Goal: Task Accomplishment & Management: Complete application form

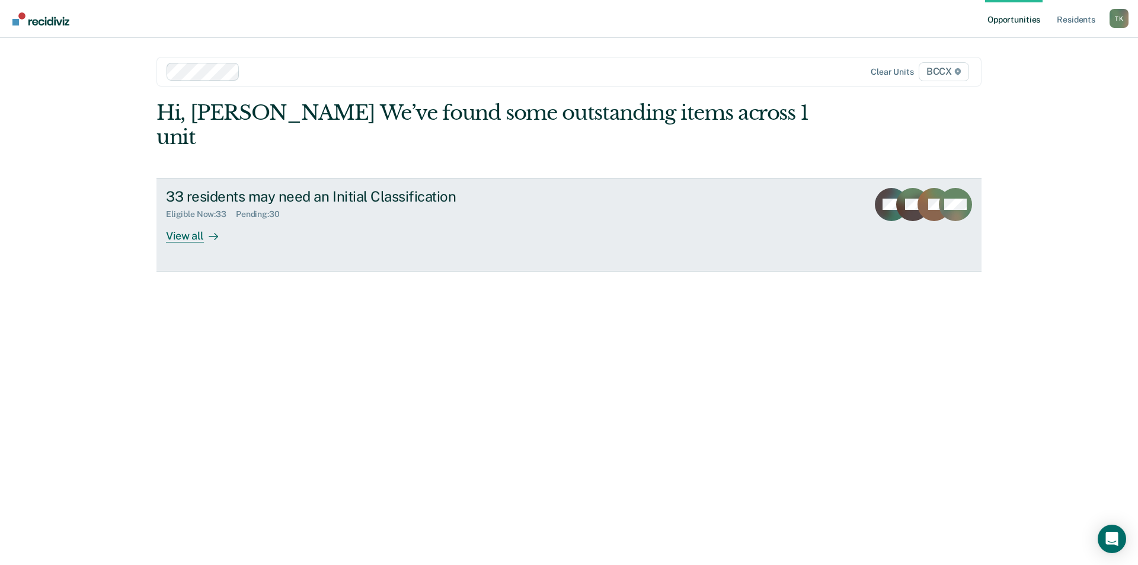
click at [340, 188] on div "33 residents may need an Initial Classification" at bounding box center [374, 196] width 416 height 17
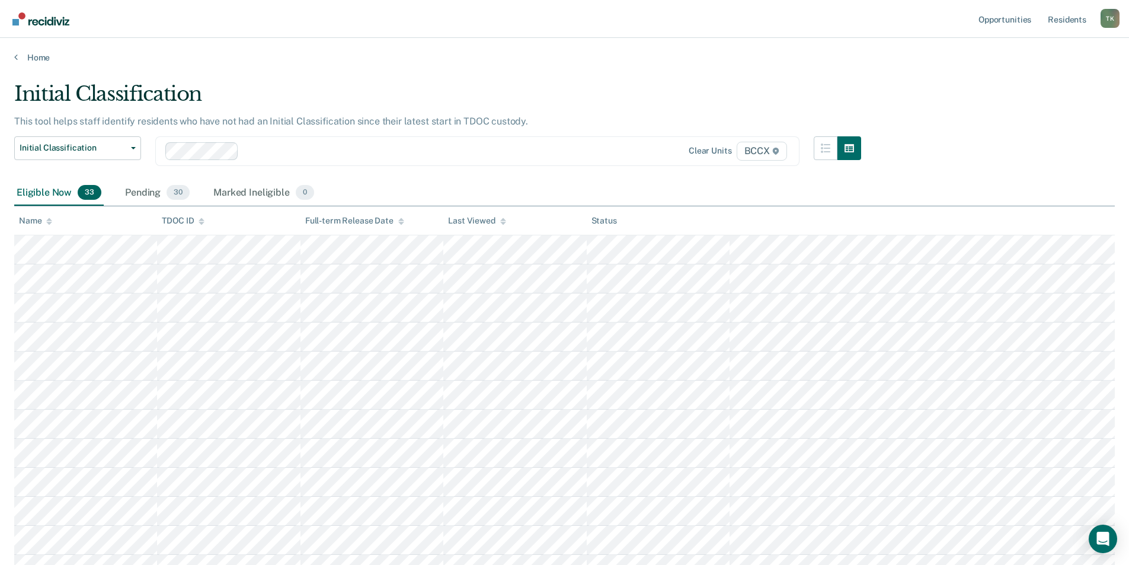
click at [41, 220] on div "Name" at bounding box center [35, 221] width 33 height 10
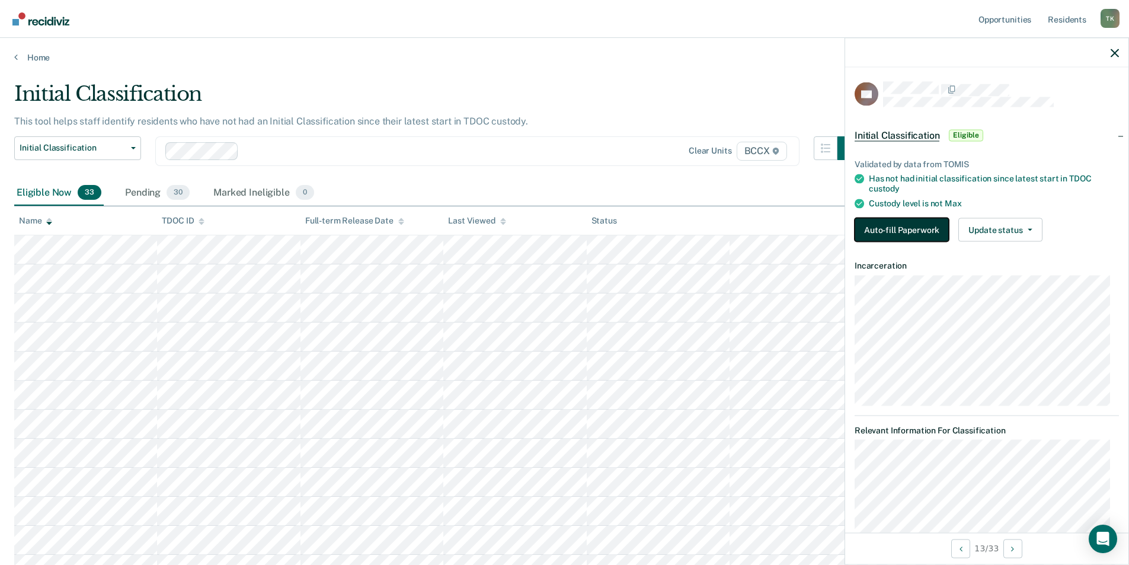
click at [911, 232] on button "Auto-fill Paperwork" at bounding box center [901, 229] width 94 height 24
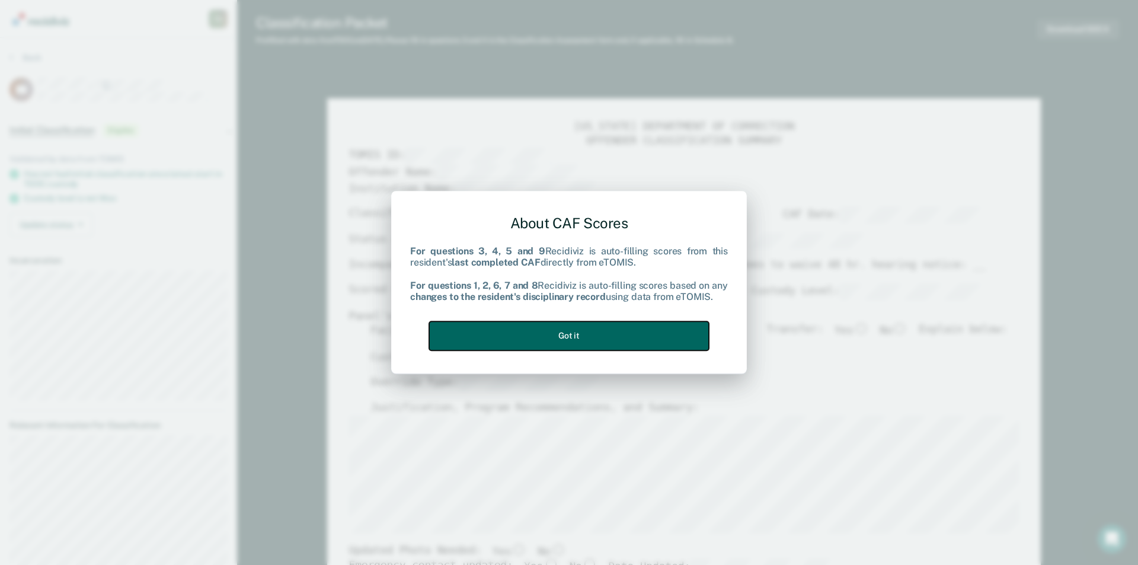
click at [639, 341] on button "Got it" at bounding box center [569, 335] width 280 height 29
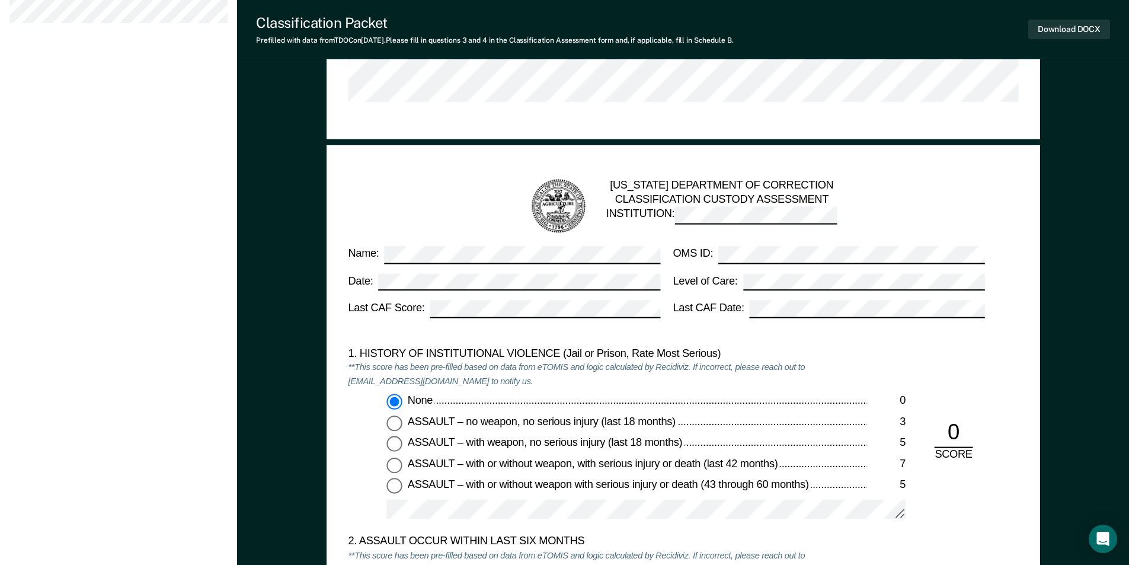
scroll to position [1244, 0]
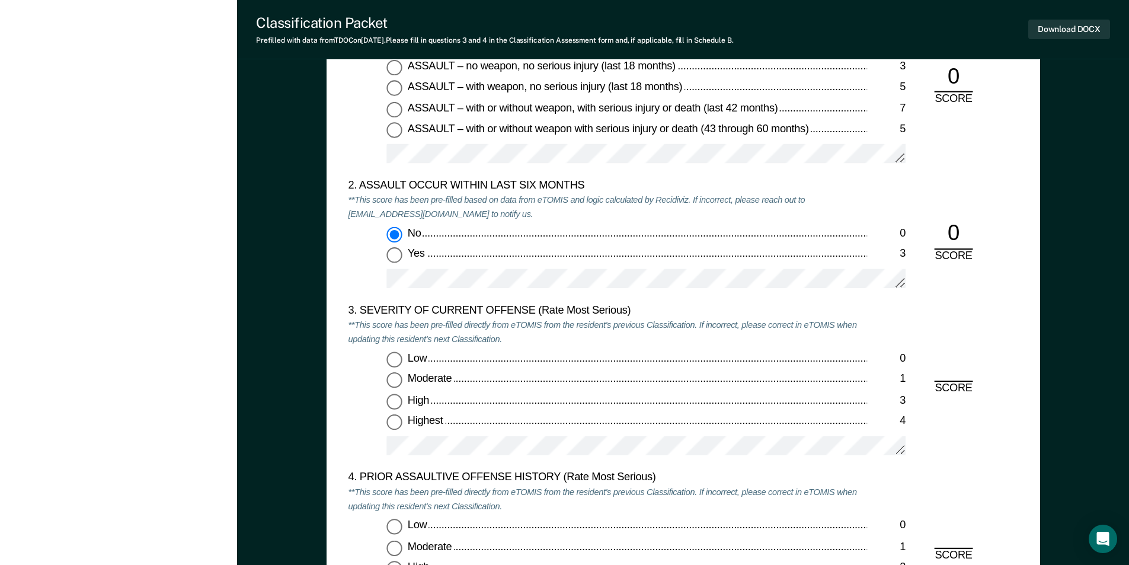
click at [395, 379] on input "Moderate 1" at bounding box center [393, 380] width 15 height 15
type textarea "x"
radio input "true"
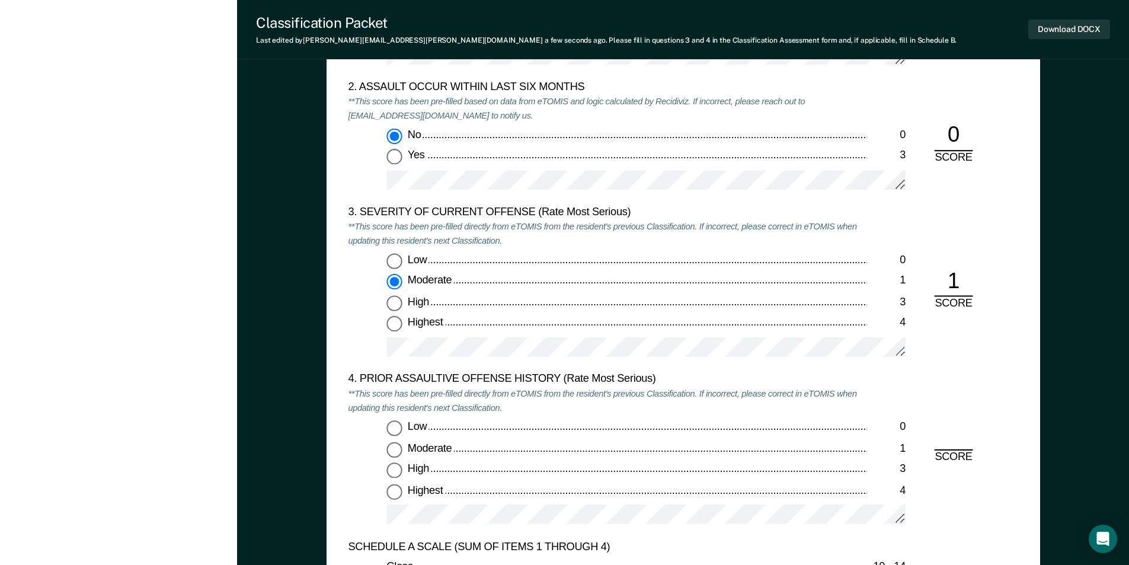
scroll to position [1541, 0]
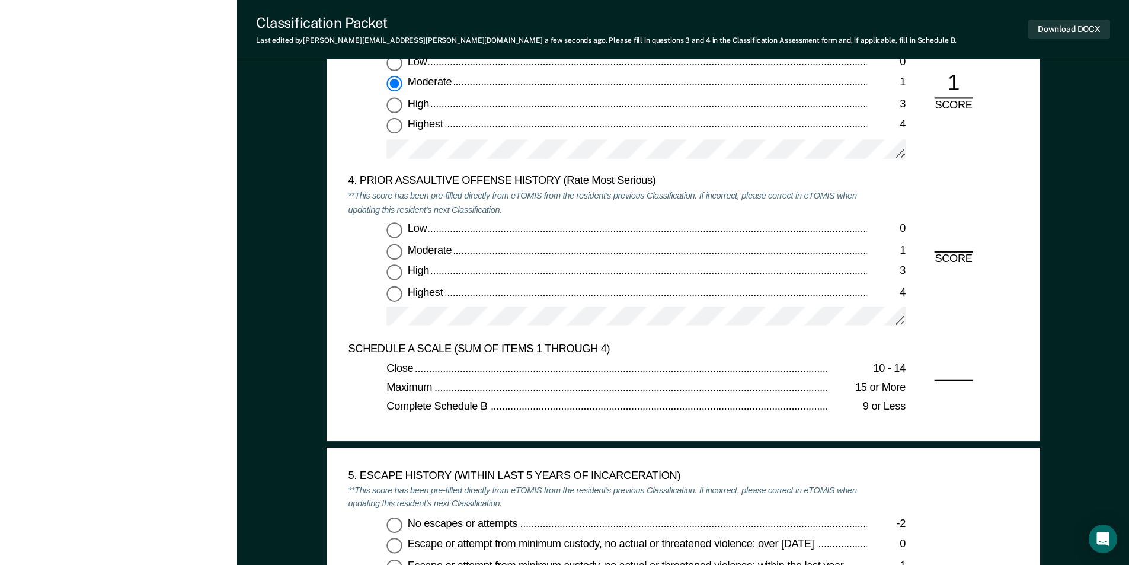
click at [404, 296] on label "Highest 4" at bounding box center [645, 293] width 519 height 15
click at [402, 296] on input "Highest 4" at bounding box center [393, 293] width 15 height 15
type textarea "x"
radio input "true"
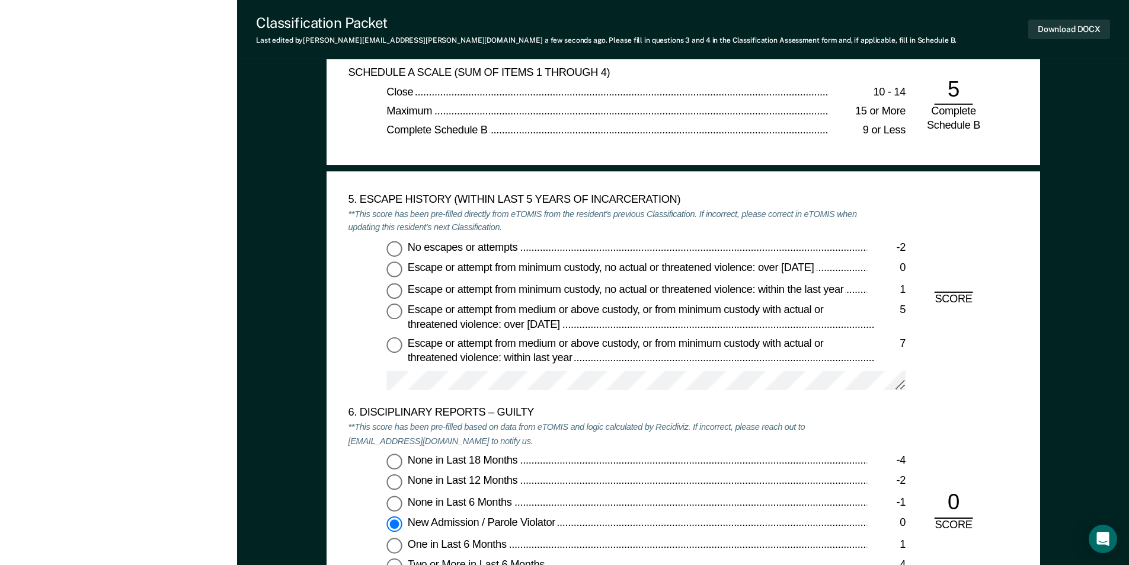
scroll to position [1837, 0]
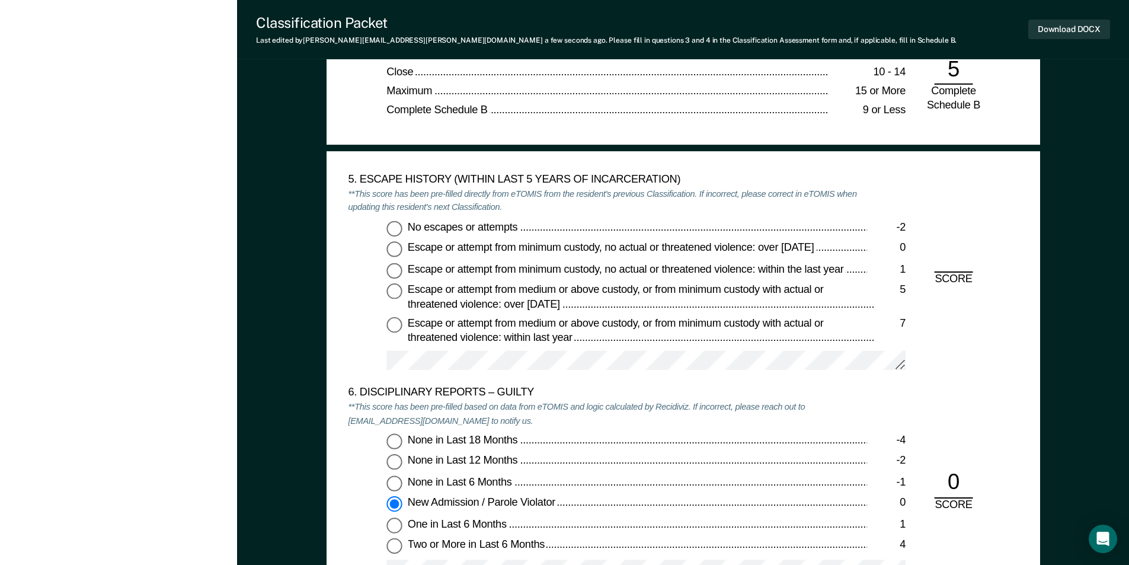
click at [395, 228] on input "No escapes or attempts -2" at bounding box center [393, 227] width 15 height 15
type textarea "x"
radio input "true"
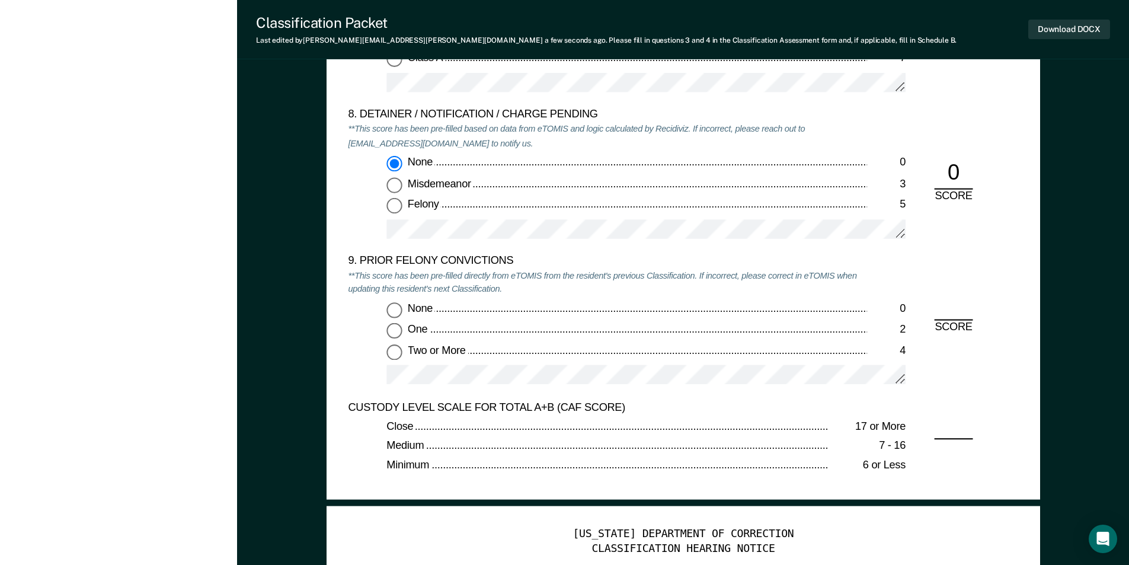
scroll to position [2548, 0]
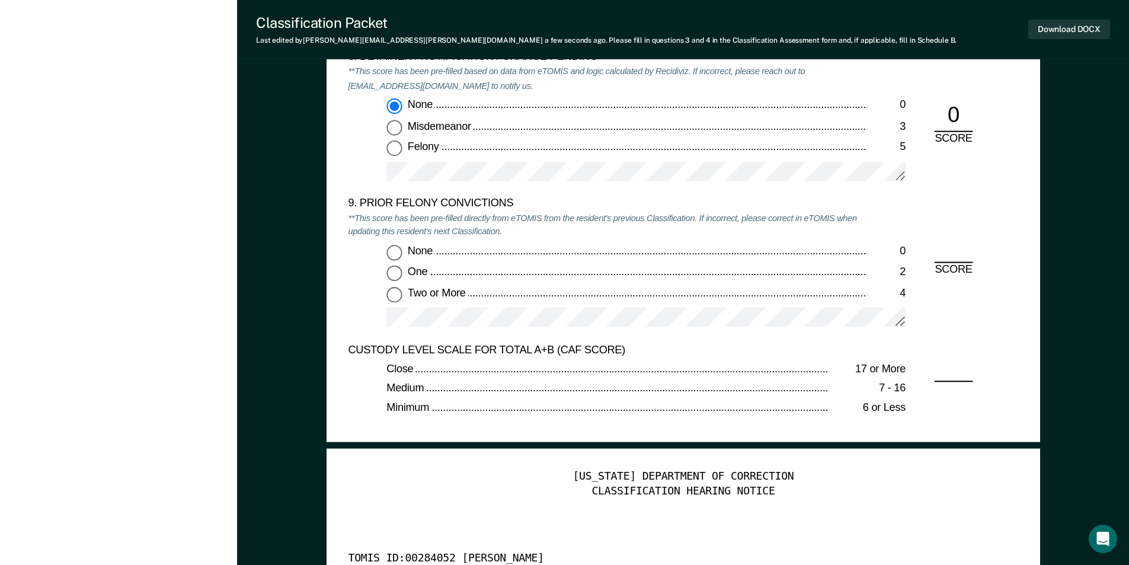
click at [391, 293] on input "Two or More 4" at bounding box center [393, 294] width 15 height 15
type textarea "x"
radio input "true"
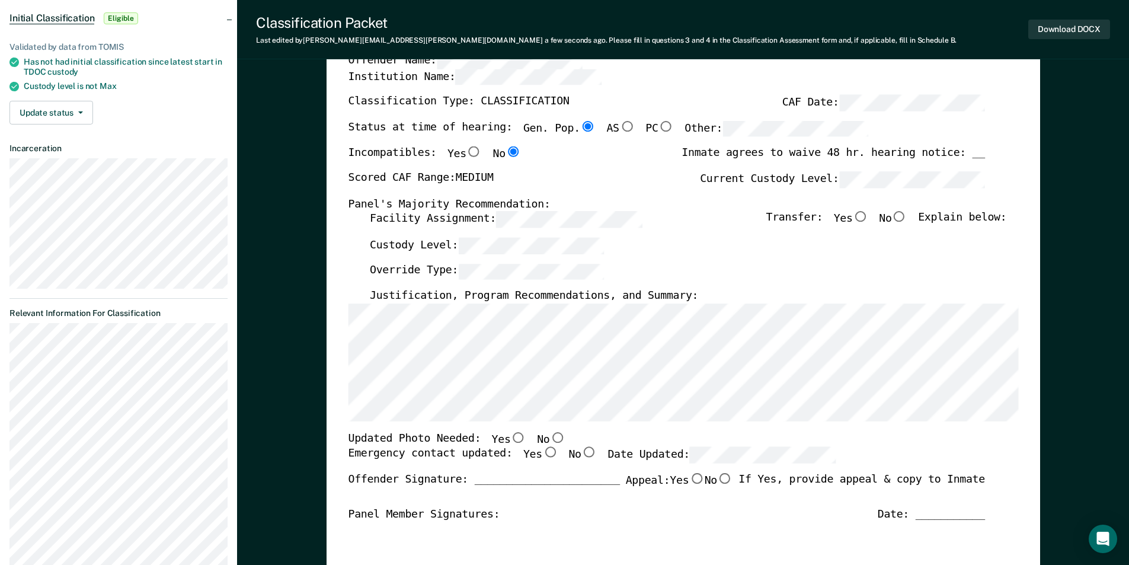
scroll to position [0, 0]
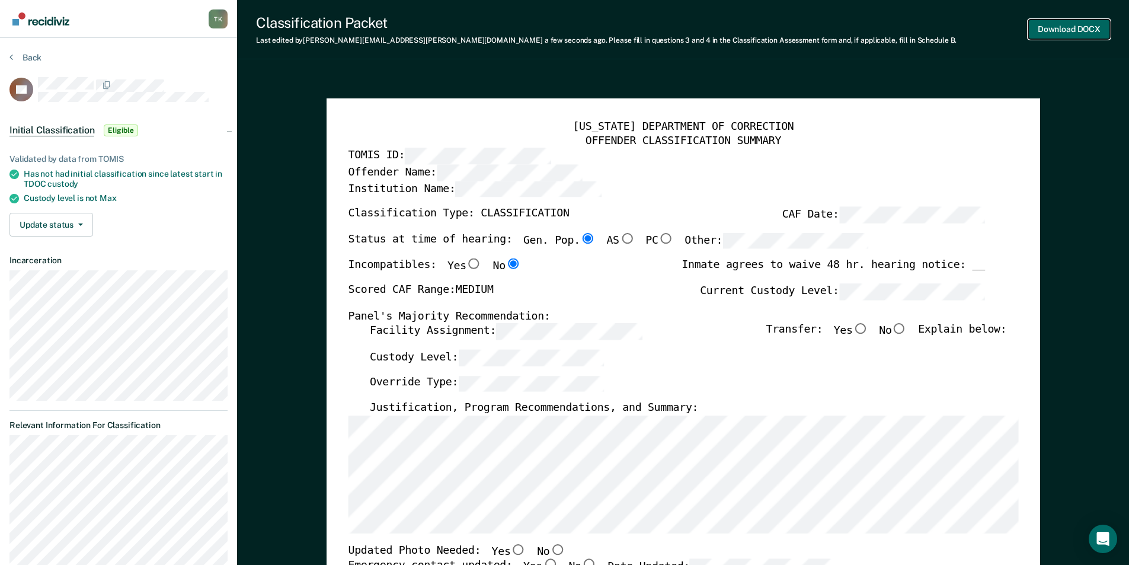
click at [1066, 24] on button "Download DOCX" at bounding box center [1069, 30] width 82 height 20
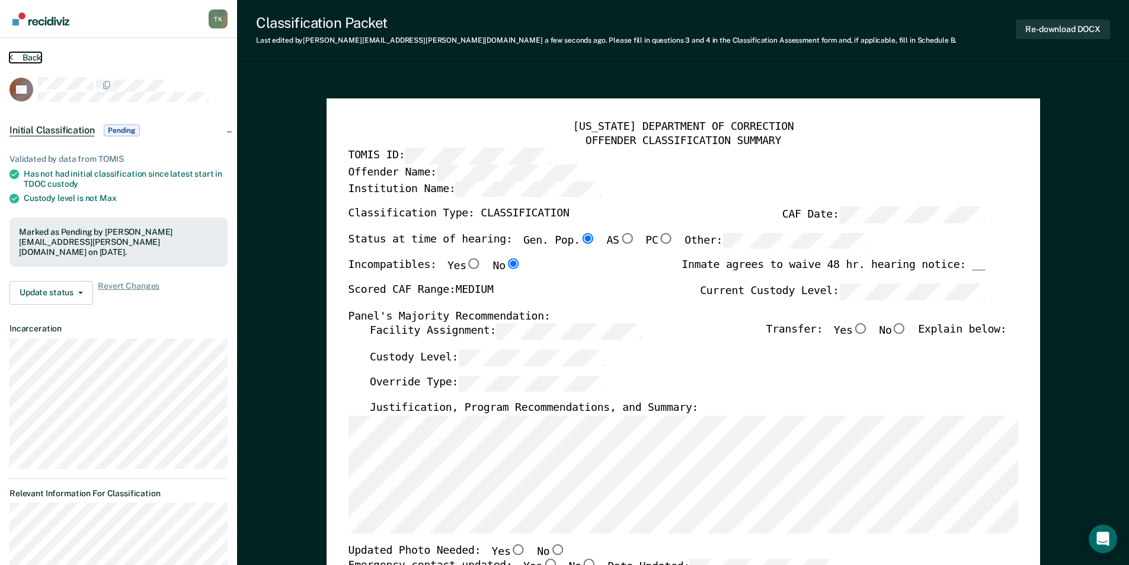
click at [24, 55] on button "Back" at bounding box center [25, 57] width 32 height 11
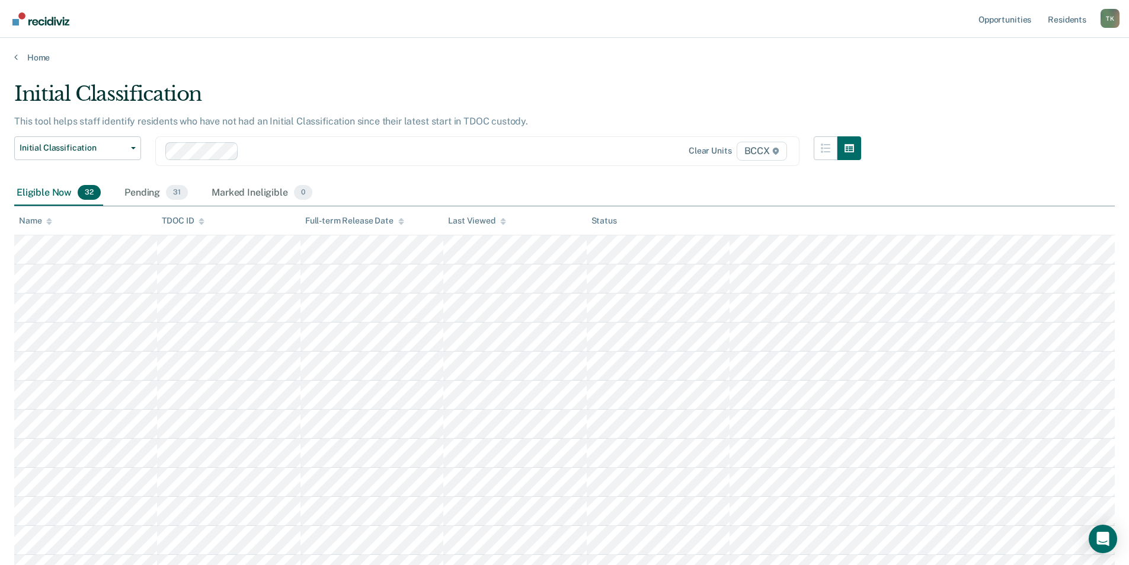
click at [55, 194] on div "Eligible Now 32" at bounding box center [58, 193] width 89 height 26
click at [47, 220] on icon at bounding box center [49, 218] width 6 height 3
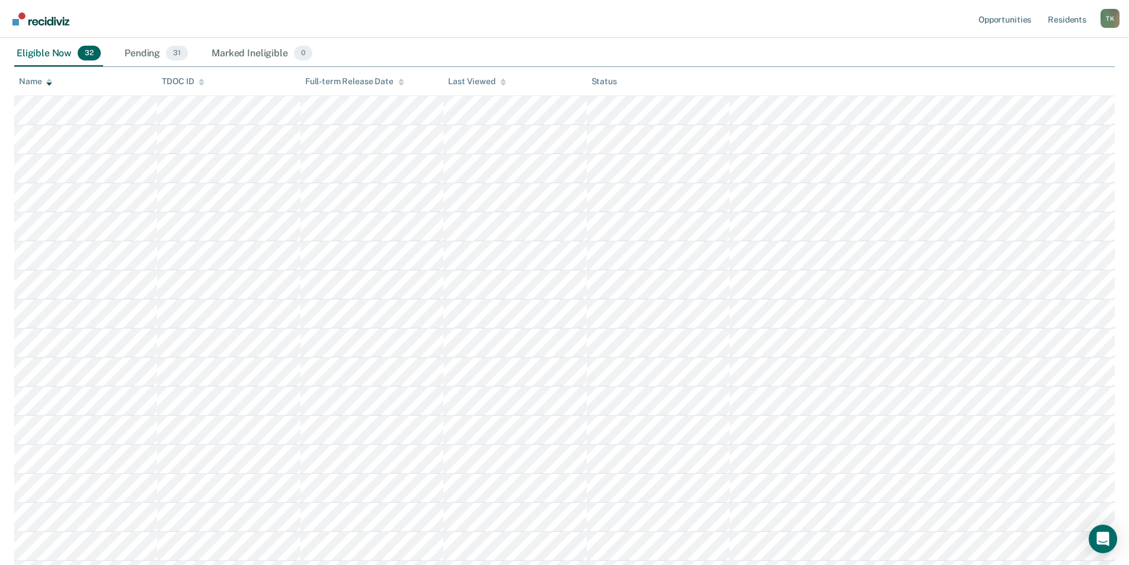
scroll to position [178, 0]
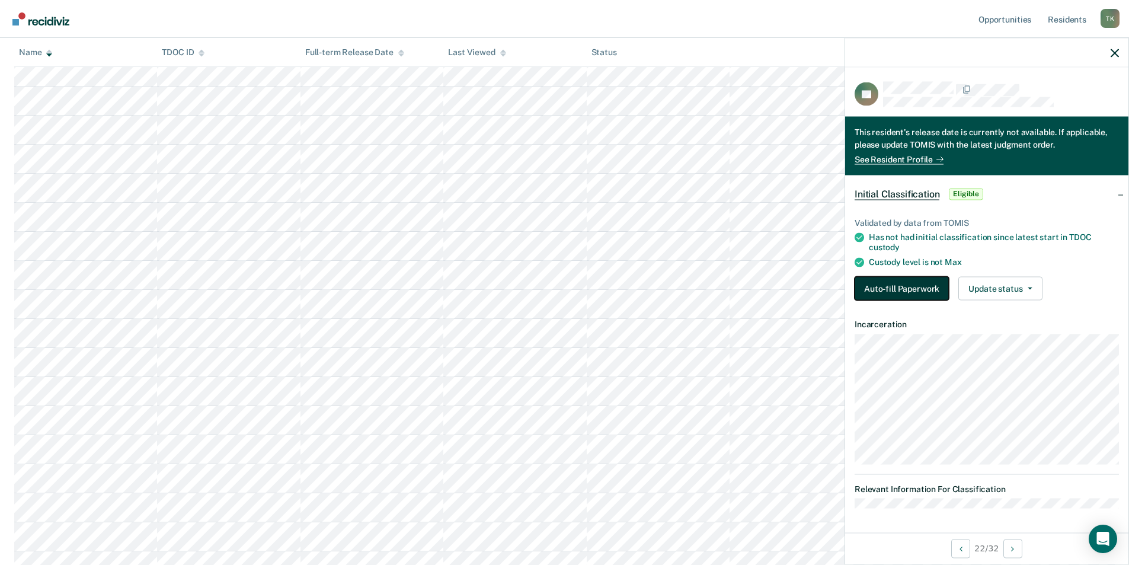
click at [903, 285] on button "Auto-fill Paperwork" at bounding box center [901, 288] width 94 height 24
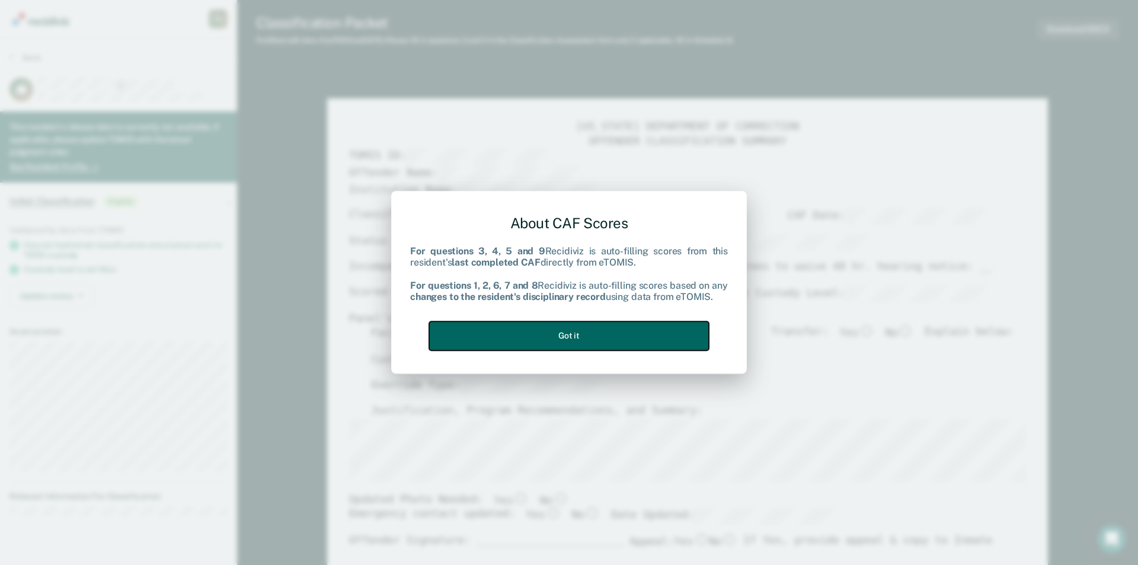
click at [585, 335] on button "Got it" at bounding box center [569, 335] width 280 height 29
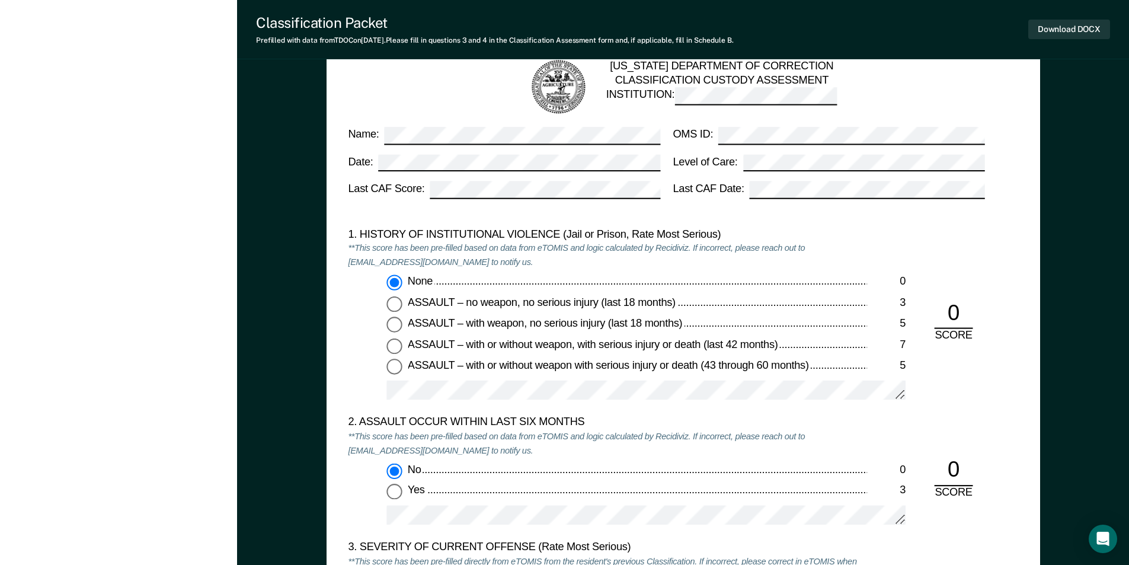
scroll to position [1304, 0]
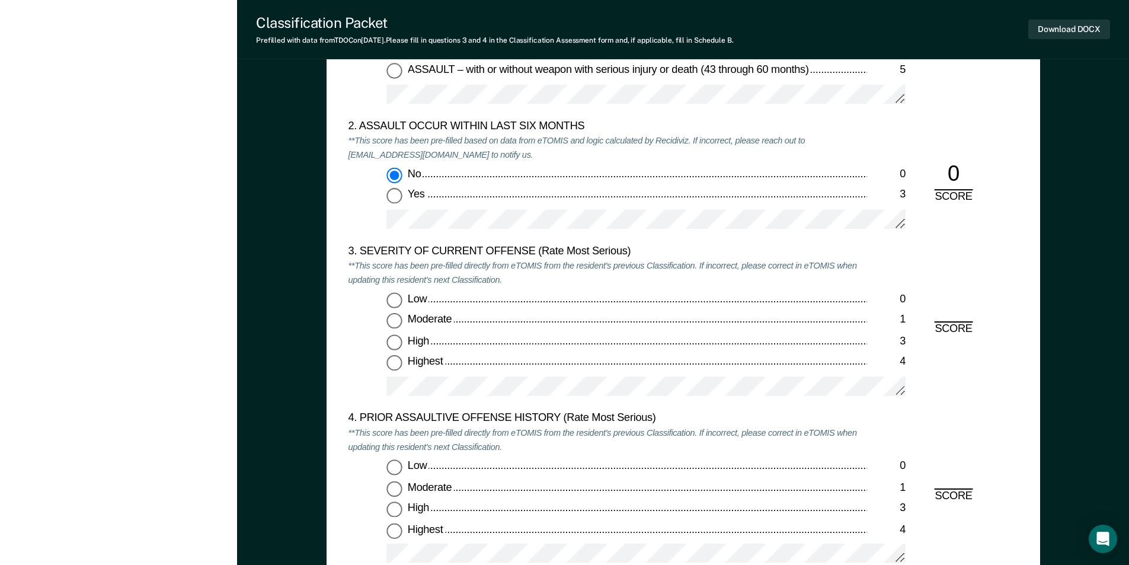
click at [393, 320] on input "Moderate 1" at bounding box center [393, 320] width 15 height 15
type textarea "x"
radio input "true"
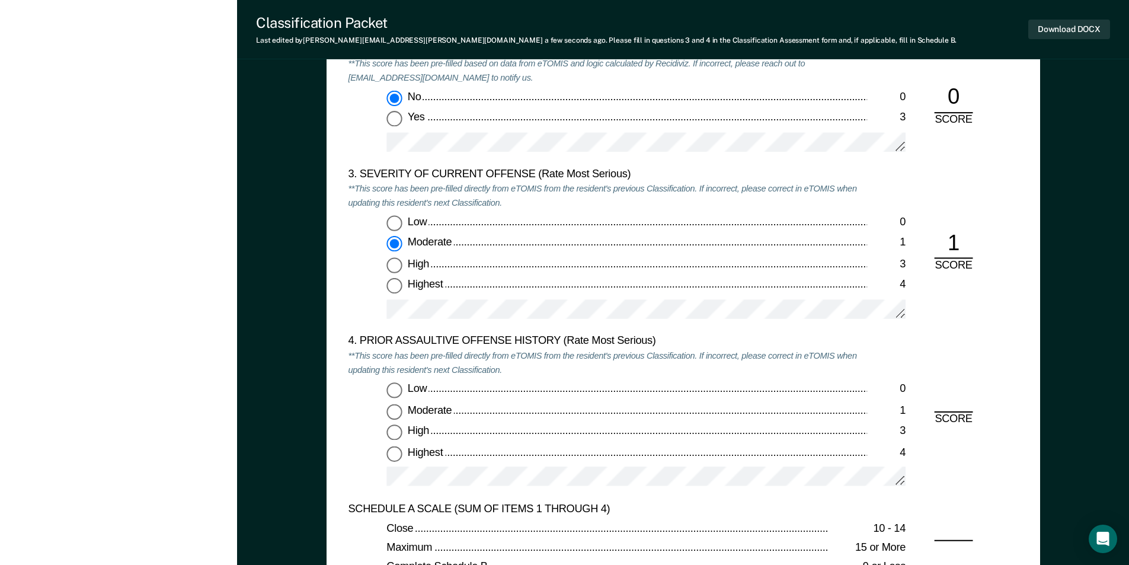
scroll to position [1481, 0]
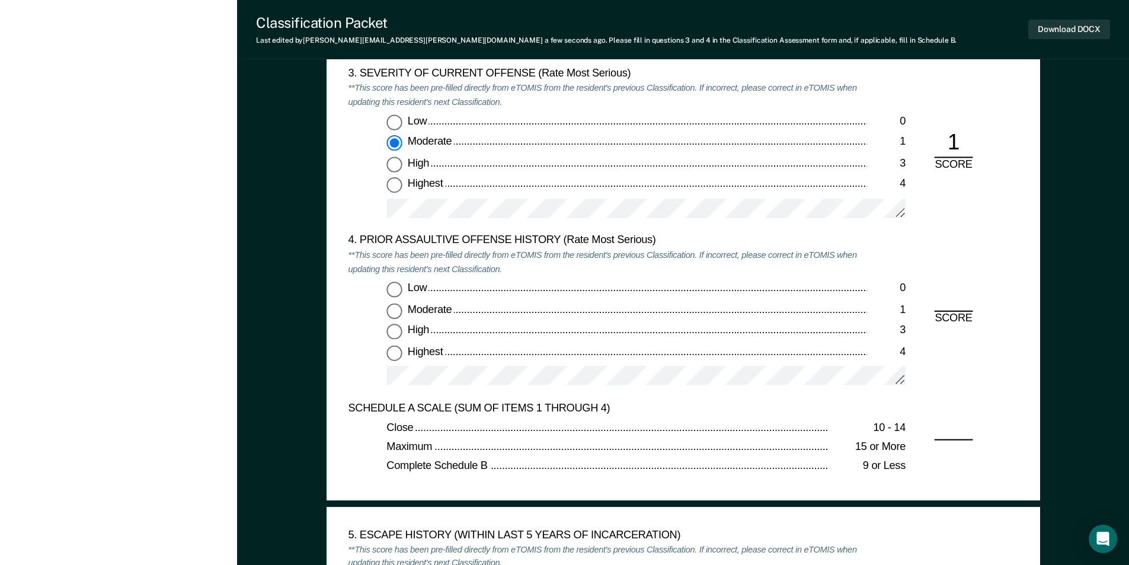
click at [392, 287] on input "Low 0" at bounding box center [393, 288] width 15 height 15
type textarea "x"
radio input "true"
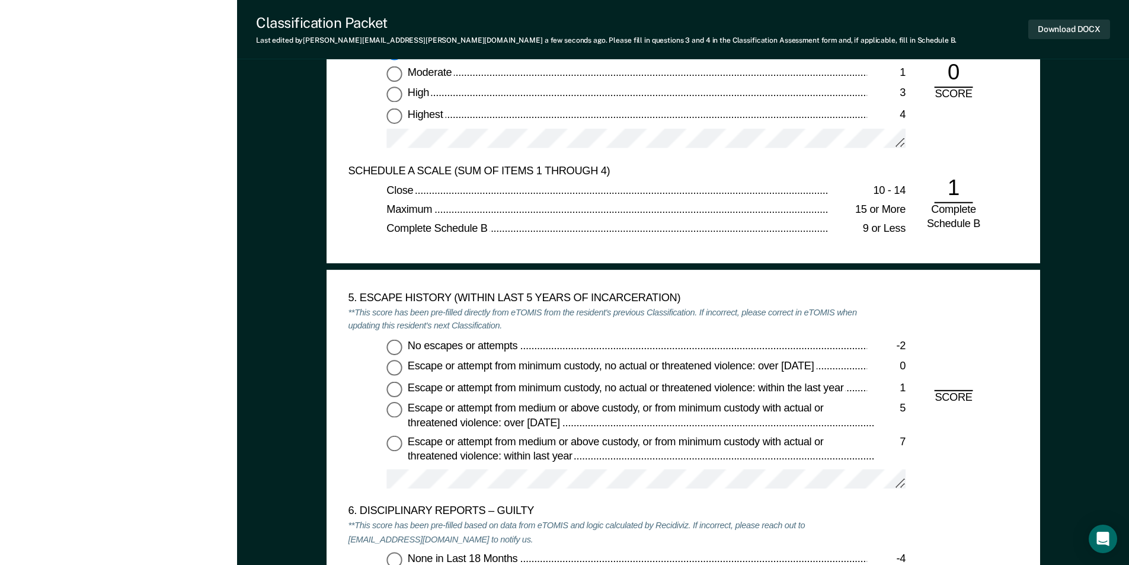
click at [393, 347] on input "No escapes or attempts -2" at bounding box center [393, 346] width 15 height 15
type textarea "x"
radio input "true"
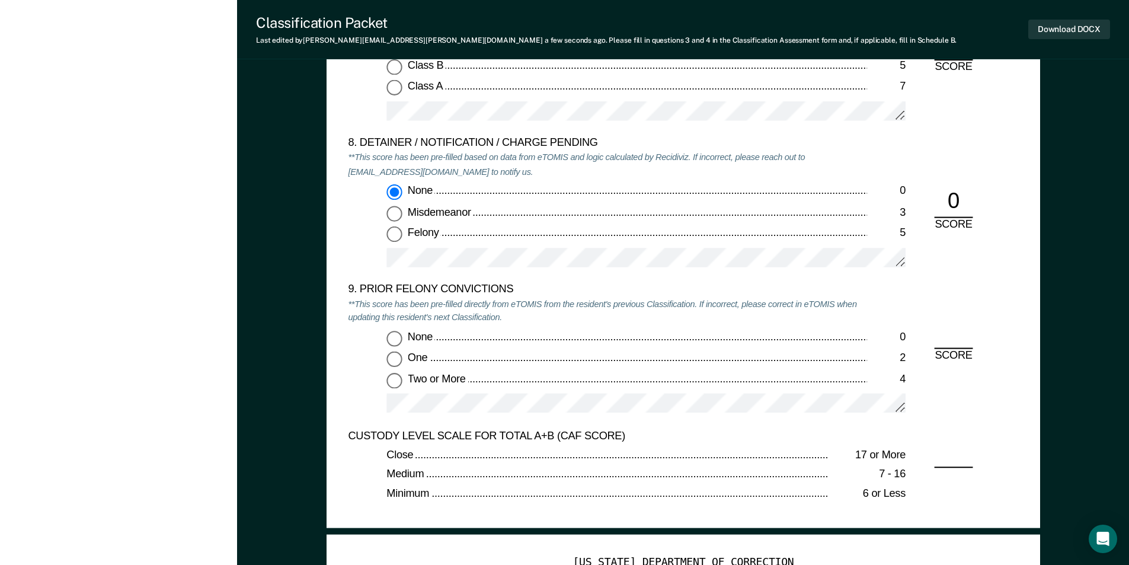
scroll to position [2489, 0]
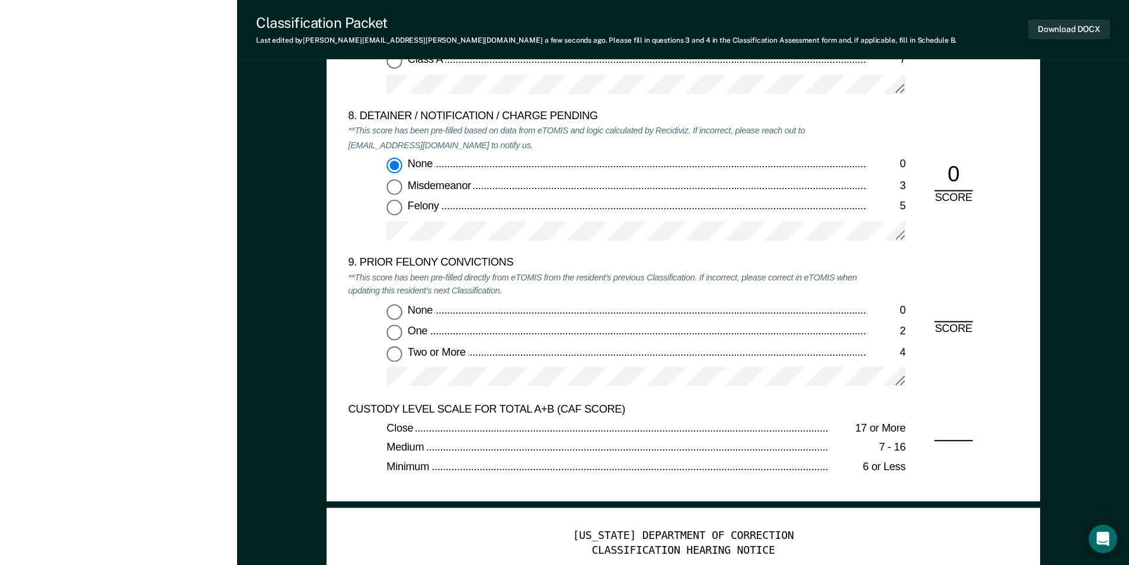
click at [393, 309] on input "None 0" at bounding box center [393, 311] width 15 height 15
type textarea "x"
radio input "true"
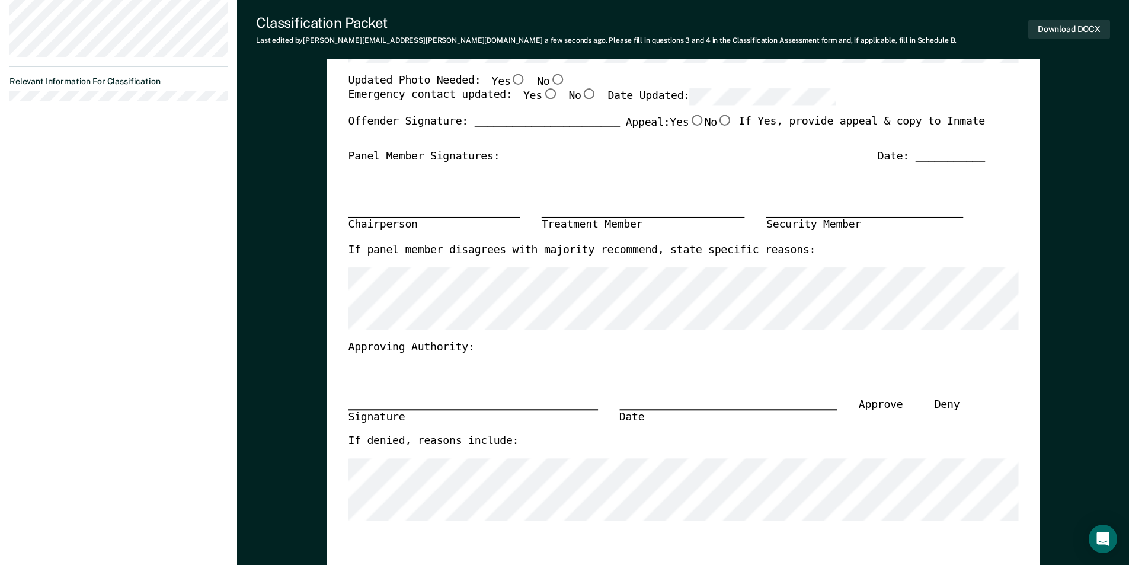
scroll to position [0, 0]
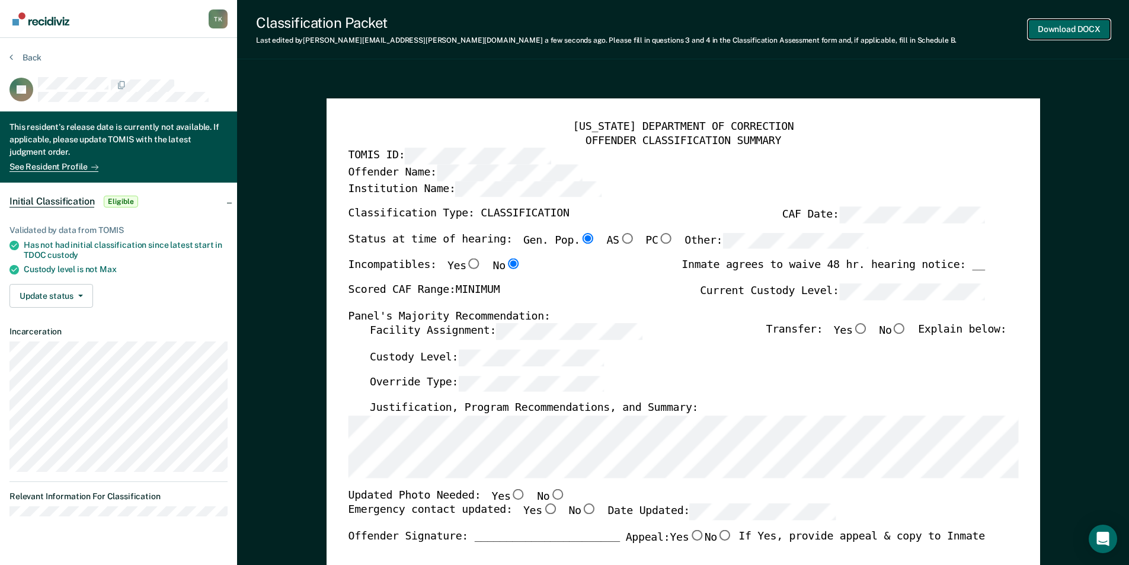
click at [1061, 31] on button "Download DOCX" at bounding box center [1069, 30] width 82 height 20
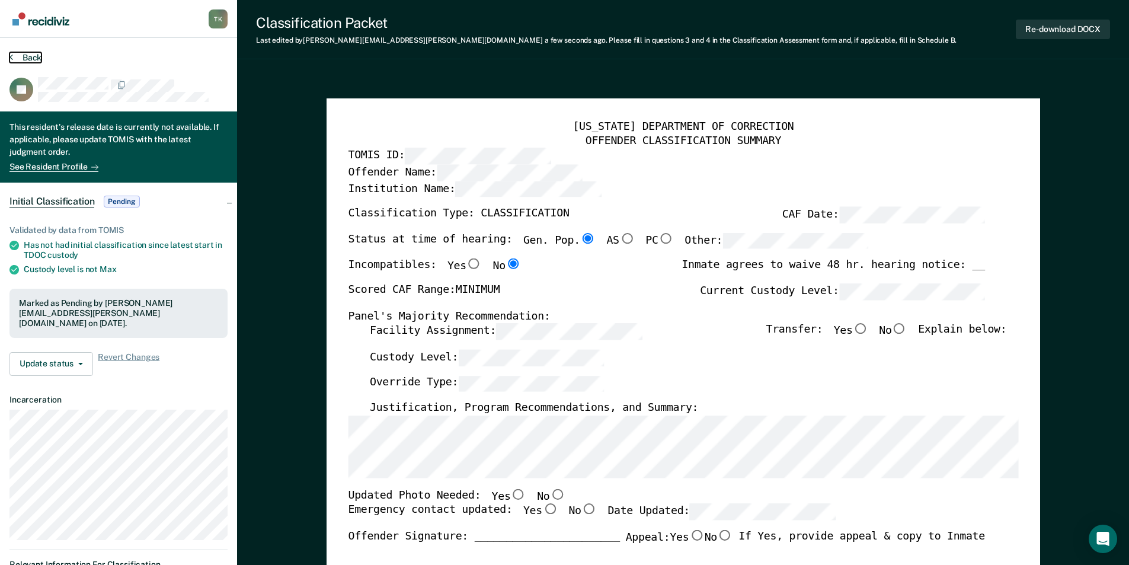
click at [30, 58] on button "Back" at bounding box center [25, 57] width 32 height 11
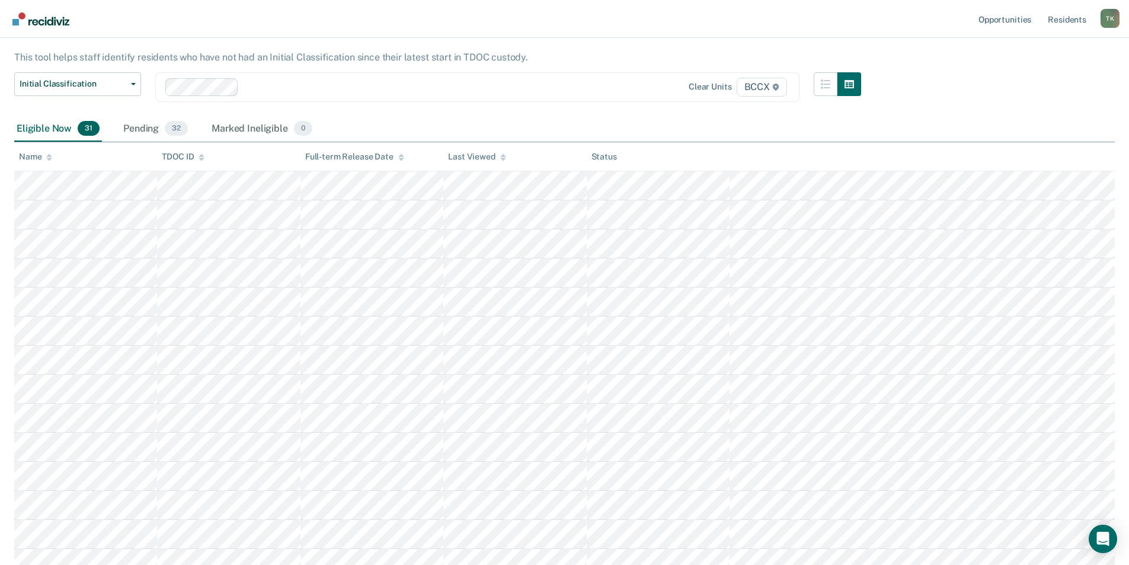
scroll to position [59, 0]
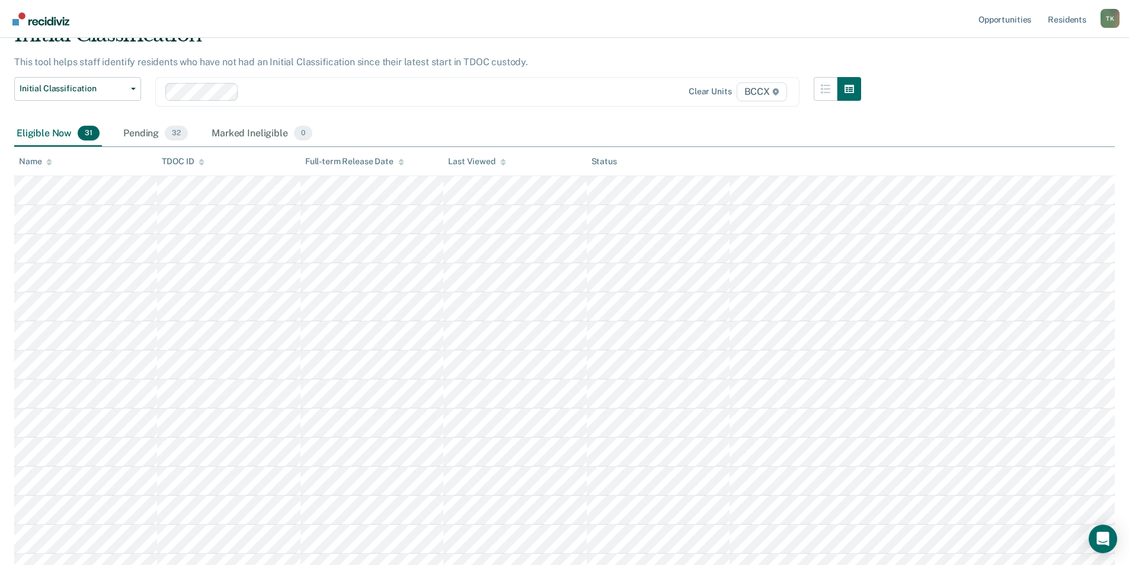
click at [46, 159] on icon at bounding box center [49, 162] width 6 height 8
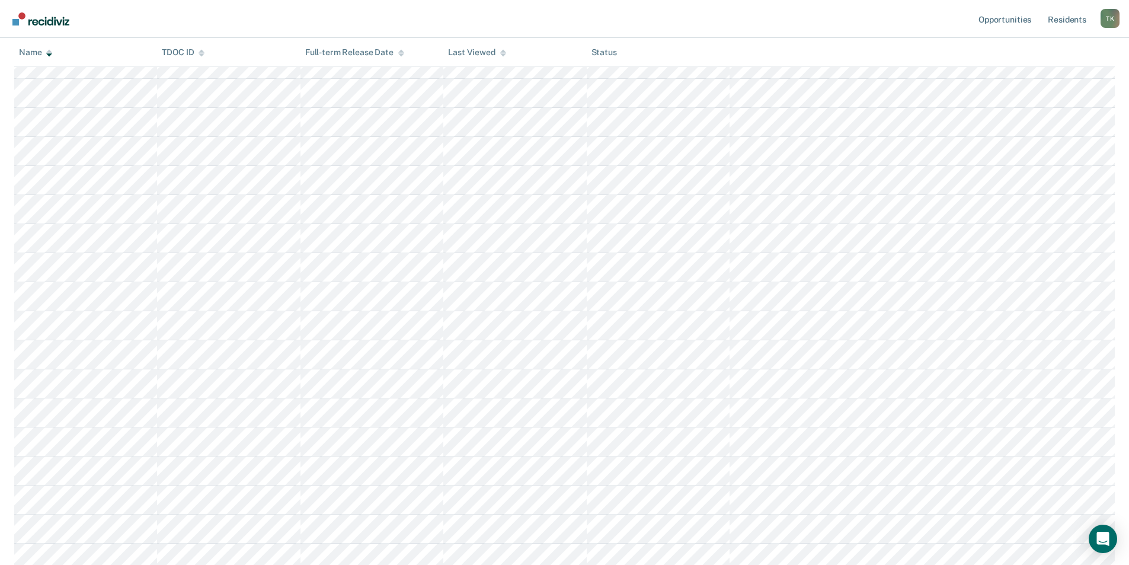
scroll to position [0, 0]
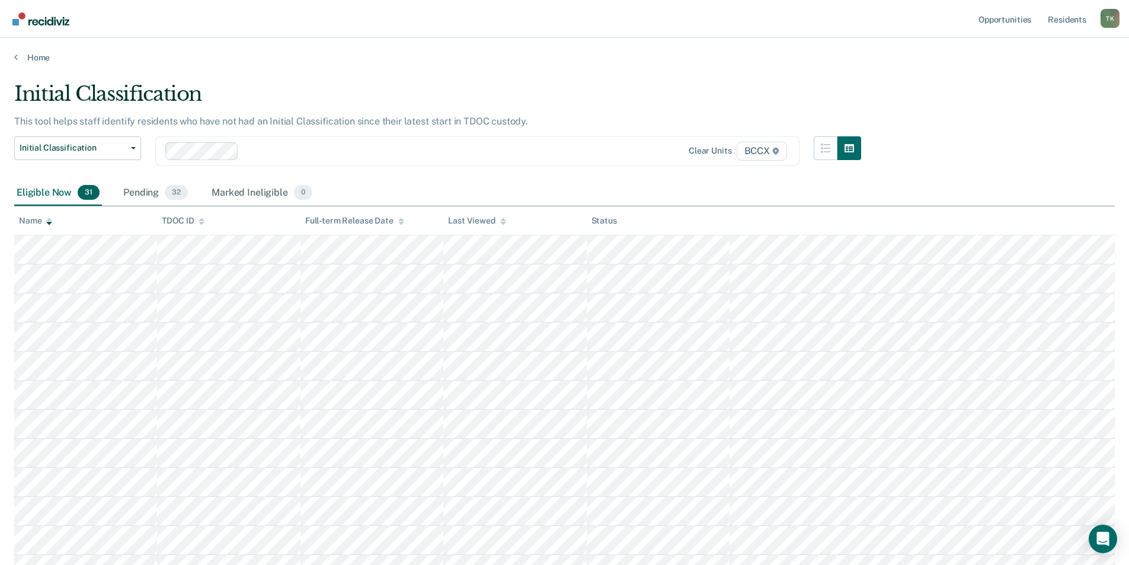
click at [262, 152] on div at bounding box center [422, 151] width 357 height 14
click at [31, 57] on link "Home" at bounding box center [564, 57] width 1100 height 11
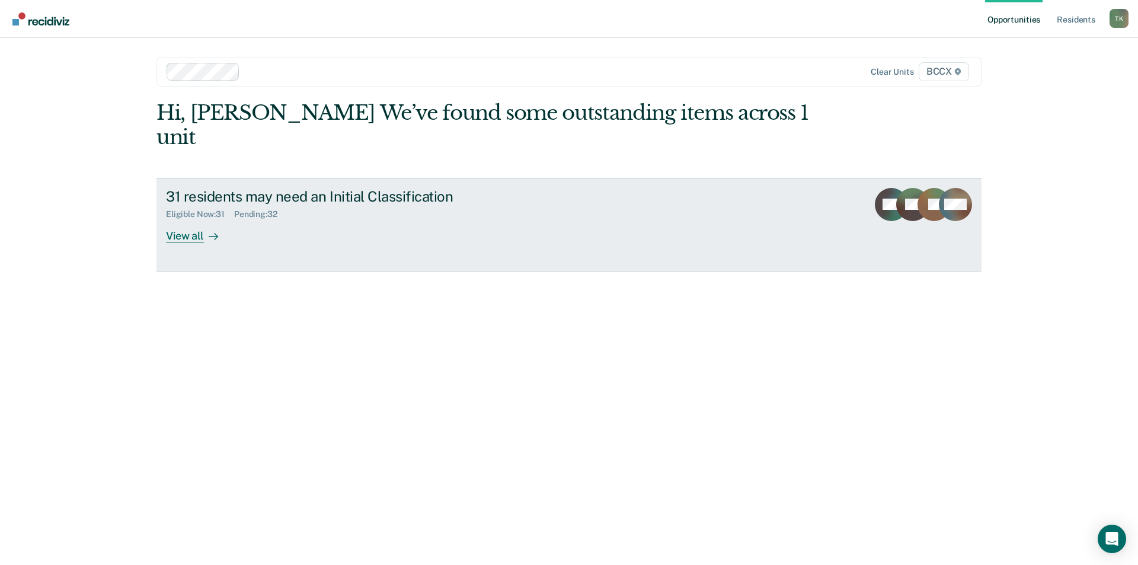
click at [254, 209] on div "Pending : 32" at bounding box center [260, 214] width 53 height 10
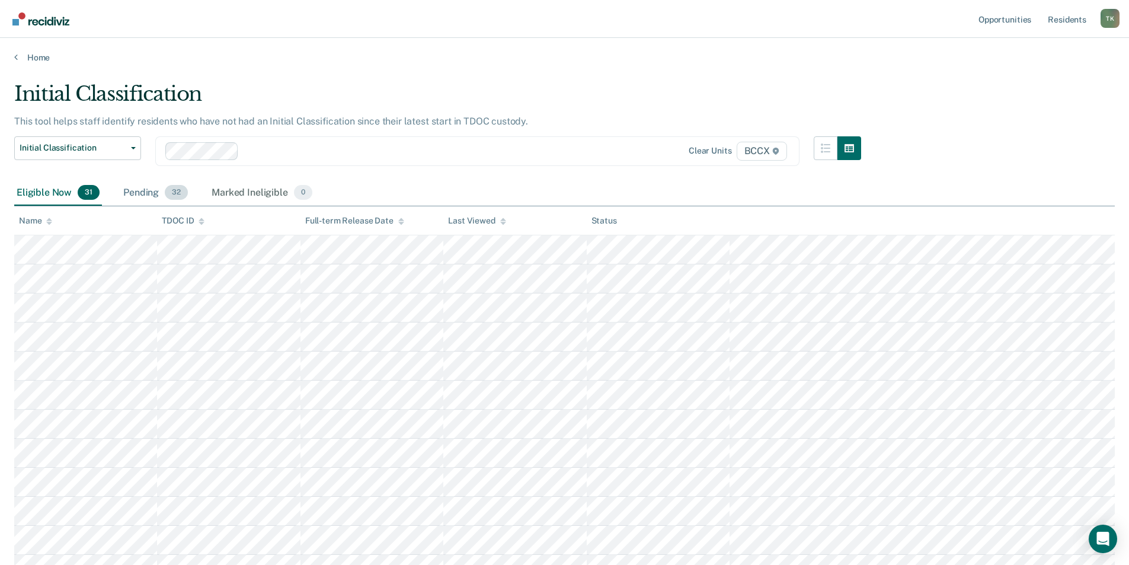
click at [137, 196] on div "Pending 32" at bounding box center [155, 193] width 69 height 26
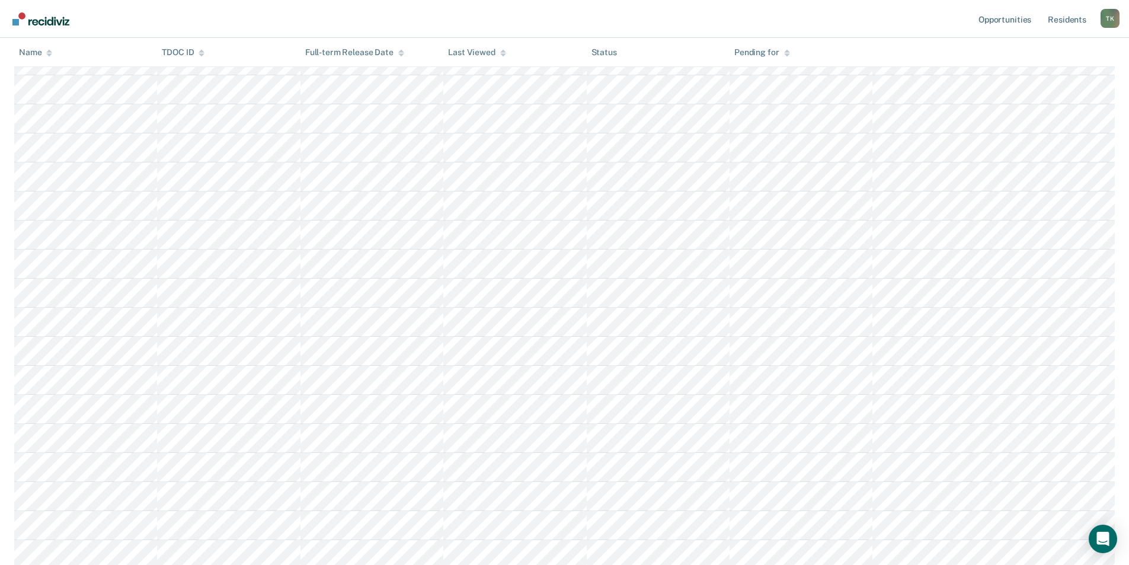
scroll to position [389, 0]
click at [32, 53] on div "Name" at bounding box center [35, 52] width 33 height 10
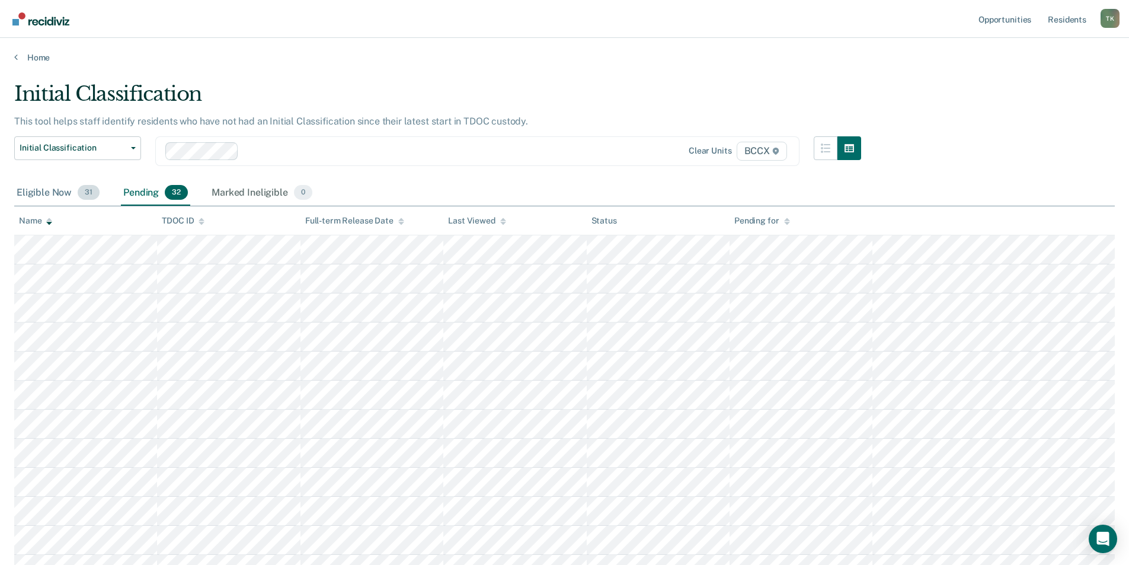
click at [31, 193] on div "Eligible Now 31" at bounding box center [58, 193] width 88 height 26
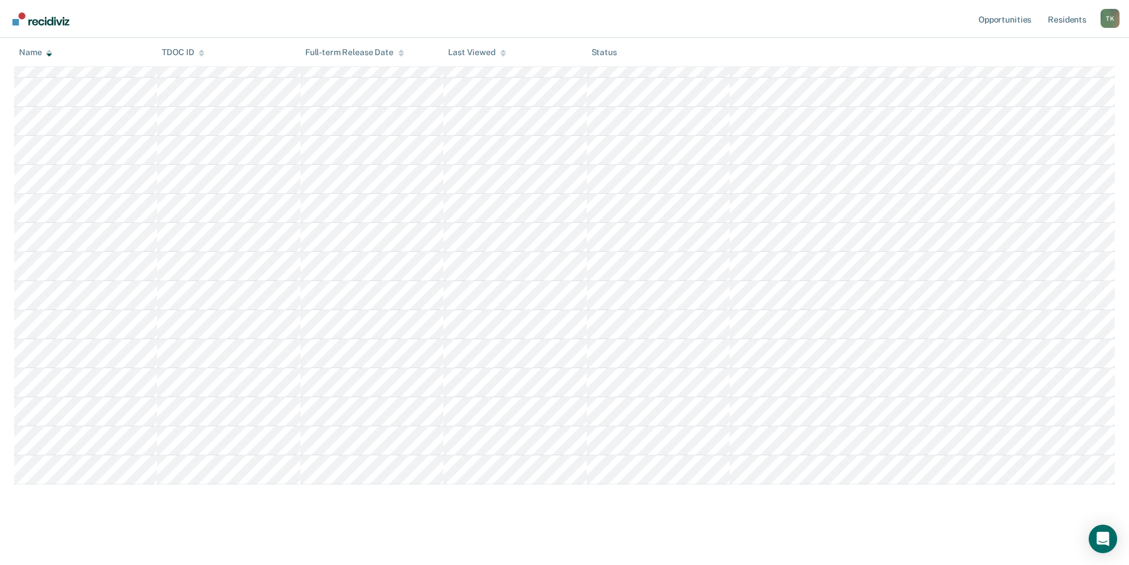
scroll to position [652, 0]
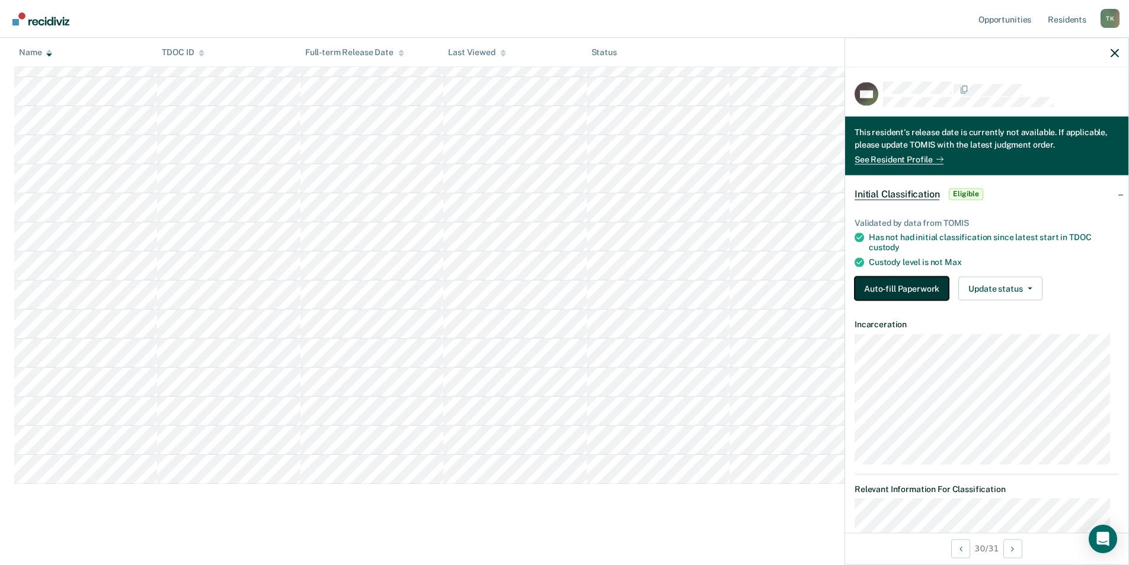
click at [899, 286] on button "Auto-fill Paperwork" at bounding box center [901, 288] width 94 height 24
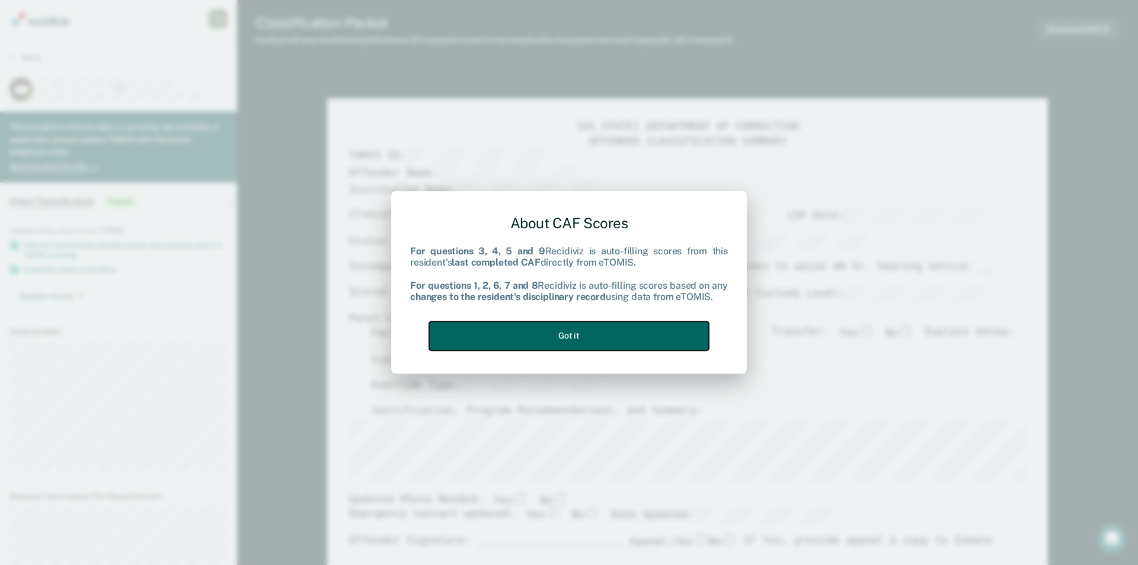
click at [562, 336] on button "Got it" at bounding box center [569, 335] width 280 height 29
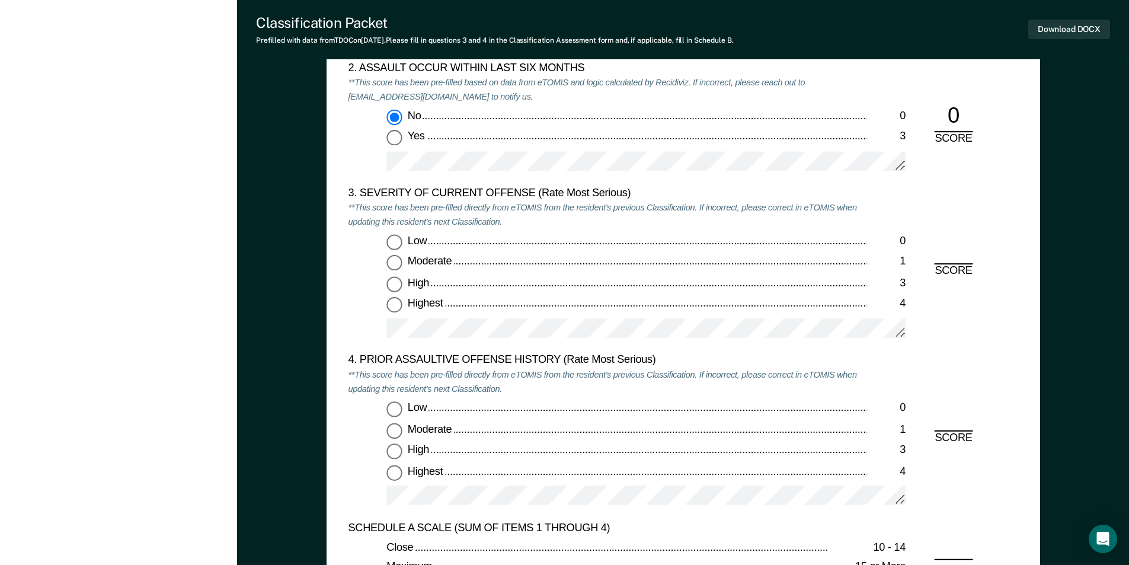
scroll to position [1363, 0]
click at [393, 267] on input "Moderate 1" at bounding box center [393, 261] width 15 height 15
type textarea "x"
radio input "true"
click at [396, 470] on input "Highest 4" at bounding box center [393, 470] width 15 height 15
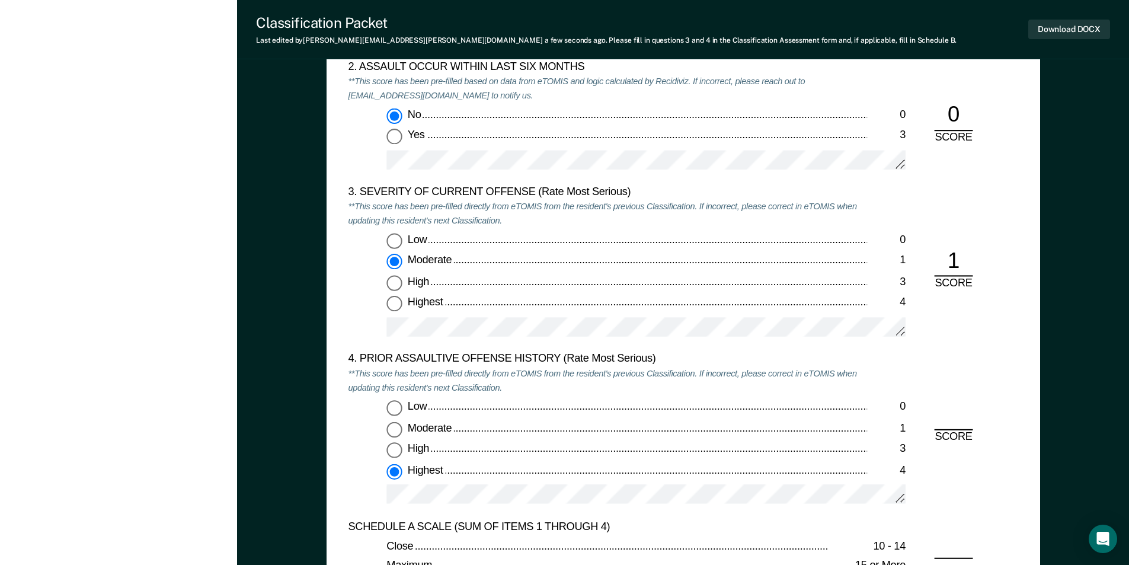
type textarea "x"
radio input "true"
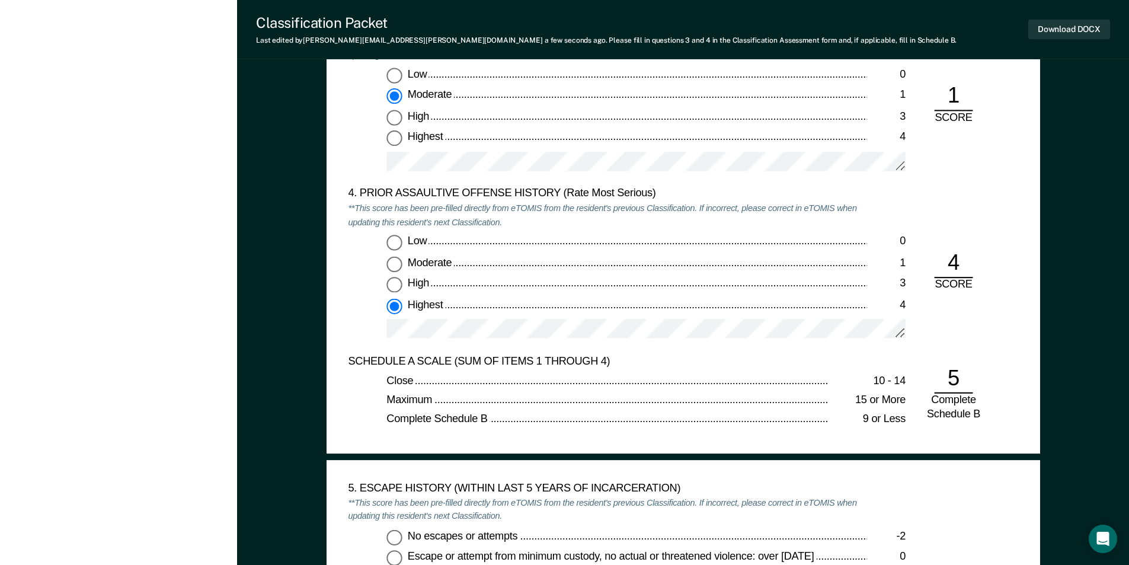
scroll to position [1659, 0]
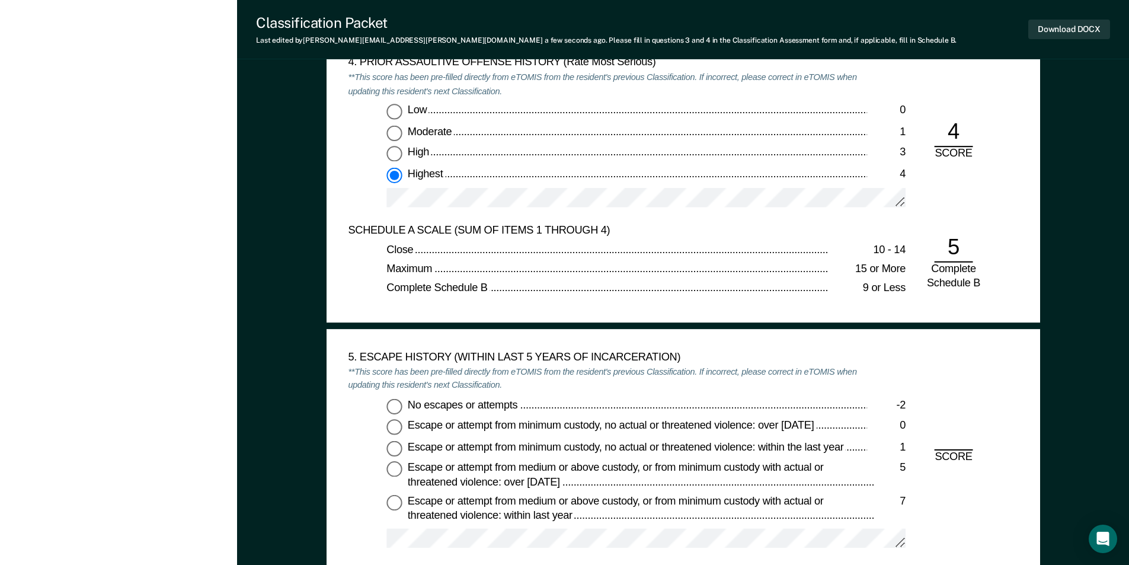
click at [396, 406] on input "No escapes or attempts -2" at bounding box center [393, 405] width 15 height 15
type textarea "x"
radio input "true"
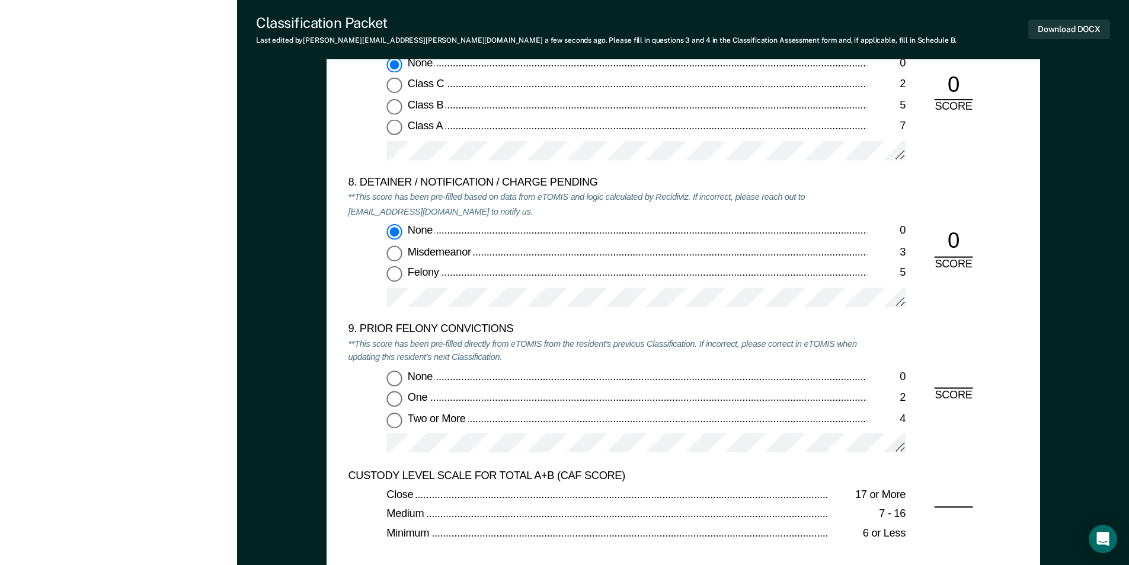
scroll to position [2489, 0]
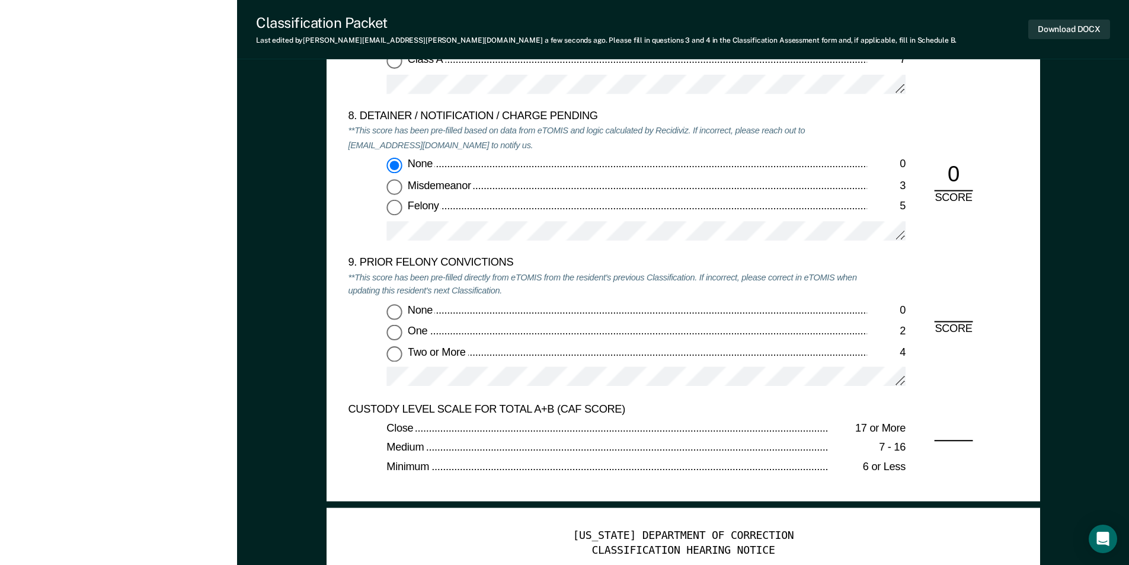
click at [393, 354] on input "Two or More 4" at bounding box center [393, 353] width 15 height 15
type textarea "x"
radio input "true"
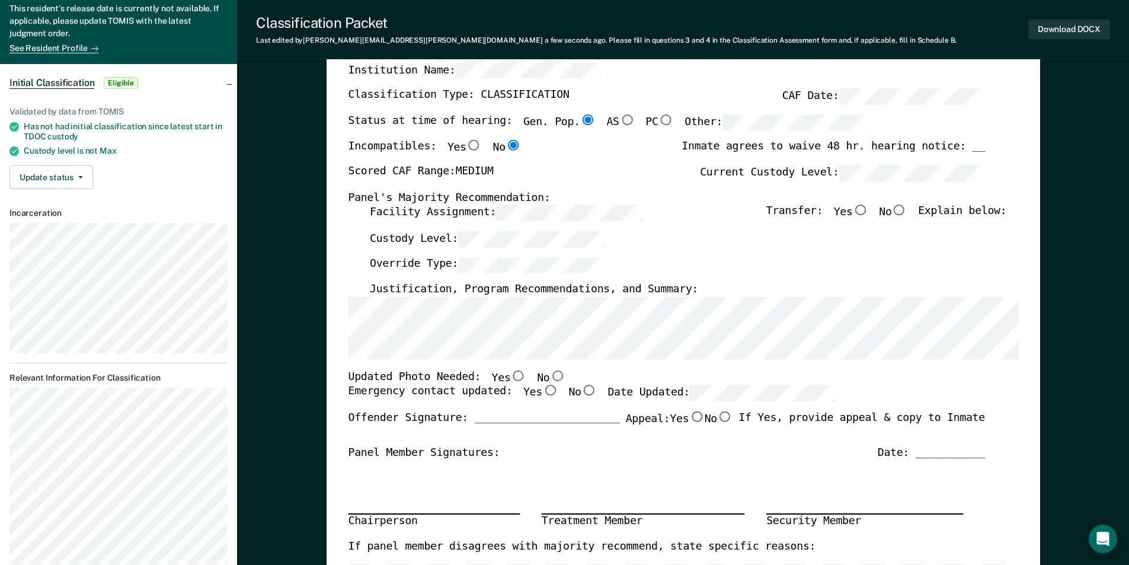
scroll to position [0, 0]
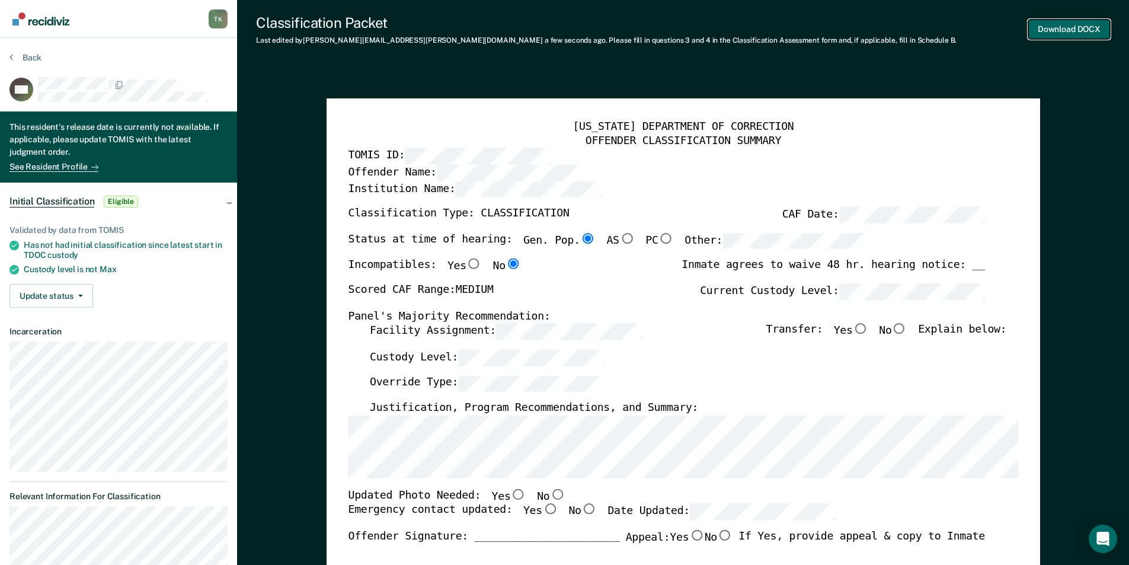
click at [1065, 24] on button "Download DOCX" at bounding box center [1069, 30] width 82 height 20
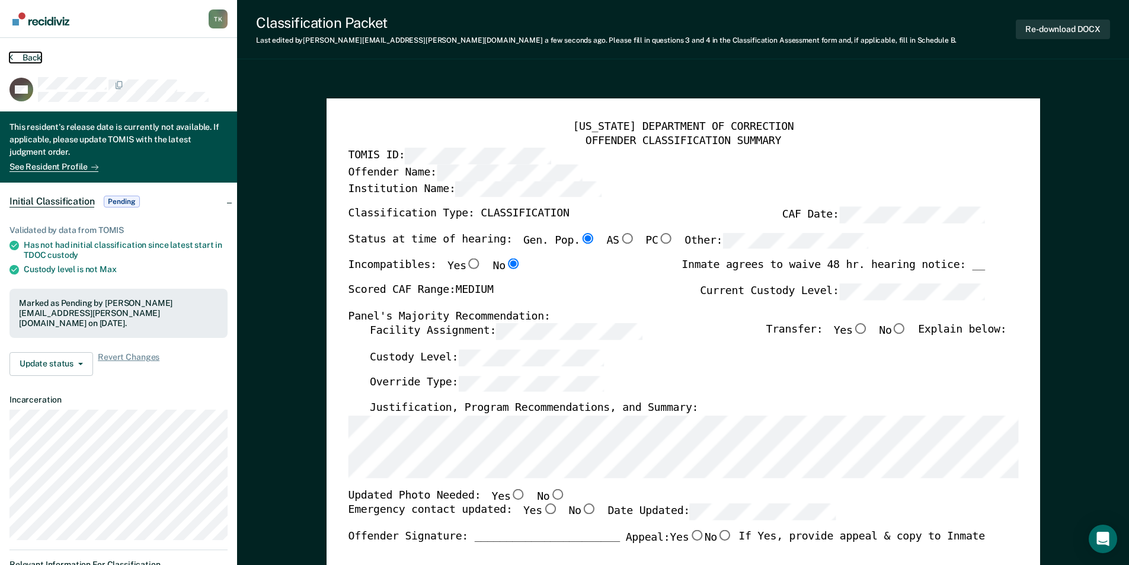
click at [33, 54] on button "Back" at bounding box center [25, 57] width 32 height 11
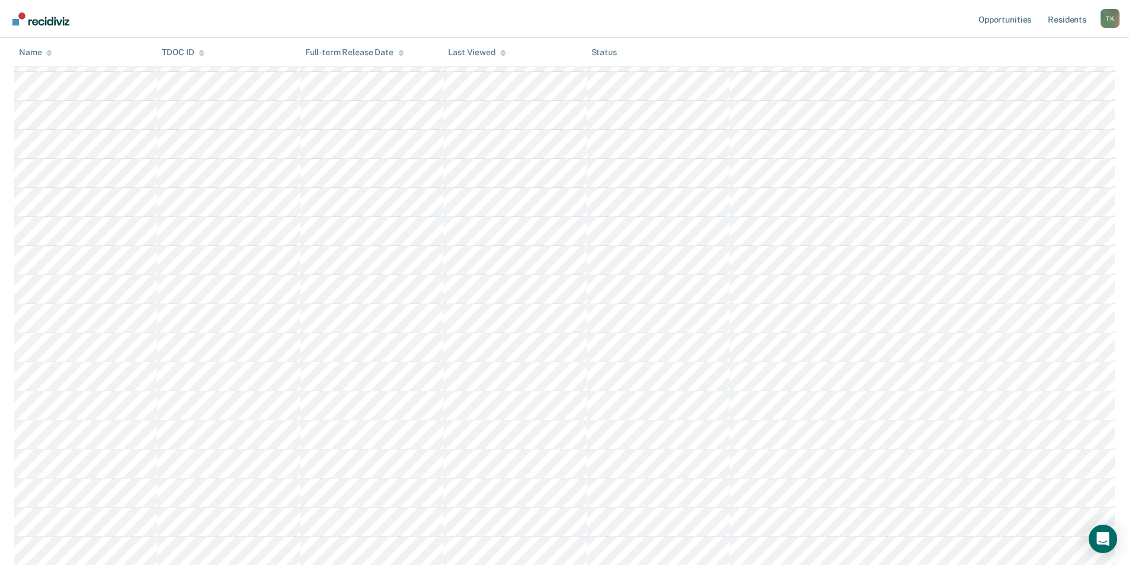
scroll to position [508, 0]
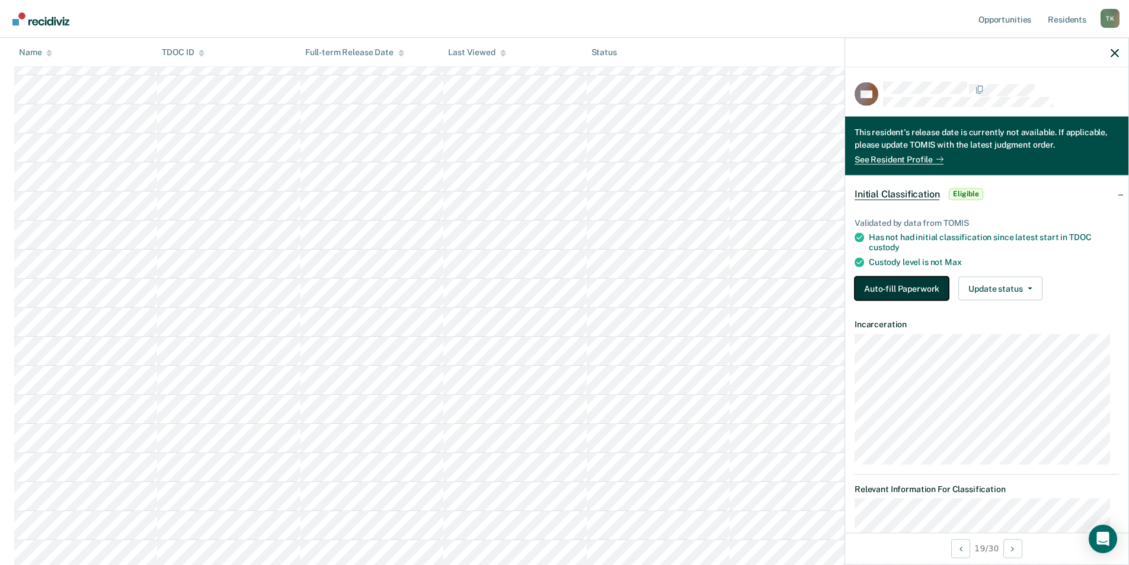
click at [889, 285] on button "Auto-fill Paperwork" at bounding box center [901, 288] width 94 height 24
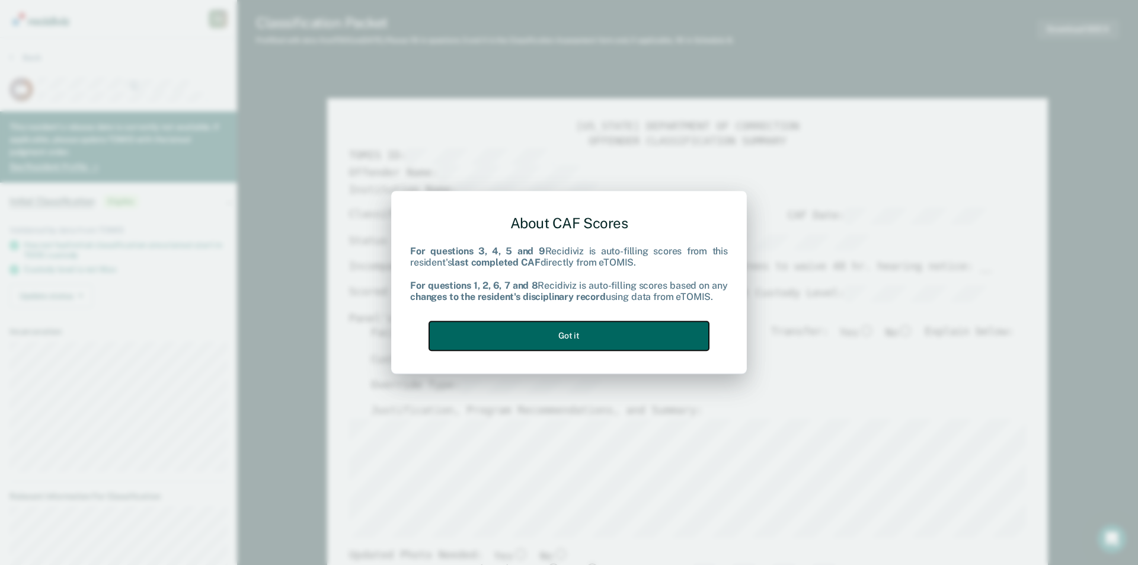
click at [619, 330] on button "Got it" at bounding box center [569, 335] width 280 height 29
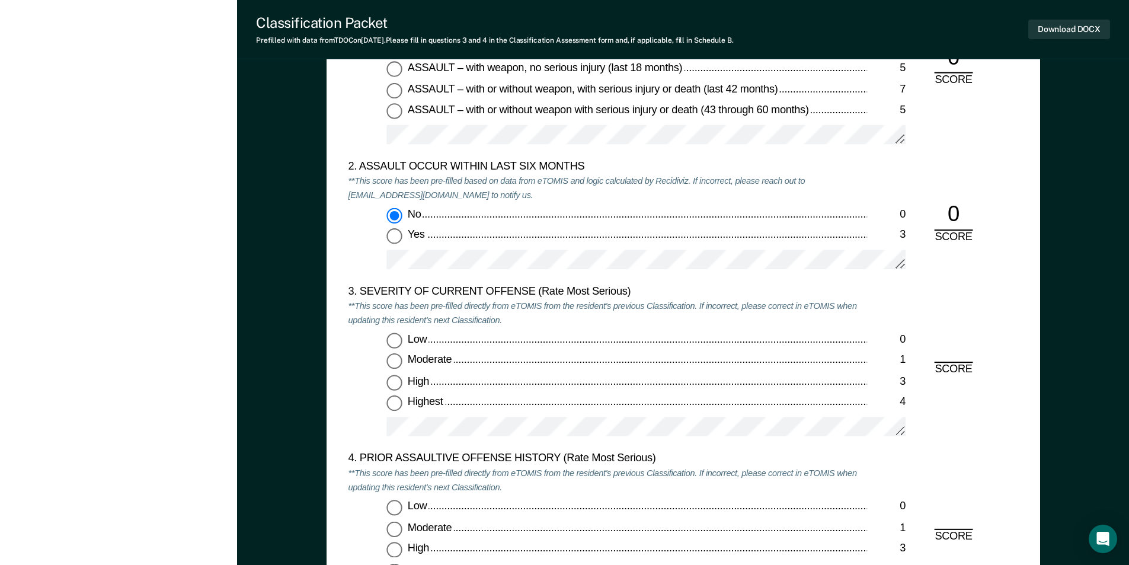
scroll to position [1304, 0]
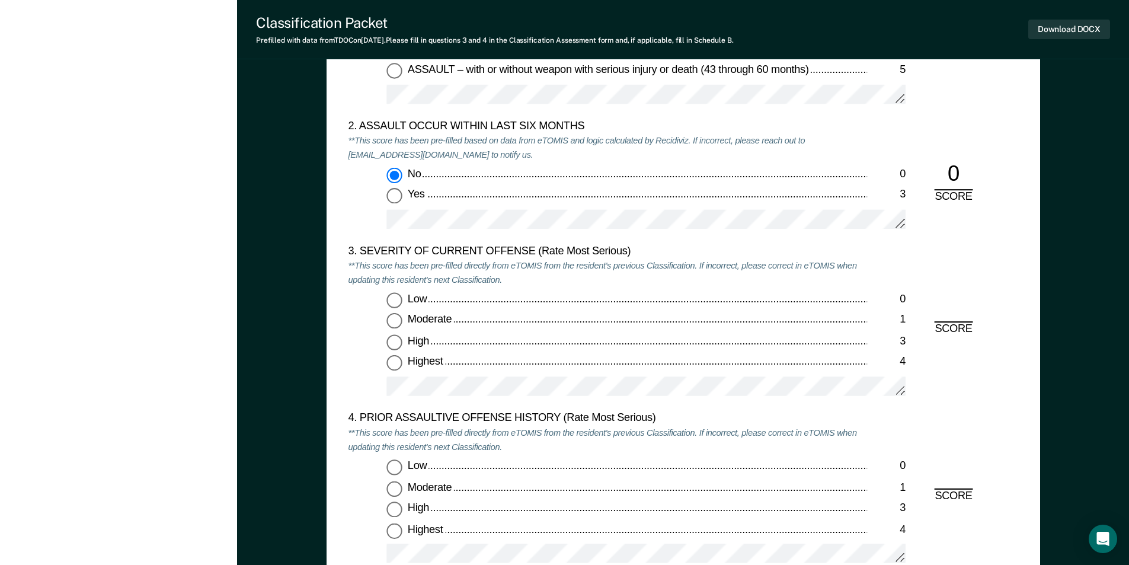
click at [392, 325] on input "Moderate 1" at bounding box center [393, 320] width 15 height 15
type textarea "x"
radio input "true"
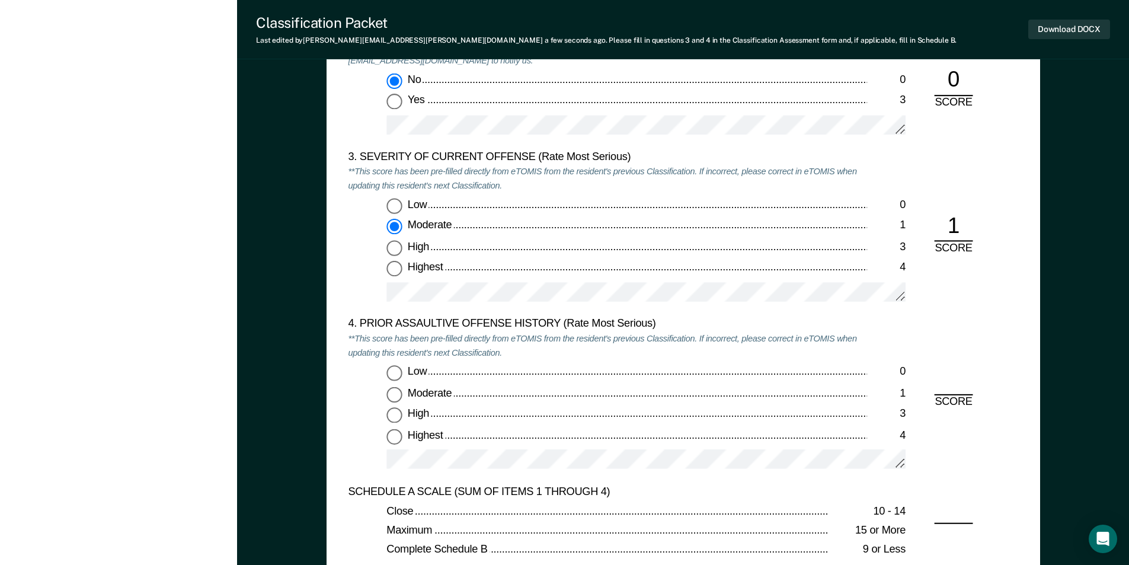
scroll to position [1541, 0]
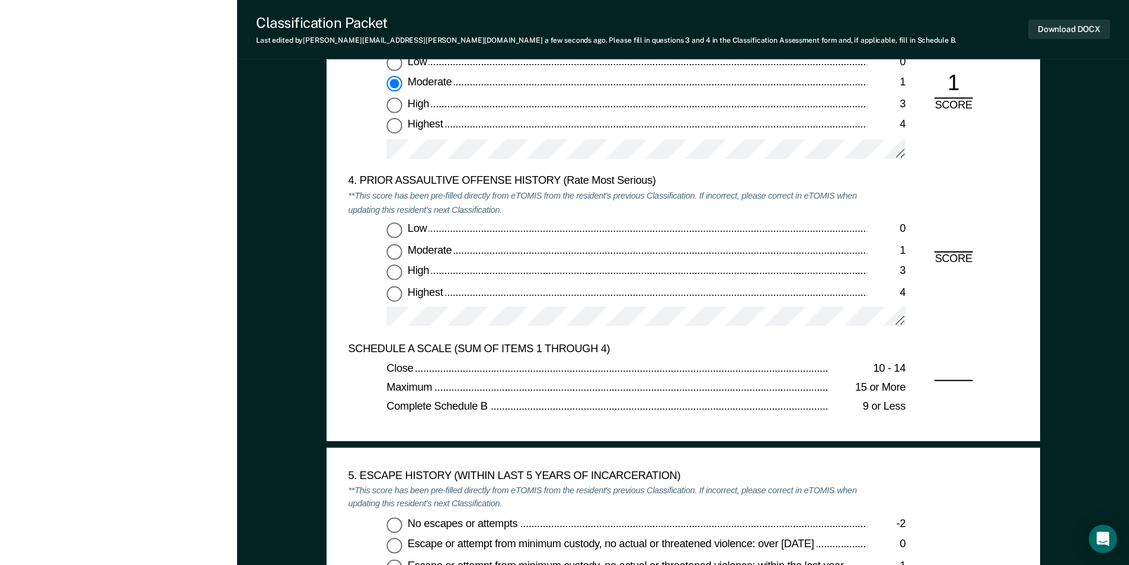
click at [393, 229] on input "Low 0" at bounding box center [393, 229] width 15 height 15
type textarea "x"
radio input "true"
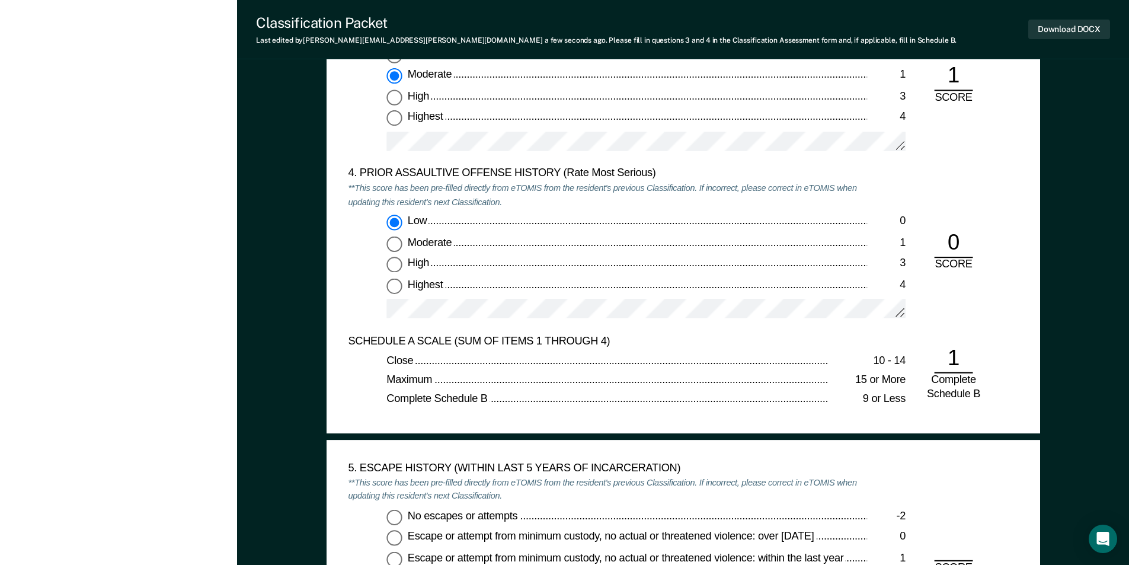
scroll to position [1837, 0]
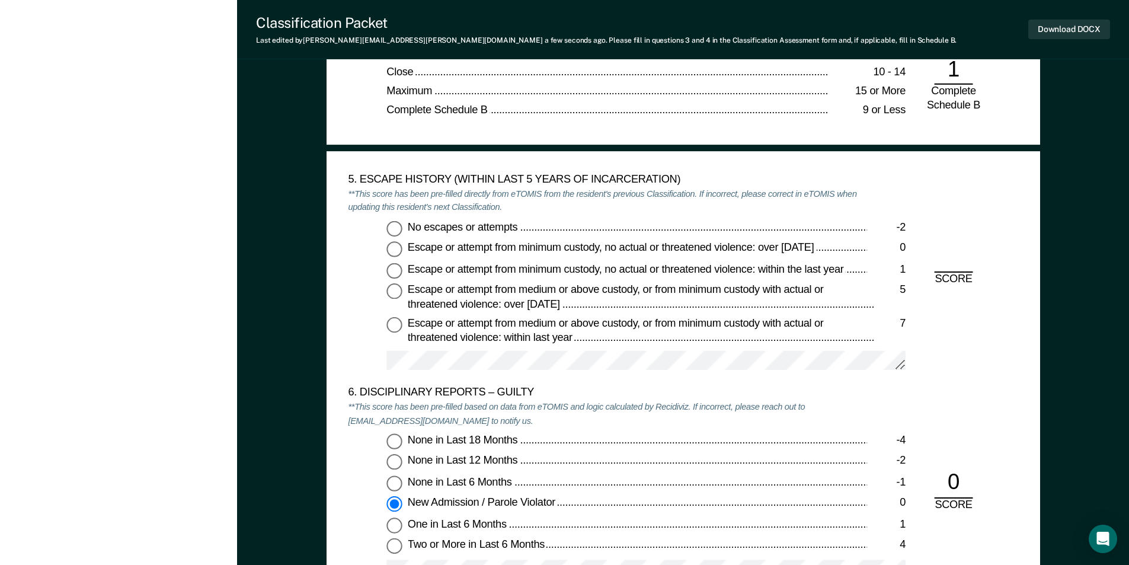
click at [398, 230] on input "No escapes or attempts -2" at bounding box center [393, 227] width 15 height 15
type textarea "x"
radio input "true"
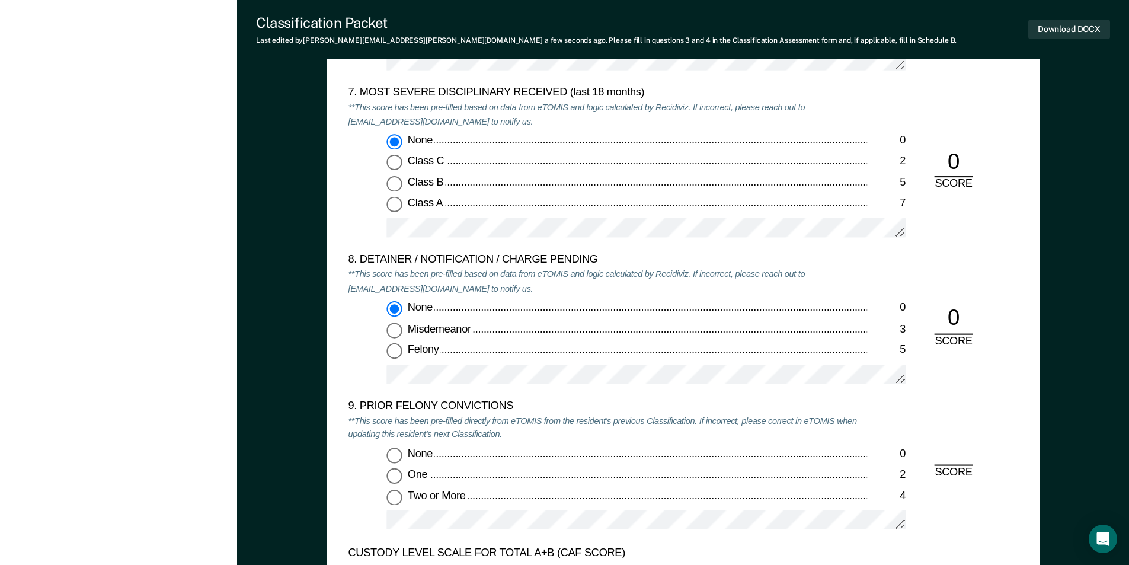
scroll to position [2429, 0]
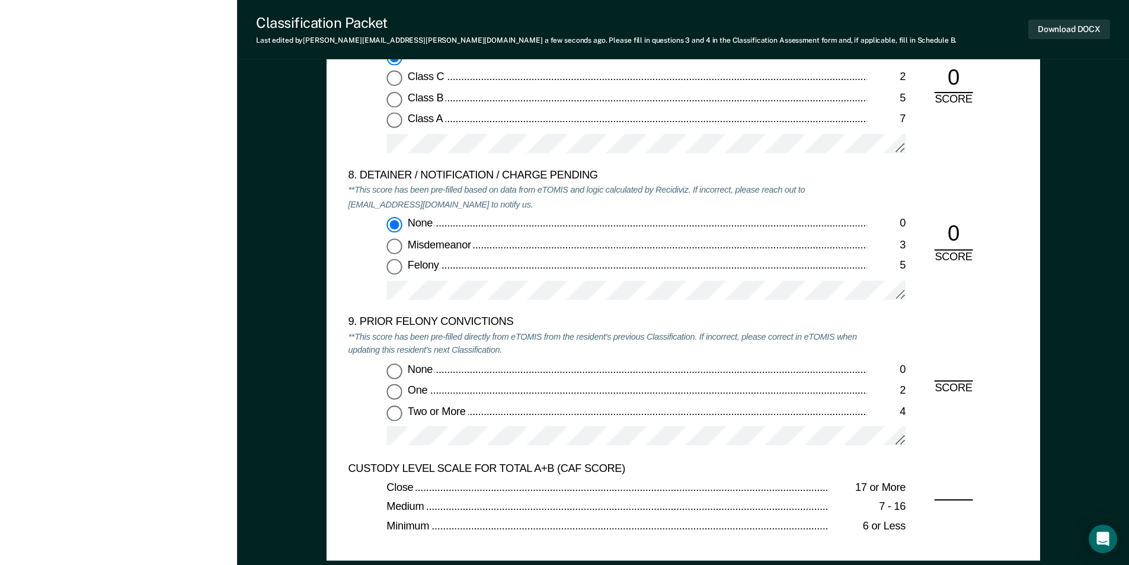
click at [395, 411] on input "Two or More 4" at bounding box center [393, 412] width 15 height 15
type textarea "x"
radio input "true"
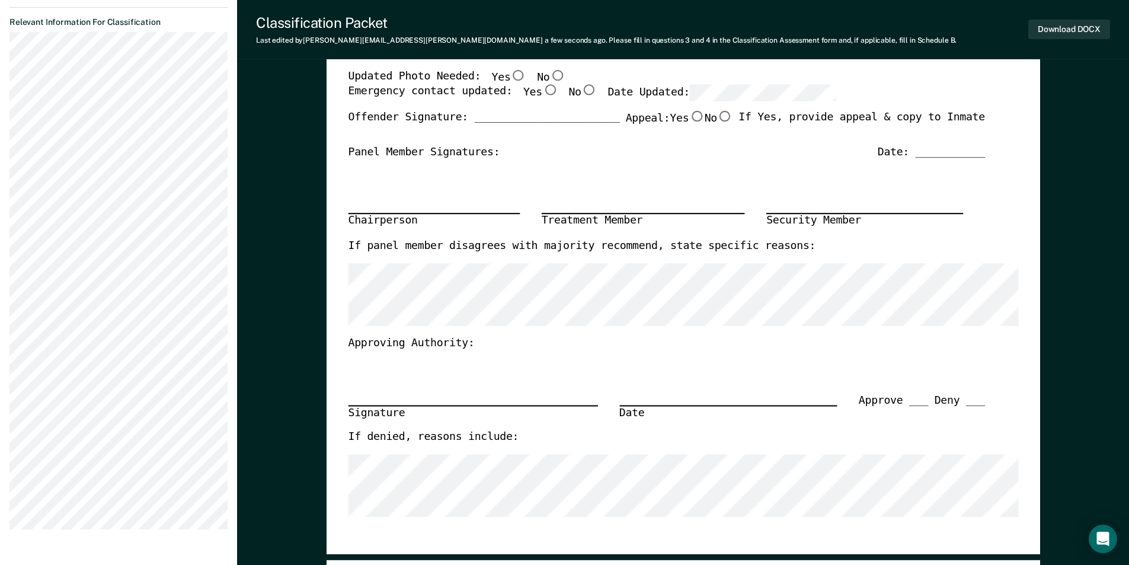
scroll to position [119, 0]
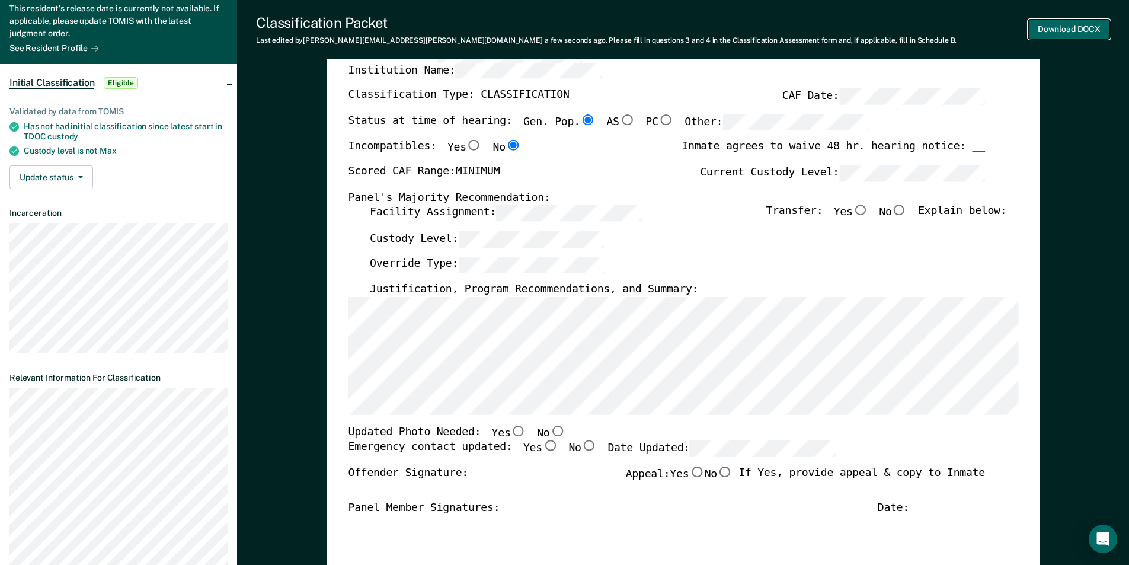
click at [1081, 31] on button "Download DOCX" at bounding box center [1069, 30] width 82 height 20
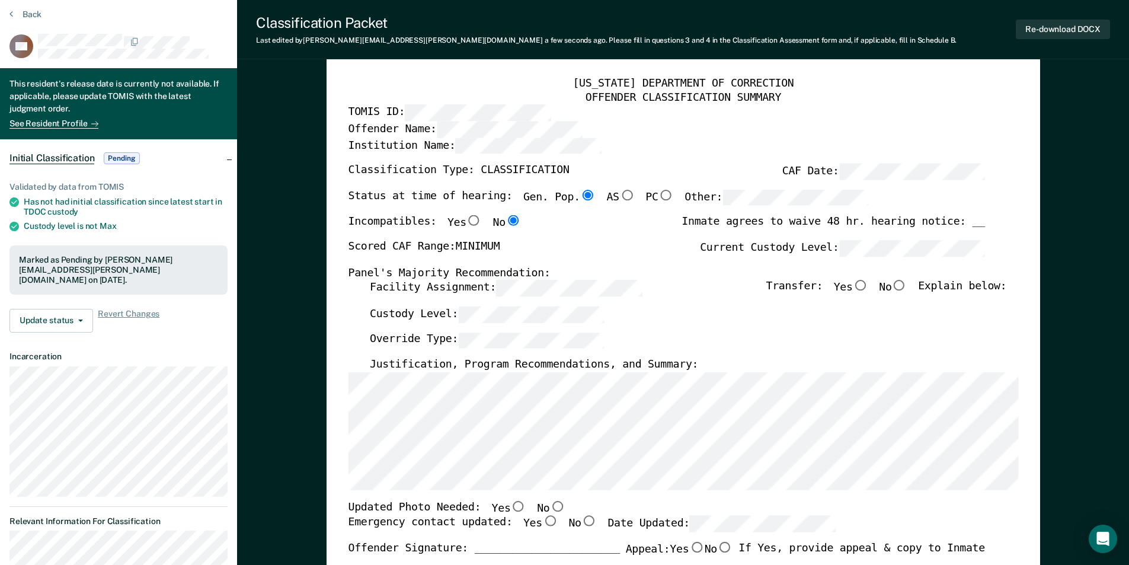
scroll to position [0, 0]
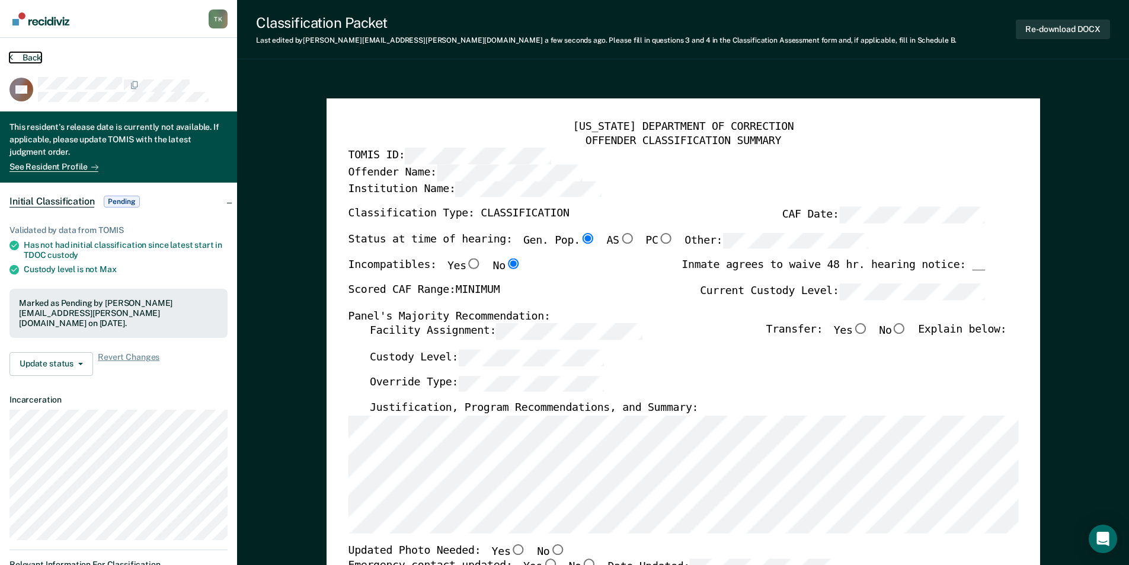
click at [33, 56] on button "Back" at bounding box center [25, 57] width 32 height 11
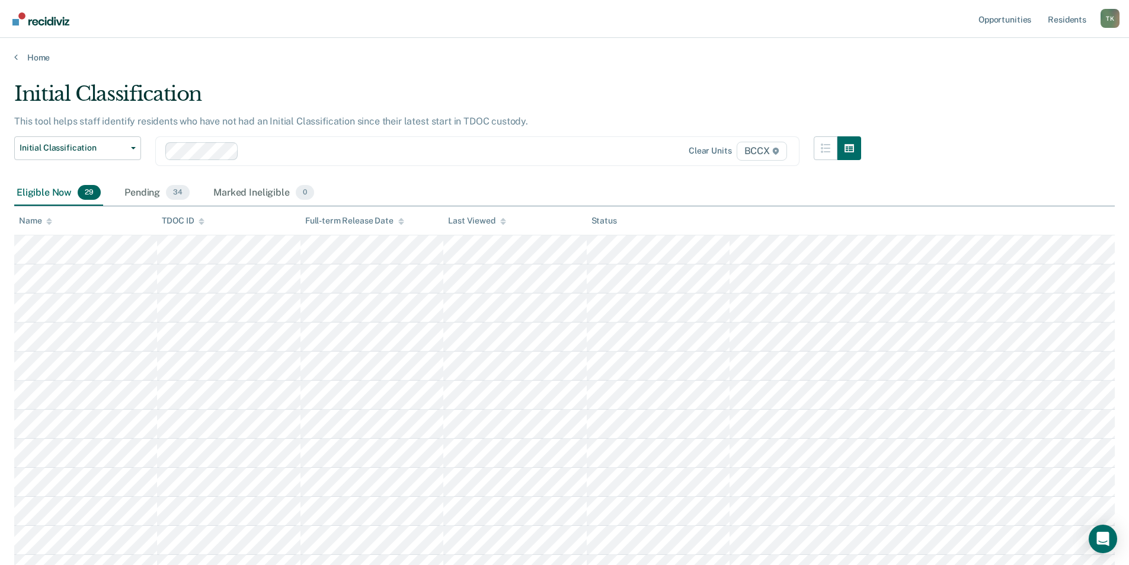
scroll to position [508, 0]
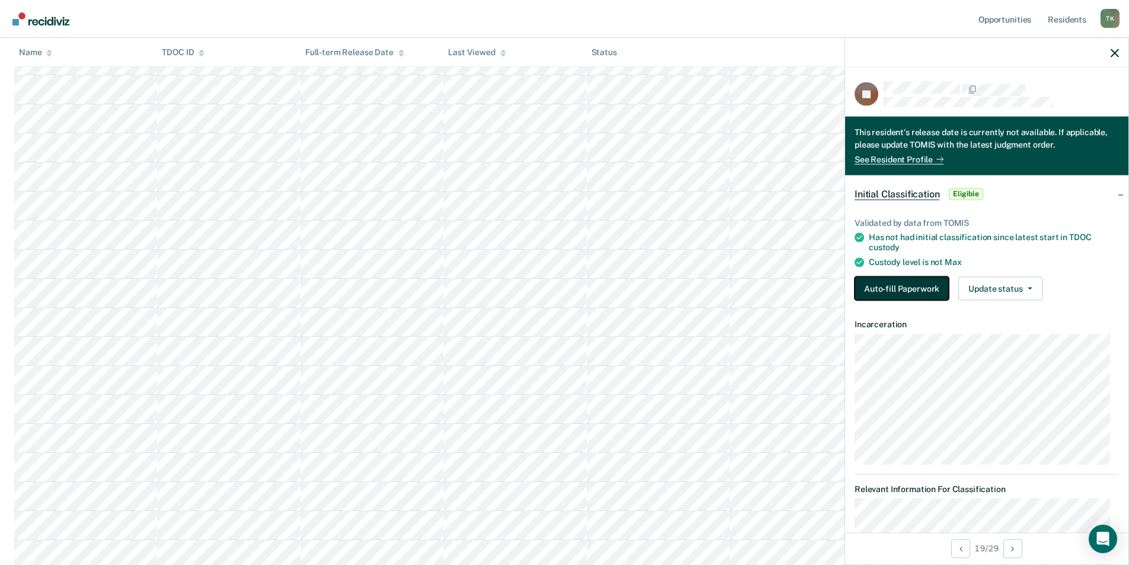
click at [890, 283] on button "Auto-fill Paperwork" at bounding box center [901, 288] width 94 height 24
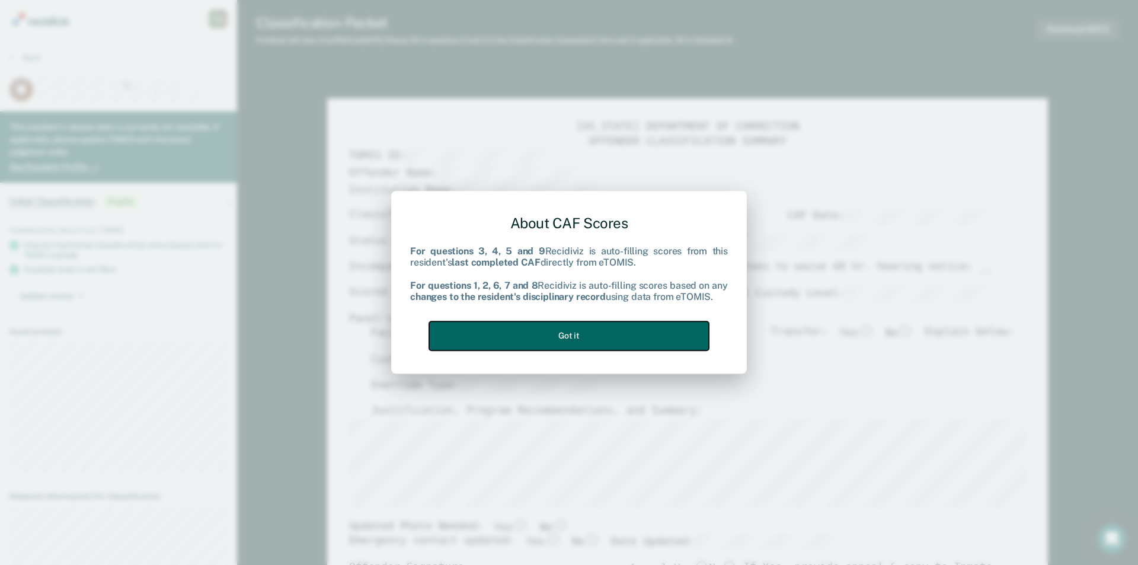
click at [594, 333] on button "Got it" at bounding box center [569, 335] width 280 height 29
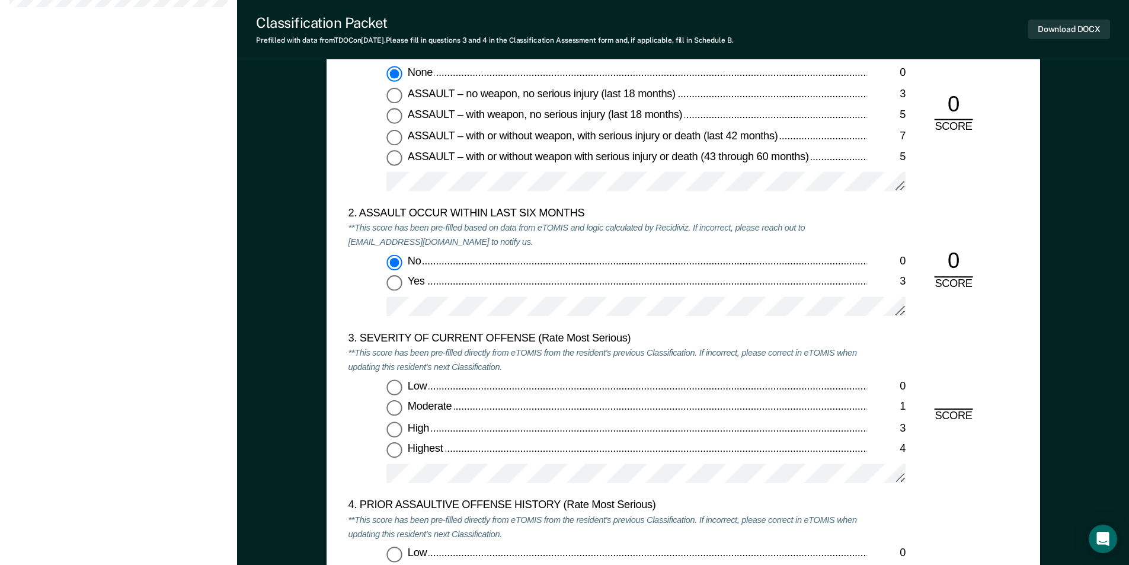
scroll to position [1304, 0]
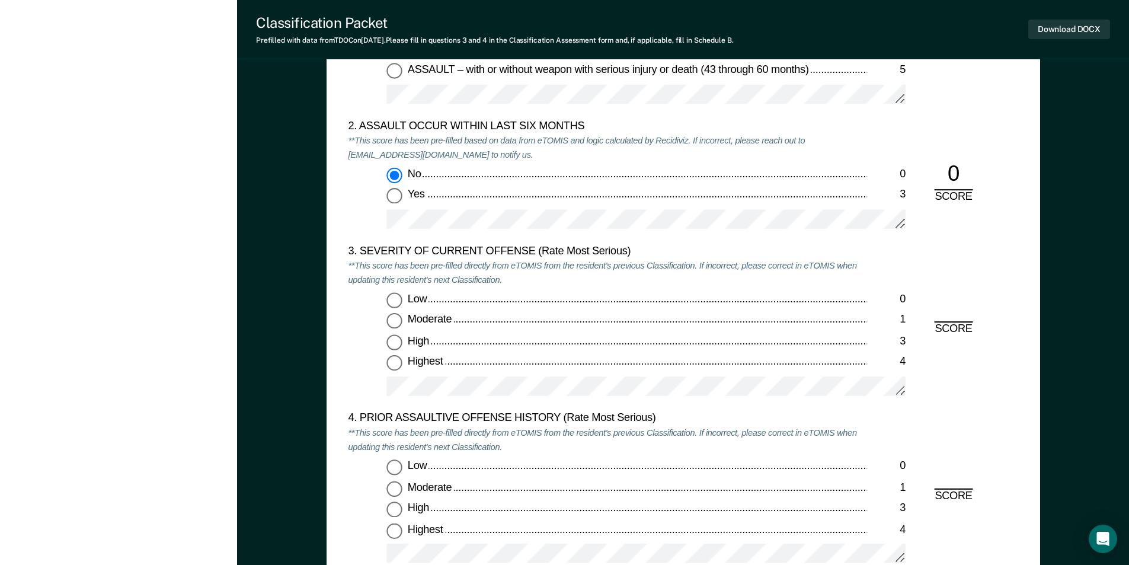
click at [395, 321] on input "Moderate 1" at bounding box center [393, 320] width 15 height 15
type textarea "x"
radio input "true"
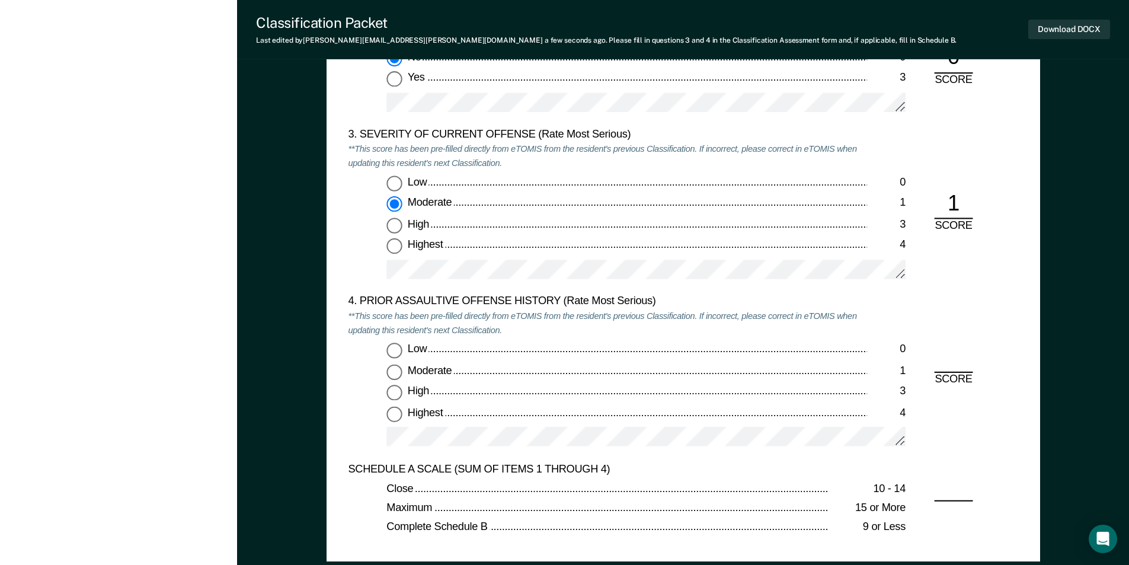
scroll to position [1600, 0]
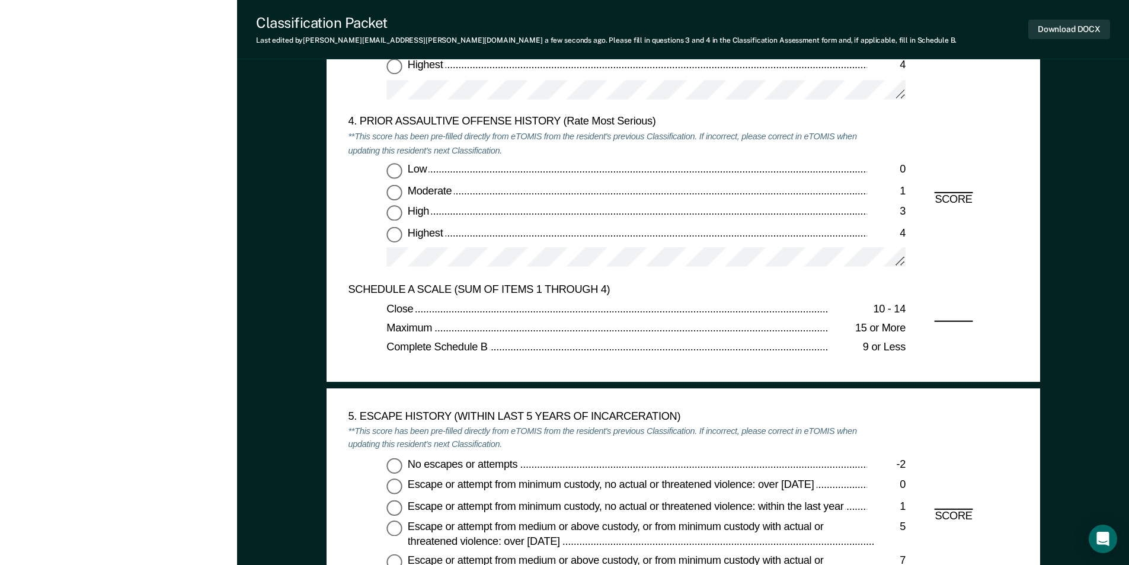
click at [395, 169] on input "Low 0" at bounding box center [393, 170] width 15 height 15
type textarea "x"
radio input "true"
click at [398, 470] on input "No escapes or attempts -2" at bounding box center [393, 464] width 15 height 15
type textarea "x"
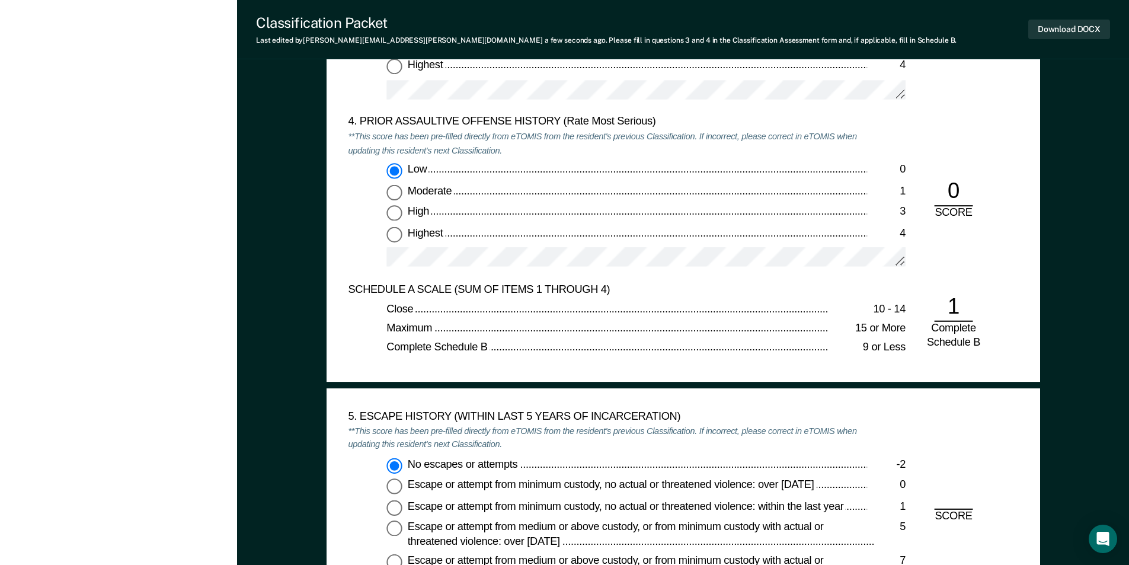
radio input "true"
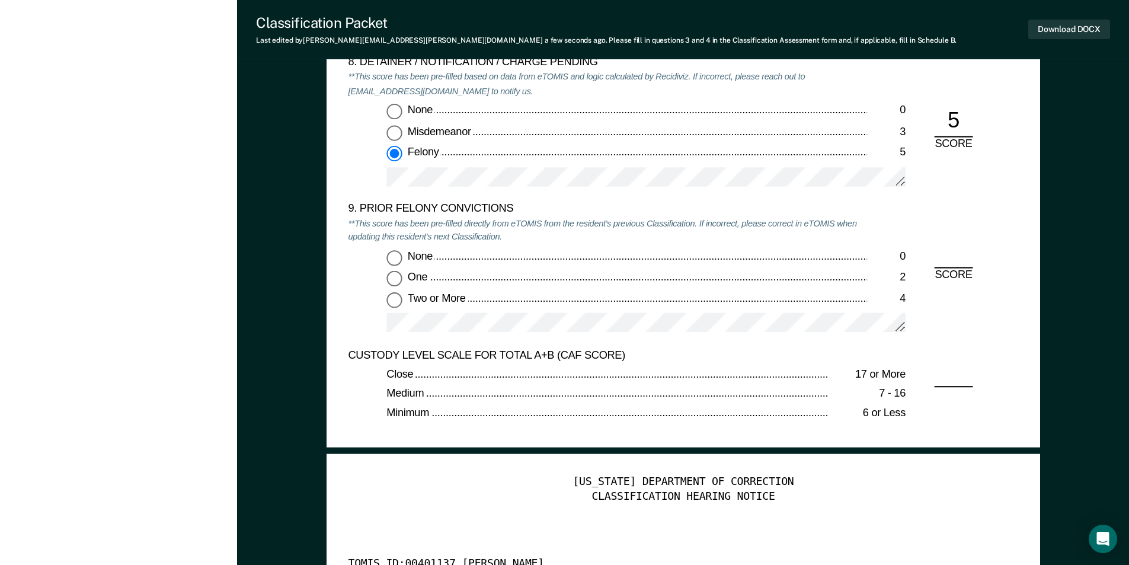
scroll to position [2429, 0]
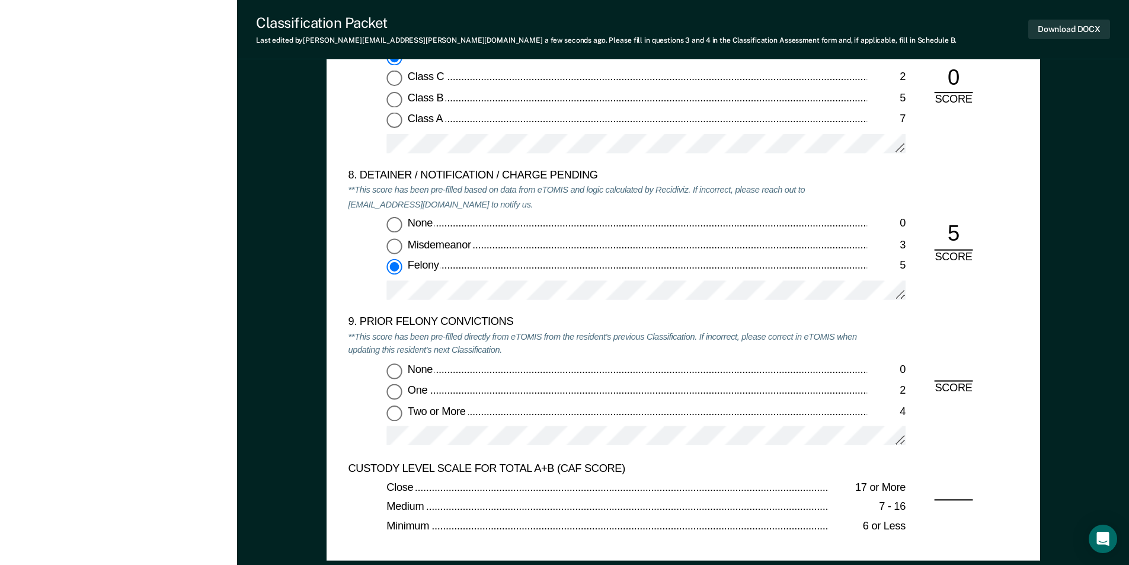
click at [392, 414] on input "Two or More 4" at bounding box center [393, 412] width 15 height 15
type textarea "x"
radio input "true"
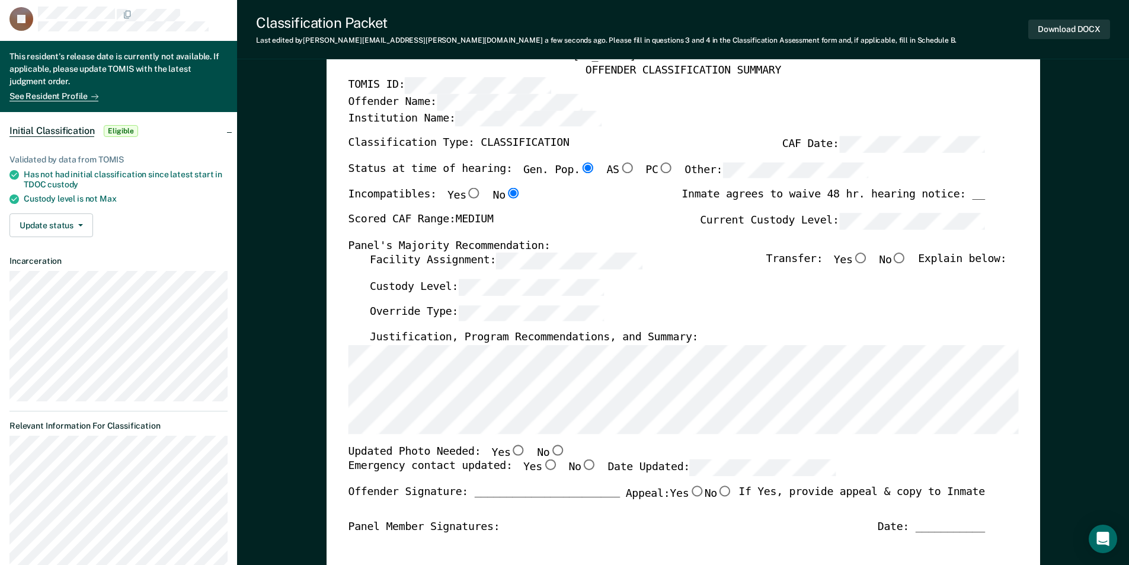
scroll to position [0, 0]
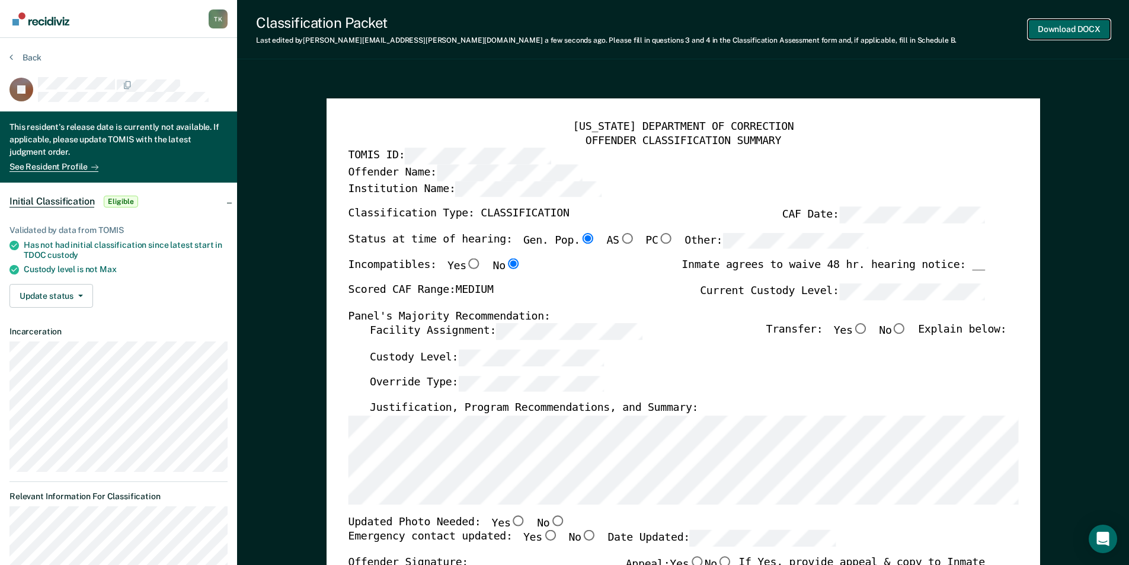
click at [1058, 27] on button "Download DOCX" at bounding box center [1069, 30] width 82 height 20
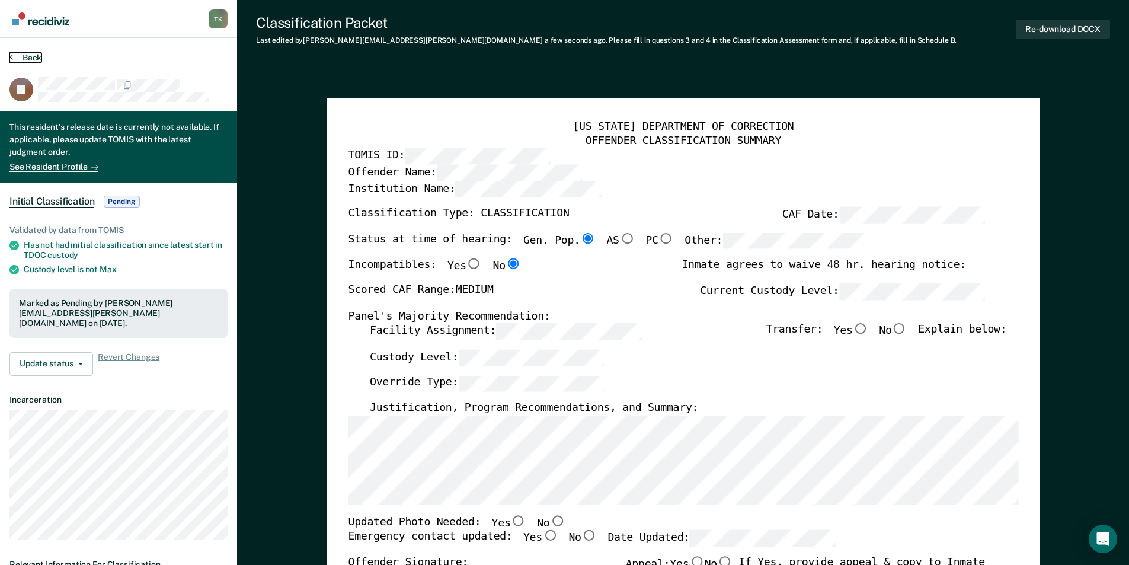
click at [25, 57] on button "Back" at bounding box center [25, 57] width 32 height 11
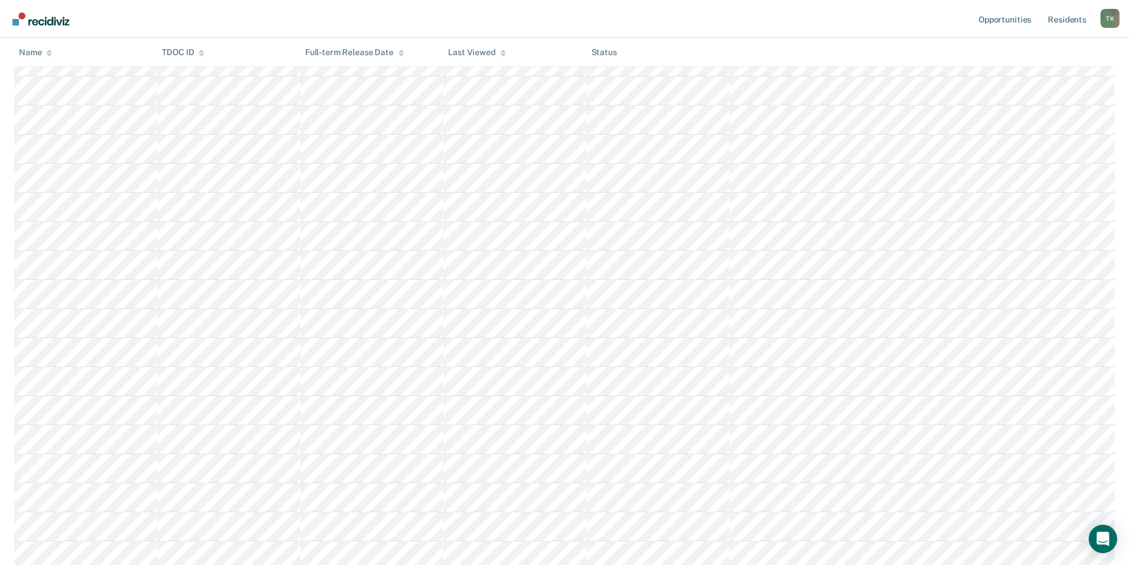
scroll to position [331, 0]
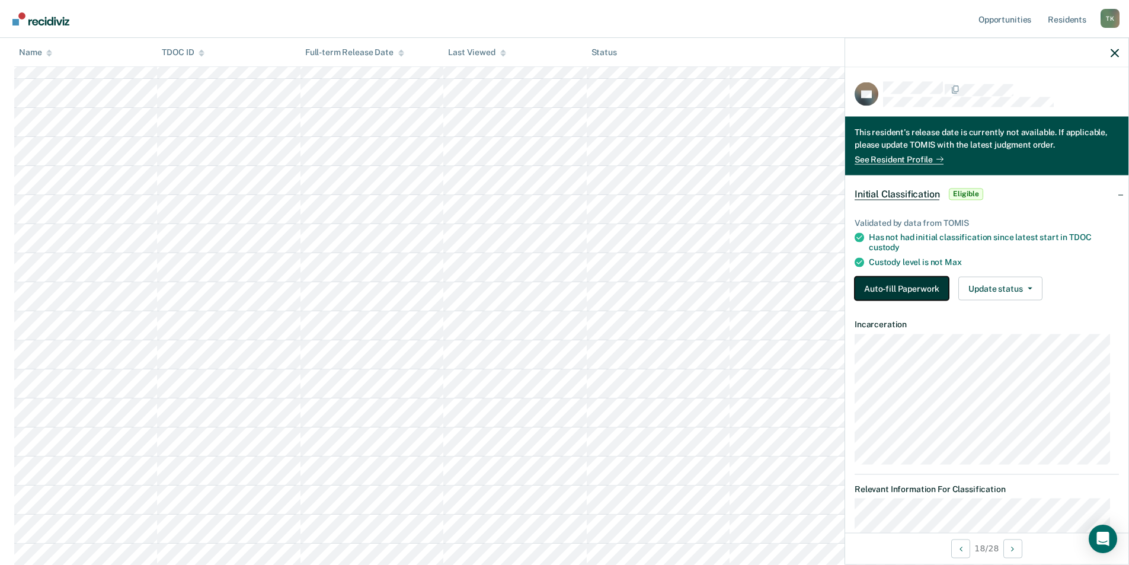
click at [898, 287] on button "Auto-fill Paperwork" at bounding box center [901, 288] width 94 height 24
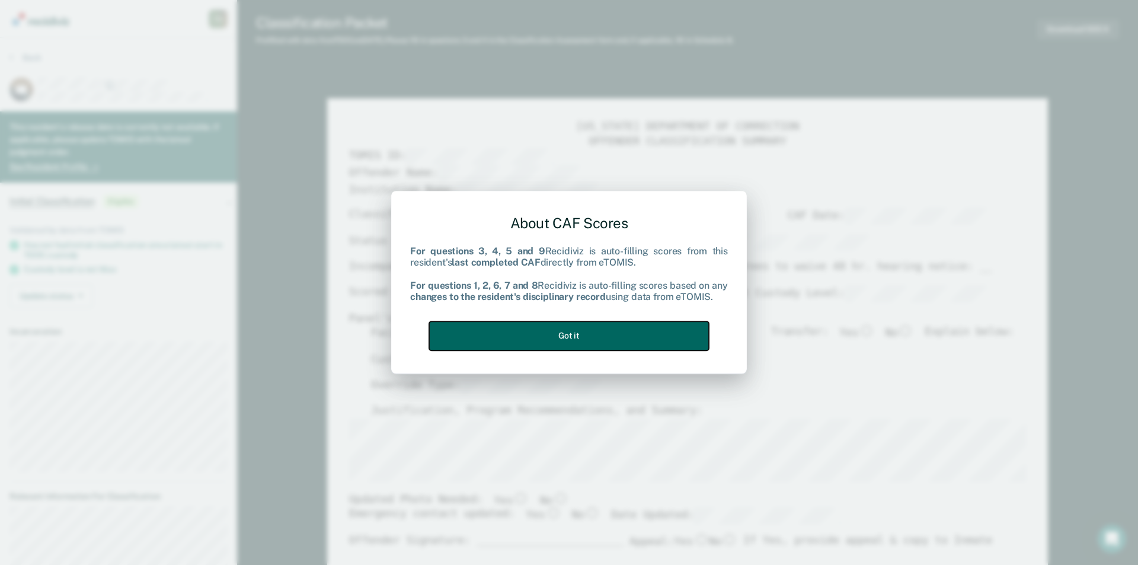
click at [563, 340] on button "Got it" at bounding box center [569, 335] width 280 height 29
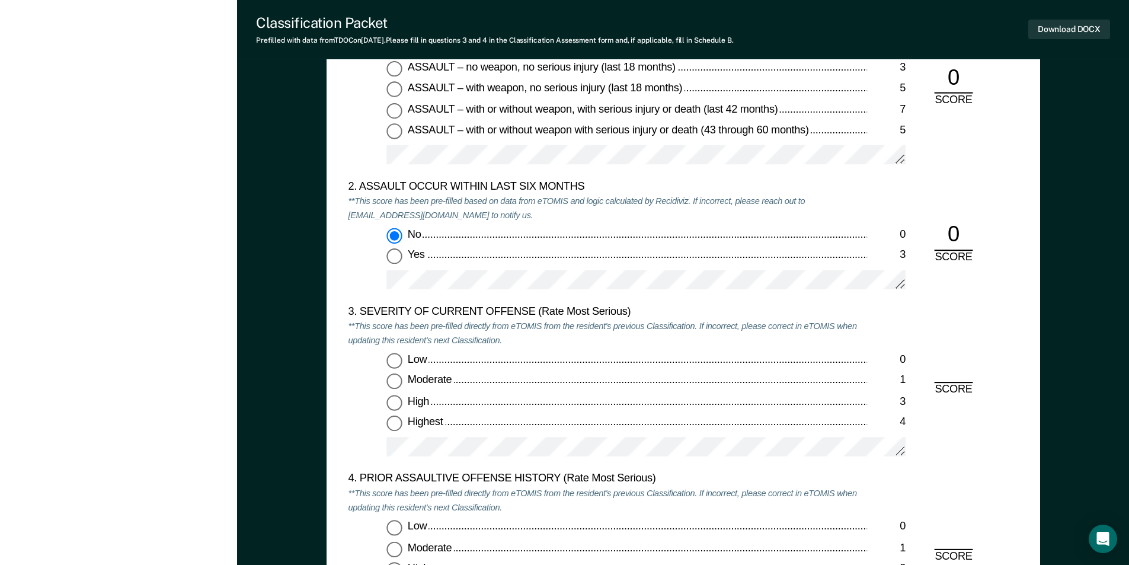
scroll to position [1244, 0]
click at [392, 425] on input "Highest 4" at bounding box center [393, 422] width 15 height 15
type textarea "x"
radio input "true"
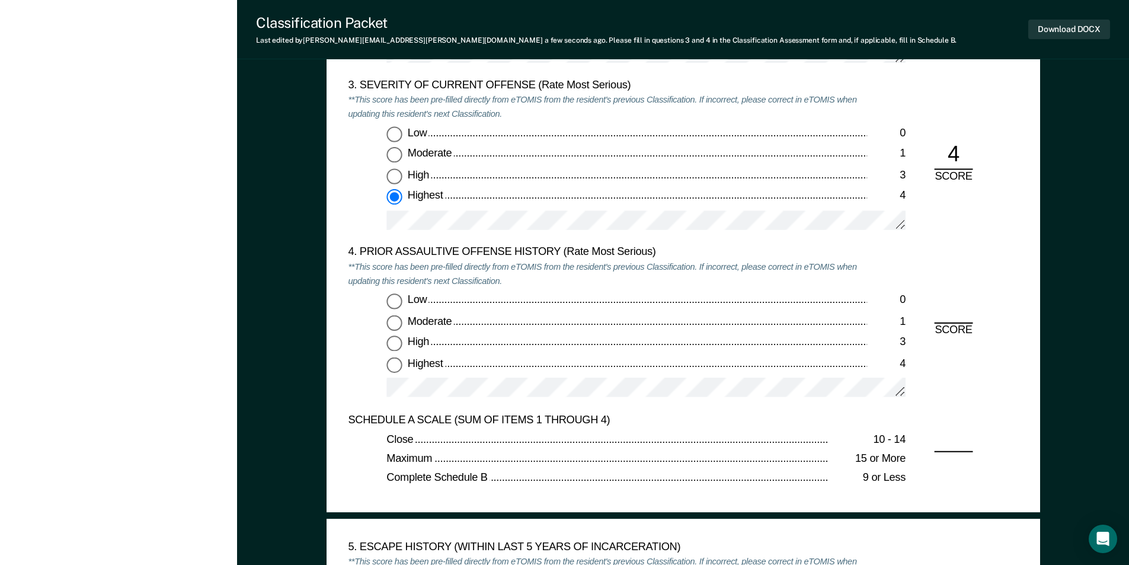
scroll to position [1481, 0]
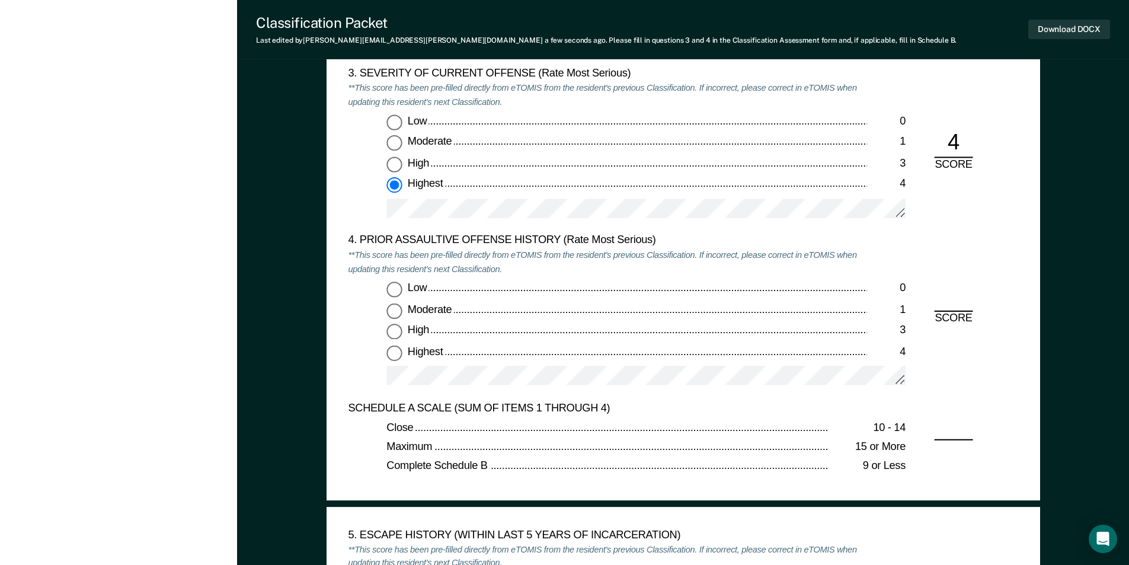
click at [393, 284] on input "Low 0" at bounding box center [393, 288] width 15 height 15
type textarea "x"
radio input "true"
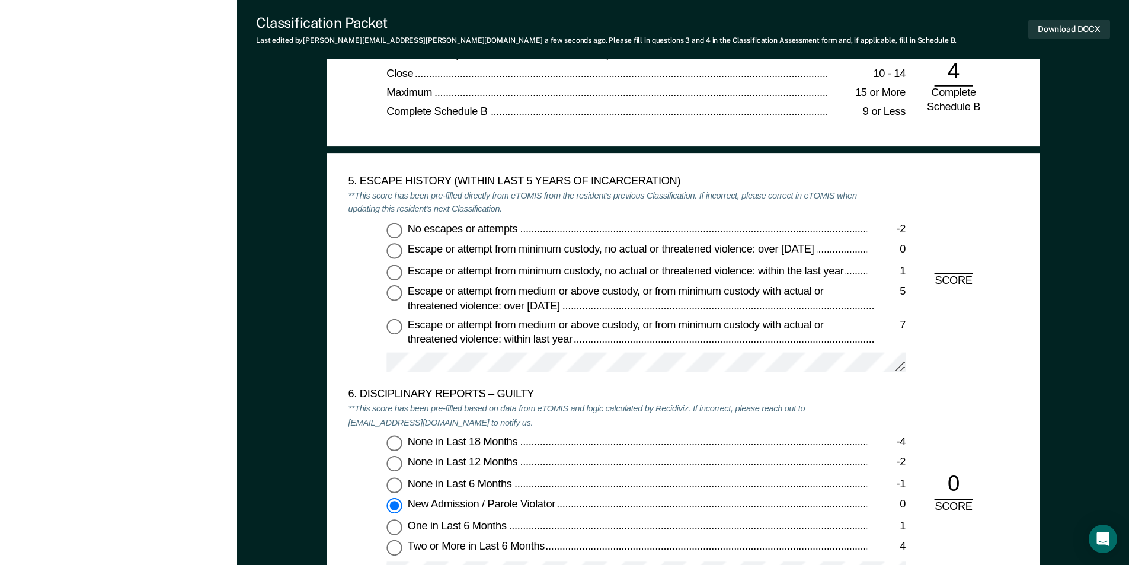
scroll to position [1837, 0]
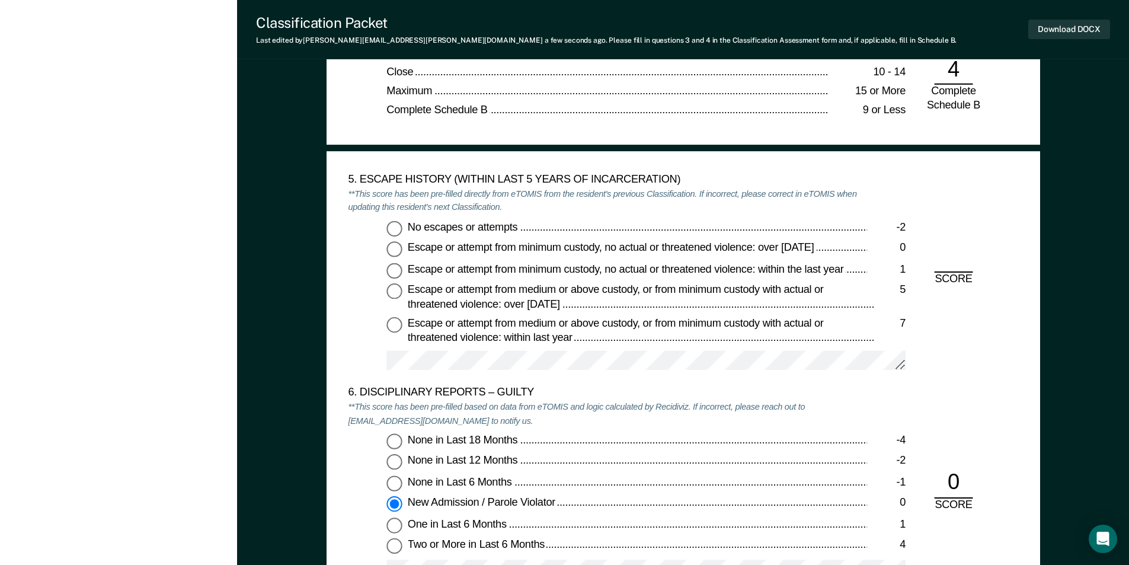
click at [399, 228] on input "No escapes or attempts -2" at bounding box center [393, 227] width 15 height 15
type textarea "x"
radio input "true"
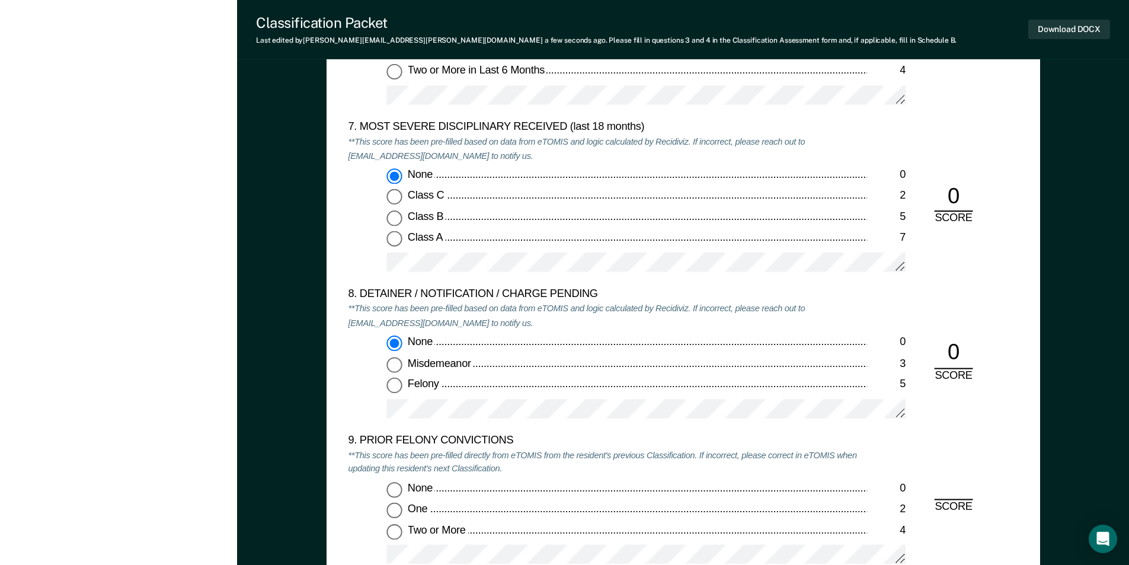
scroll to position [2429, 0]
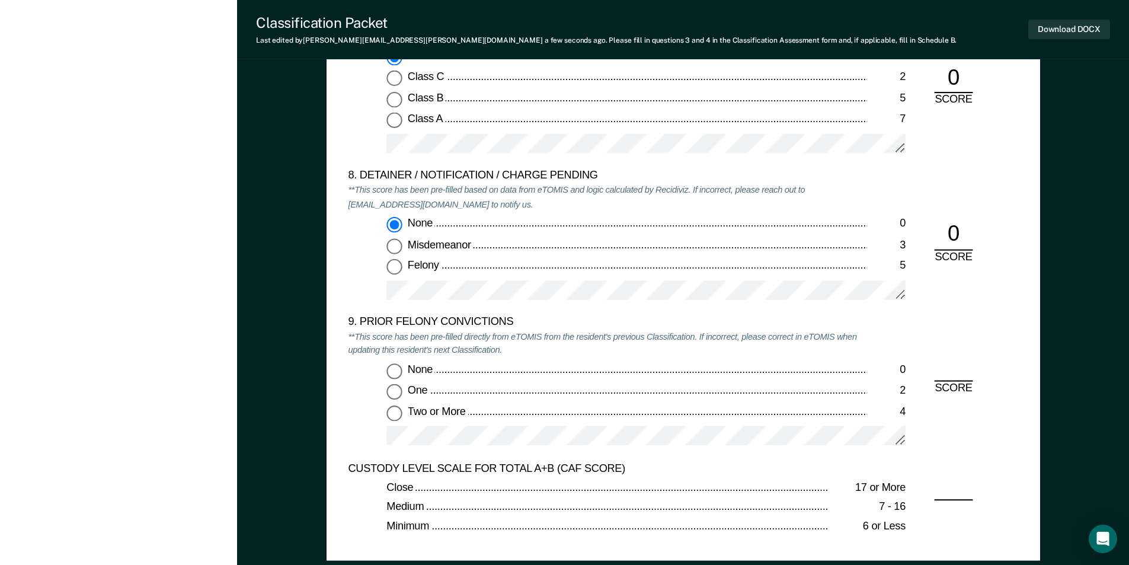
click at [398, 412] on input "Two or More 4" at bounding box center [393, 412] width 15 height 15
type textarea "x"
radio input "true"
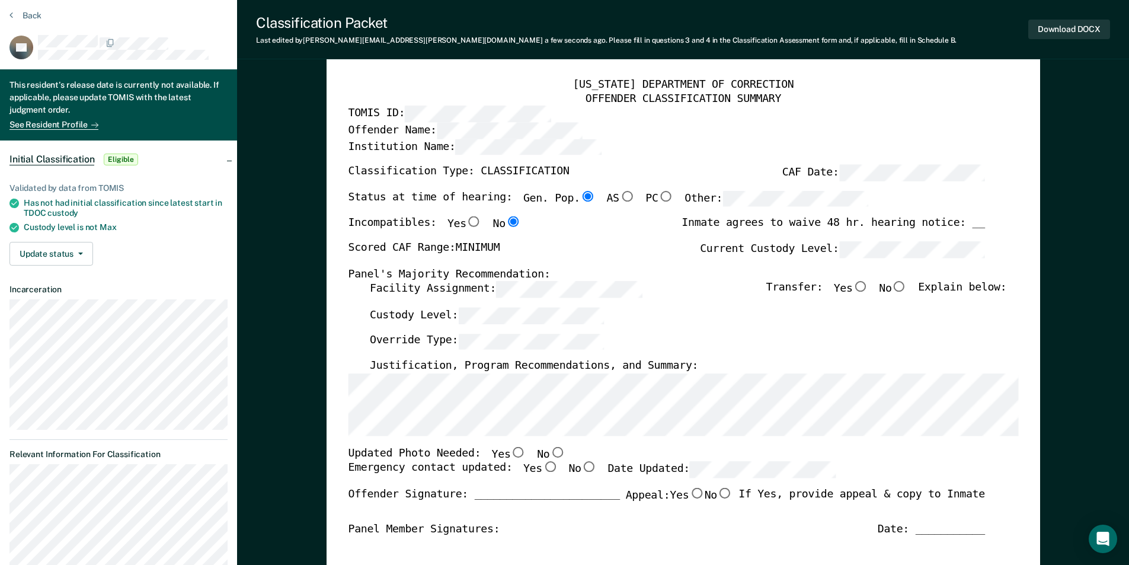
scroll to position [0, 0]
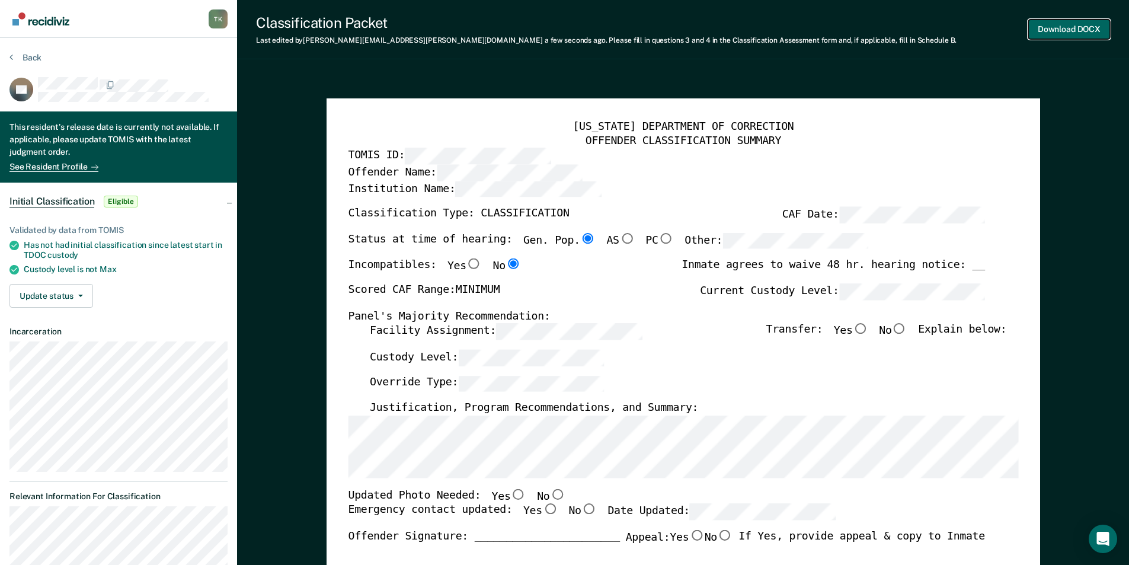
click at [1084, 25] on button "Download DOCX" at bounding box center [1069, 30] width 82 height 20
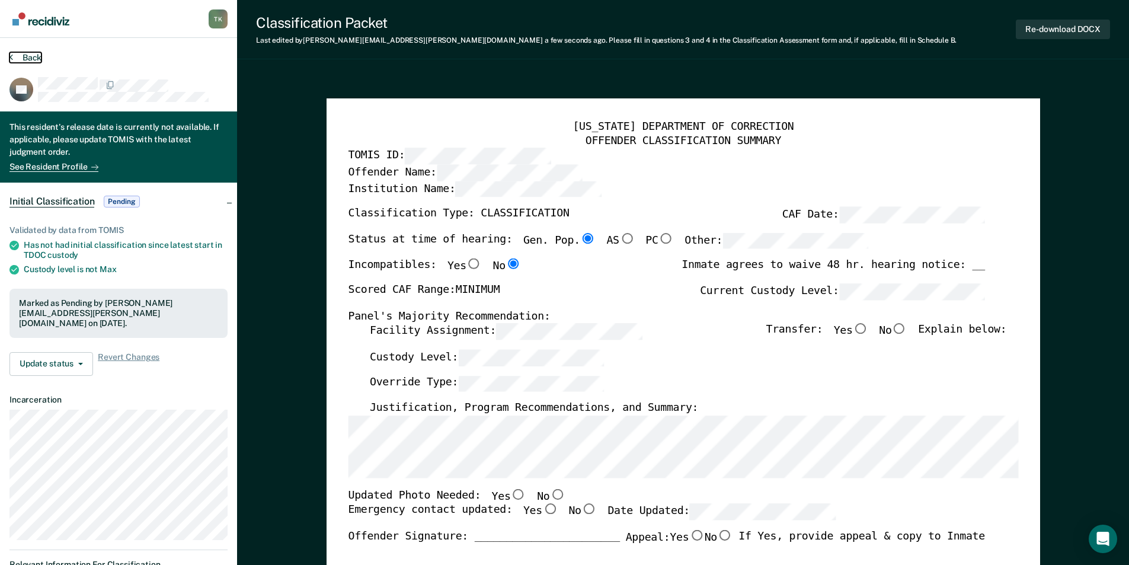
click at [24, 56] on button "Back" at bounding box center [25, 57] width 32 height 11
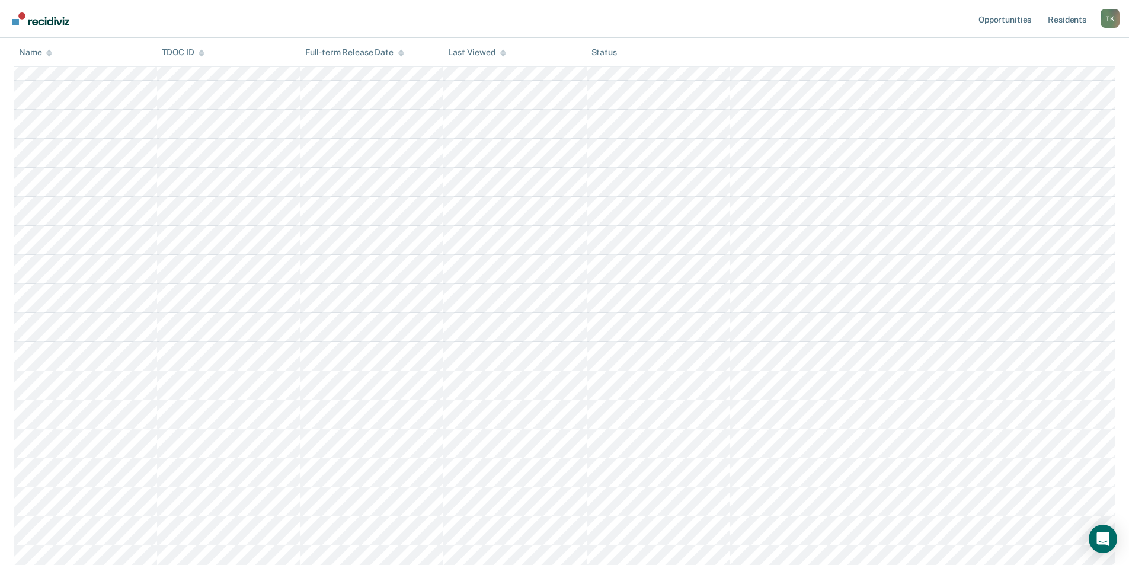
scroll to position [153, 0]
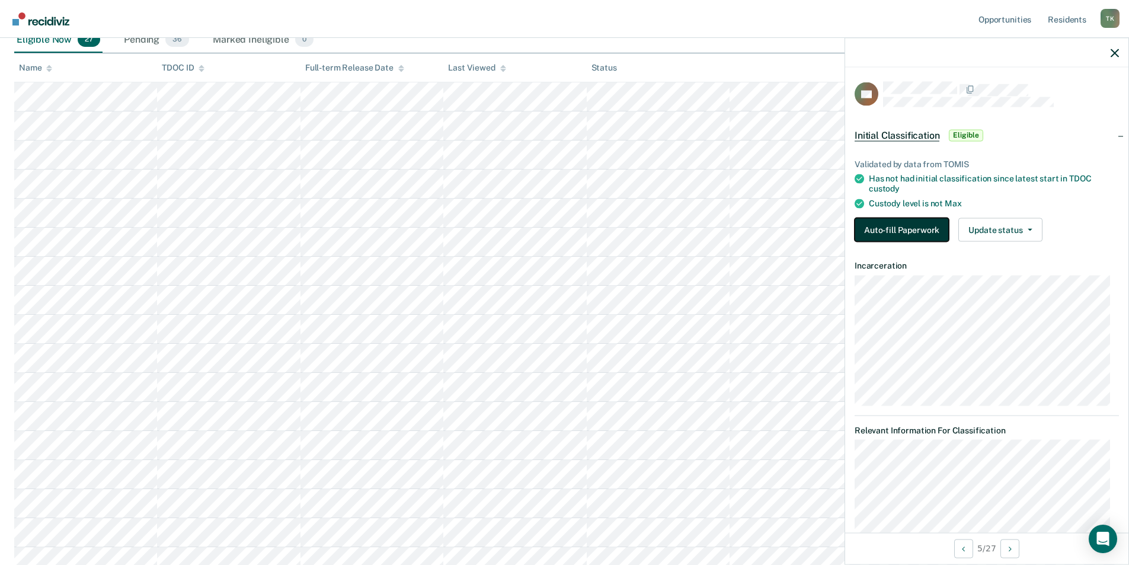
click at [916, 217] on button "Auto-fill Paperwork" at bounding box center [901, 229] width 94 height 24
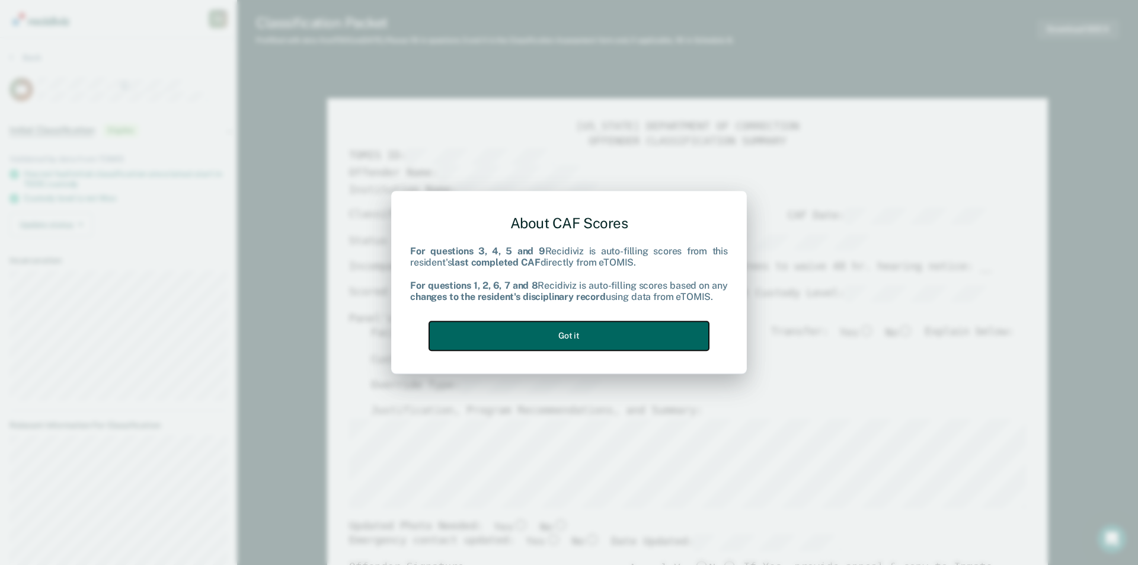
click at [636, 339] on button "Got it" at bounding box center [569, 335] width 280 height 29
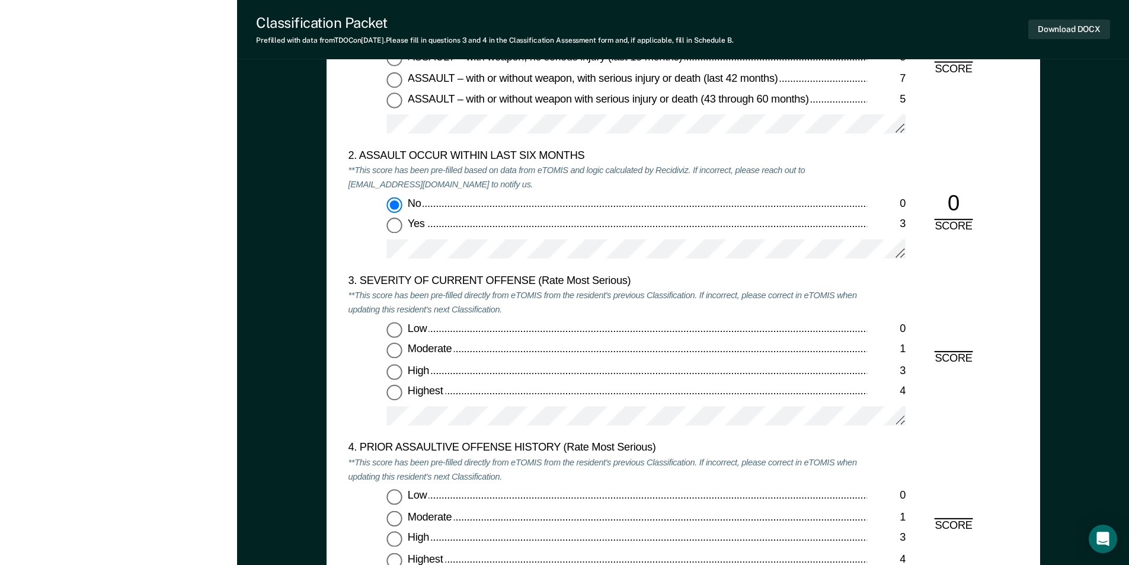
scroll to position [1363, 0]
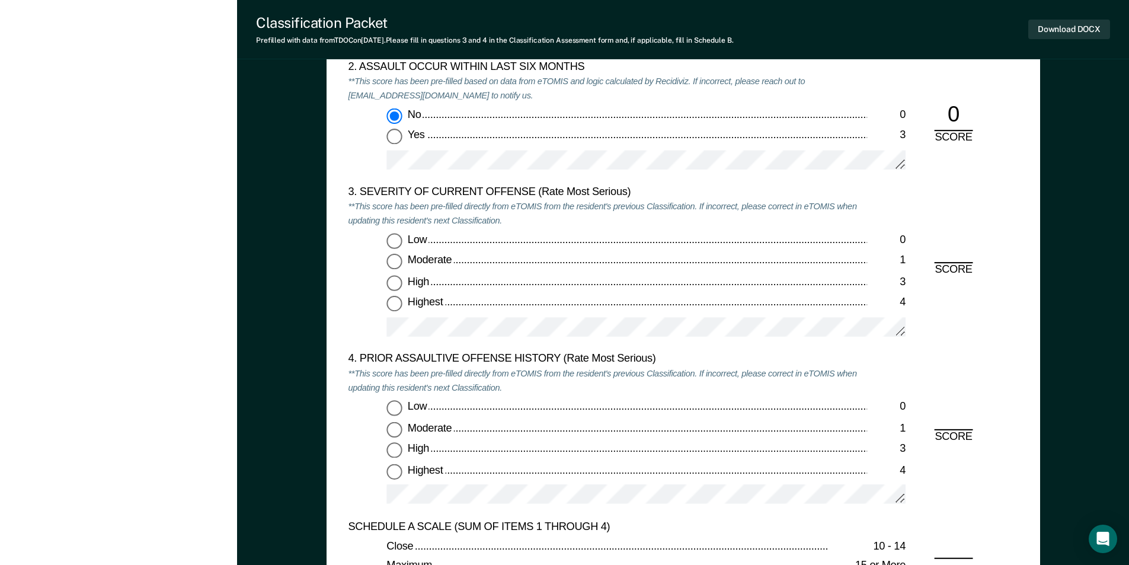
click at [391, 261] on input "Moderate 1" at bounding box center [393, 261] width 15 height 15
type textarea "x"
radio input "true"
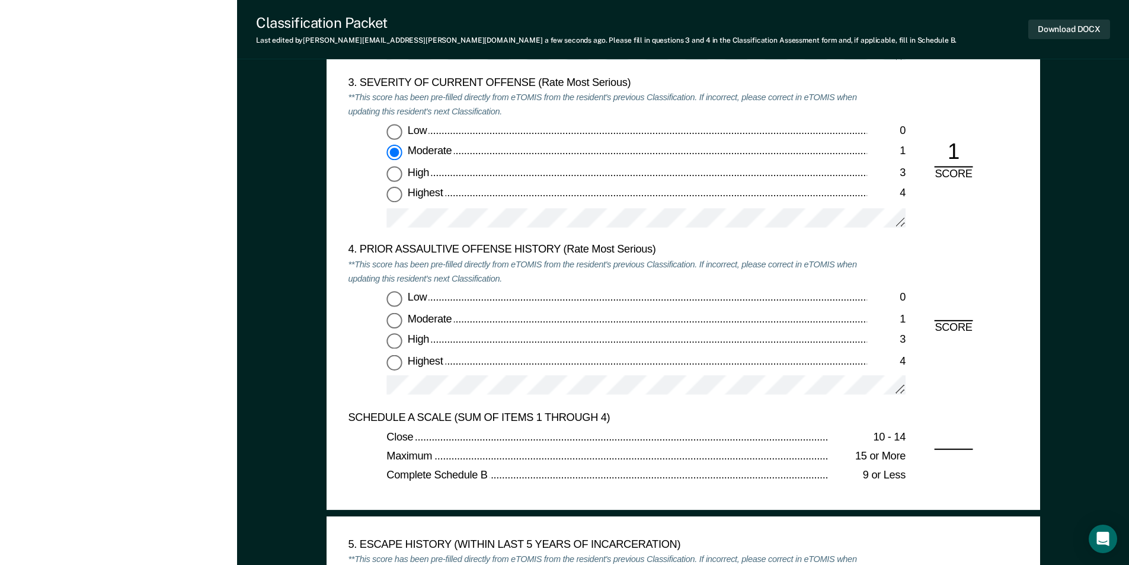
scroll to position [1481, 0]
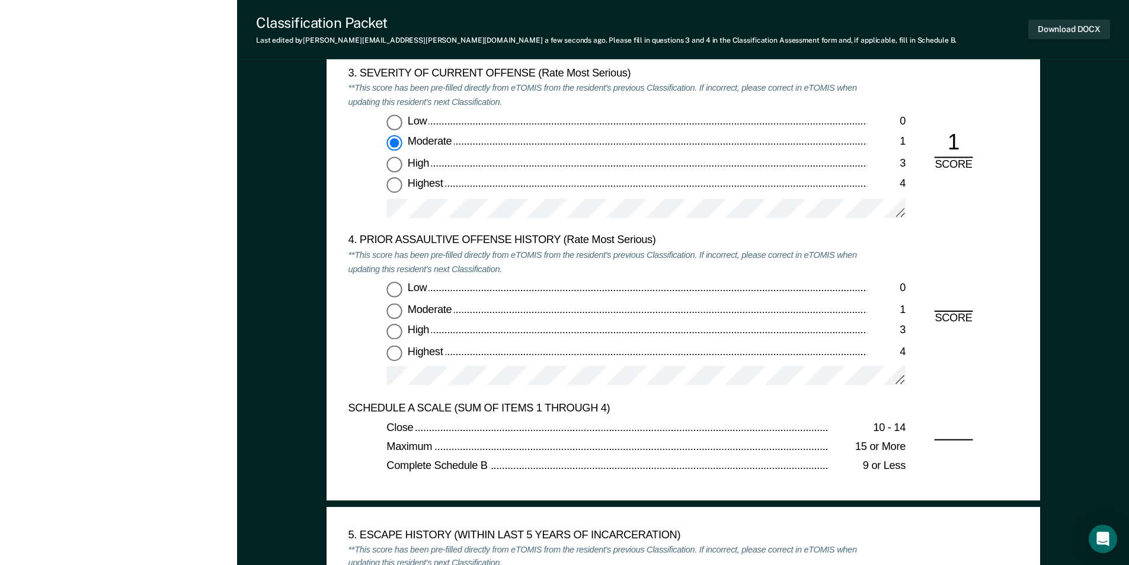
click at [391, 284] on input "Low 0" at bounding box center [393, 288] width 15 height 15
type textarea "x"
radio input "true"
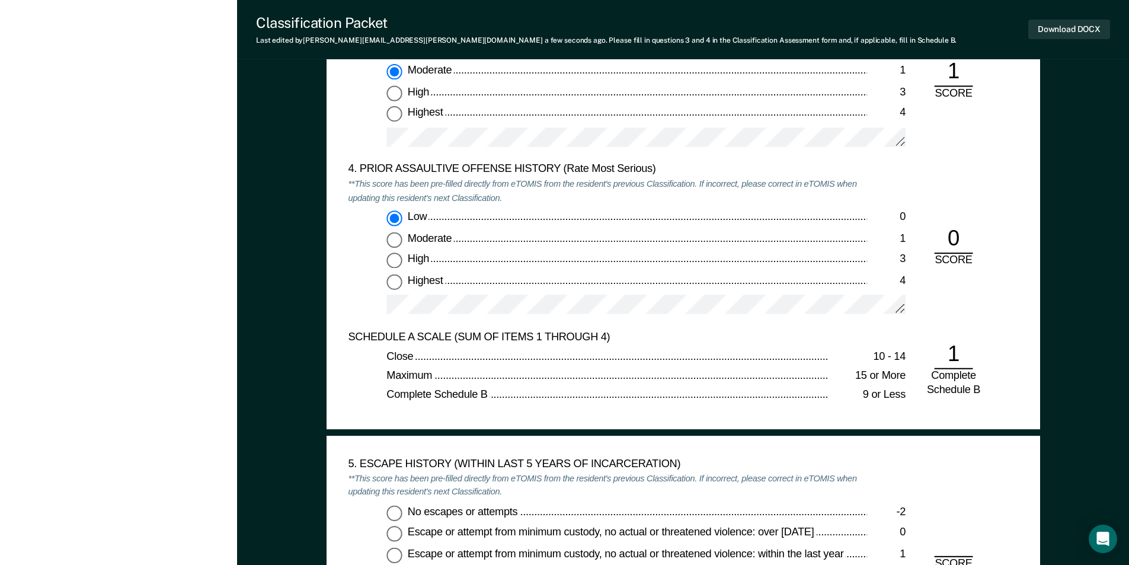
scroll to position [1718, 0]
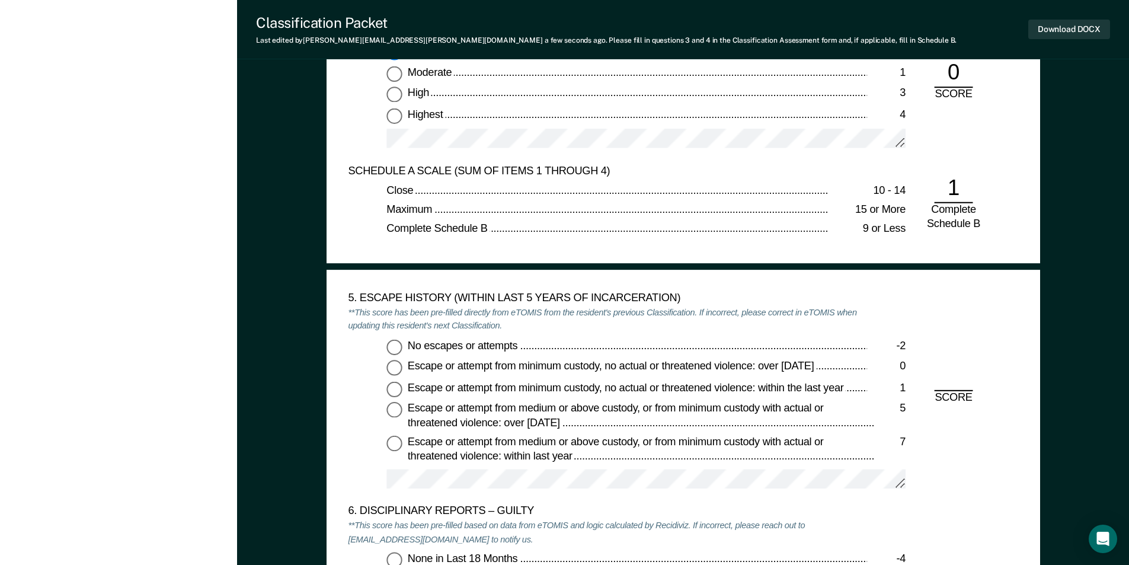
click at [392, 348] on input "No escapes or attempts -2" at bounding box center [393, 346] width 15 height 15
type textarea "x"
radio input "true"
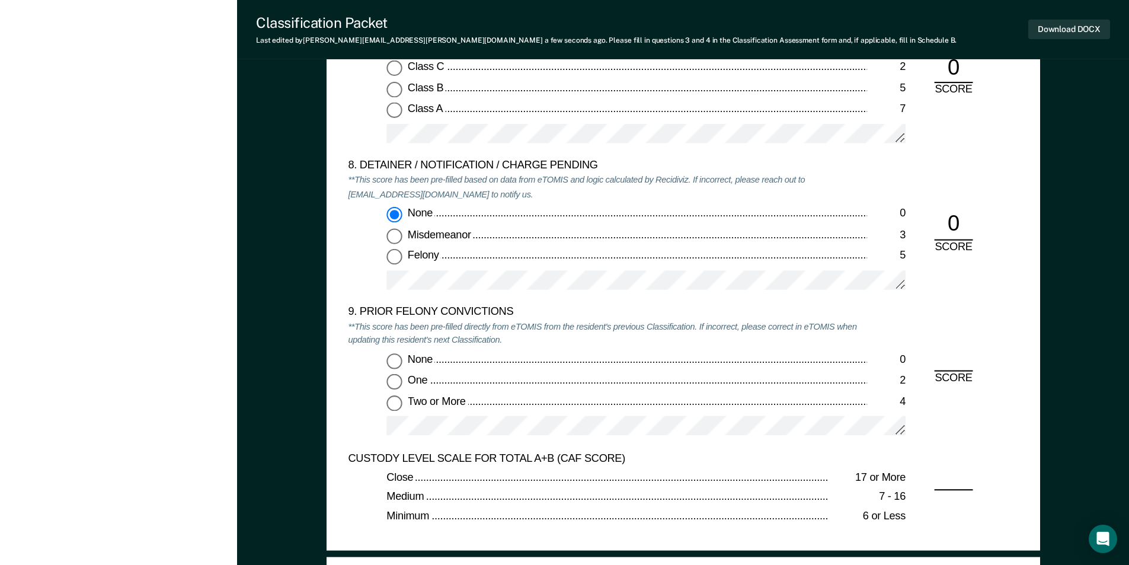
scroll to position [2548, 0]
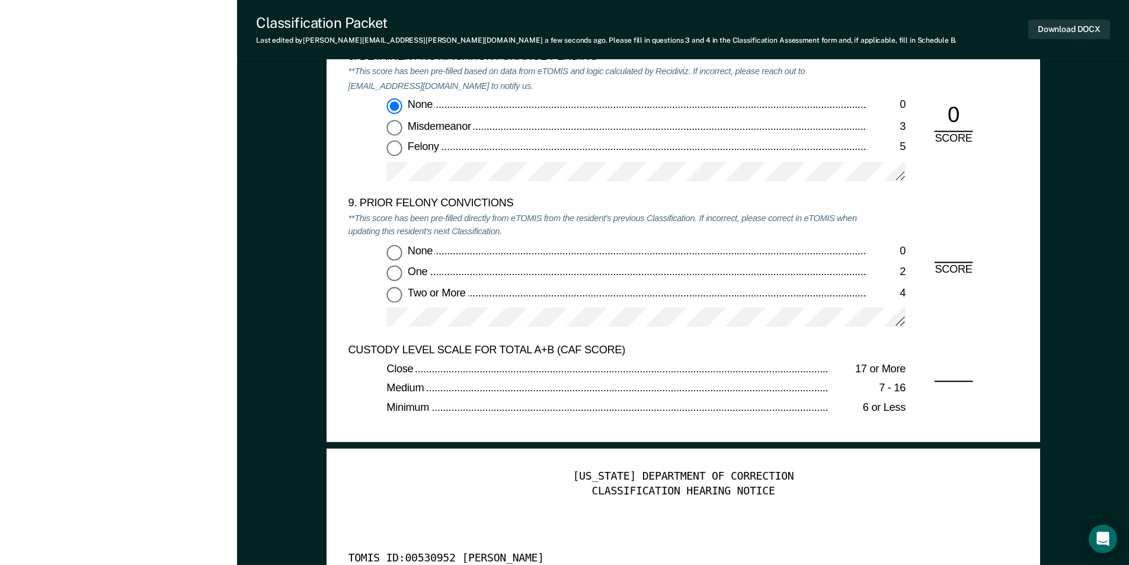
click at [396, 299] on input "Two or More 4" at bounding box center [393, 294] width 15 height 15
type textarea "x"
radio input "true"
click at [393, 270] on input "One 2" at bounding box center [393, 272] width 15 height 15
type textarea "x"
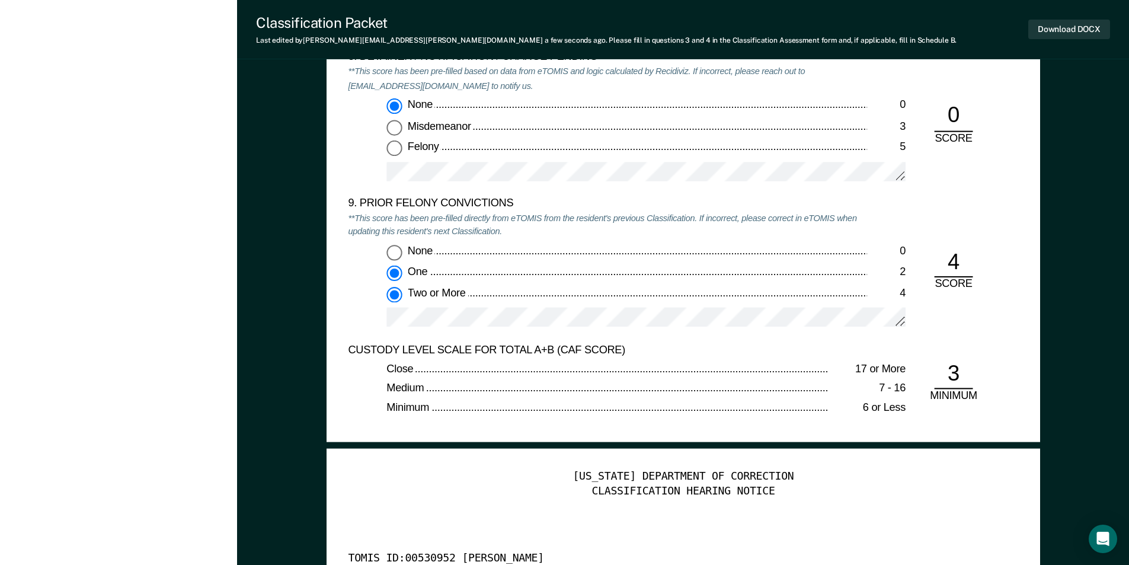
radio input "true"
radio input "false"
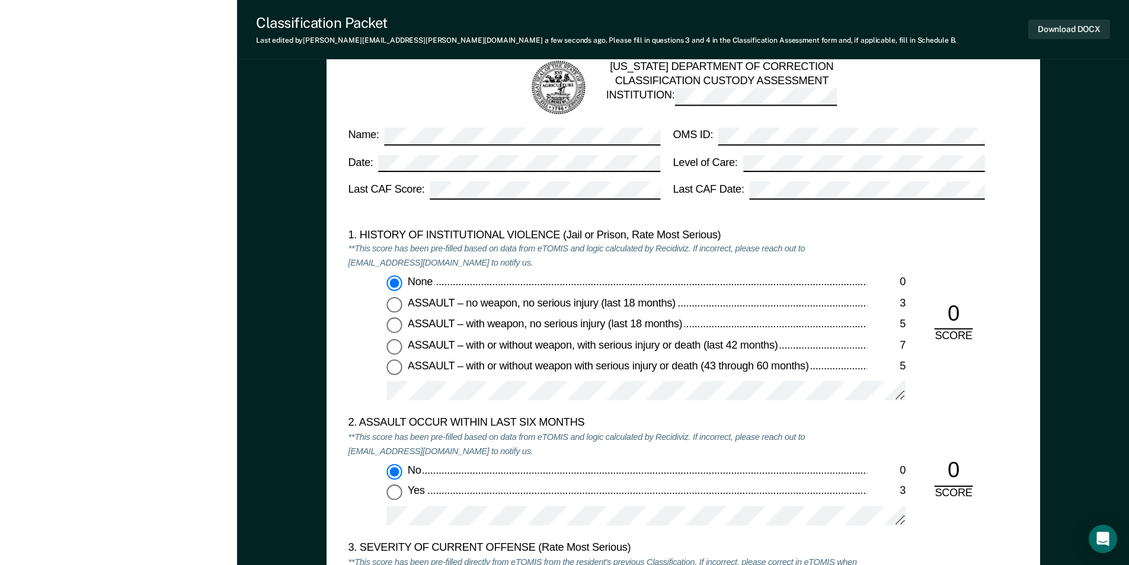
scroll to position [593, 0]
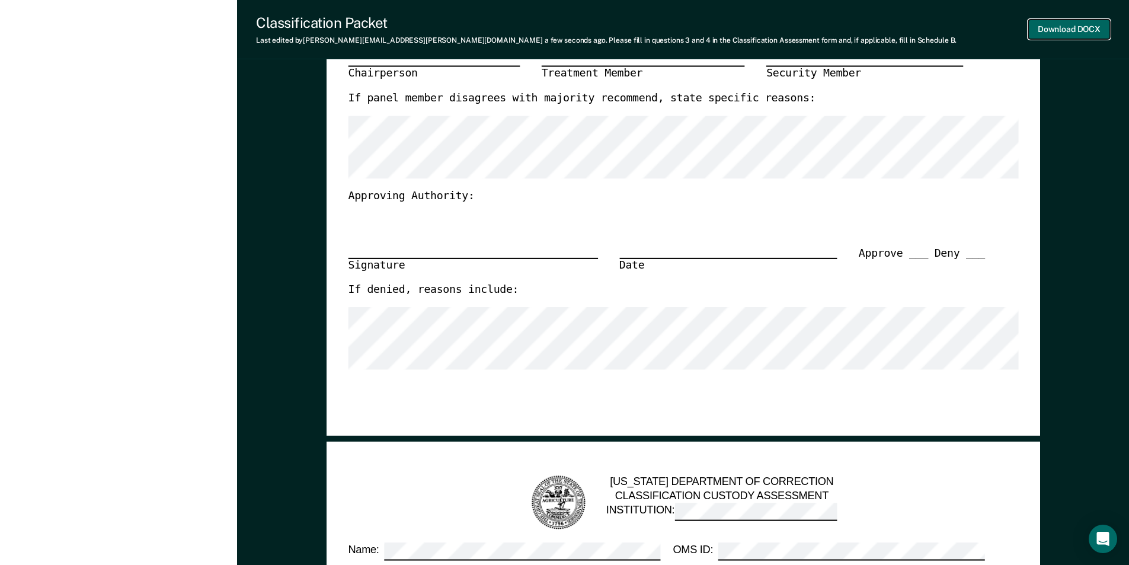
click at [1078, 27] on button "Download DOCX" at bounding box center [1069, 30] width 82 height 20
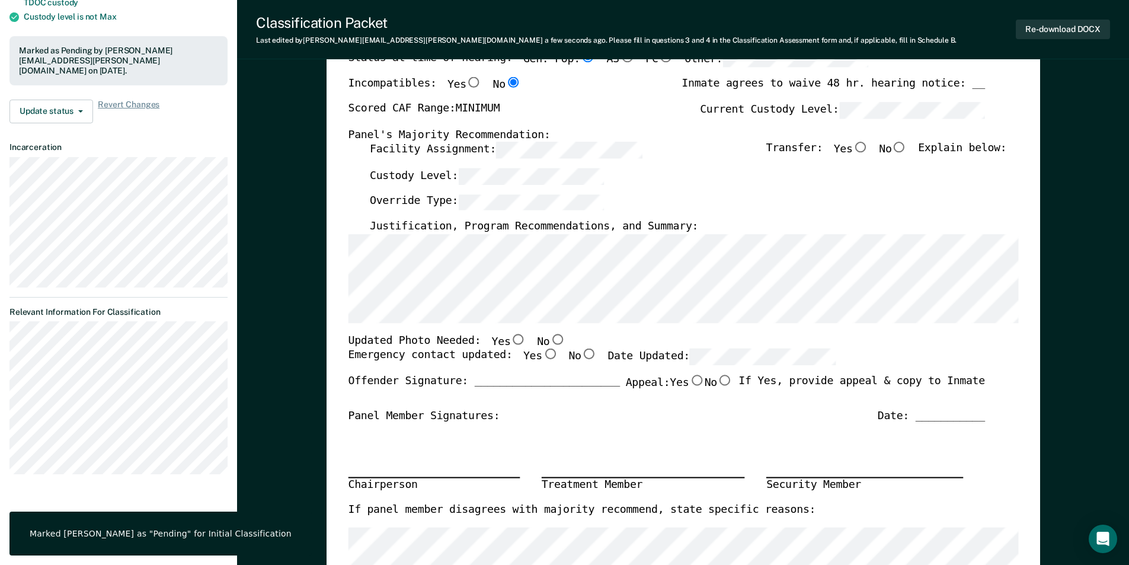
scroll to position [0, 0]
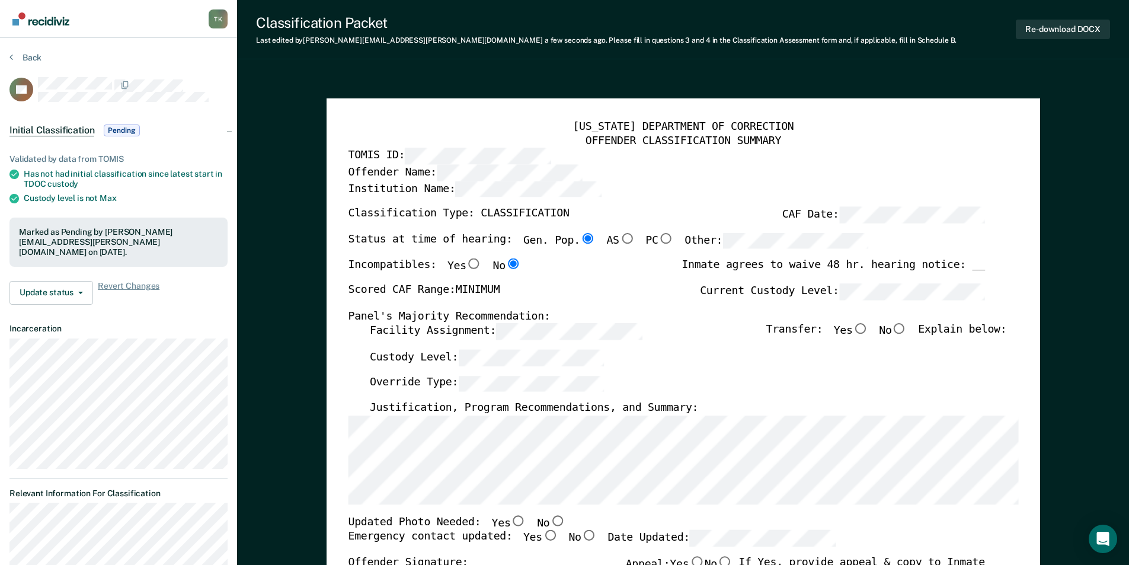
click at [33, 63] on div "Back" at bounding box center [118, 64] width 218 height 25
click at [30, 58] on button "Back" at bounding box center [25, 57] width 32 height 11
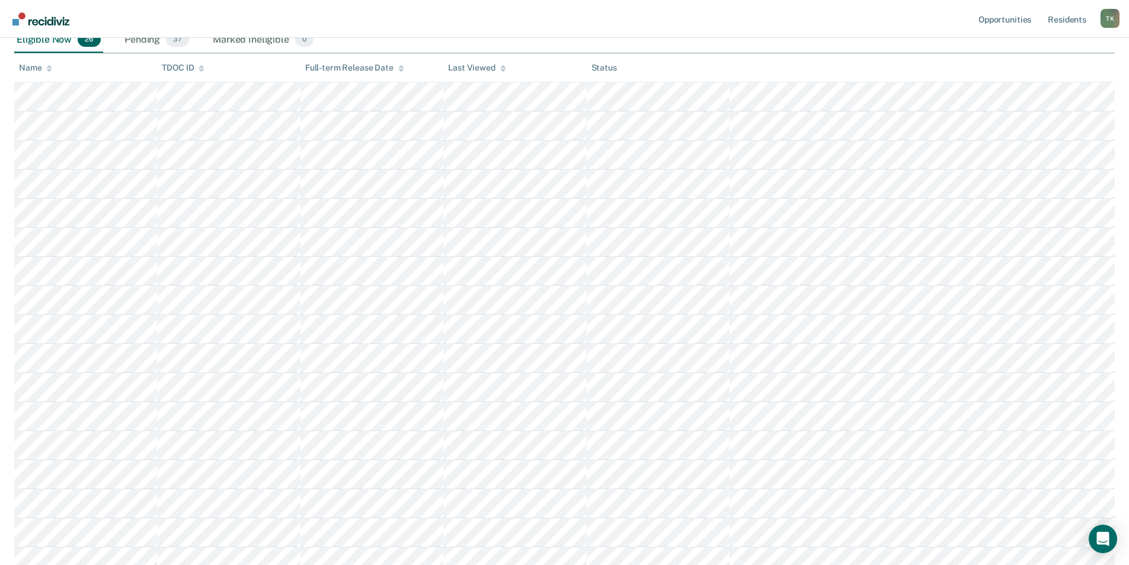
scroll to position [212, 0]
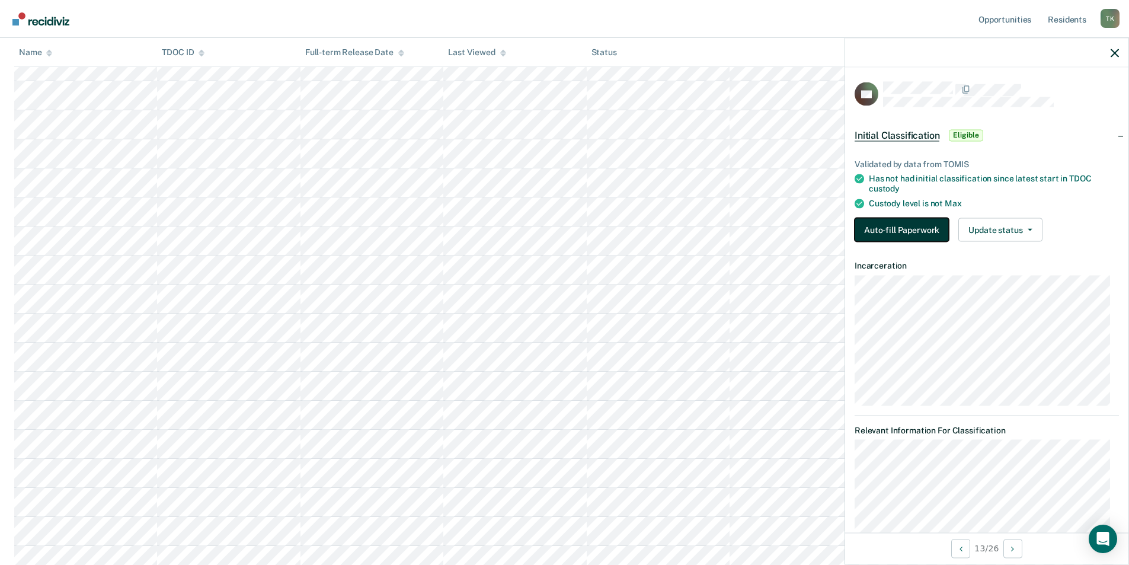
click at [898, 228] on button "Auto-fill Paperwork" at bounding box center [901, 229] width 94 height 24
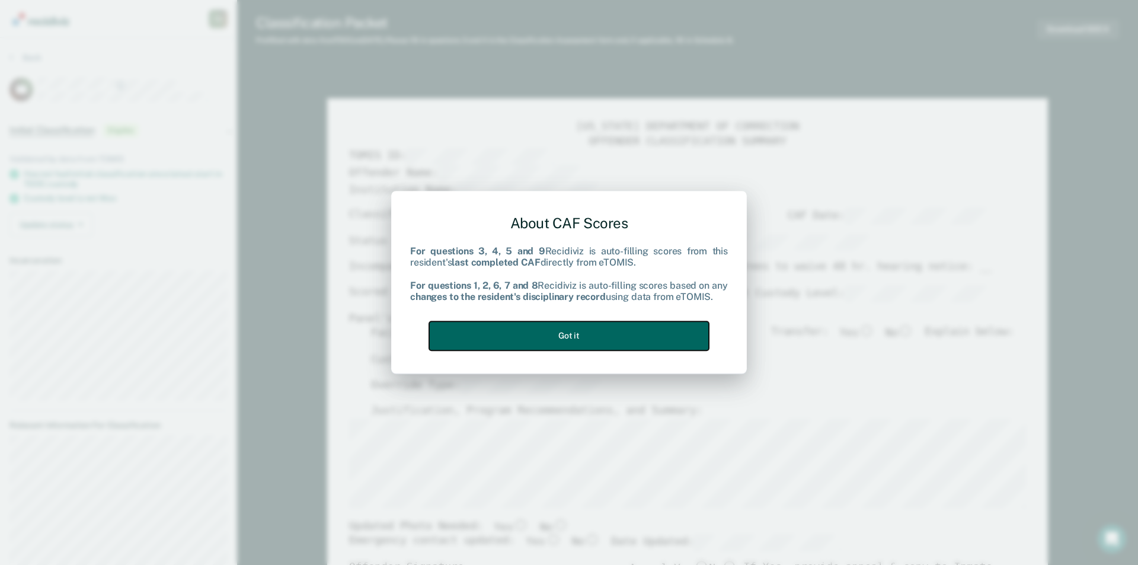
click at [571, 345] on button "Got it" at bounding box center [569, 335] width 280 height 29
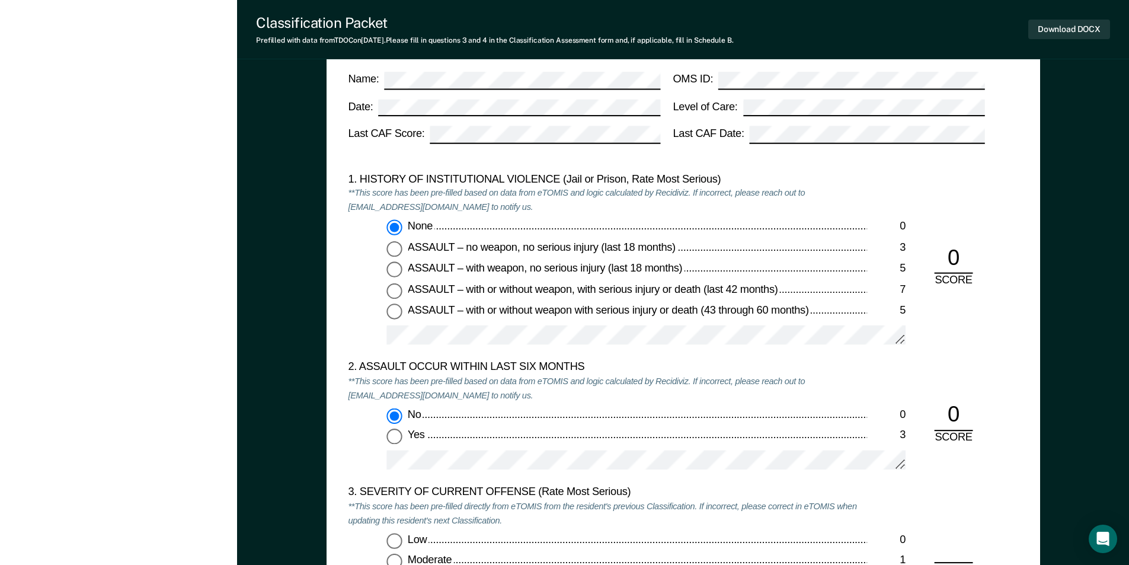
scroll to position [1185, 0]
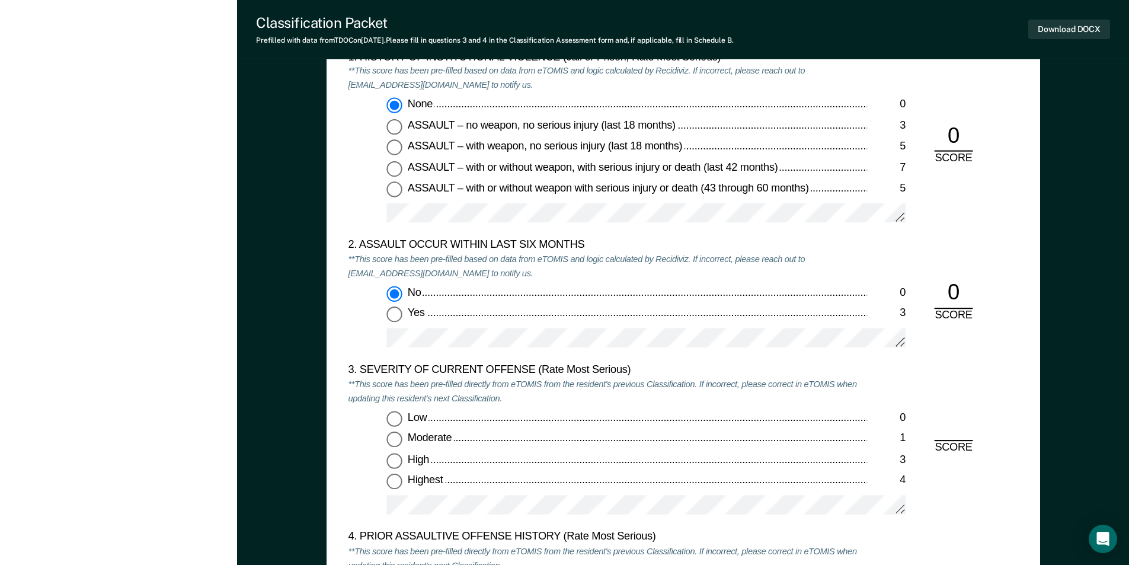
click at [395, 485] on input "Highest 4" at bounding box center [393, 481] width 15 height 15
type textarea "x"
radio input "true"
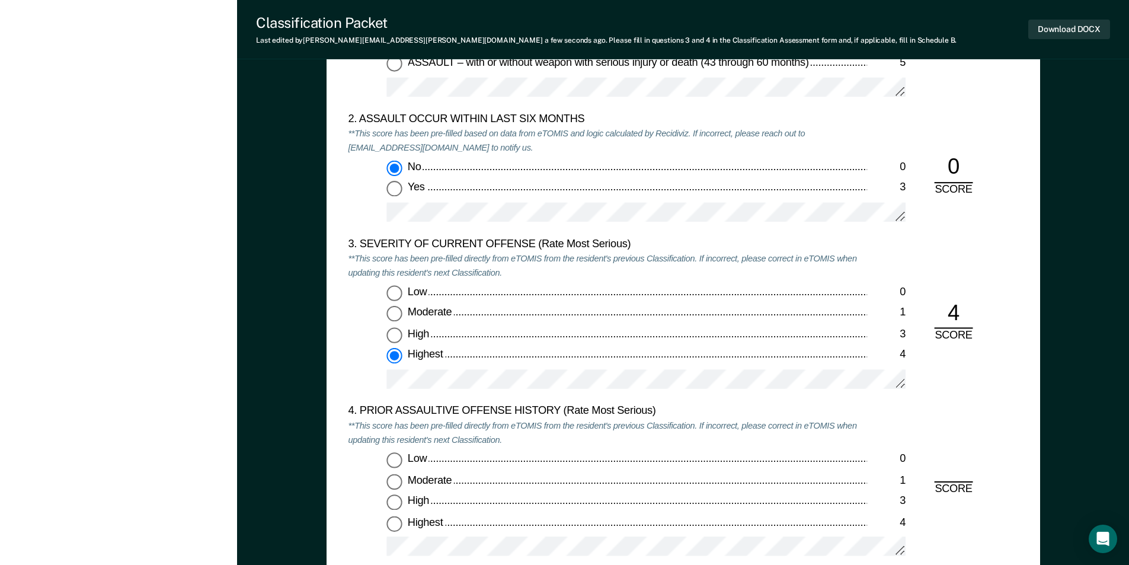
scroll to position [1481, 0]
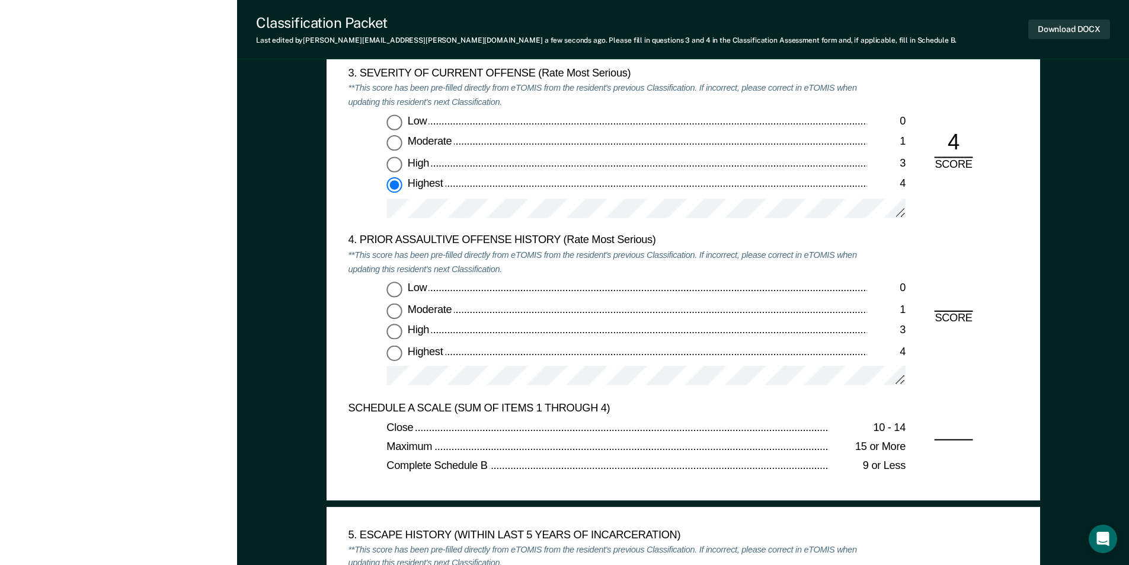
click at [389, 292] on input "Low 0" at bounding box center [393, 288] width 15 height 15
type textarea "x"
radio input "true"
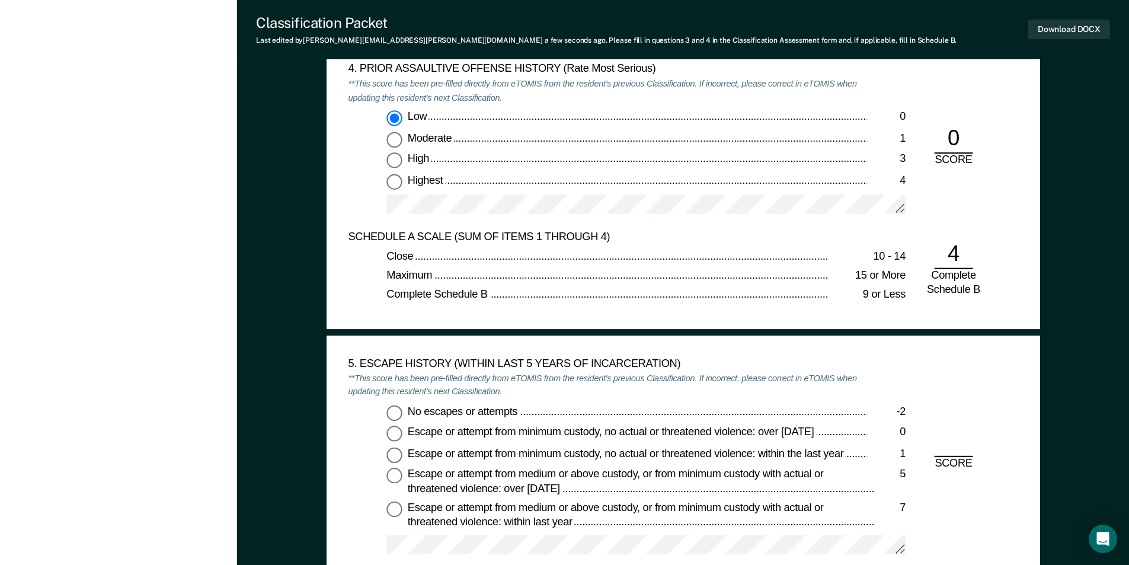
scroll to position [1659, 0]
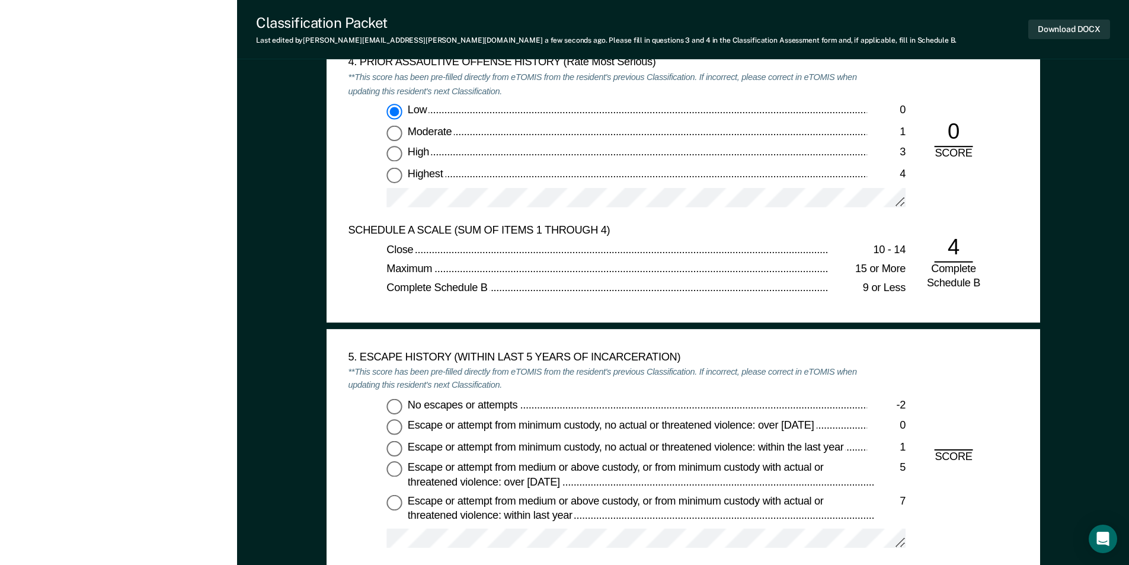
click at [396, 405] on input "No escapes or attempts -2" at bounding box center [393, 405] width 15 height 15
type textarea "x"
radio input "true"
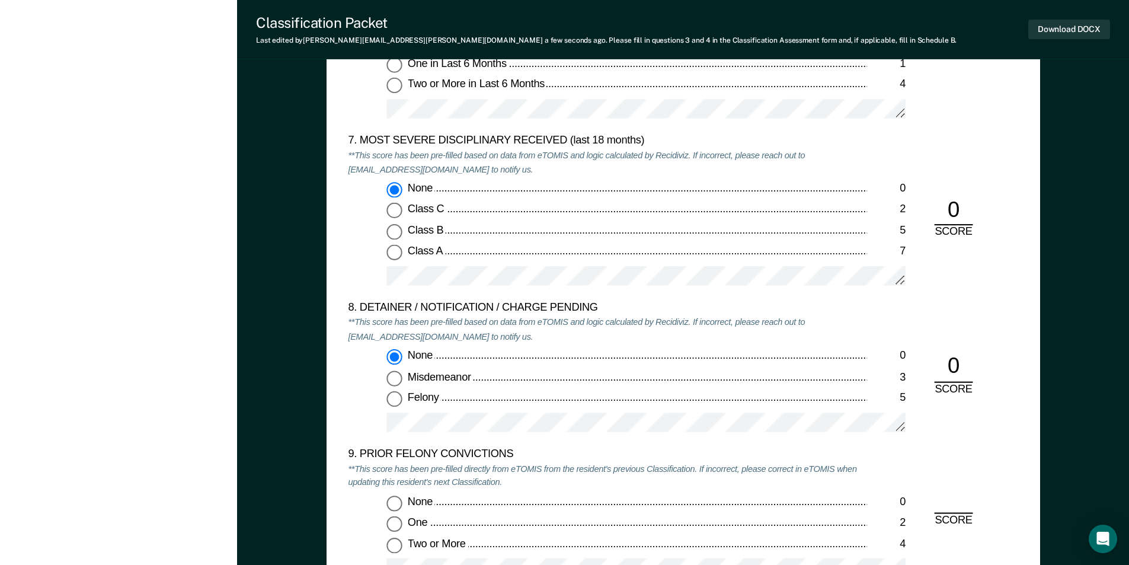
scroll to position [2429, 0]
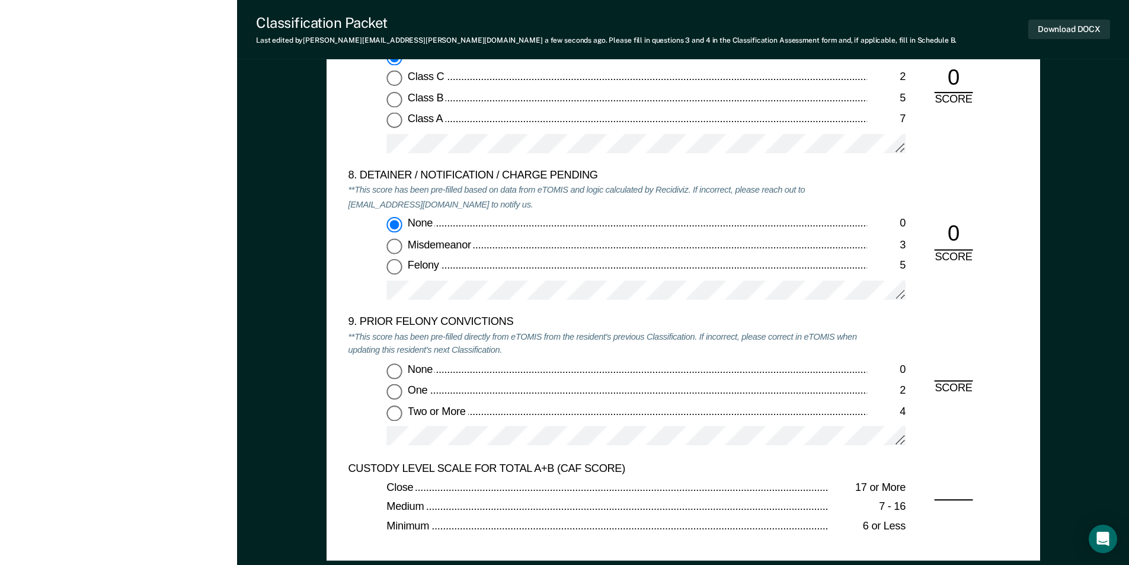
click at [395, 411] on input "Two or More 4" at bounding box center [393, 412] width 15 height 15
type textarea "x"
radio input "true"
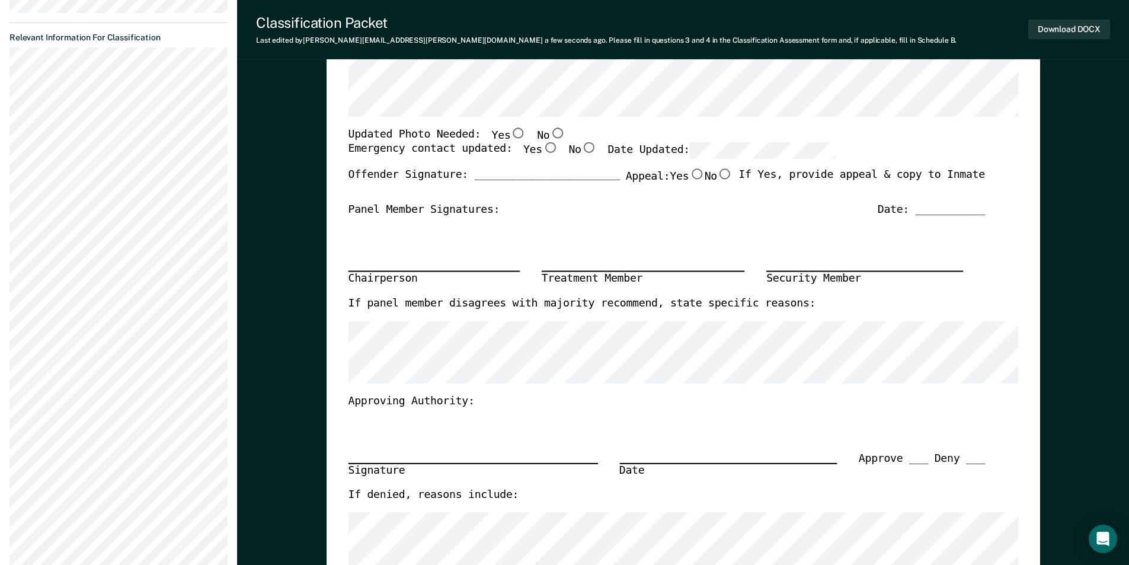
scroll to position [237, 0]
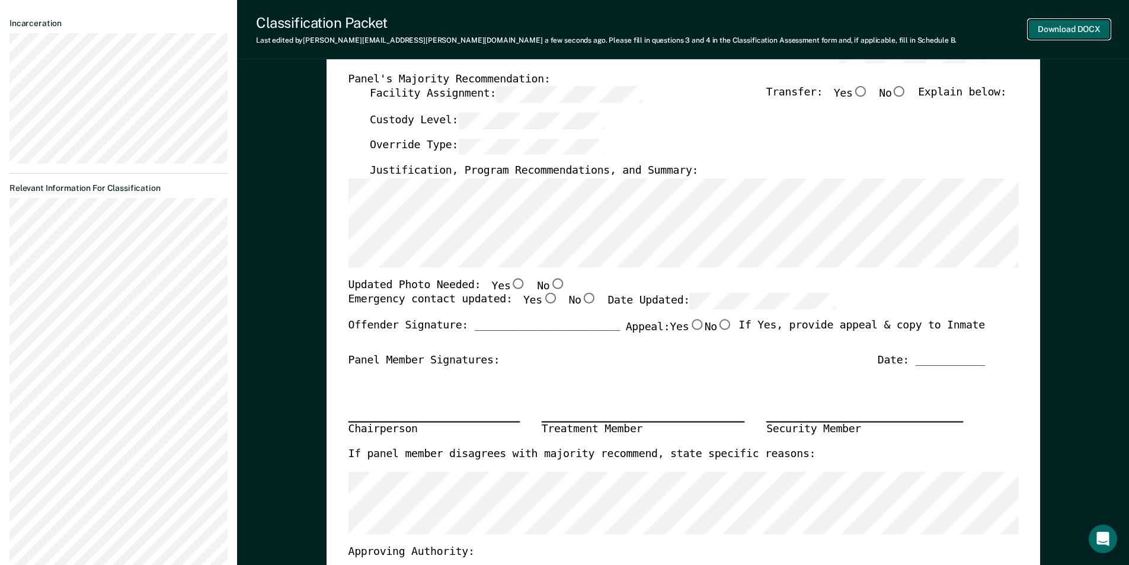
click at [1063, 27] on button "Download DOCX" at bounding box center [1069, 30] width 82 height 20
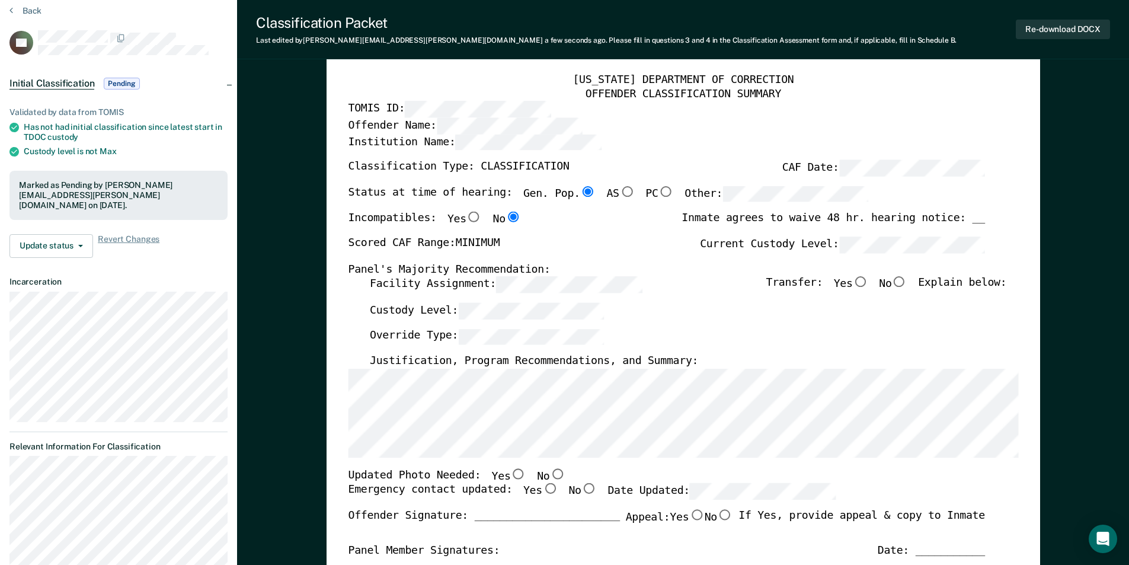
scroll to position [0, 0]
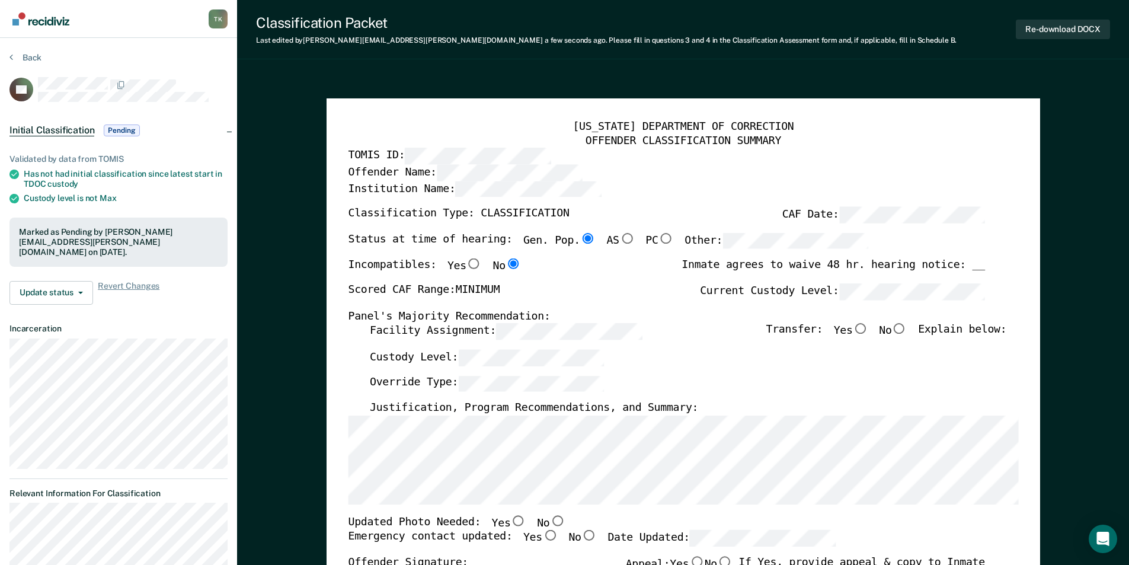
click at [35, 57] on button "Back" at bounding box center [25, 57] width 32 height 11
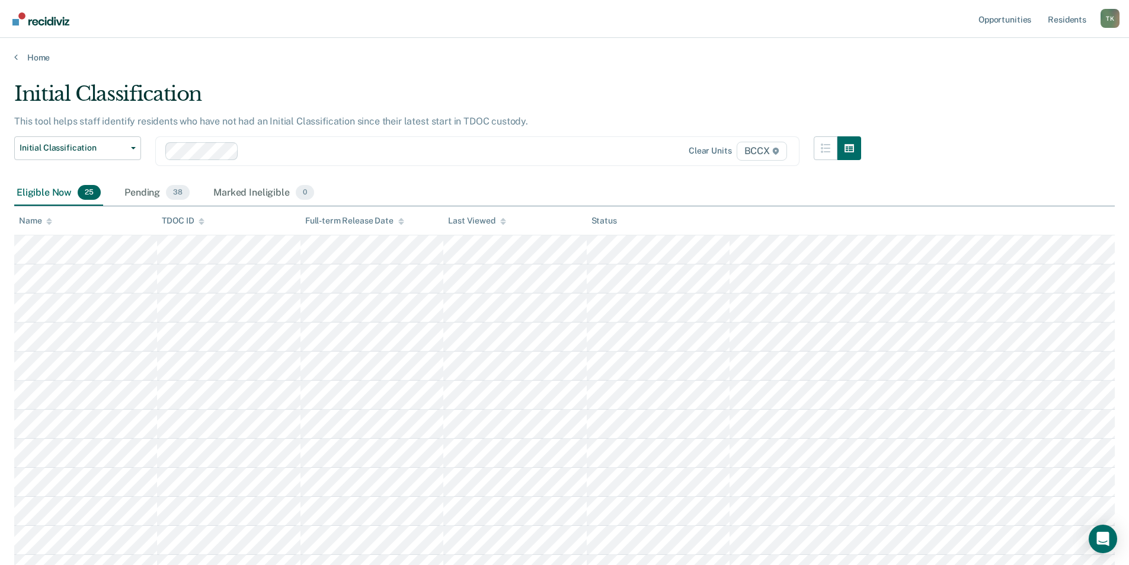
scroll to position [212, 0]
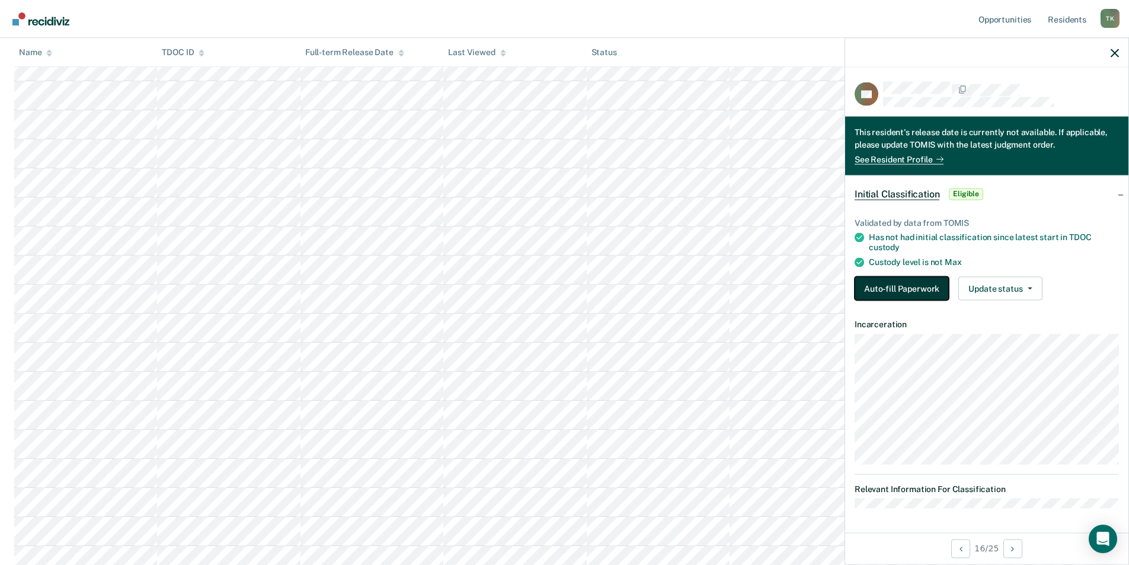
click at [914, 289] on button "Auto-fill Paperwork" at bounding box center [901, 288] width 94 height 24
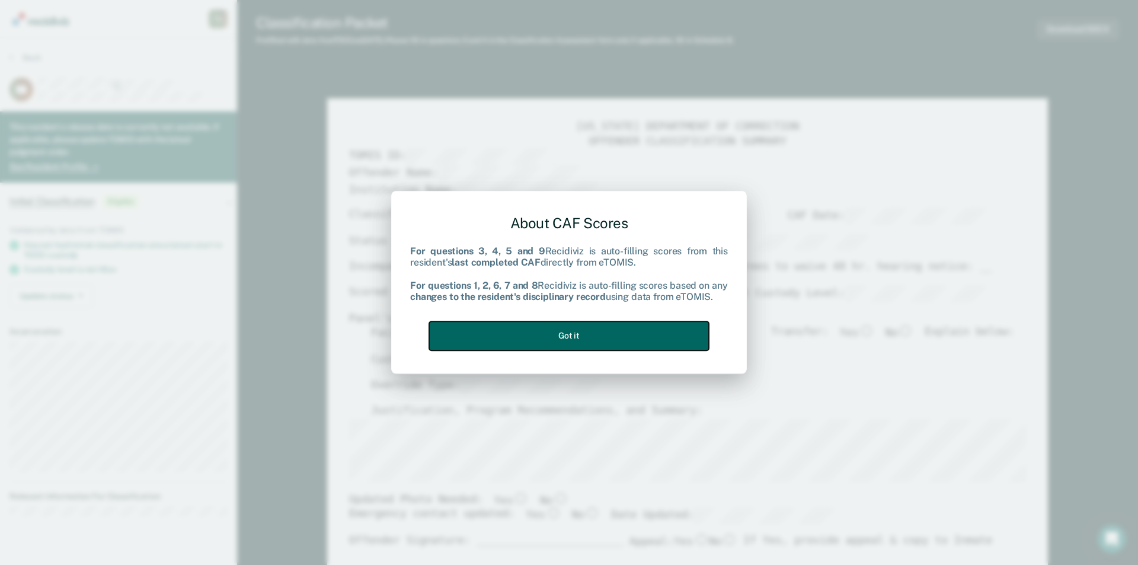
click at [691, 336] on button "Got it" at bounding box center [569, 335] width 280 height 29
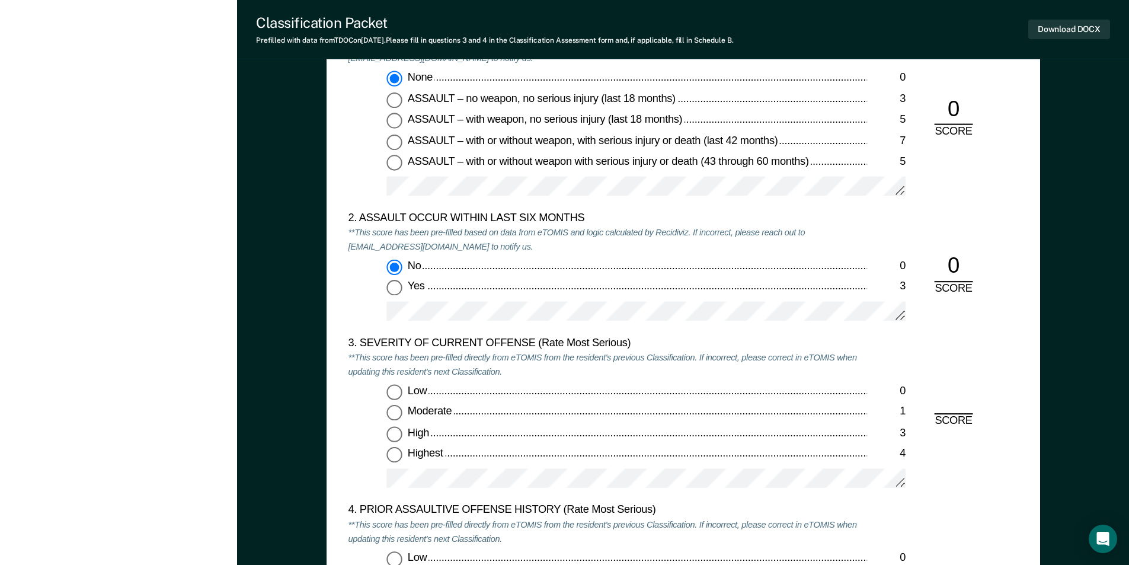
scroll to position [1422, 0]
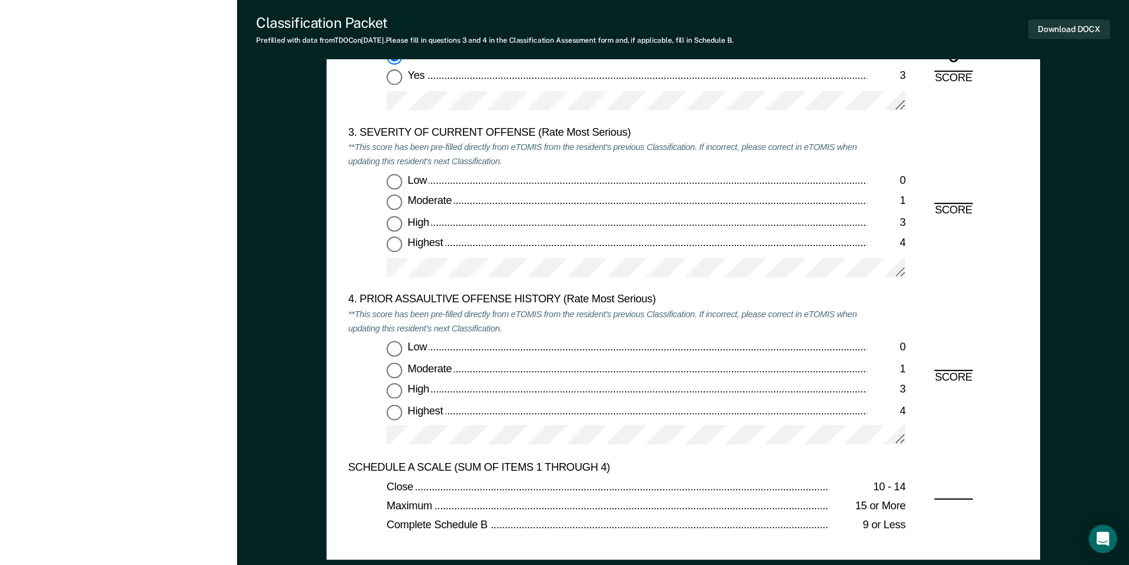
click at [393, 180] on input "Low 0" at bounding box center [393, 181] width 15 height 15
type textarea "x"
radio input "true"
click at [387, 351] on input "Low 0" at bounding box center [393, 348] width 15 height 15
type textarea "x"
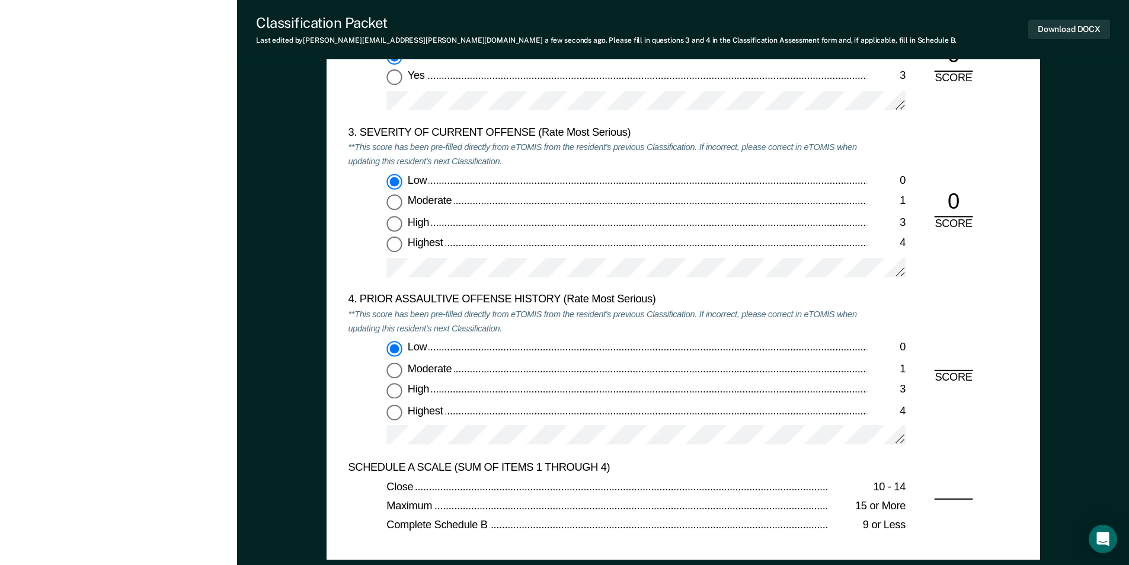
radio input "true"
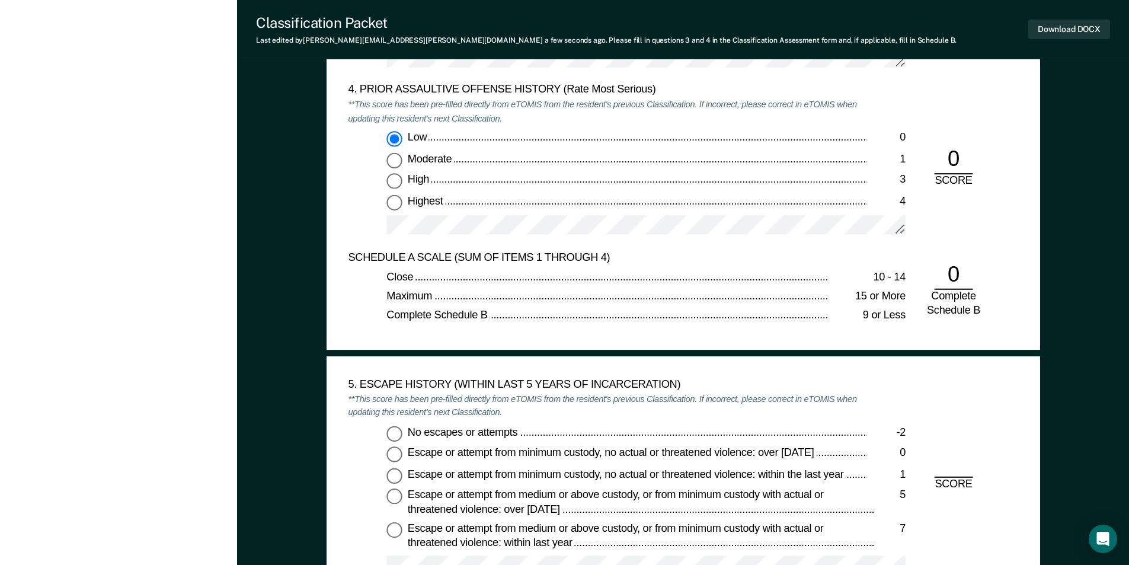
scroll to position [1778, 0]
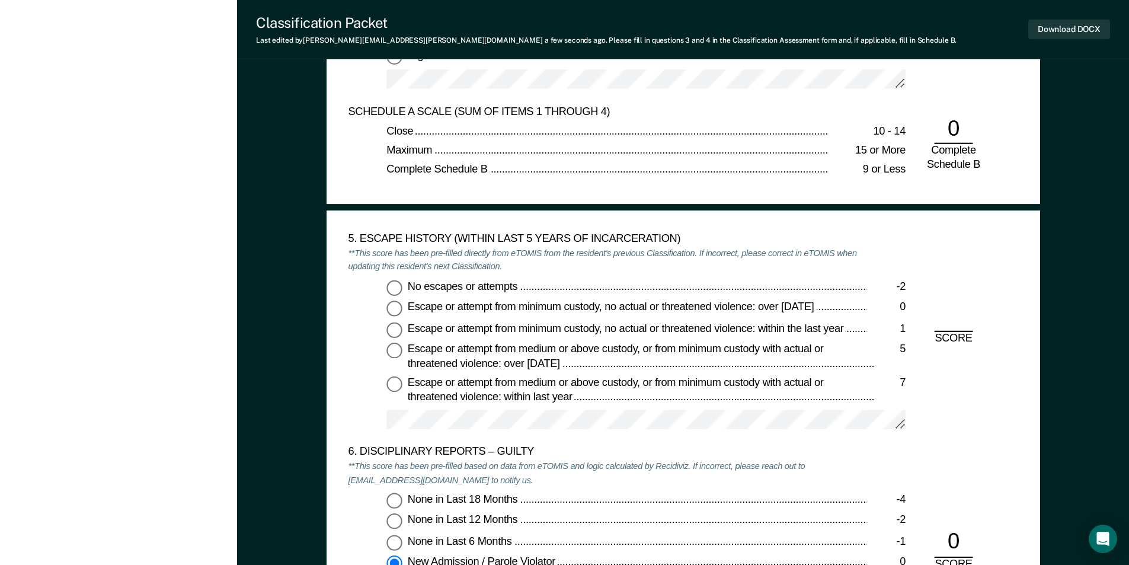
click at [398, 290] on input "No escapes or attempts -2" at bounding box center [393, 287] width 15 height 15
type textarea "x"
radio input "true"
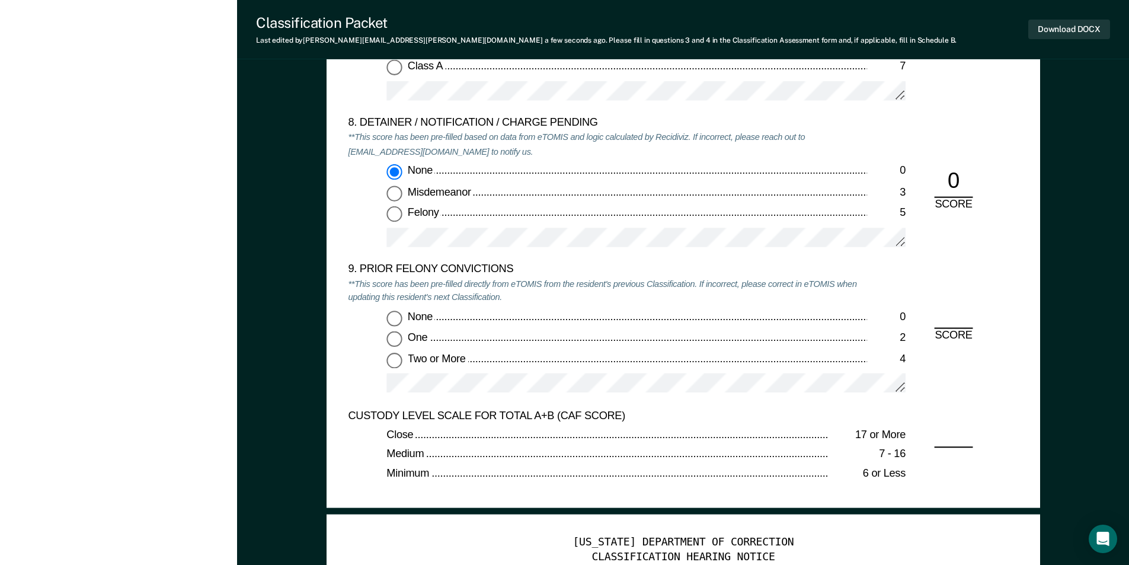
scroll to position [2489, 0]
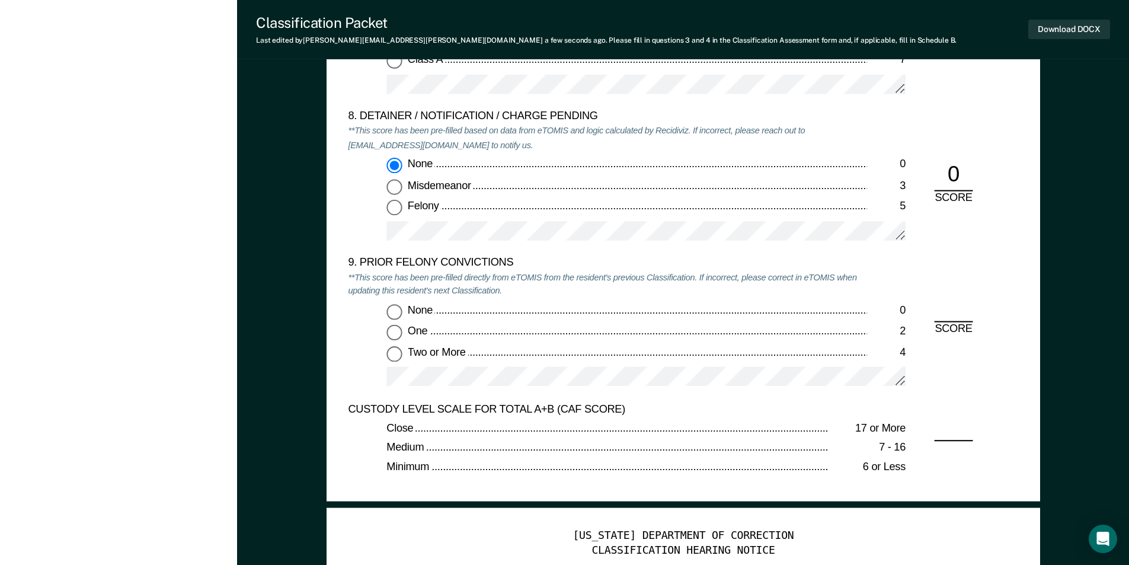
click at [392, 308] on input "None 0" at bounding box center [393, 311] width 15 height 15
type textarea "x"
radio input "true"
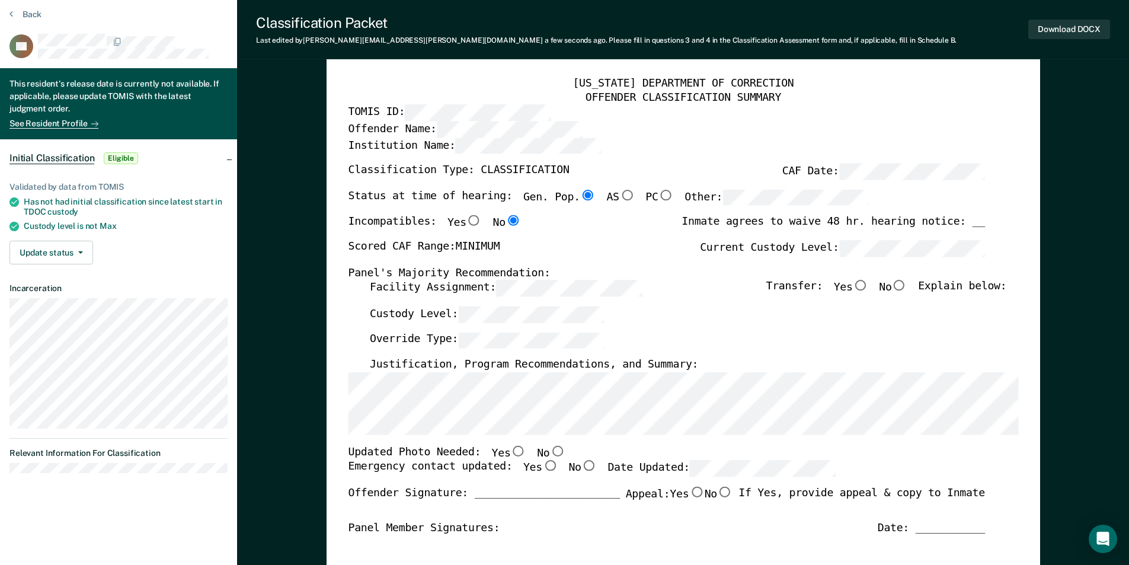
scroll to position [0, 0]
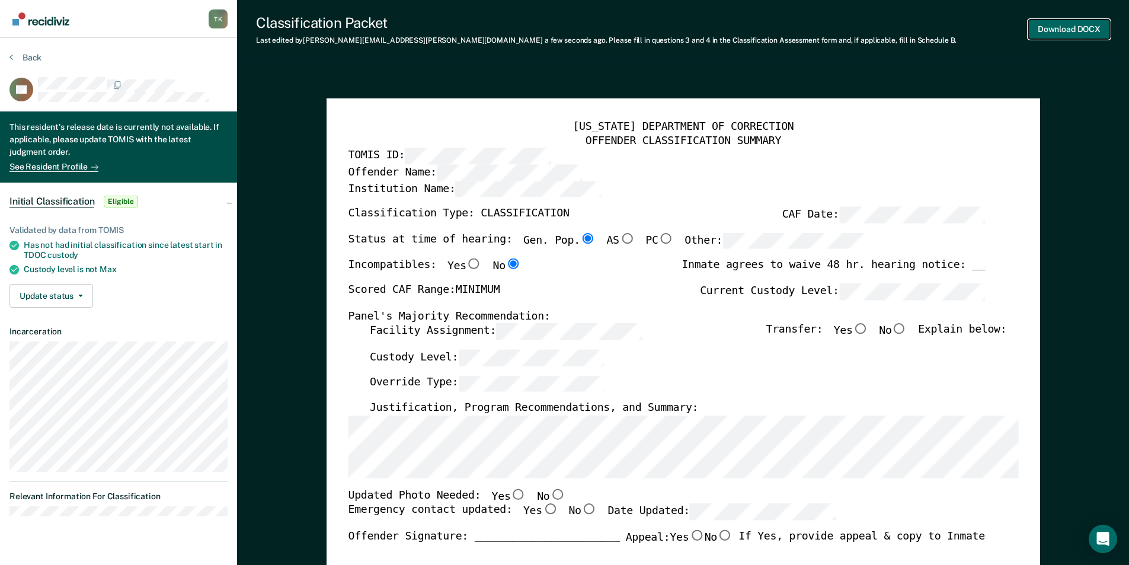
click at [1054, 23] on button "Download DOCX" at bounding box center [1069, 30] width 82 height 20
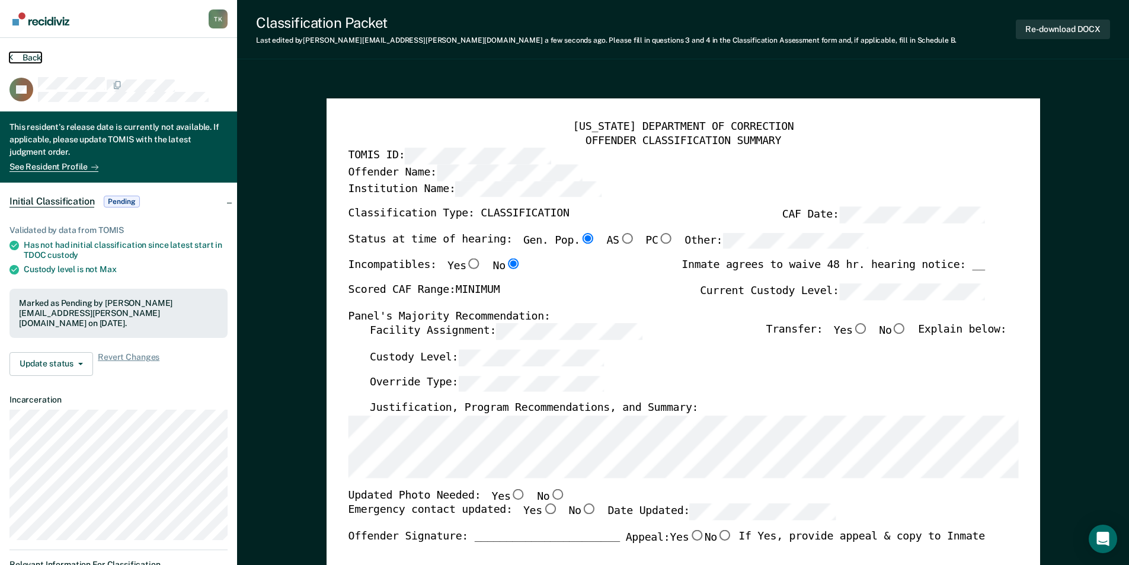
click at [28, 57] on button "Back" at bounding box center [25, 57] width 32 height 11
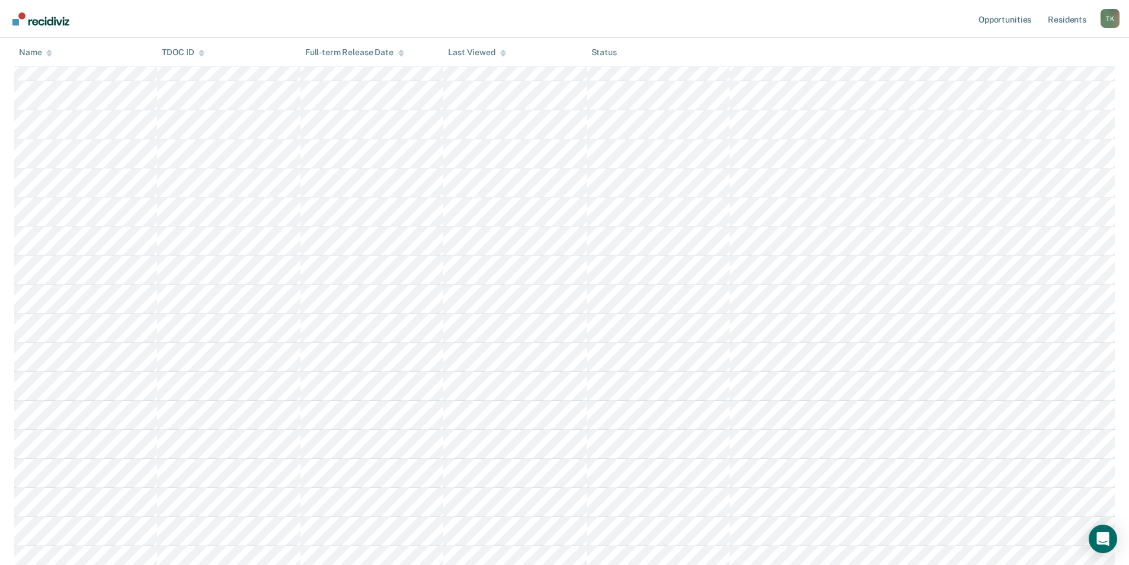
scroll to position [271, 0]
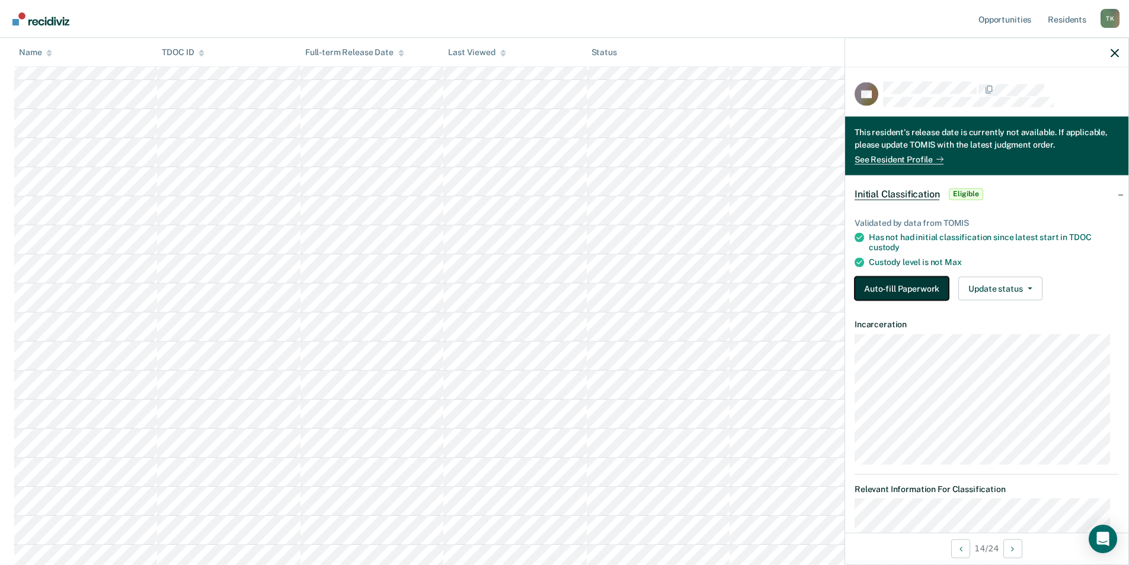
click at [897, 284] on button "Auto-fill Paperwork" at bounding box center [901, 288] width 94 height 24
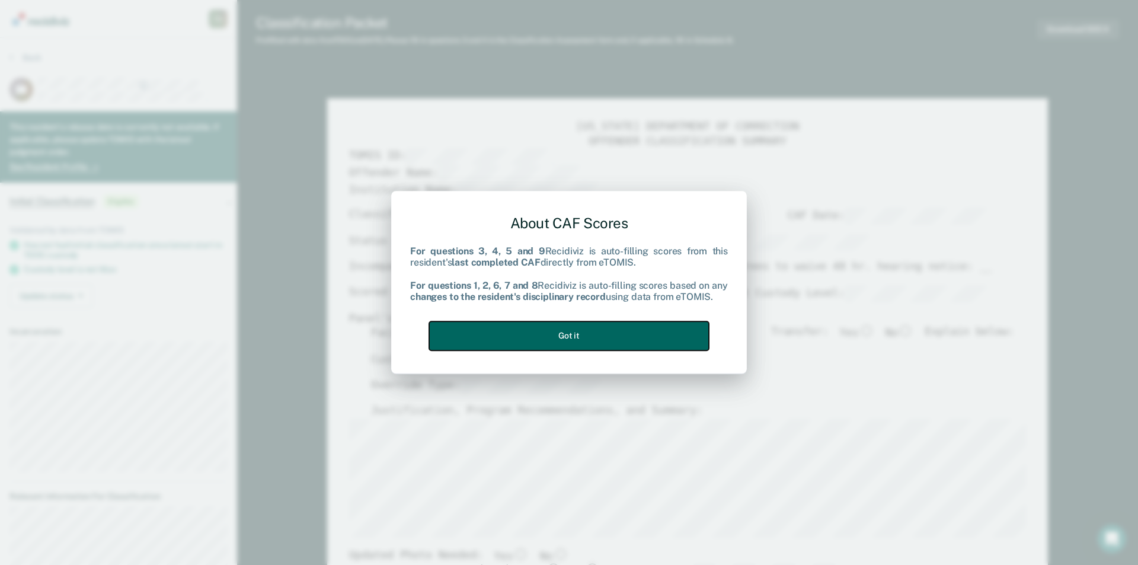
click at [617, 338] on button "Got it" at bounding box center [569, 335] width 280 height 29
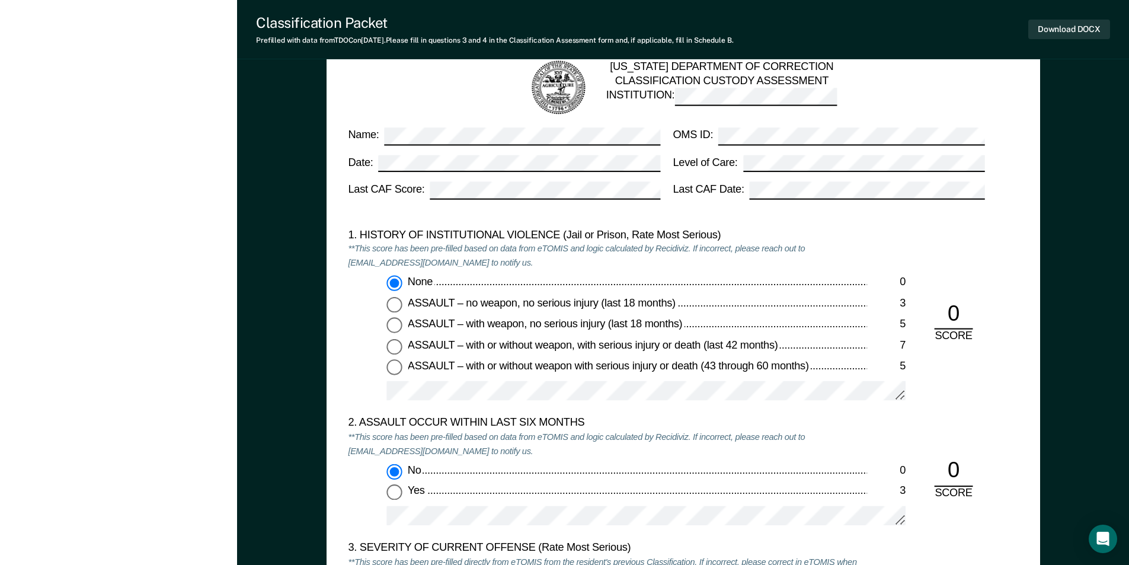
scroll to position [1363, 0]
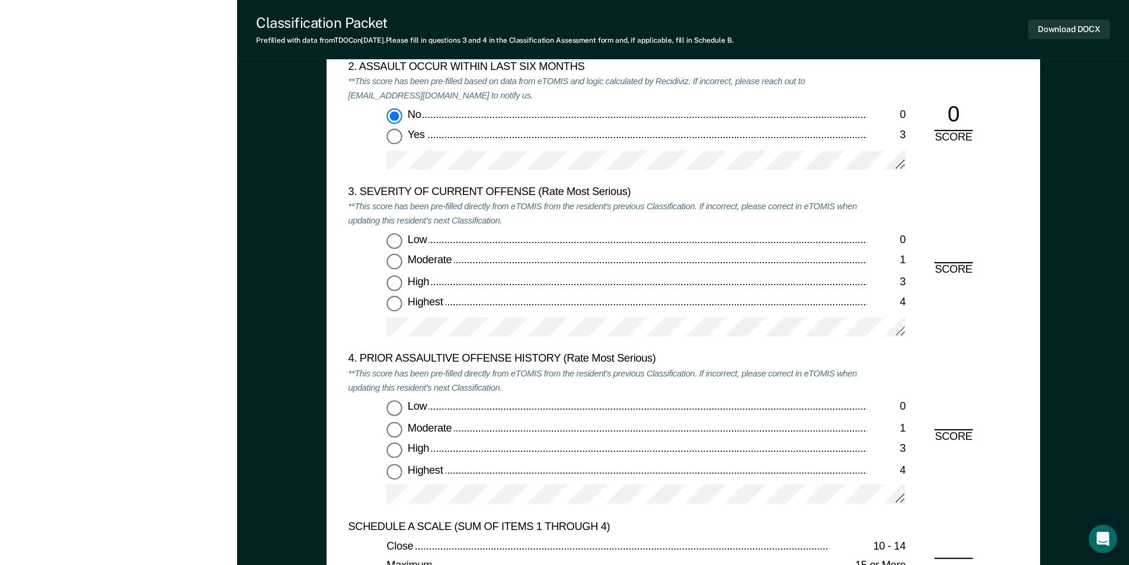
drag, startPoint x: 389, startPoint y: 306, endPoint x: 391, endPoint y: 312, distance: 6.4
click at [390, 306] on input "Highest 4" at bounding box center [393, 303] width 15 height 15
type textarea "x"
radio input "true"
click at [396, 474] on input "Highest 4" at bounding box center [393, 470] width 15 height 15
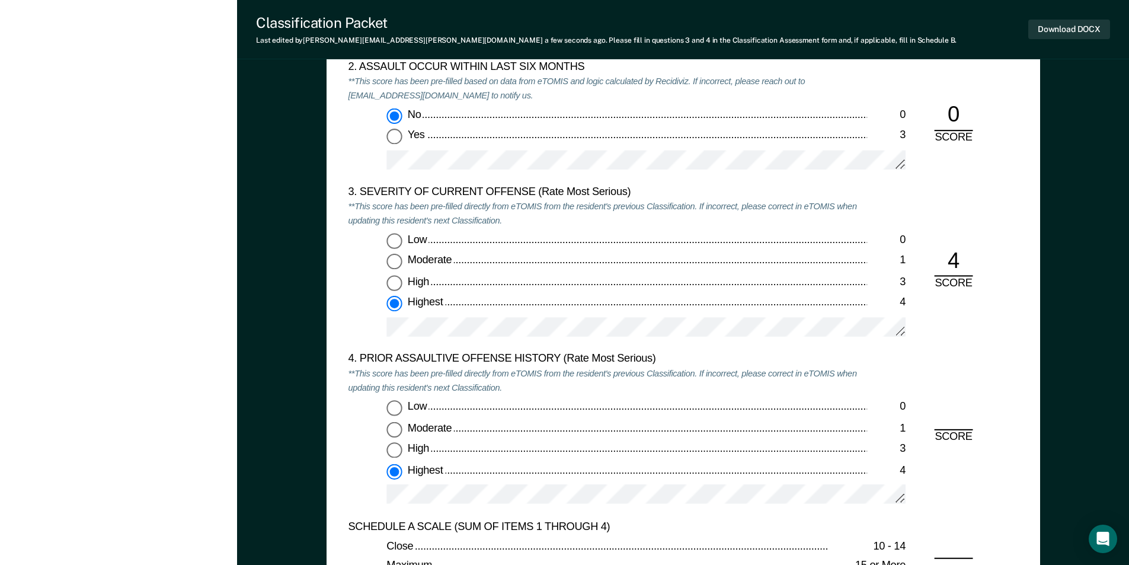
type textarea "x"
radio input "true"
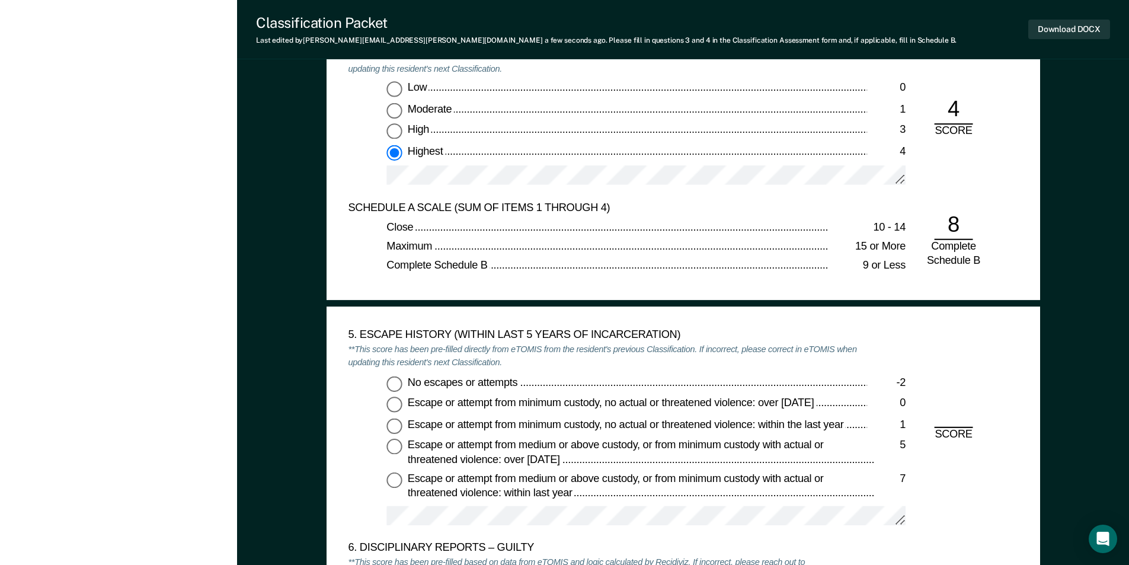
scroll to position [1718, 0]
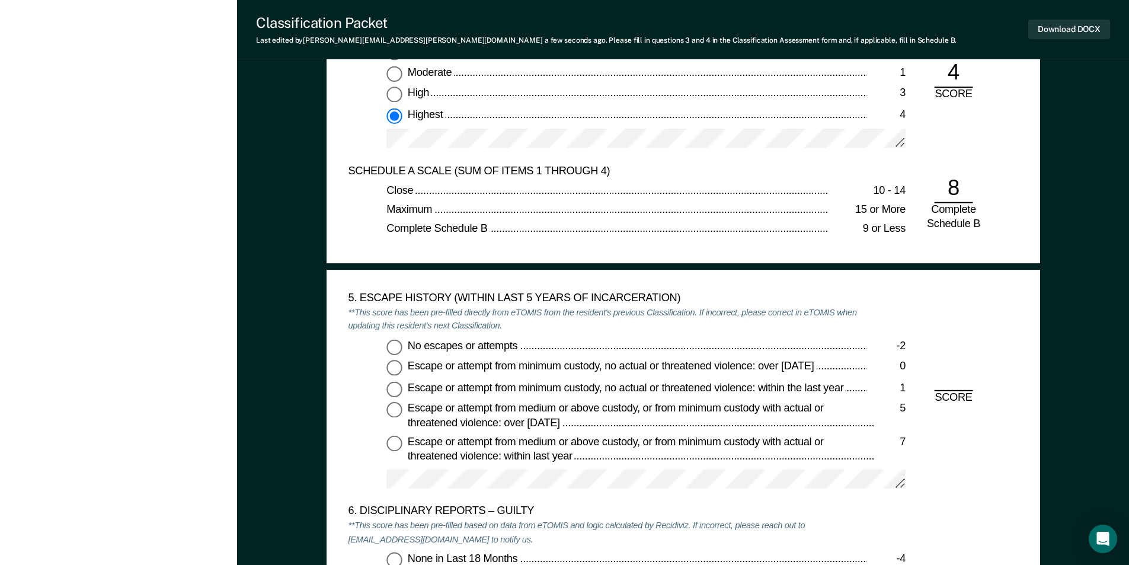
click at [395, 345] on input "No escapes or attempts -2" at bounding box center [393, 346] width 15 height 15
type textarea "x"
radio input "true"
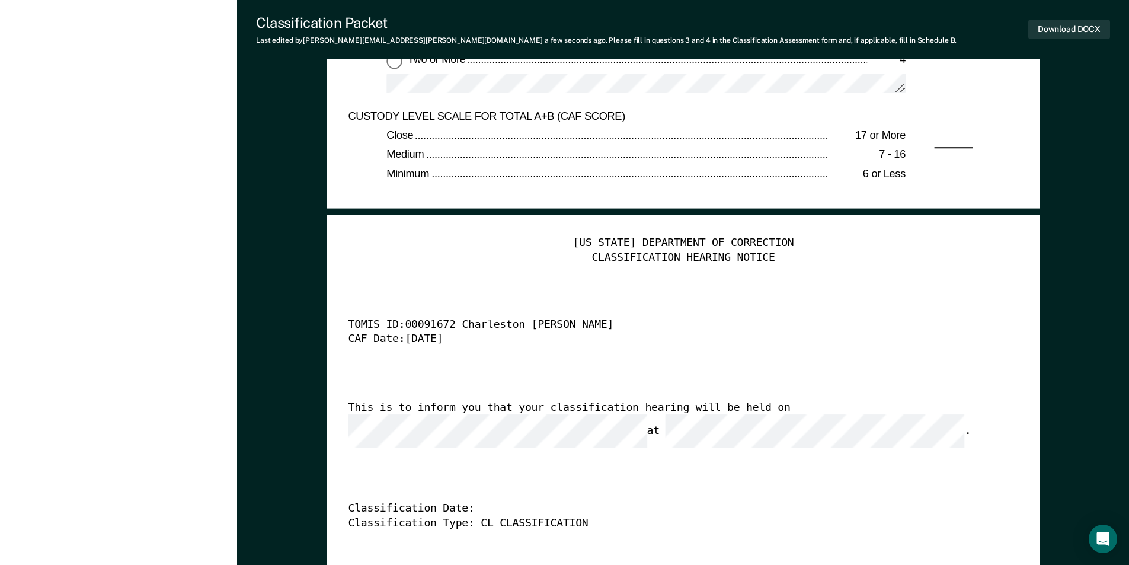
scroll to position [2548, 0]
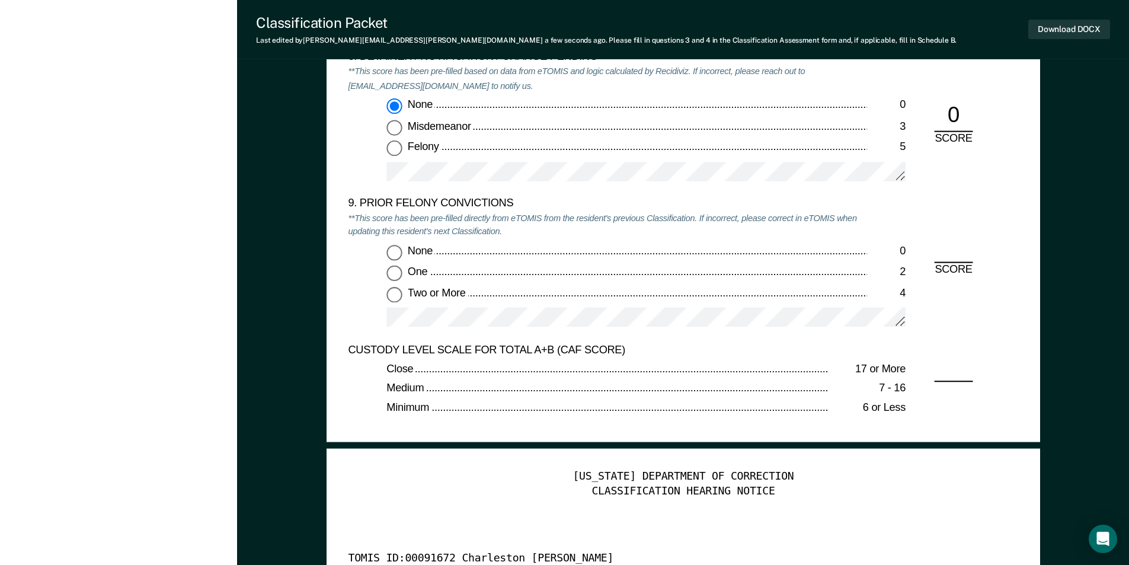
click at [390, 297] on input "Two or More 4" at bounding box center [393, 294] width 15 height 15
type textarea "x"
radio input "true"
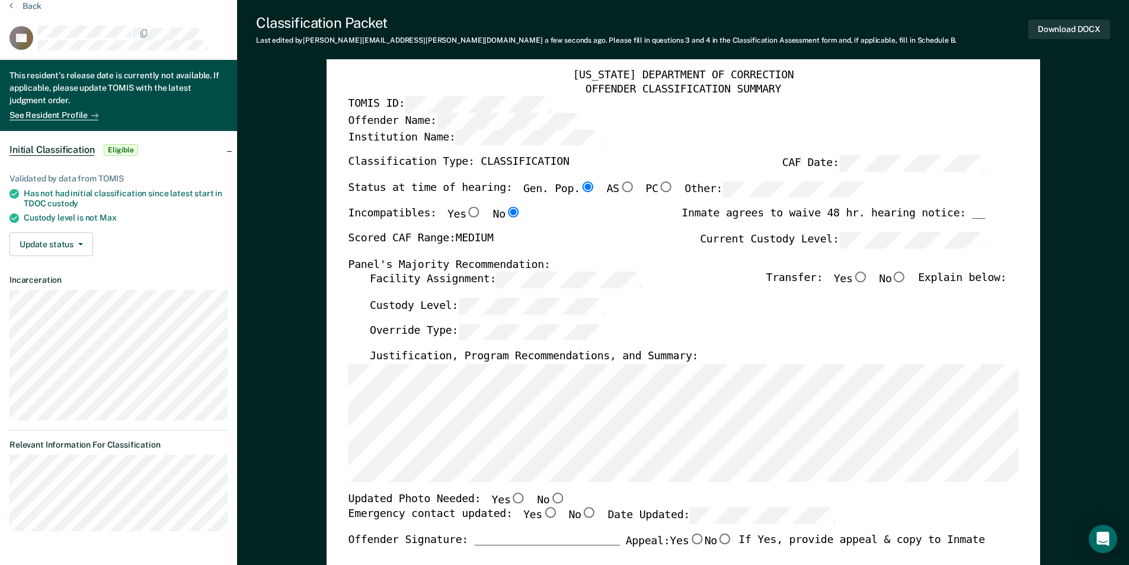
scroll to position [0, 0]
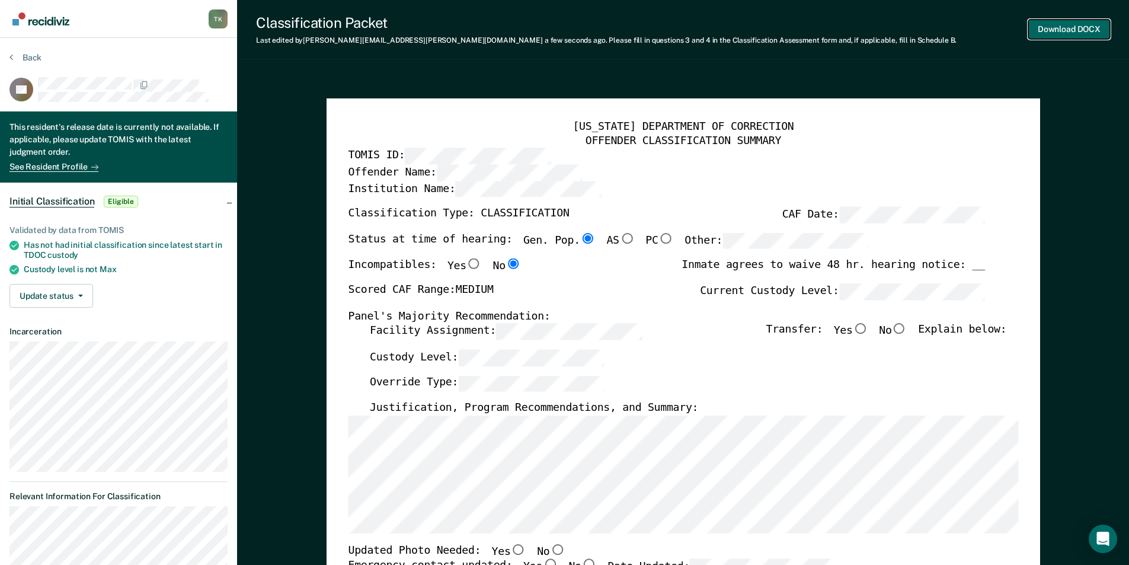
click at [1077, 31] on button "Download DOCX" at bounding box center [1069, 30] width 82 height 20
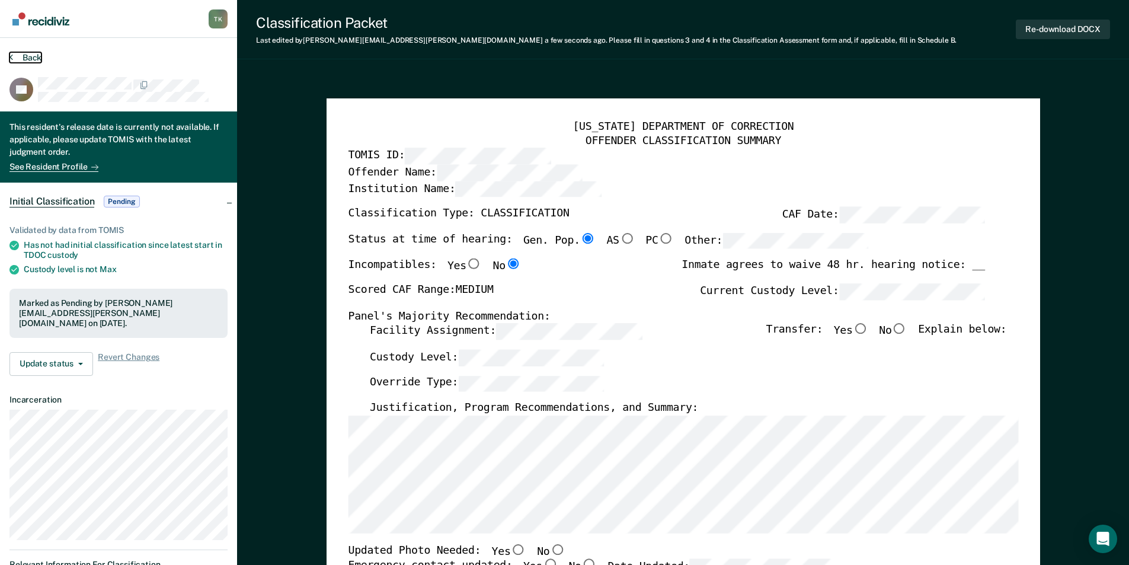
click at [36, 58] on button "Back" at bounding box center [25, 57] width 32 height 11
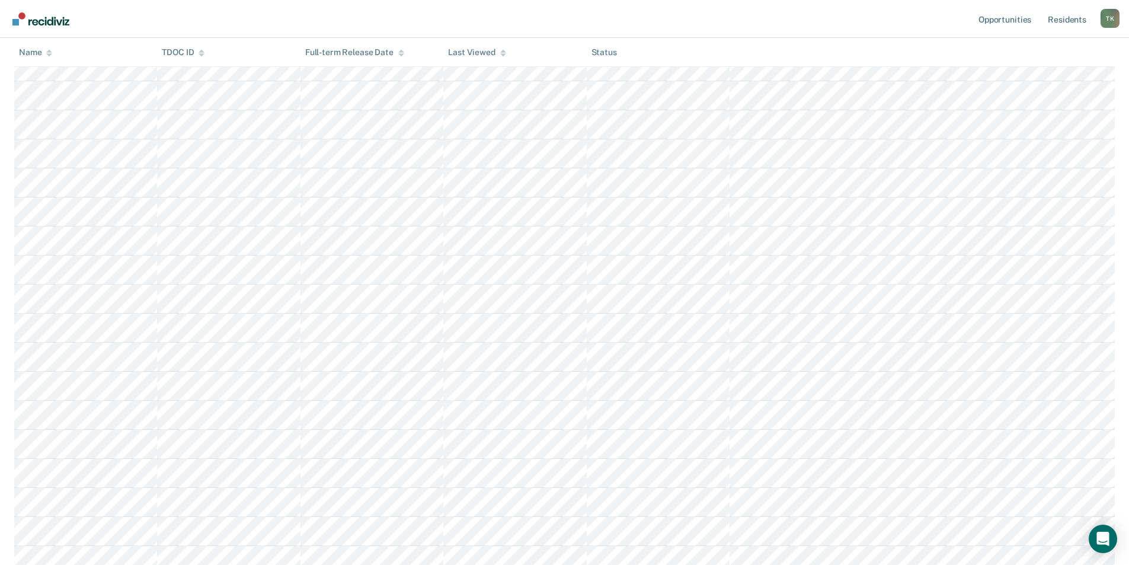
scroll to position [271, 0]
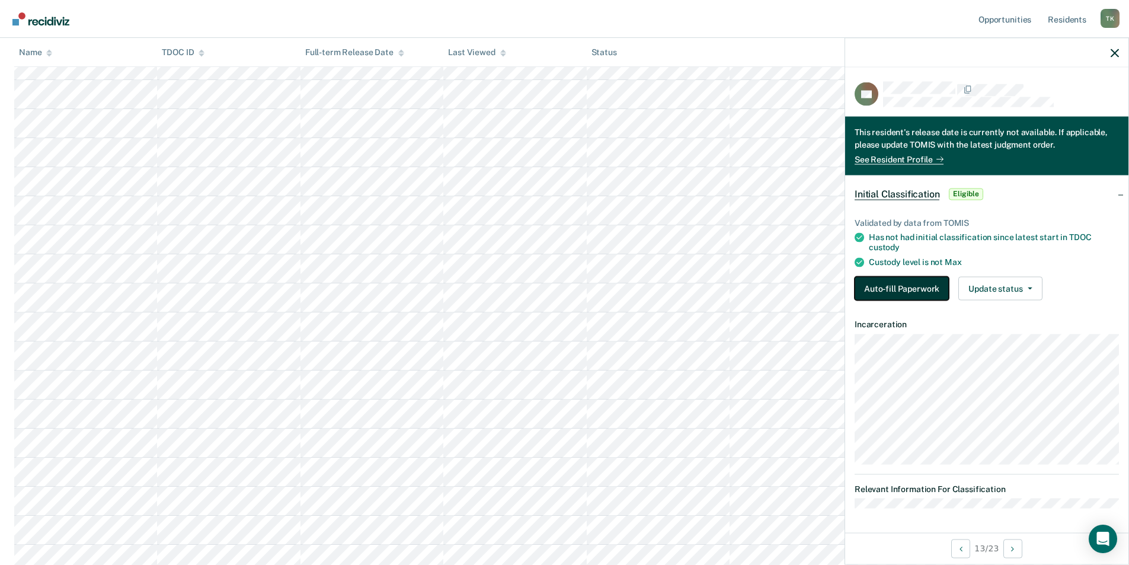
click at [885, 290] on button "Auto-fill Paperwork" at bounding box center [901, 288] width 94 height 24
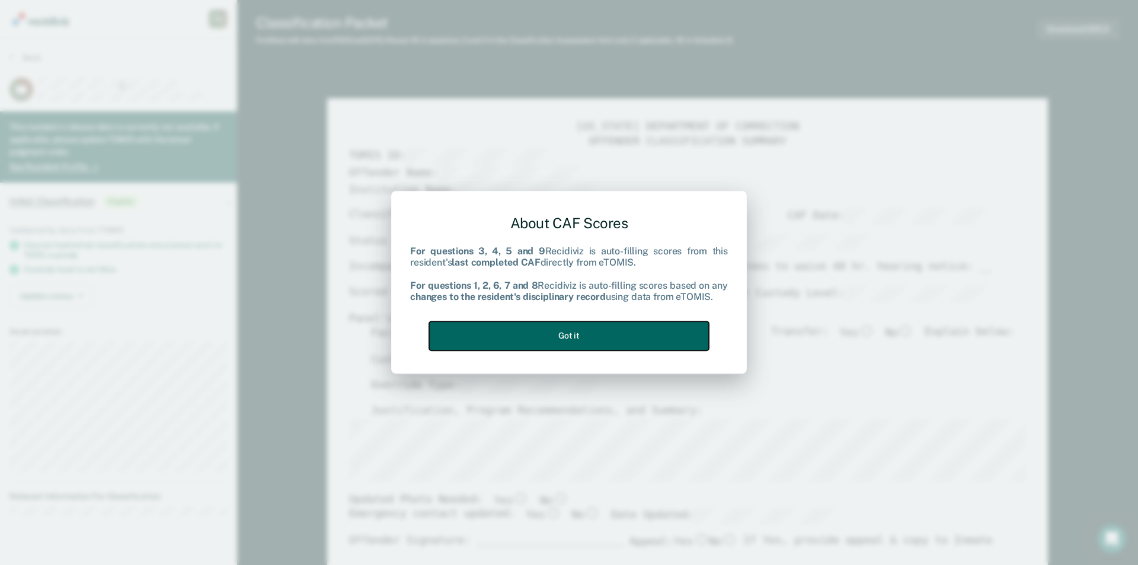
click at [619, 334] on button "Got it" at bounding box center [569, 335] width 280 height 29
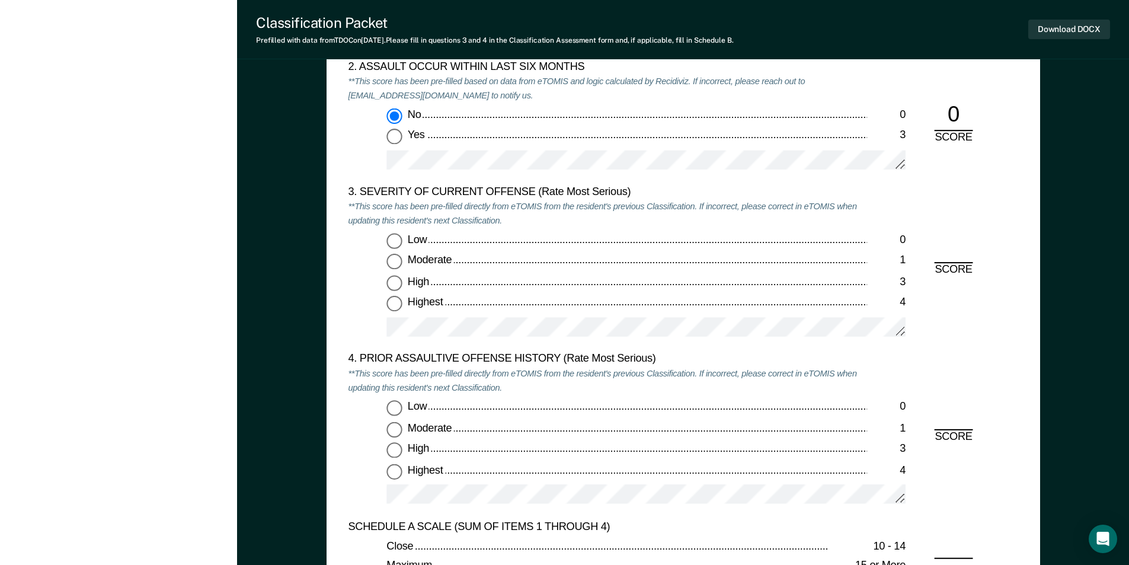
scroll to position [1422, 0]
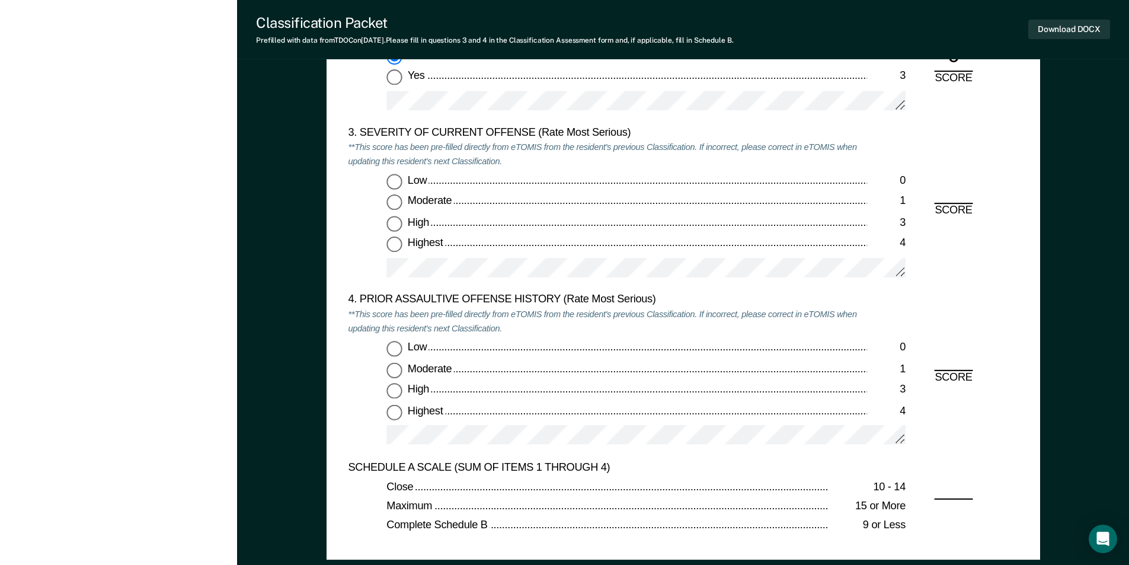
click at [392, 412] on input "Highest 4" at bounding box center [393, 411] width 15 height 15
type textarea "x"
radio input "true"
click at [396, 243] on input "Highest 4" at bounding box center [393, 244] width 15 height 15
type textarea "x"
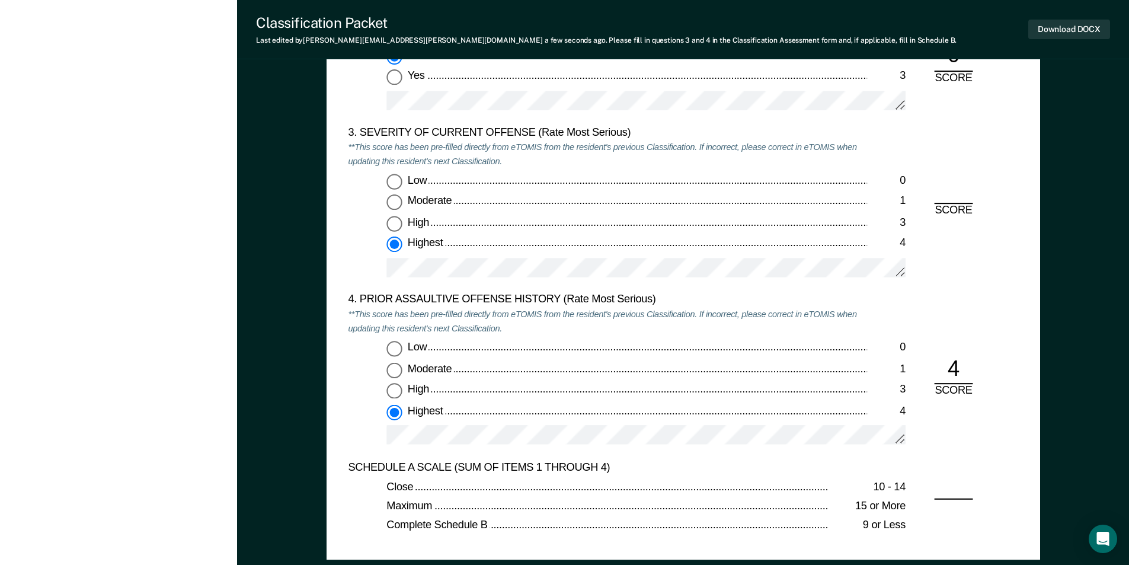
radio input "true"
click at [397, 342] on input "Low 0" at bounding box center [393, 348] width 15 height 15
type textarea "x"
radio input "true"
radio input "false"
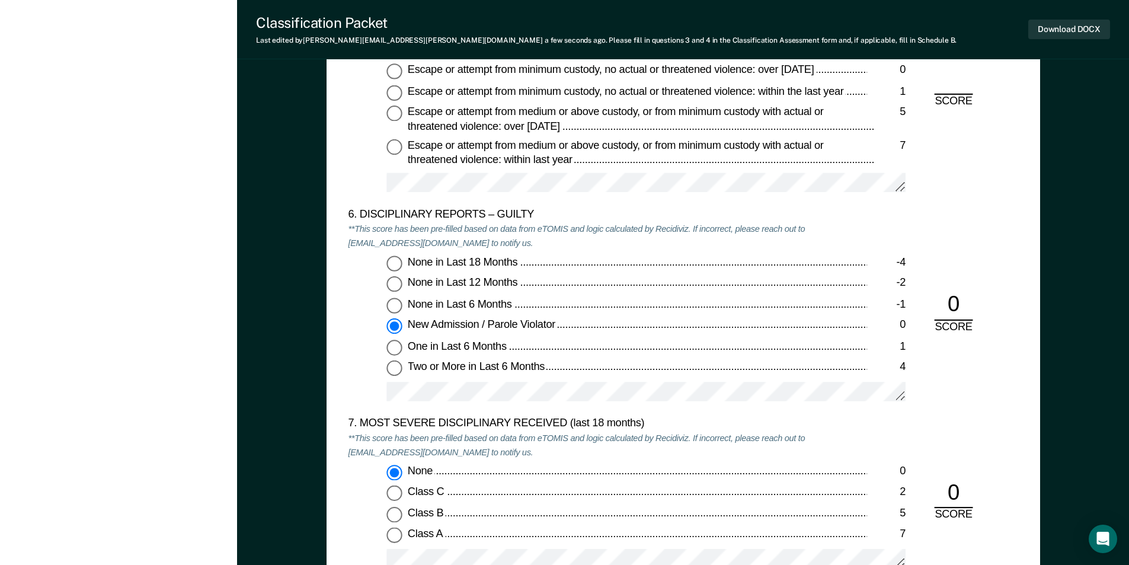
scroll to position [1896, 0]
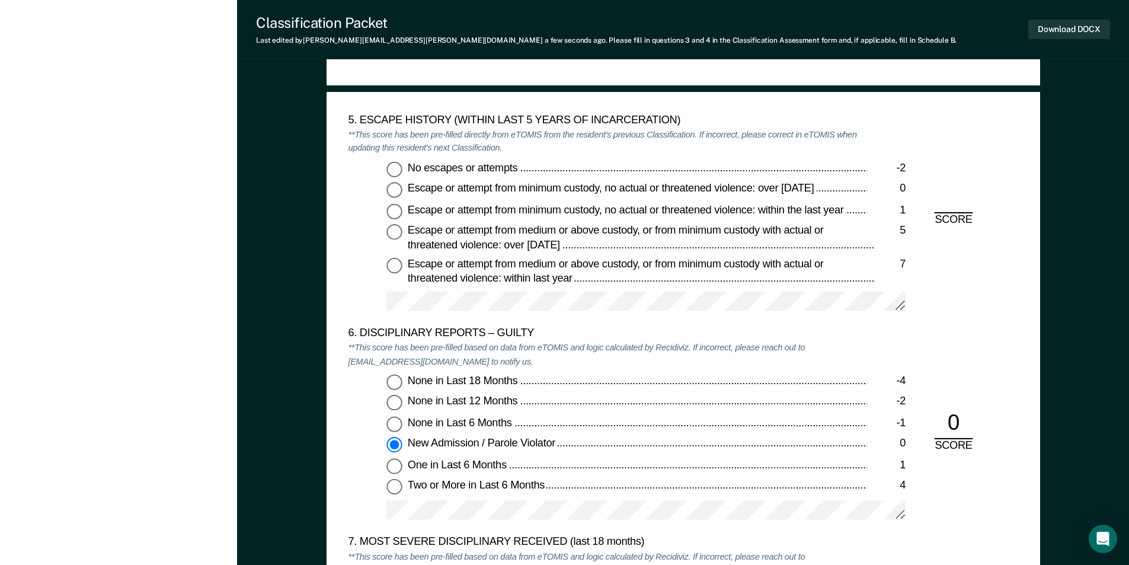
click at [392, 164] on input "No escapes or attempts -2" at bounding box center [393, 168] width 15 height 15
type textarea "x"
radio input "true"
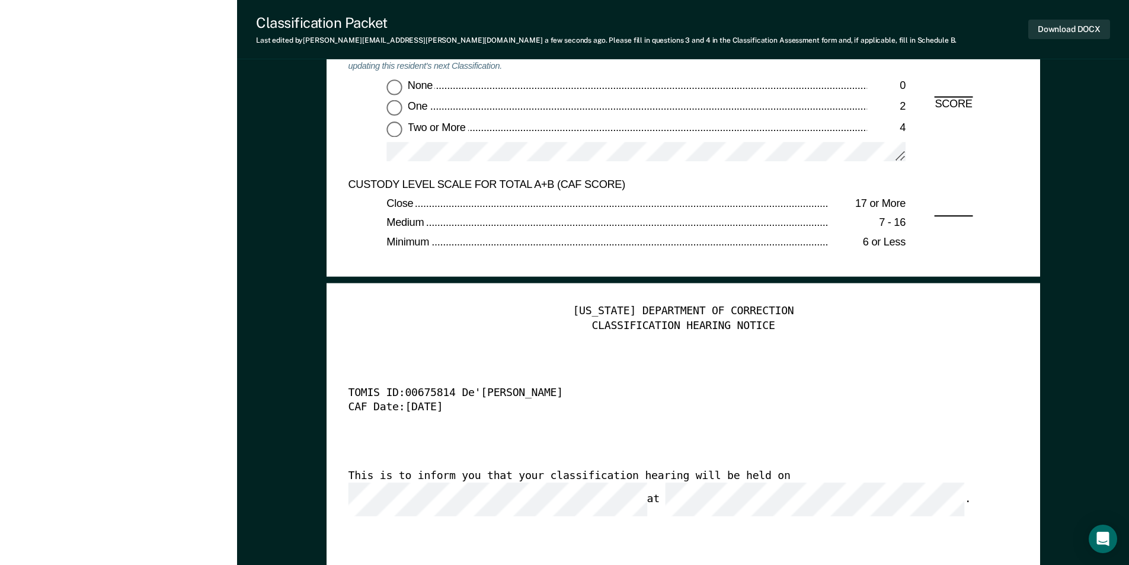
scroll to position [2726, 0]
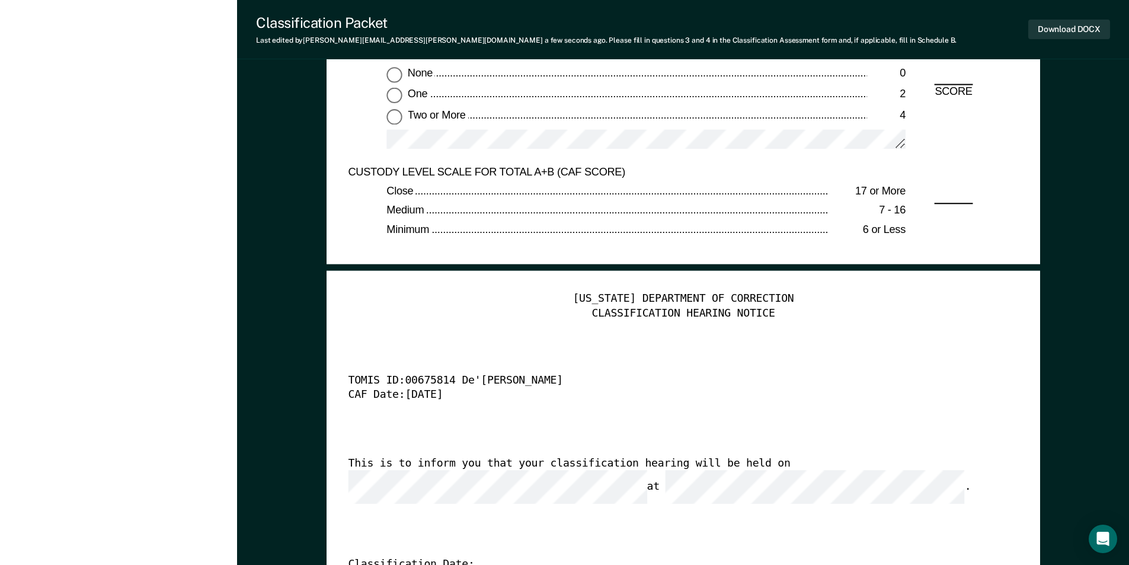
click at [392, 78] on input "None 0" at bounding box center [393, 74] width 15 height 15
type textarea "x"
radio input "true"
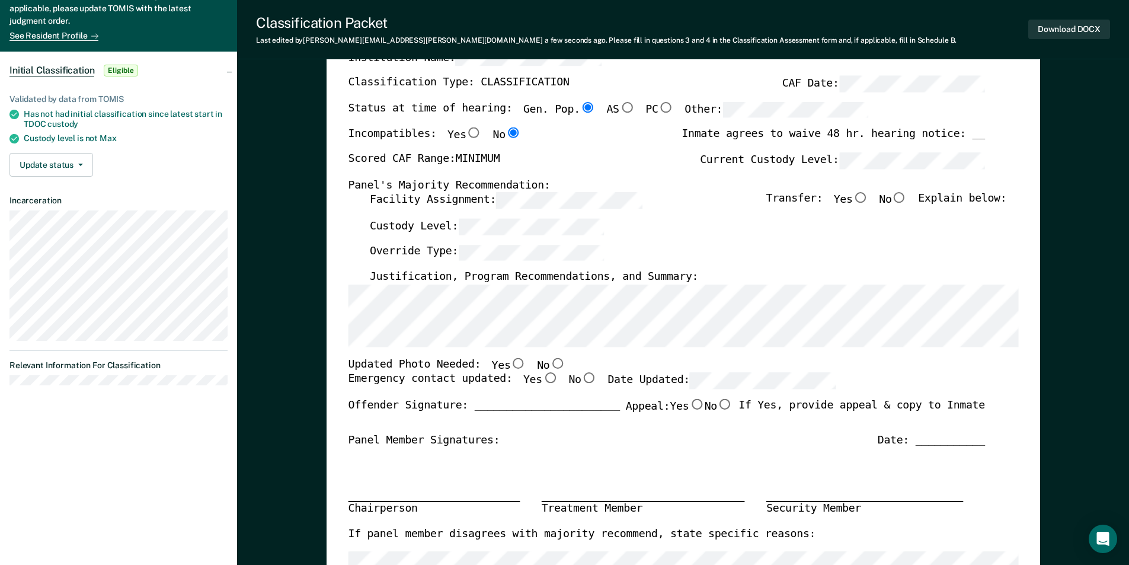
scroll to position [0, 0]
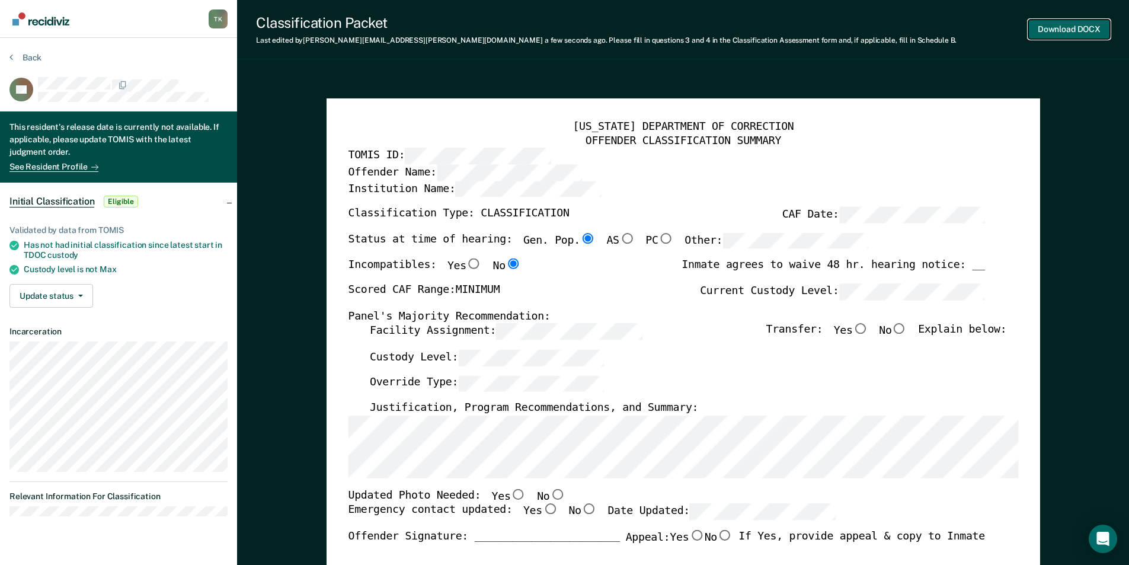
click at [1089, 24] on button "Download DOCX" at bounding box center [1069, 30] width 82 height 20
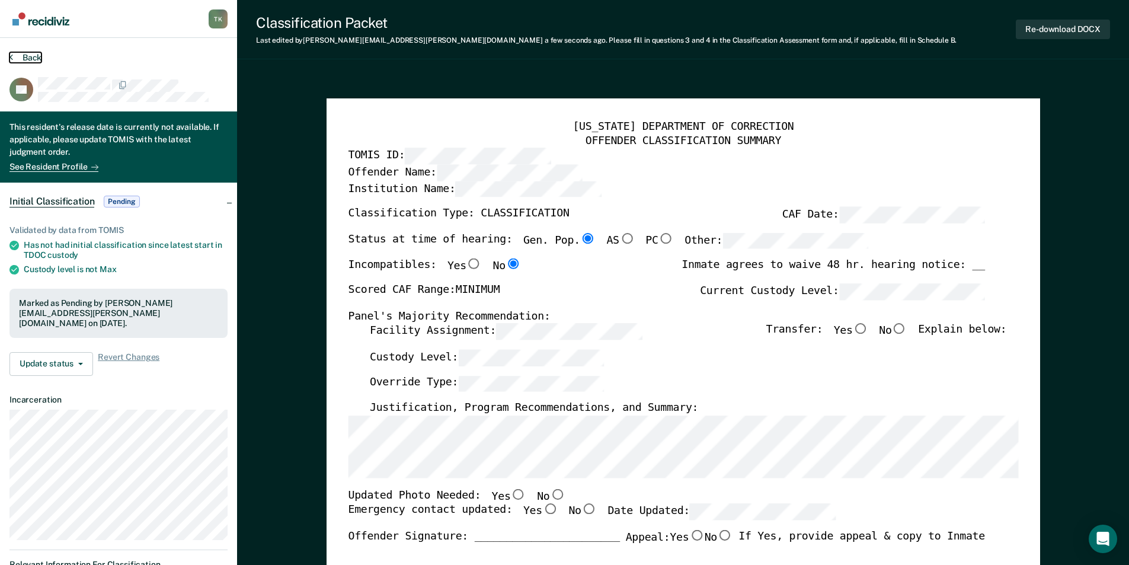
click at [33, 55] on button "Back" at bounding box center [25, 57] width 32 height 11
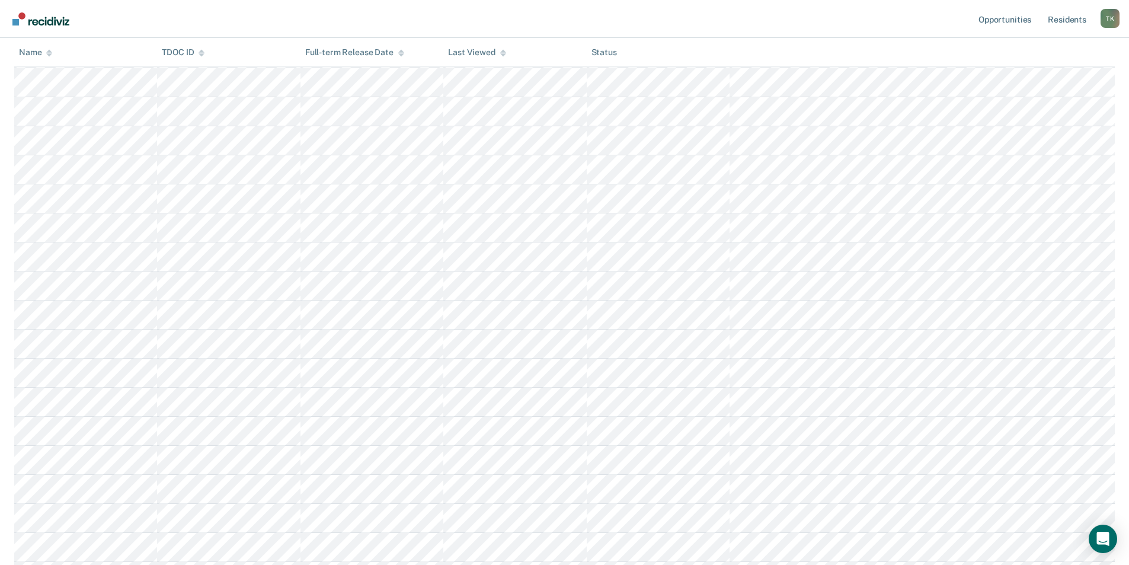
scroll to position [153, 0]
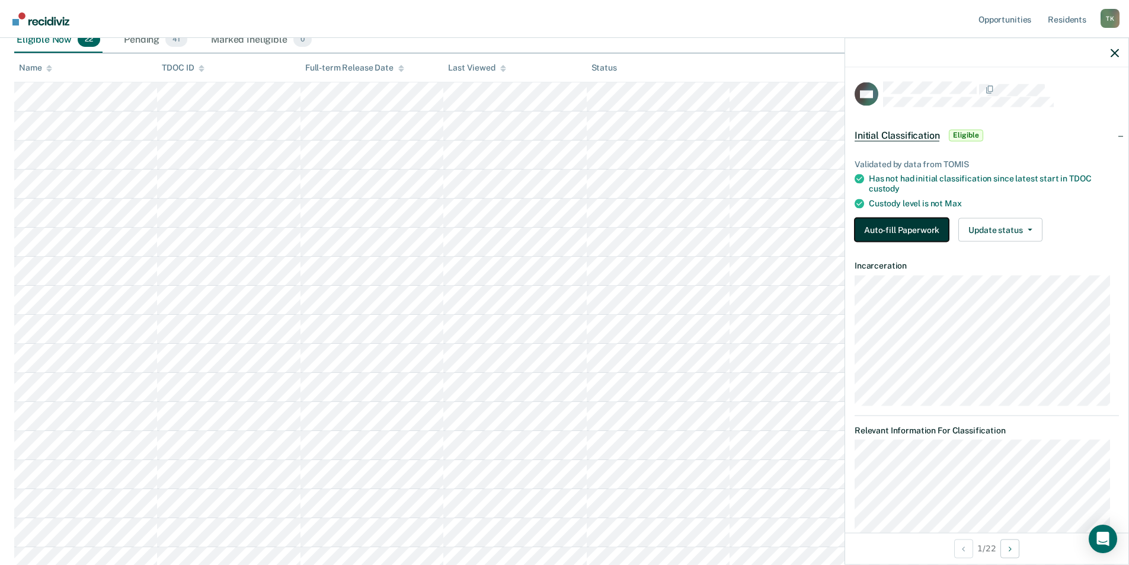
click at [896, 227] on button "Auto-fill Paperwork" at bounding box center [901, 229] width 94 height 24
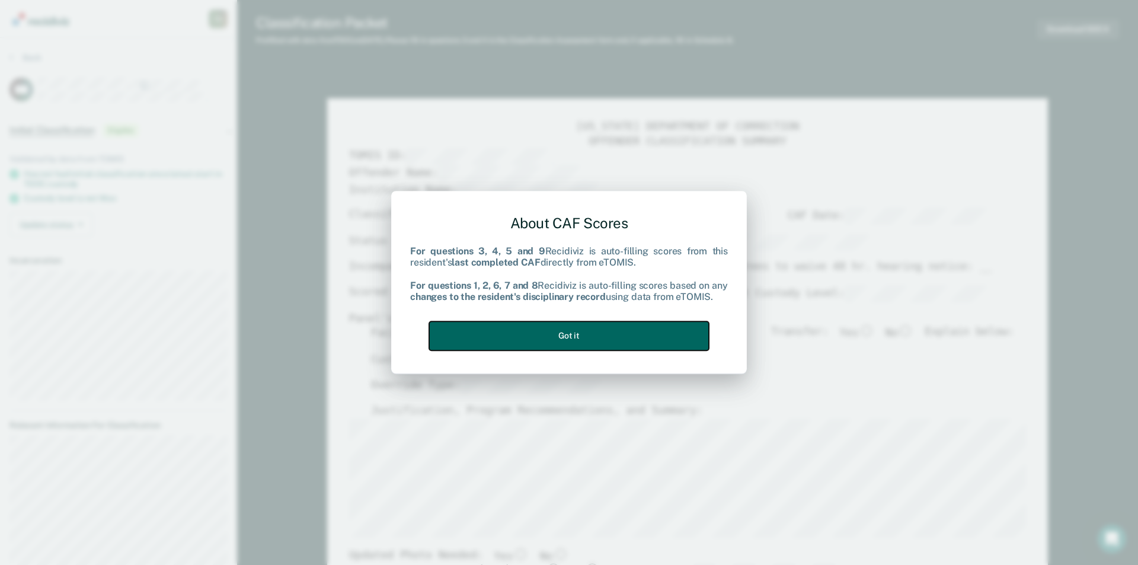
click at [641, 345] on button "Got it" at bounding box center [569, 335] width 280 height 29
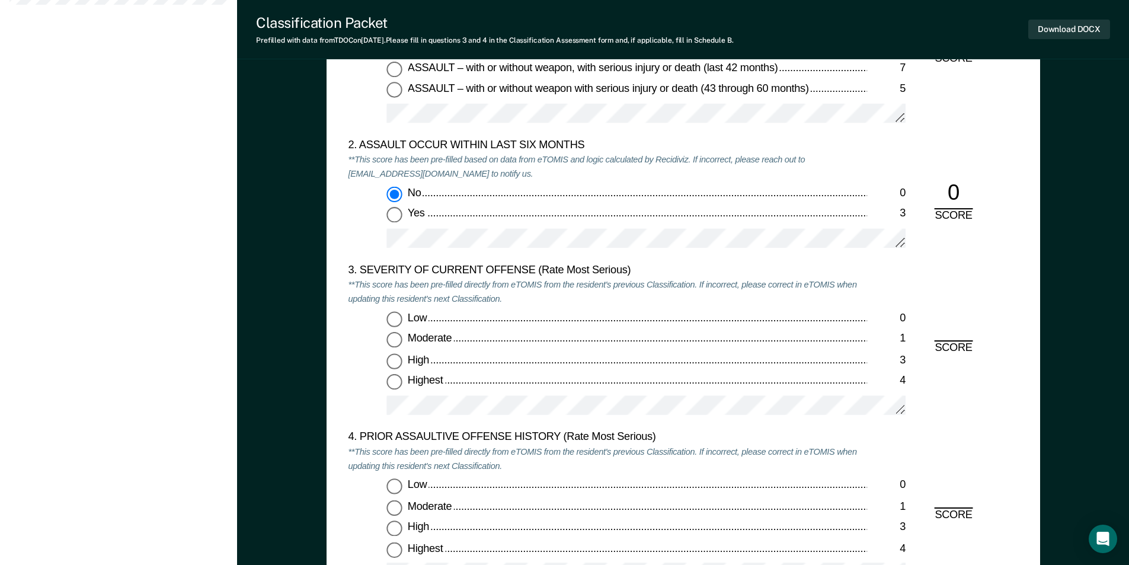
scroll to position [1304, 0]
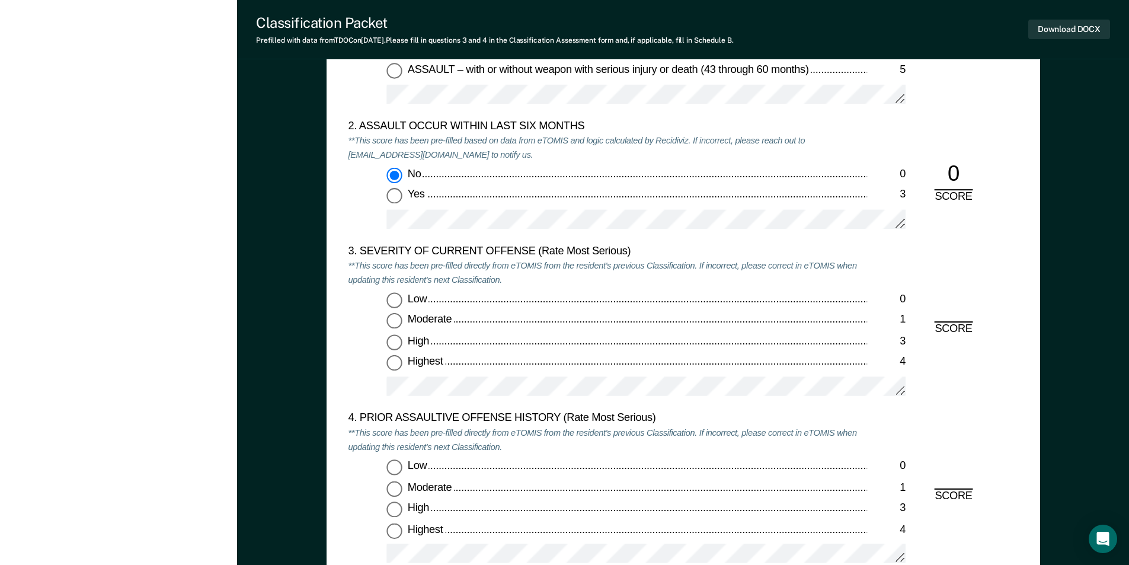
click at [398, 321] on input "Moderate 1" at bounding box center [393, 320] width 15 height 15
type textarea "x"
radio input "true"
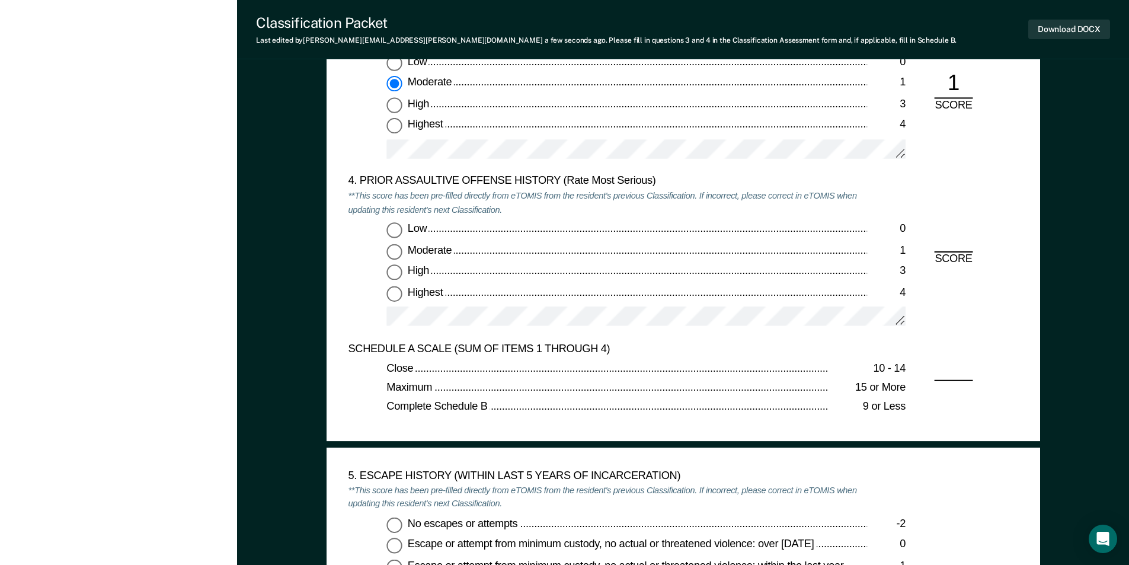
click at [392, 296] on input "Highest 4" at bounding box center [393, 293] width 15 height 15
type textarea "x"
radio input "true"
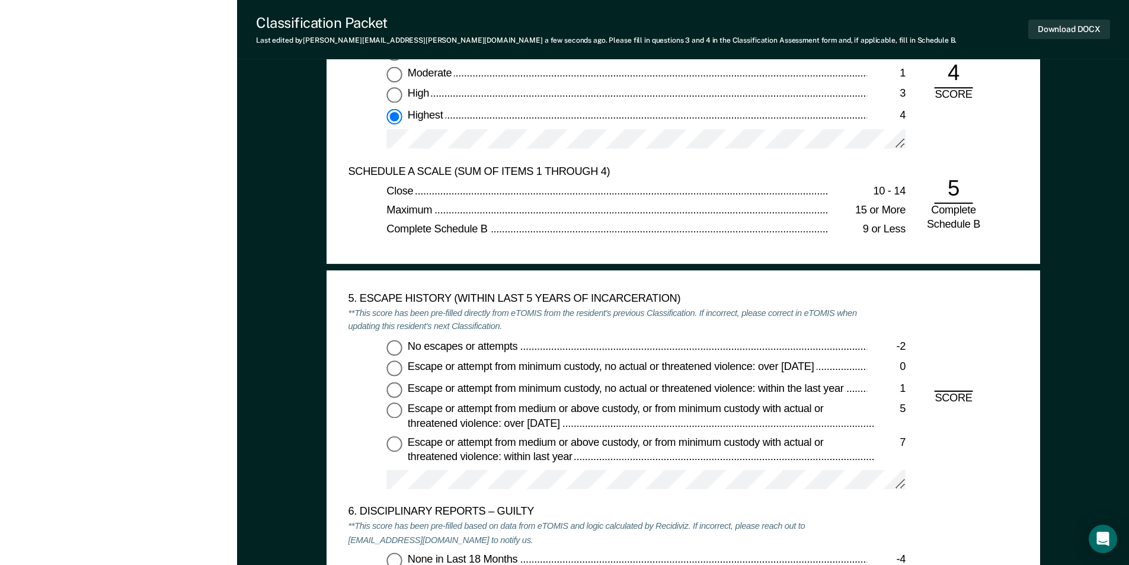
scroll to position [1718, 0]
click at [394, 347] on input "No escapes or attempts -2" at bounding box center [393, 346] width 15 height 15
type textarea "x"
radio input "true"
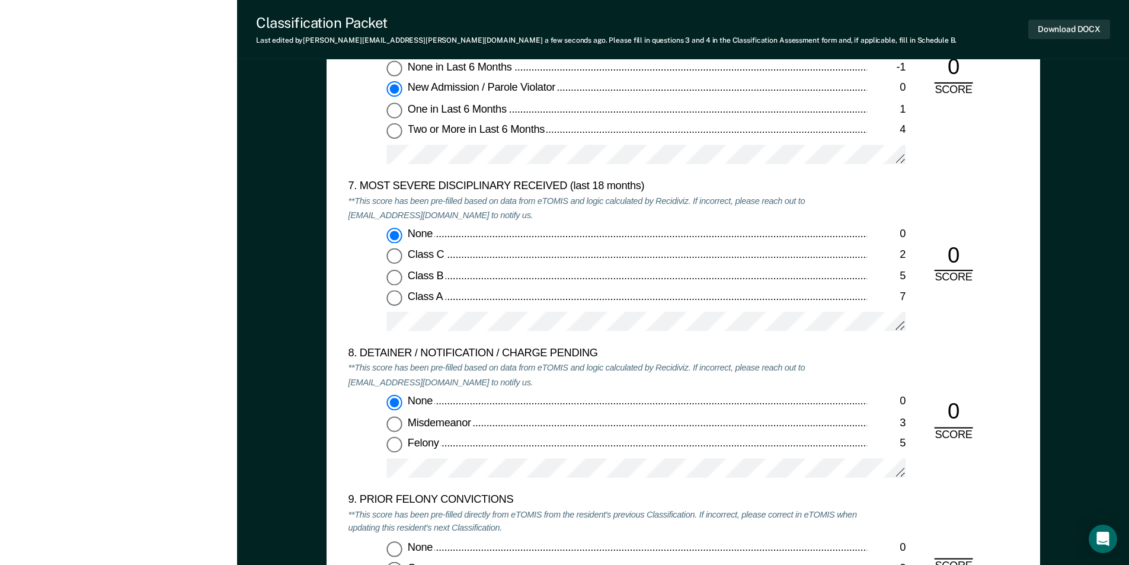
scroll to position [2489, 0]
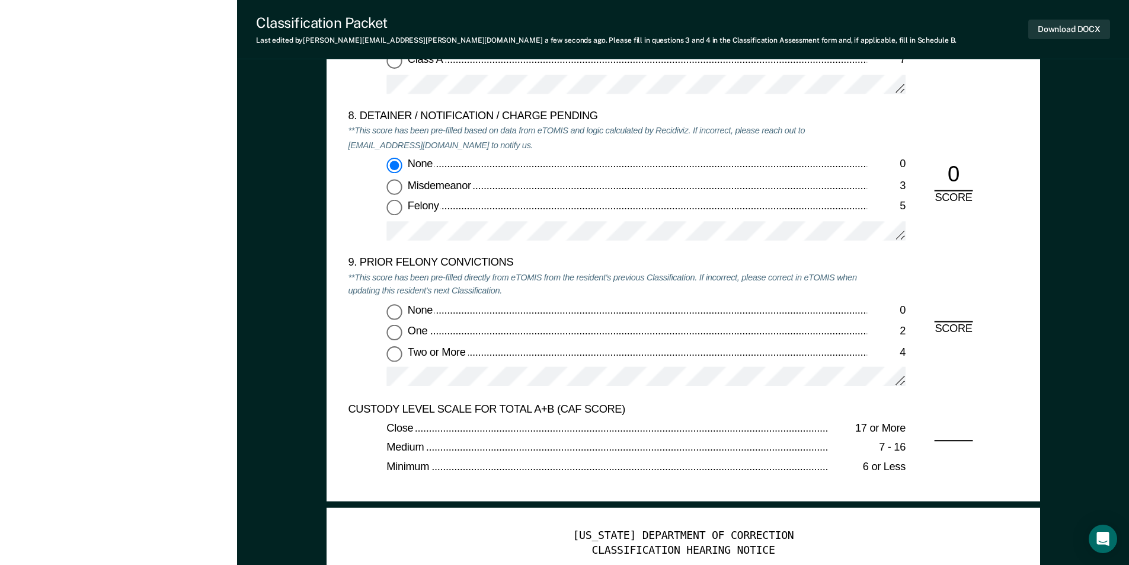
click at [396, 355] on input "Two or More 4" at bounding box center [393, 353] width 15 height 15
type textarea "x"
radio input "true"
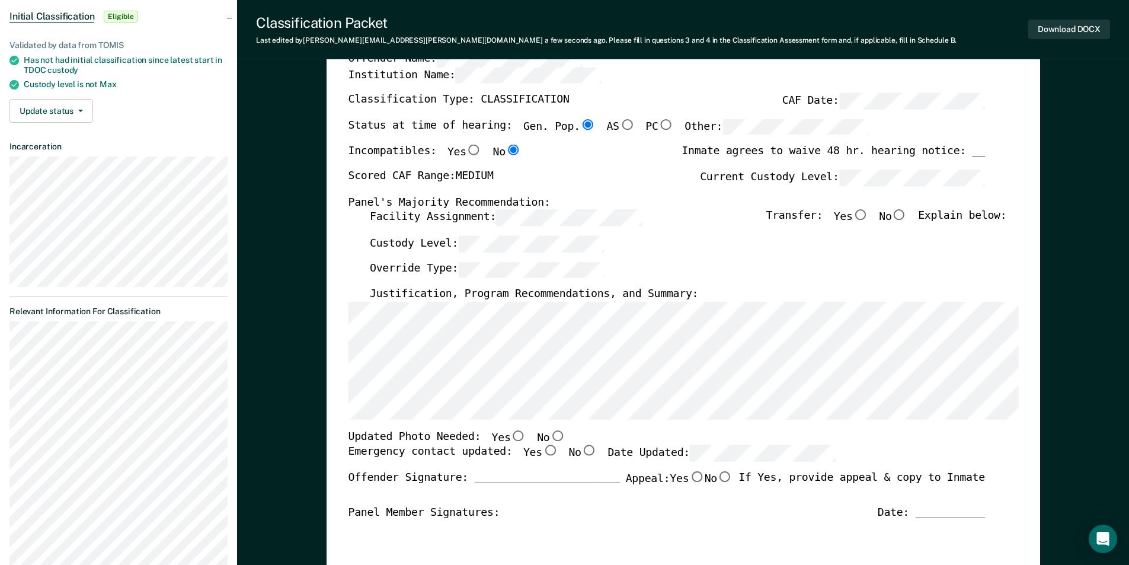
scroll to position [0, 0]
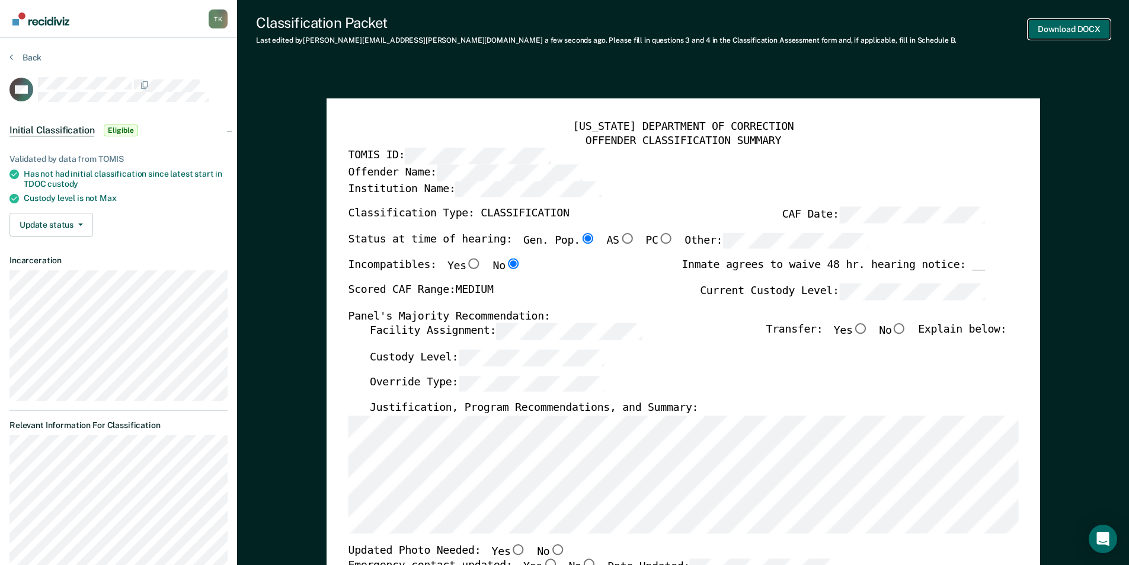
click at [1079, 29] on button "Download DOCX" at bounding box center [1069, 30] width 82 height 20
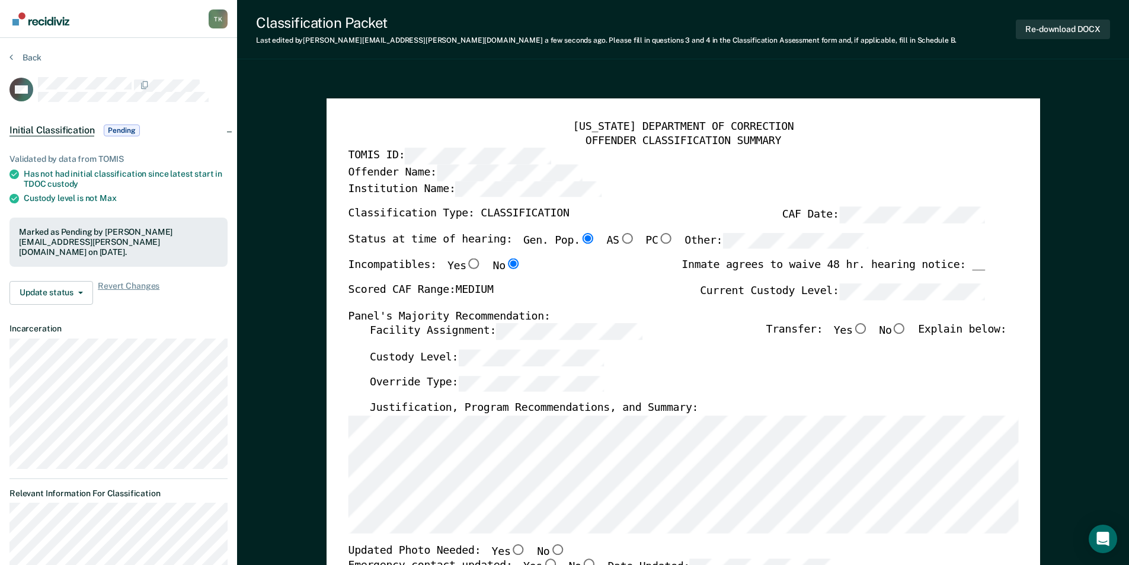
click at [32, 56] on button "Back" at bounding box center [25, 57] width 32 height 11
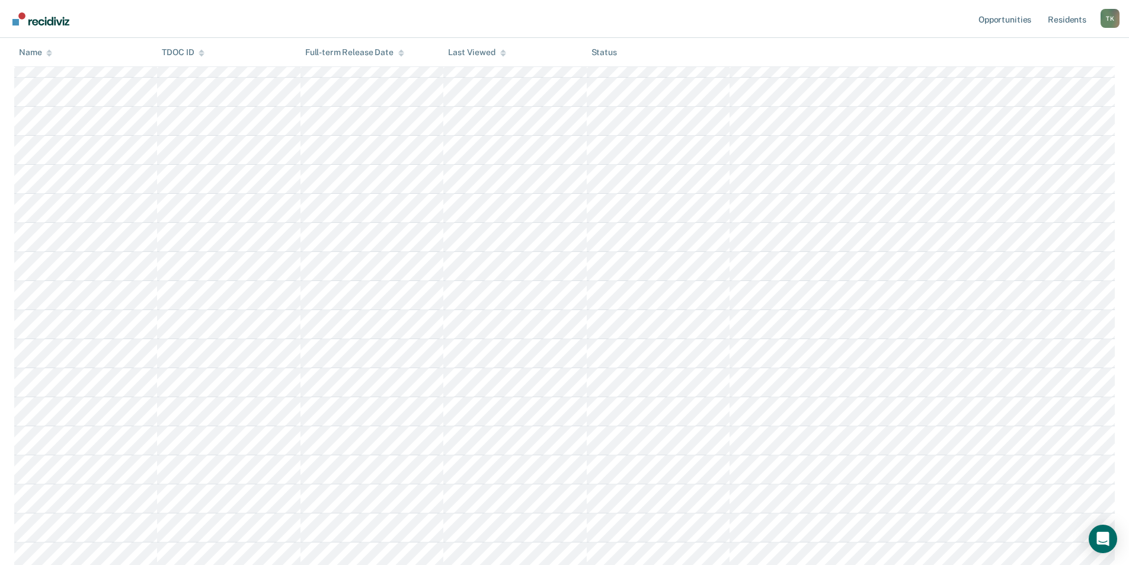
scroll to position [271, 0]
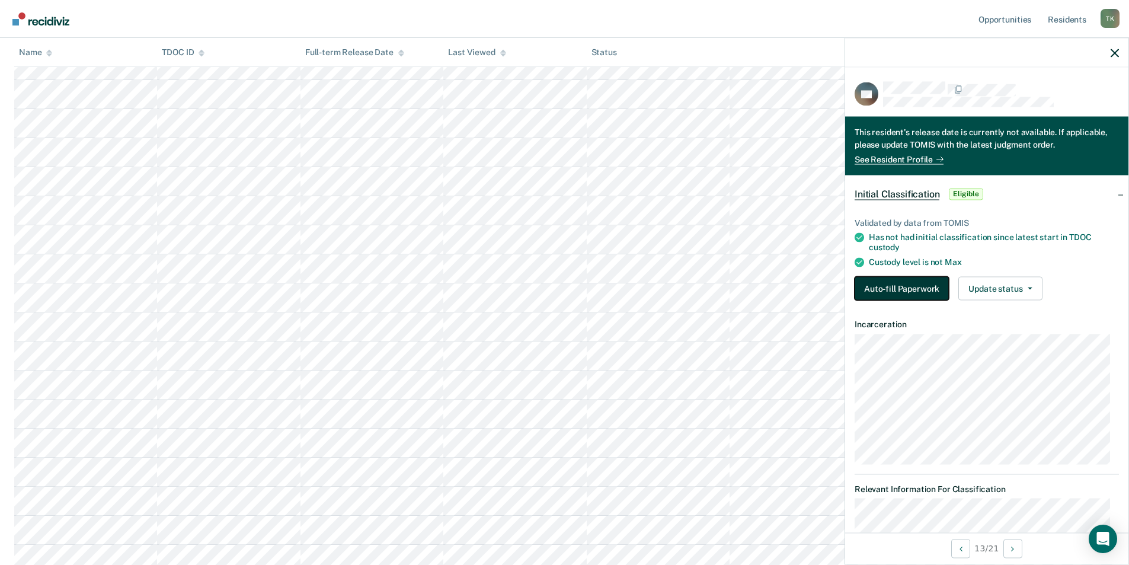
click at [895, 283] on button "Auto-fill Paperwork" at bounding box center [901, 288] width 94 height 24
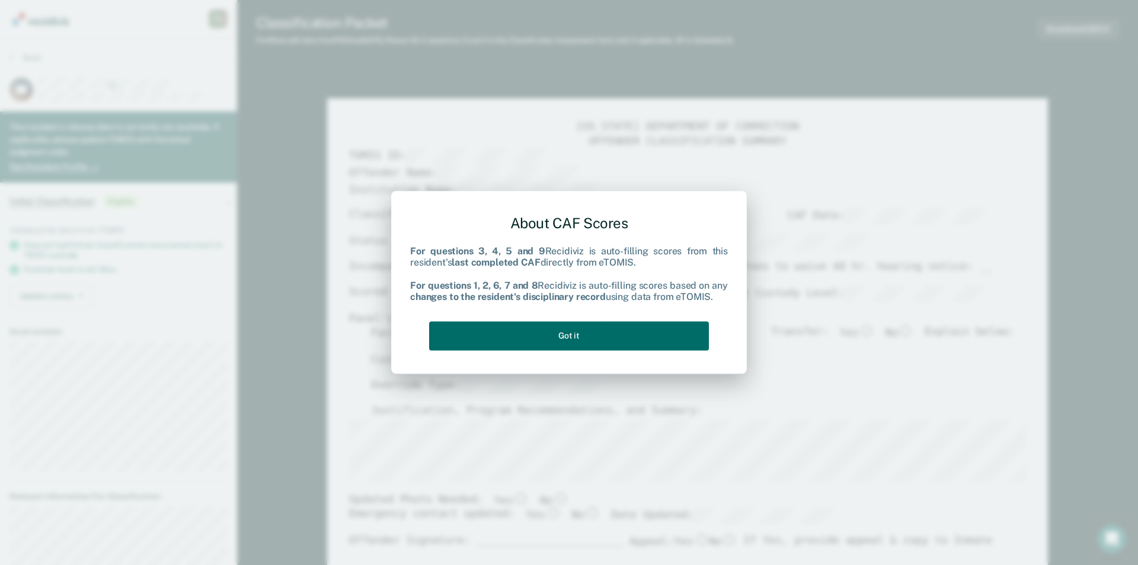
click at [591, 313] on div "About CAF Scores For questions 3, 4, 5 and 9 Recidiviz is auto-filling scores f…" at bounding box center [569, 280] width 318 height 151
click at [592, 334] on button "Got it" at bounding box center [569, 335] width 280 height 29
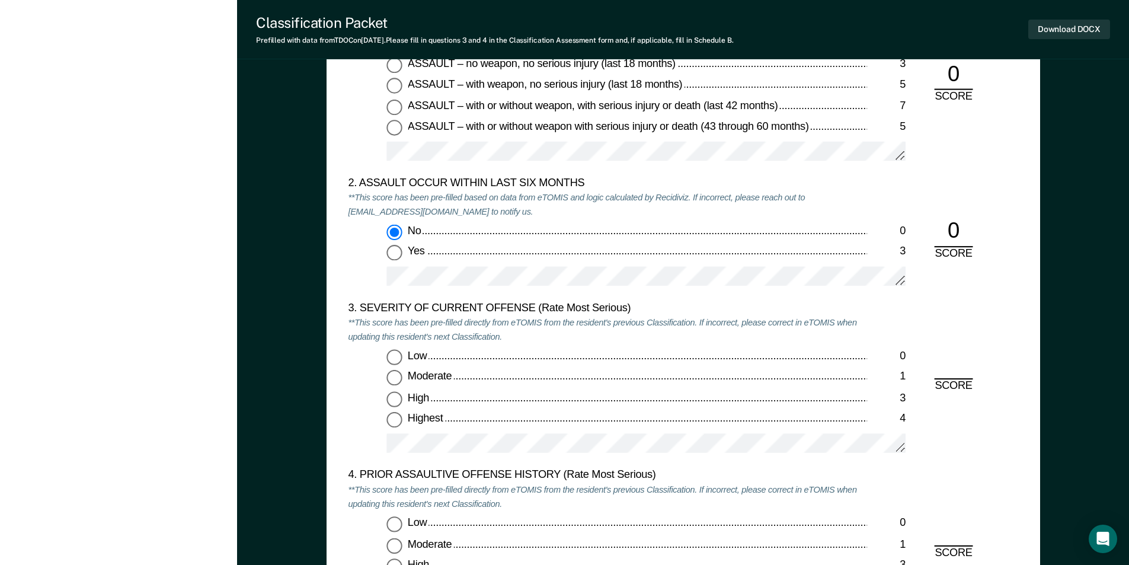
scroll to position [1363, 0]
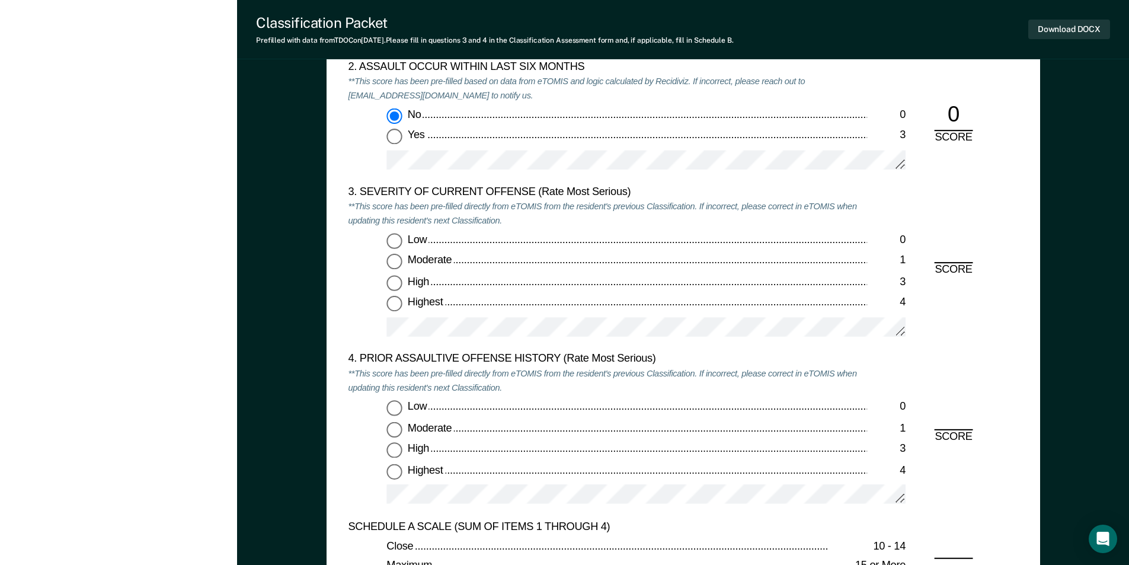
click at [390, 260] on input "Moderate 1" at bounding box center [393, 261] width 15 height 15
type textarea "x"
radio input "true"
click at [393, 408] on input "Low 0" at bounding box center [393, 407] width 15 height 15
type textarea "x"
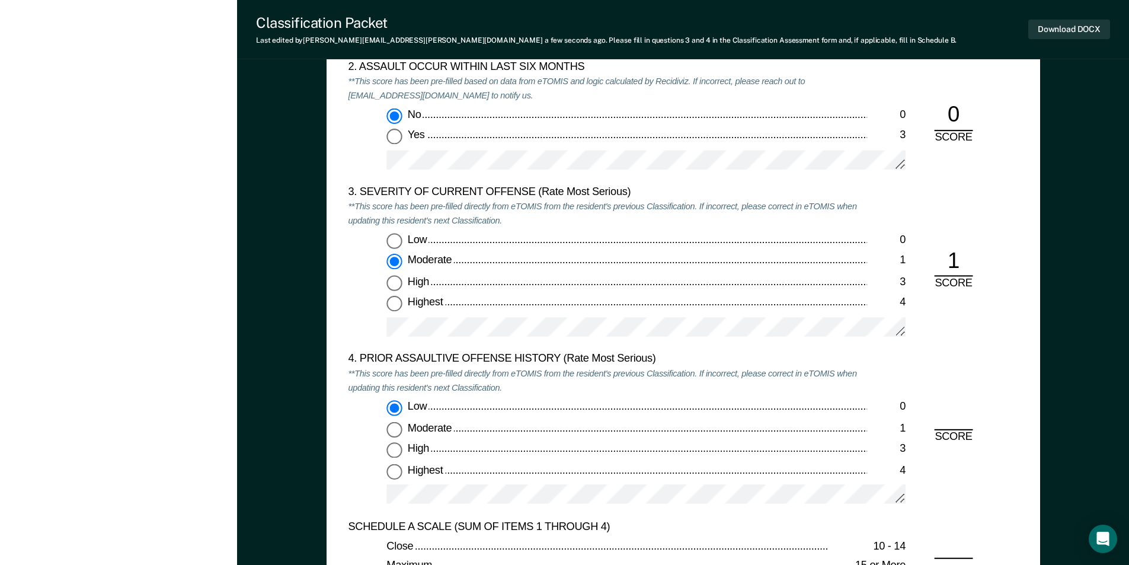
radio input "true"
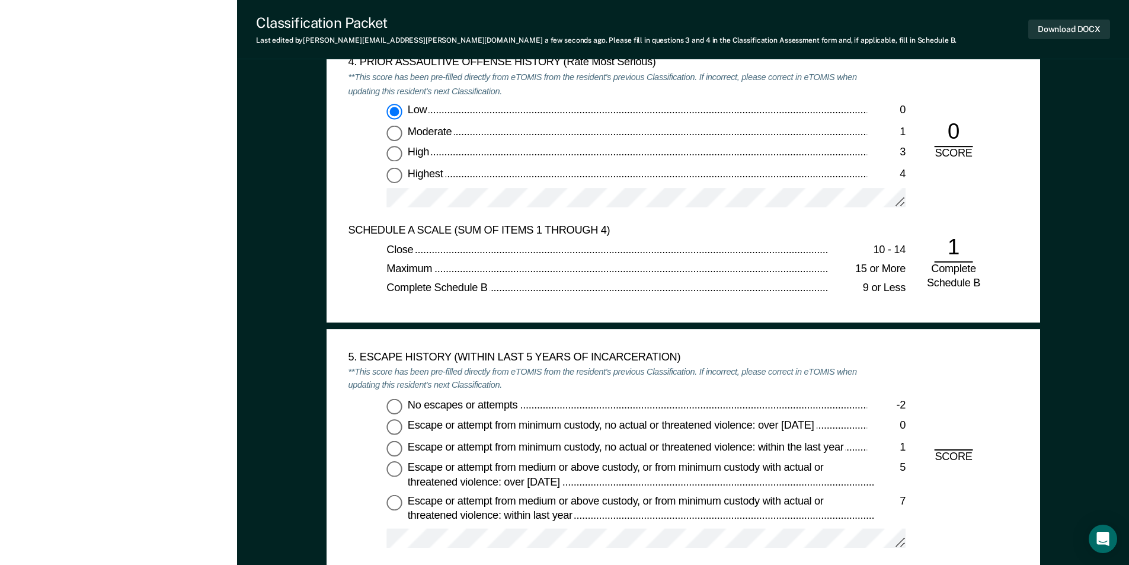
click at [394, 403] on input "No escapes or attempts -2" at bounding box center [393, 405] width 15 height 15
type textarea "x"
radio input "true"
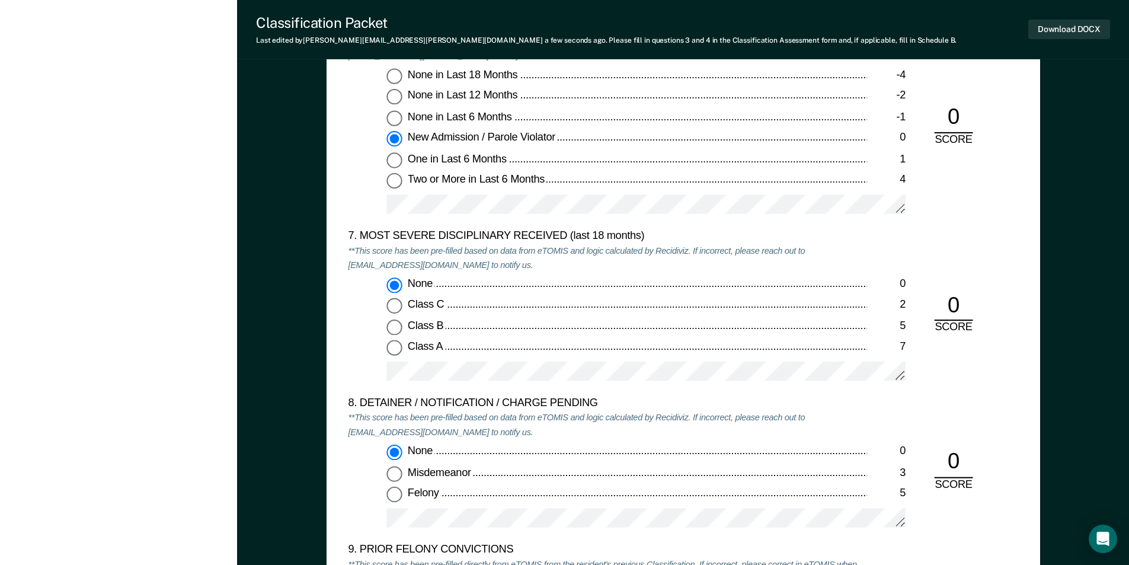
scroll to position [2429, 0]
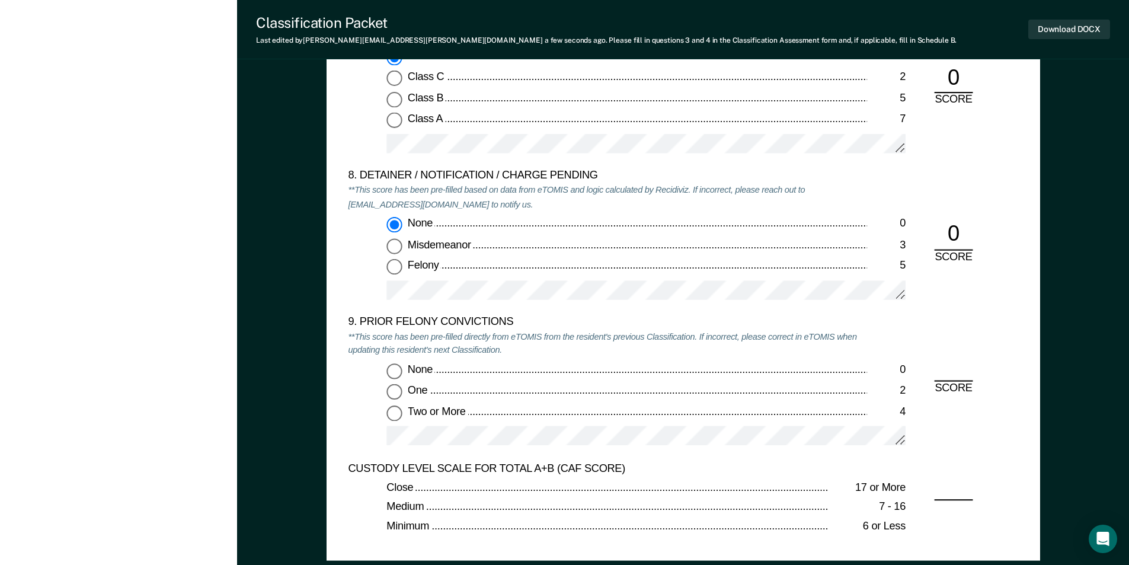
click at [393, 414] on input "Two or More 4" at bounding box center [393, 412] width 15 height 15
type textarea "x"
radio input "true"
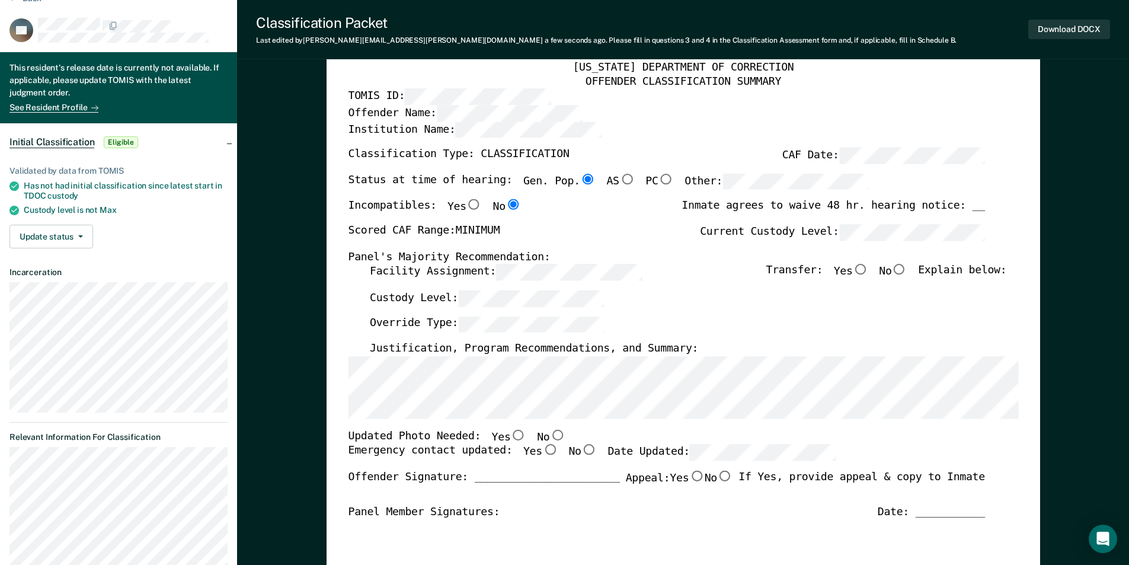
scroll to position [0, 0]
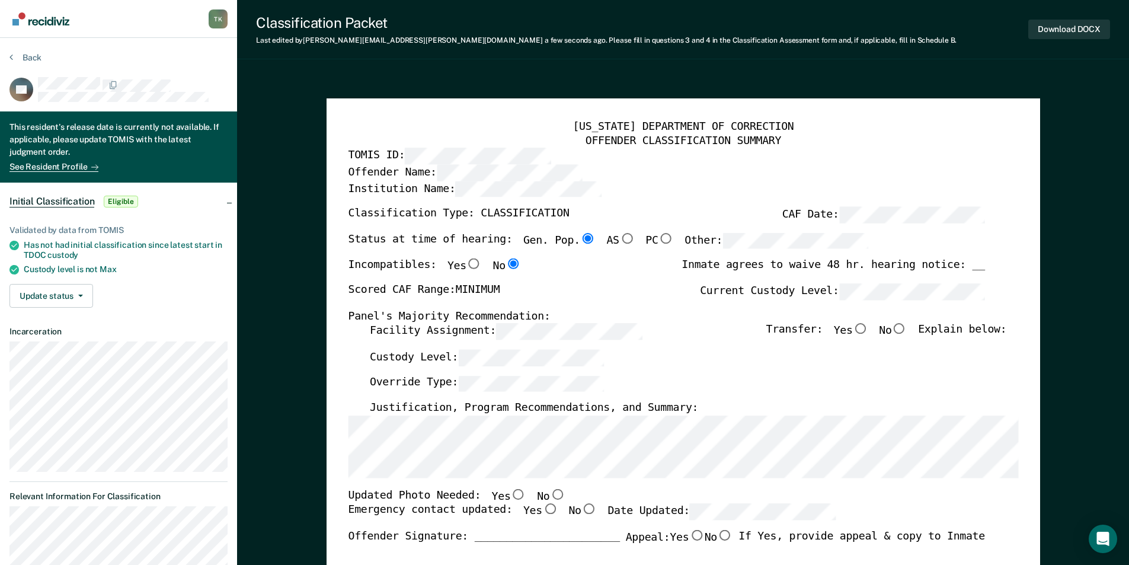
click at [1065, 19] on div "Download DOCX" at bounding box center [1069, 29] width 82 height 30
click at [1066, 33] on button "Download DOCX" at bounding box center [1069, 30] width 82 height 20
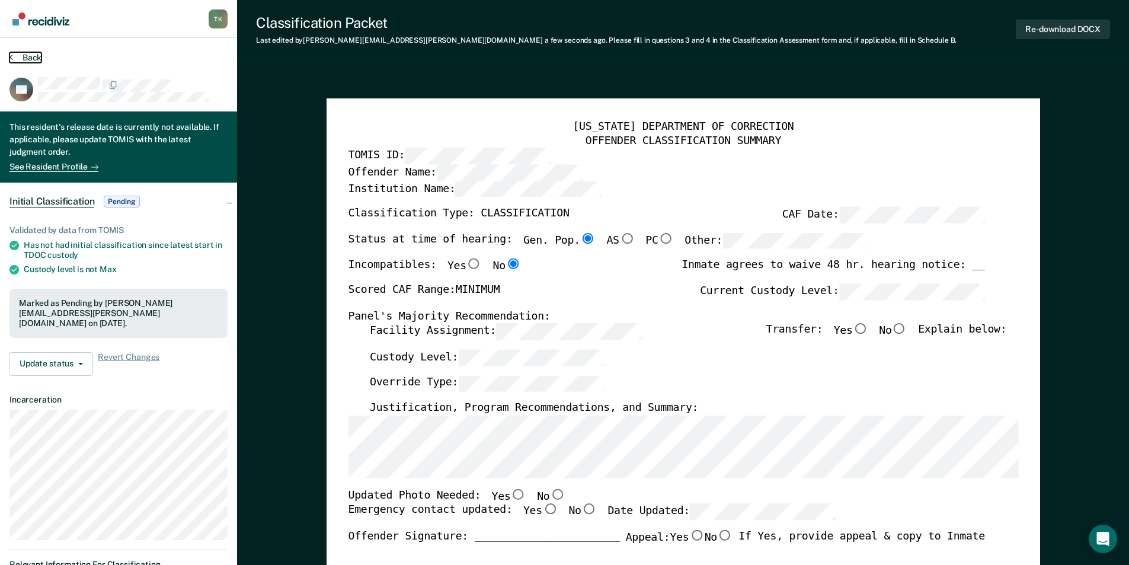
click at [26, 55] on button "Back" at bounding box center [25, 57] width 32 height 11
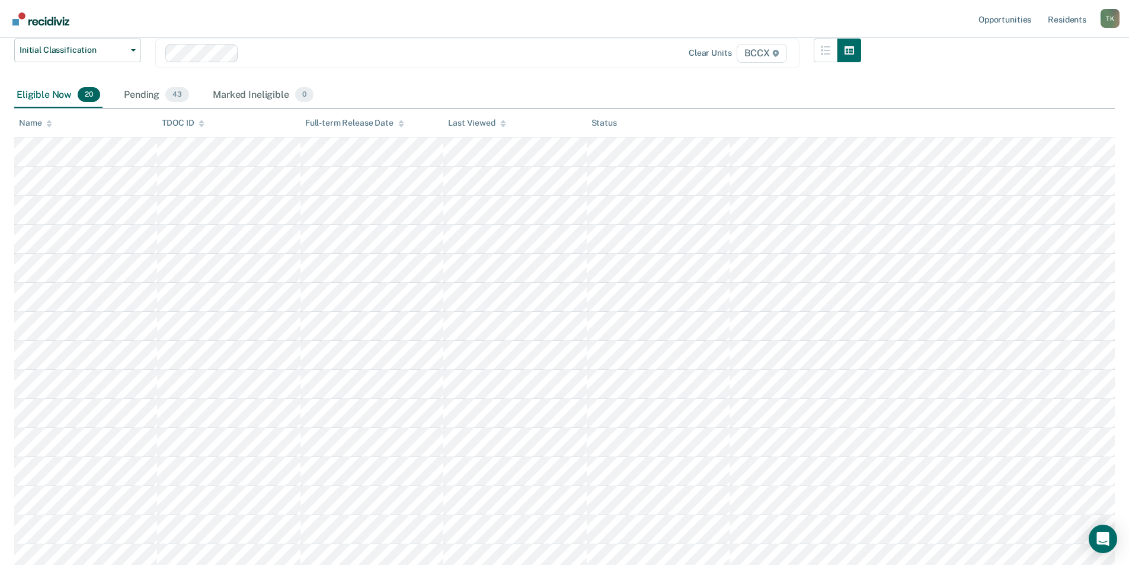
scroll to position [94, 0]
click at [49, 129] on icon at bounding box center [49, 129] width 6 height 3
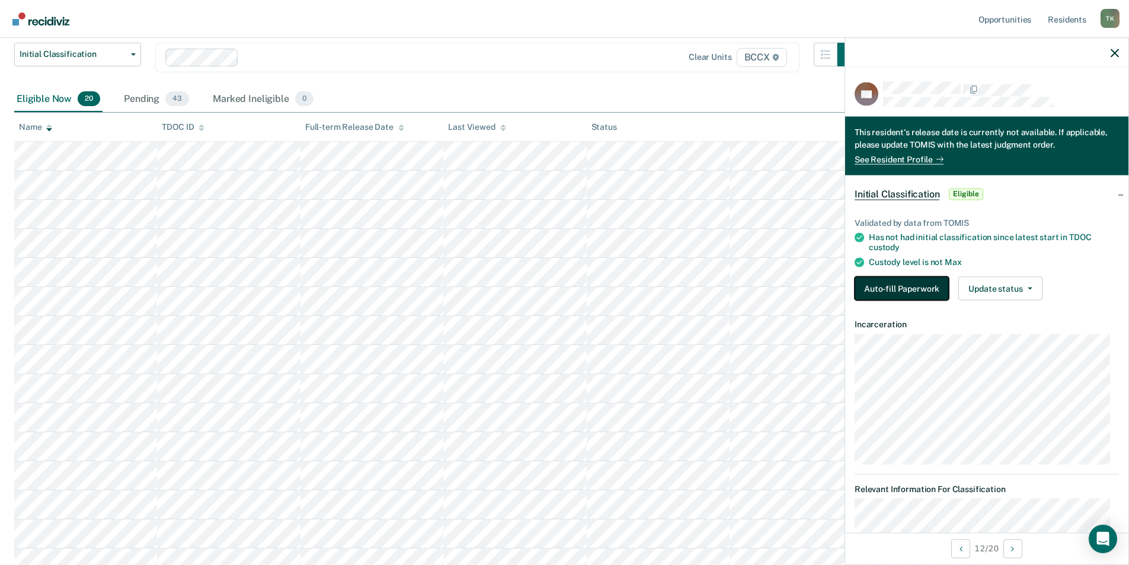
click at [885, 283] on button "Auto-fill Paperwork" at bounding box center [901, 288] width 94 height 24
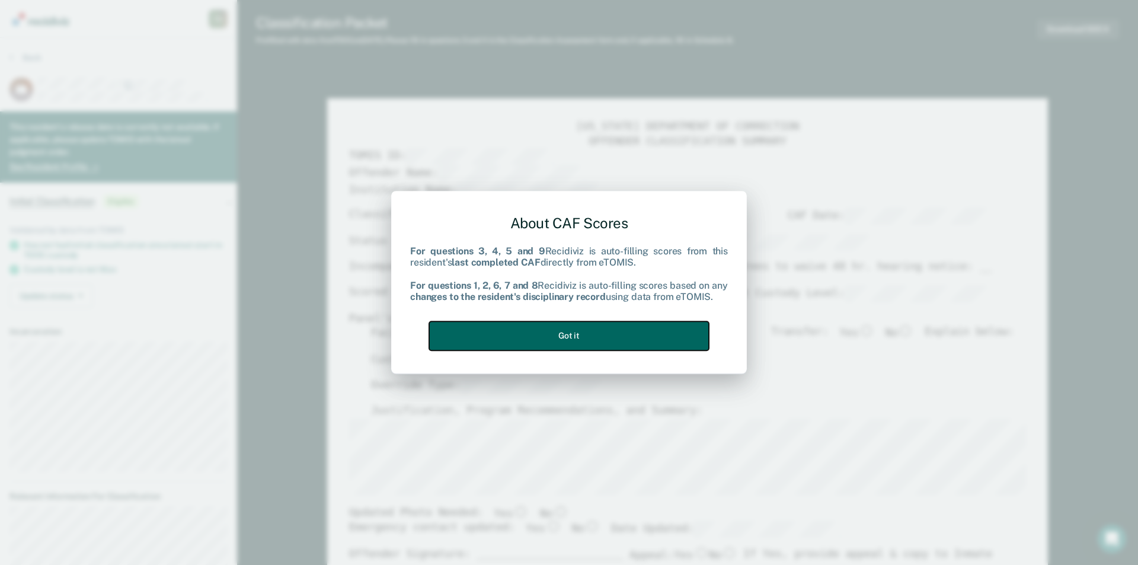
click at [614, 334] on button "Got it" at bounding box center [569, 335] width 280 height 29
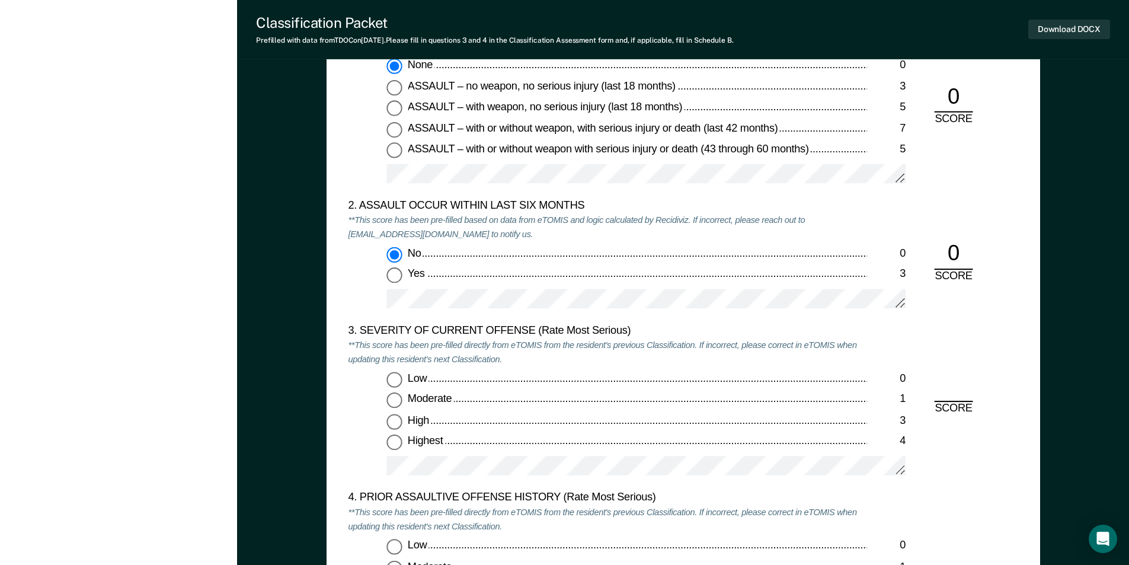
scroll to position [1363, 0]
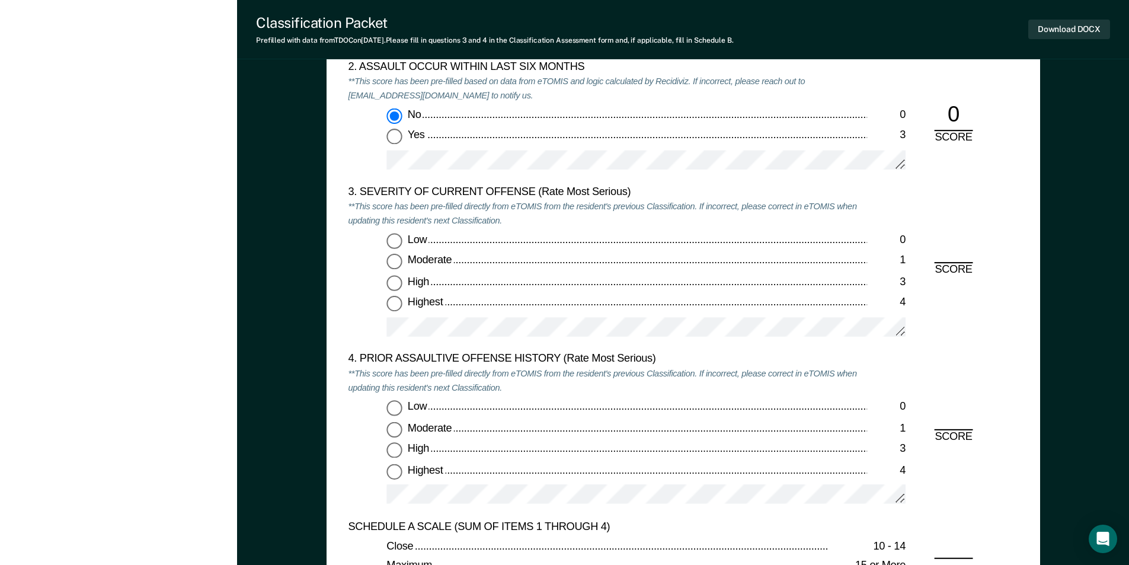
click at [391, 302] on input "Highest 4" at bounding box center [393, 303] width 15 height 15
type textarea "x"
radio input "true"
click at [393, 407] on input "Low 0" at bounding box center [393, 407] width 15 height 15
type textarea "x"
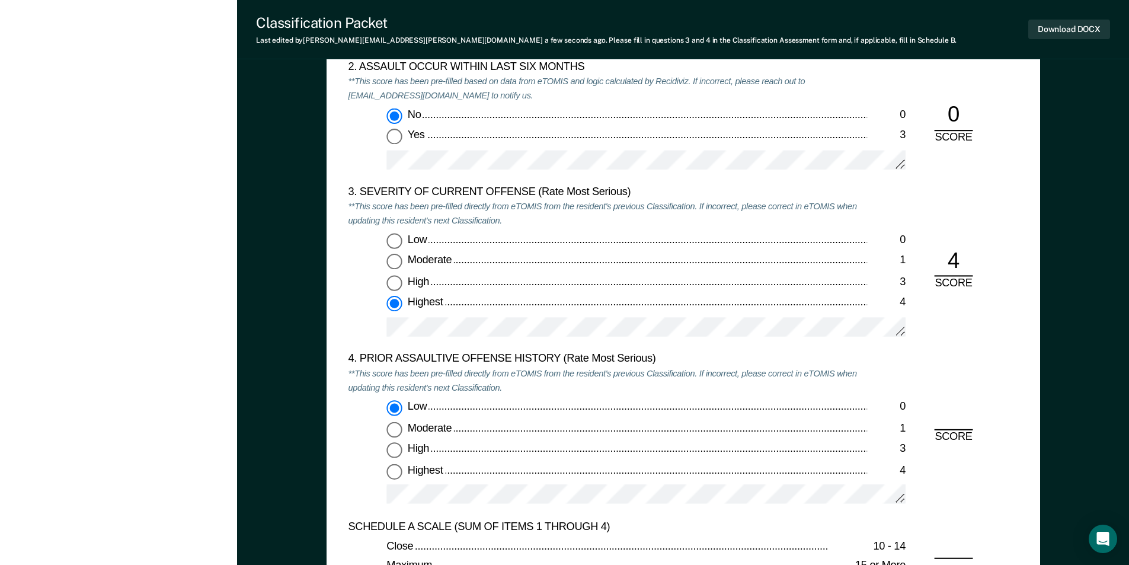
radio input "true"
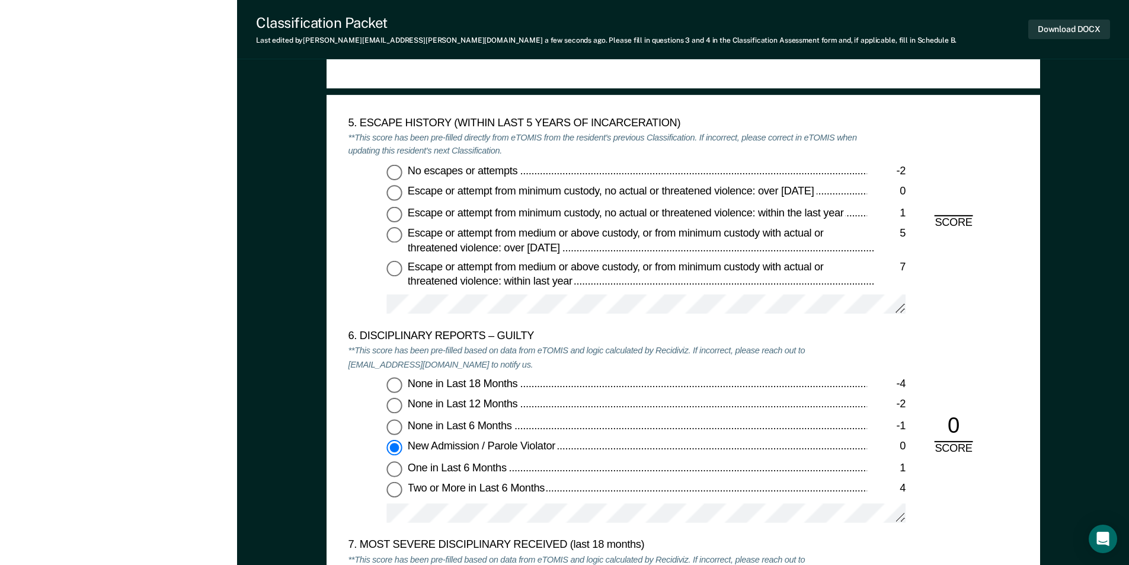
scroll to position [1896, 0]
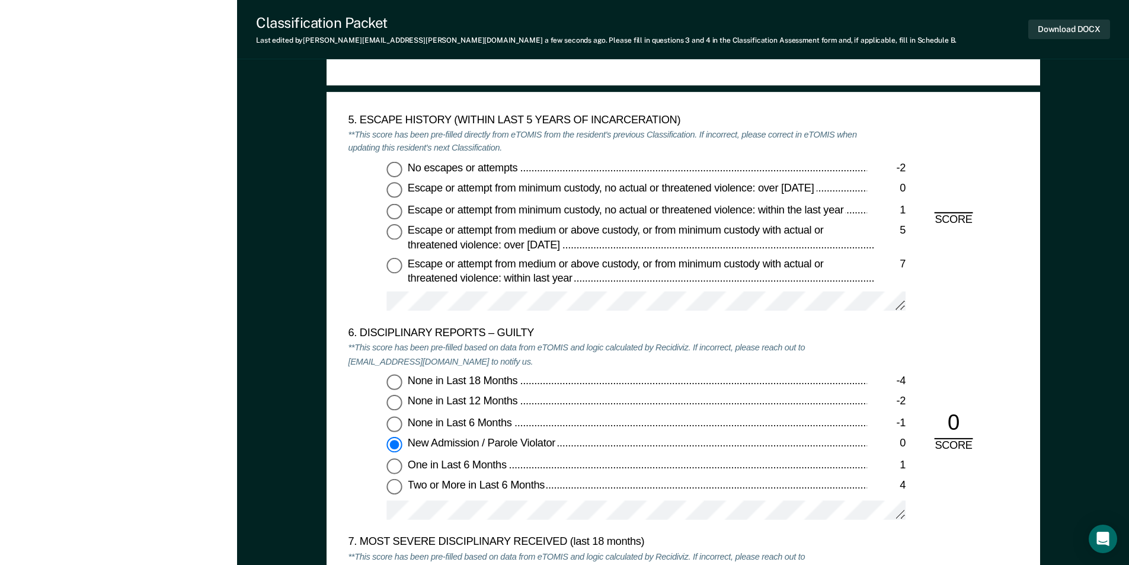
click at [398, 168] on input "No escapes or attempts -2" at bounding box center [393, 168] width 15 height 15
type textarea "x"
radio input "true"
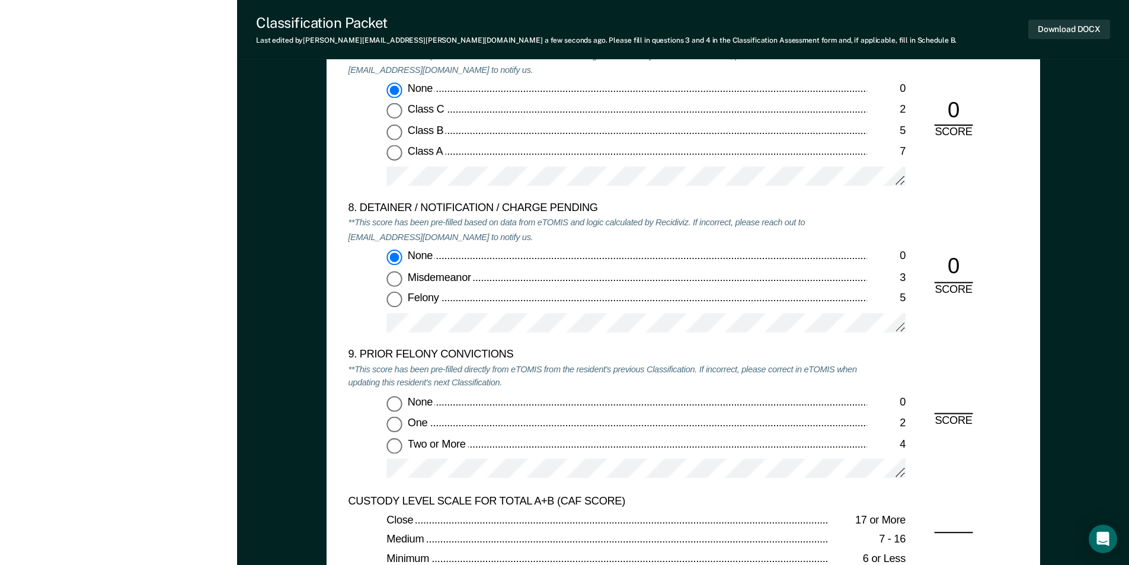
scroll to position [2489, 0]
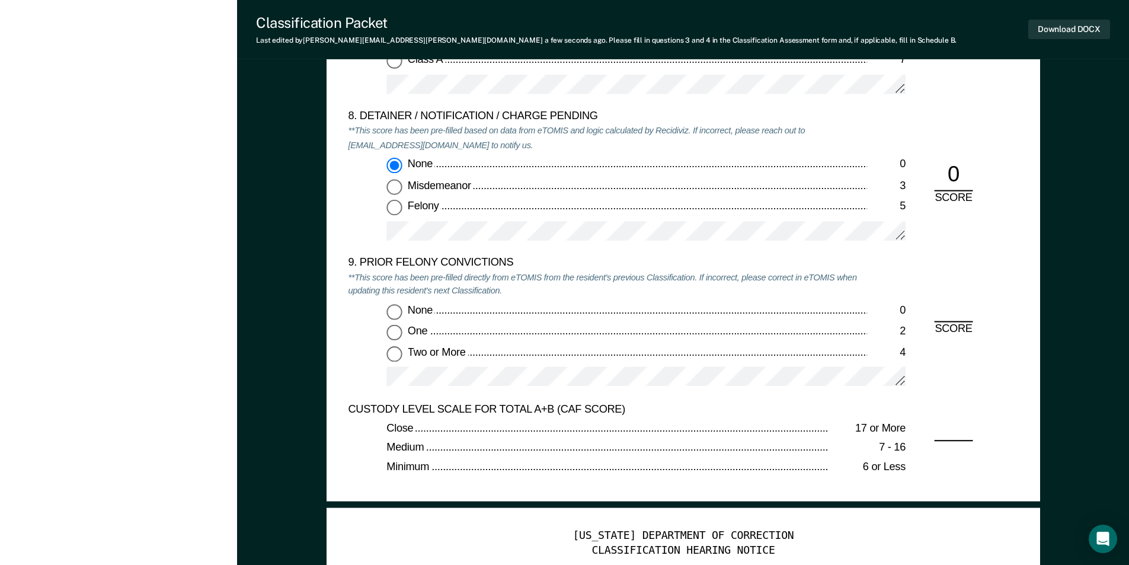
click at [393, 313] on input "None 0" at bounding box center [393, 311] width 15 height 15
type textarea "x"
radio input "true"
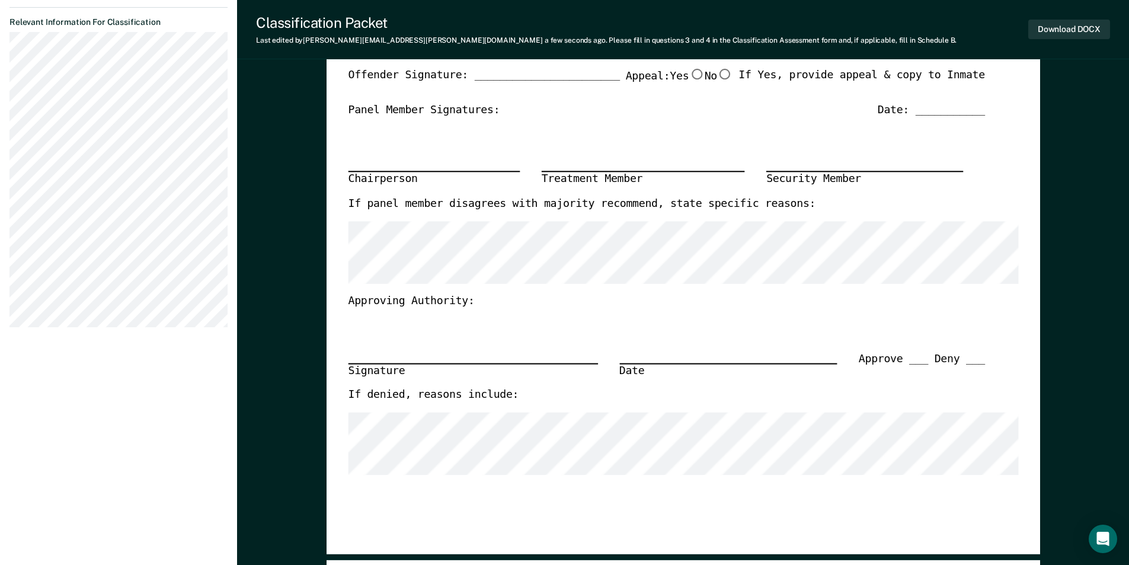
scroll to position [178, 0]
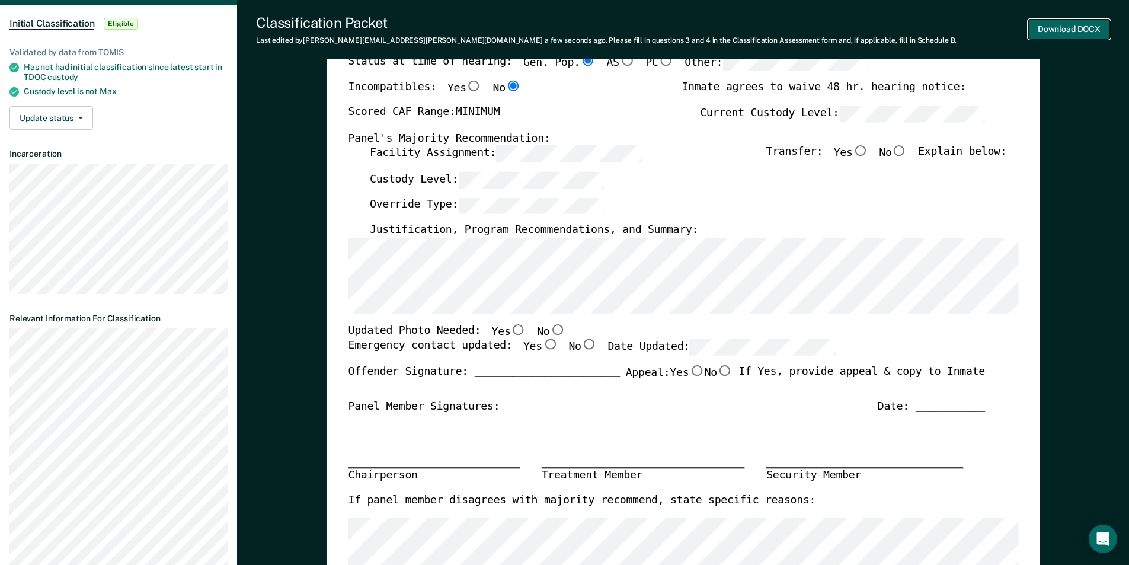
click at [1064, 27] on button "Download DOCX" at bounding box center [1069, 30] width 82 height 20
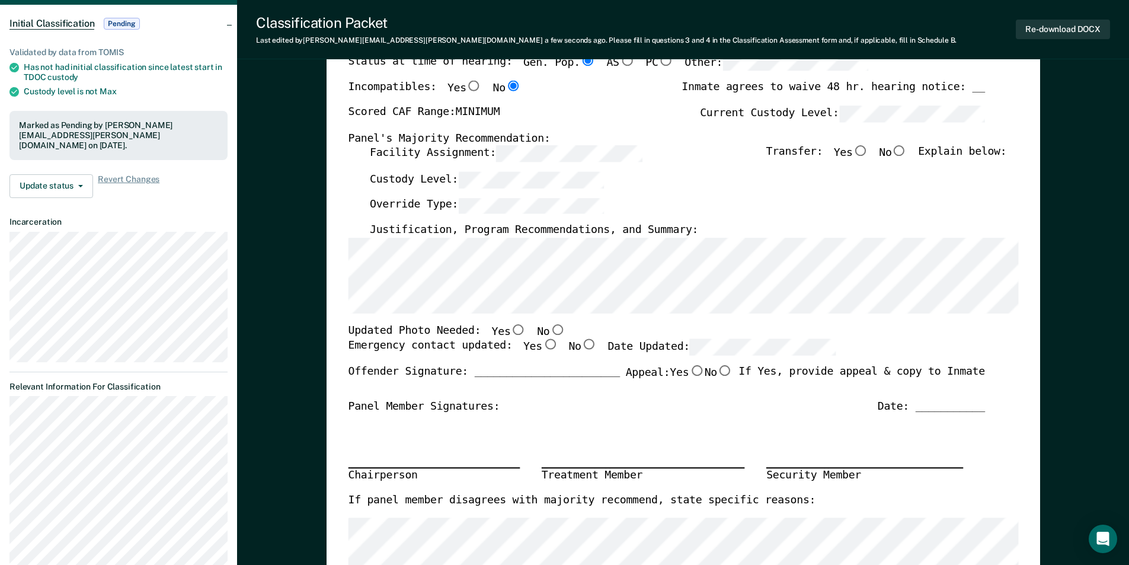
scroll to position [0, 0]
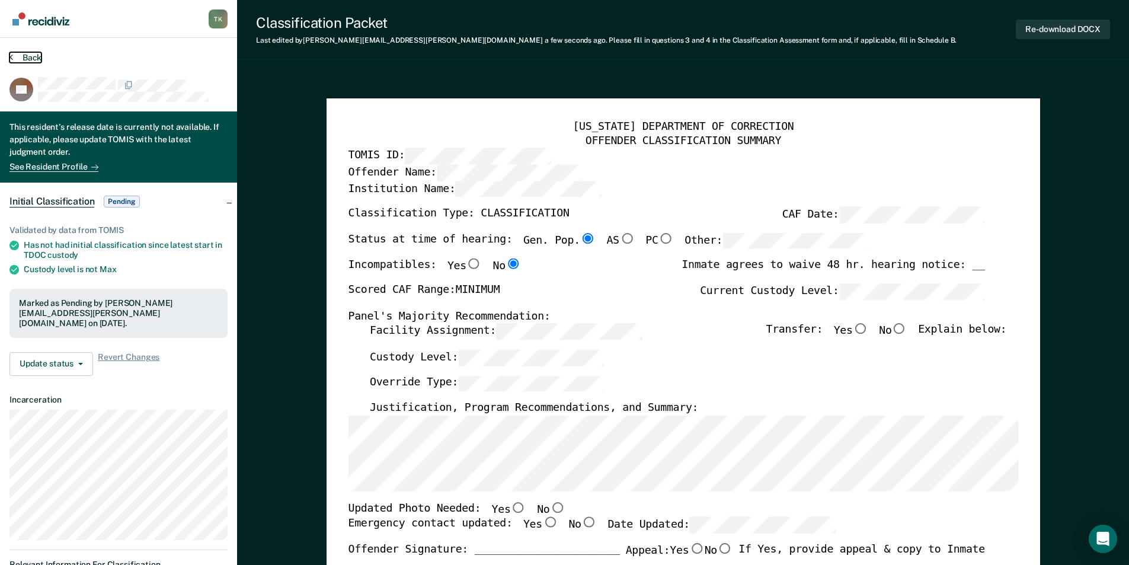
click at [17, 55] on button "Back" at bounding box center [25, 57] width 32 height 11
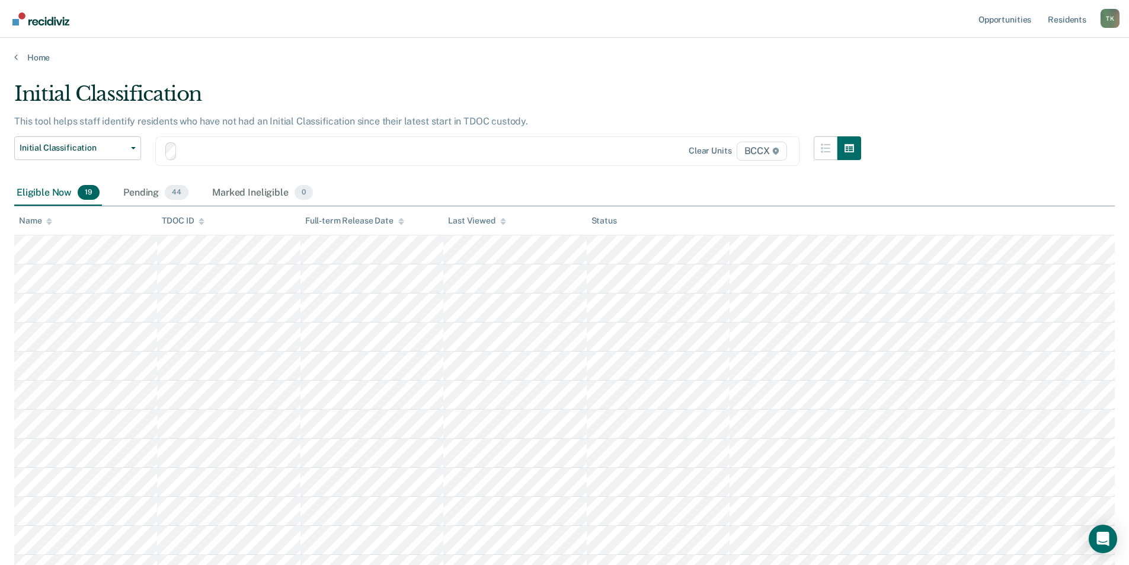
scroll to position [94, 0]
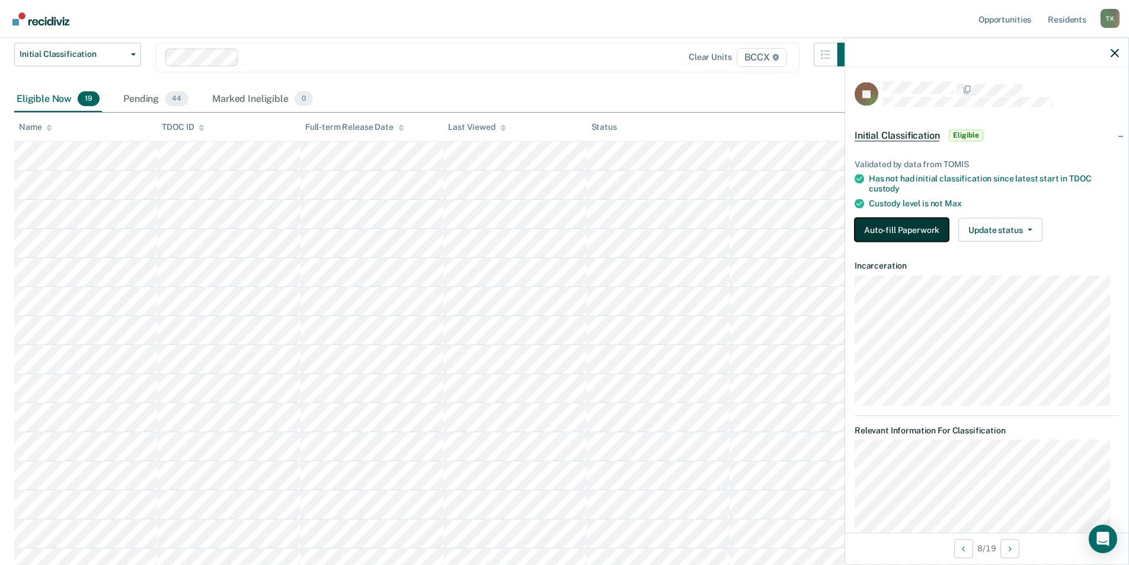
click at [896, 221] on button "Auto-fill Paperwork" at bounding box center [901, 229] width 94 height 24
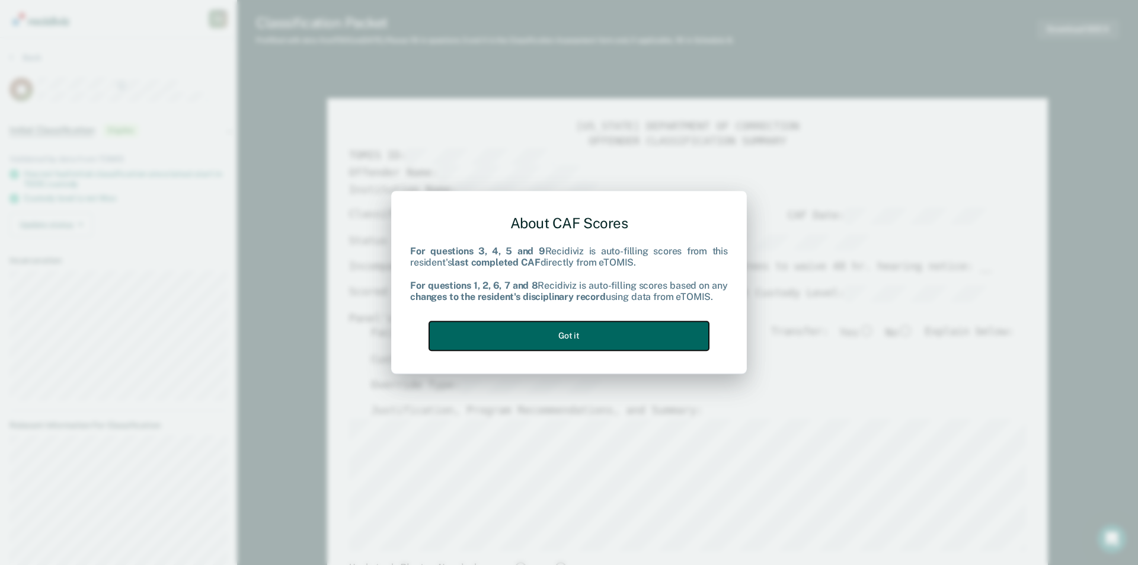
click at [590, 340] on button "Got it" at bounding box center [569, 335] width 280 height 29
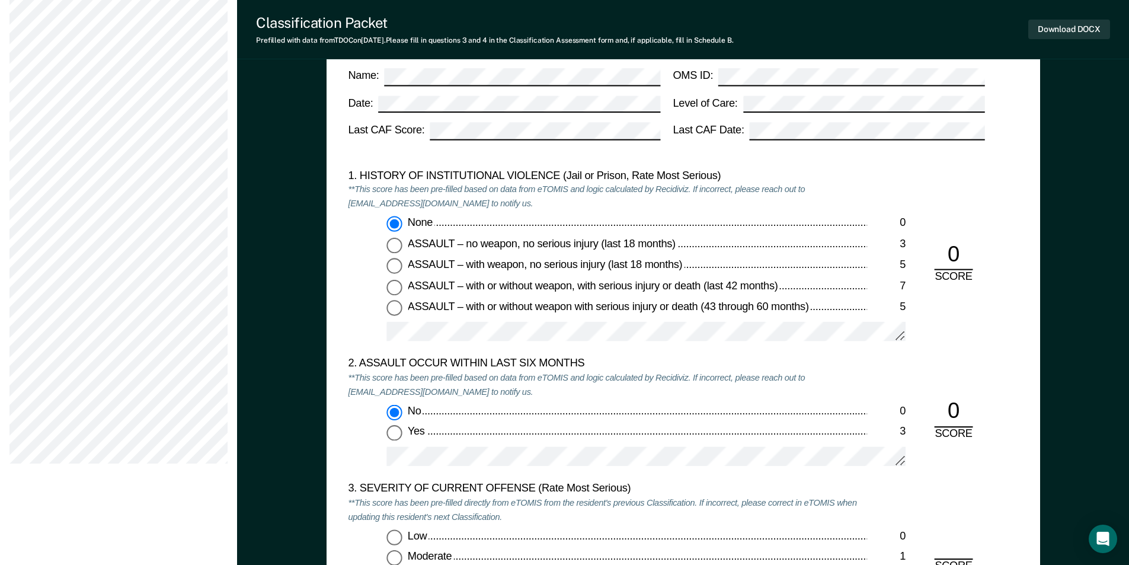
scroll to position [1244, 0]
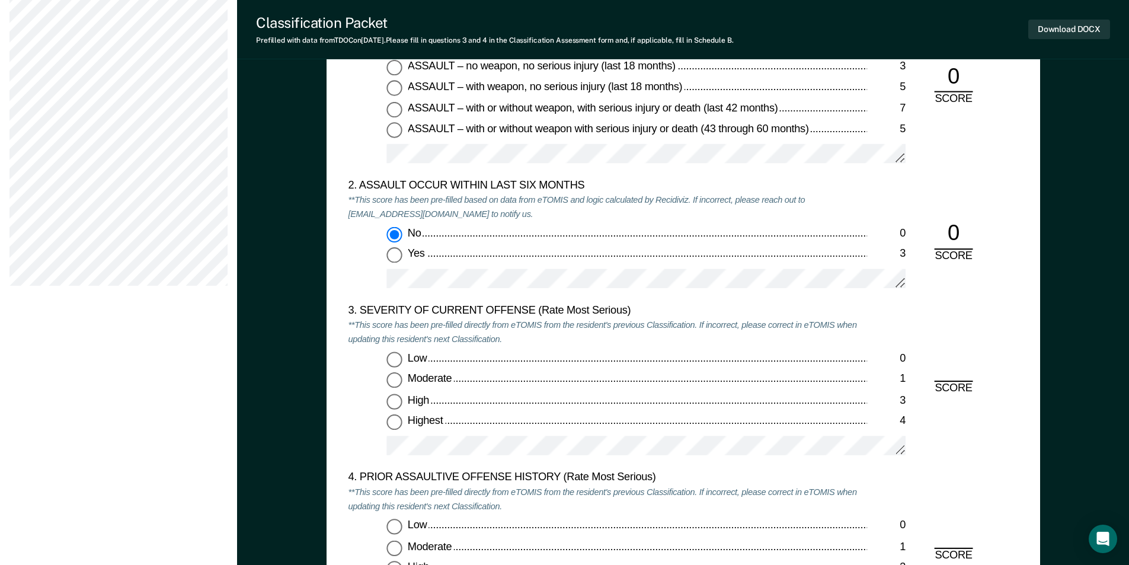
click at [395, 398] on input "High 3" at bounding box center [393, 401] width 15 height 15
type textarea "x"
radio input "true"
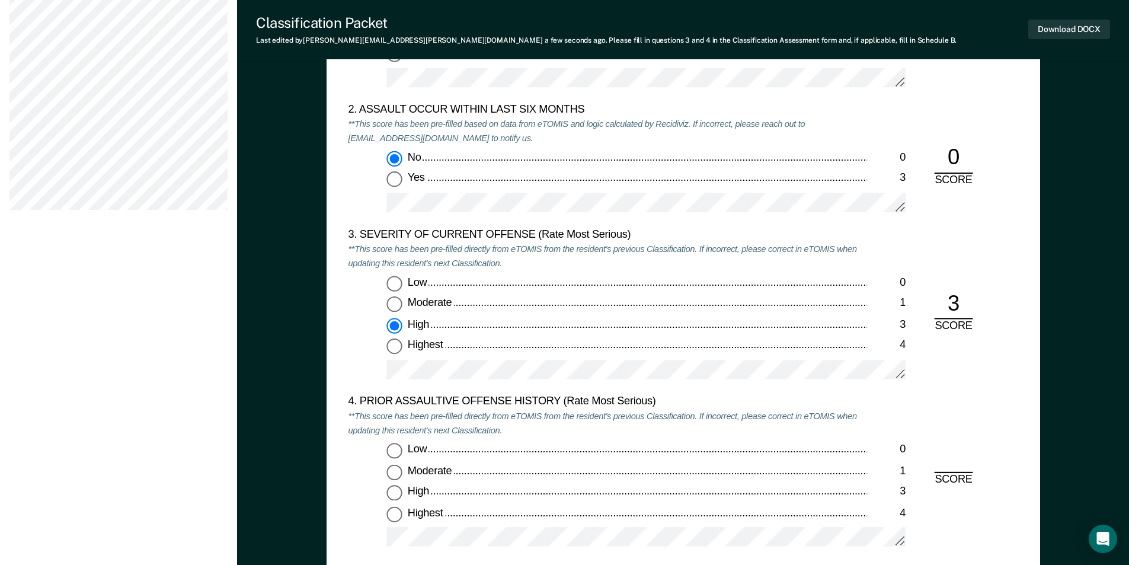
scroll to position [1481, 0]
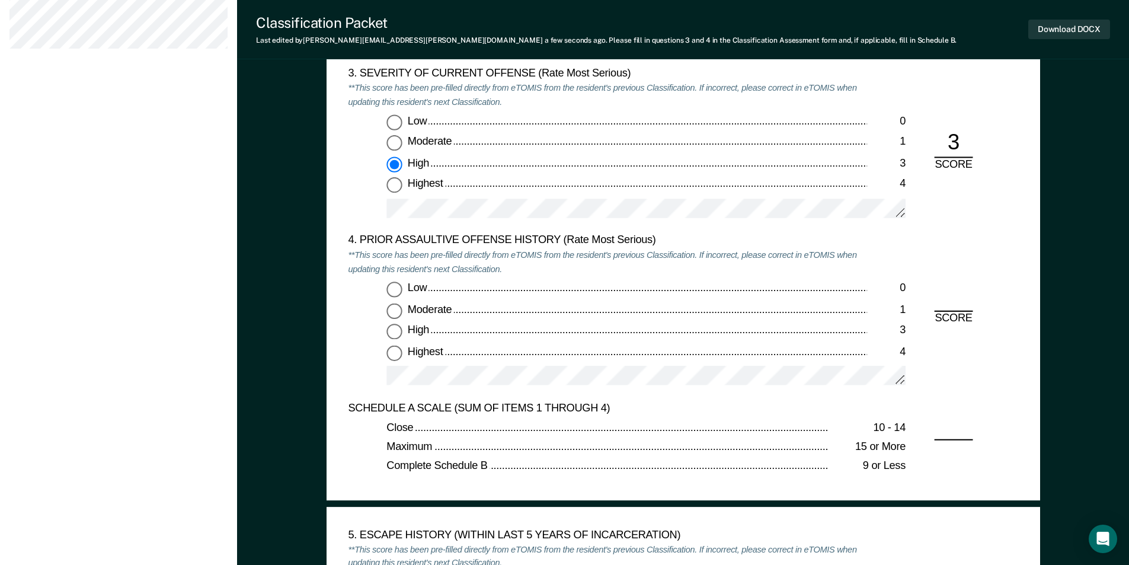
click at [393, 289] on input "Low 0" at bounding box center [393, 288] width 15 height 15
type textarea "x"
radio input "true"
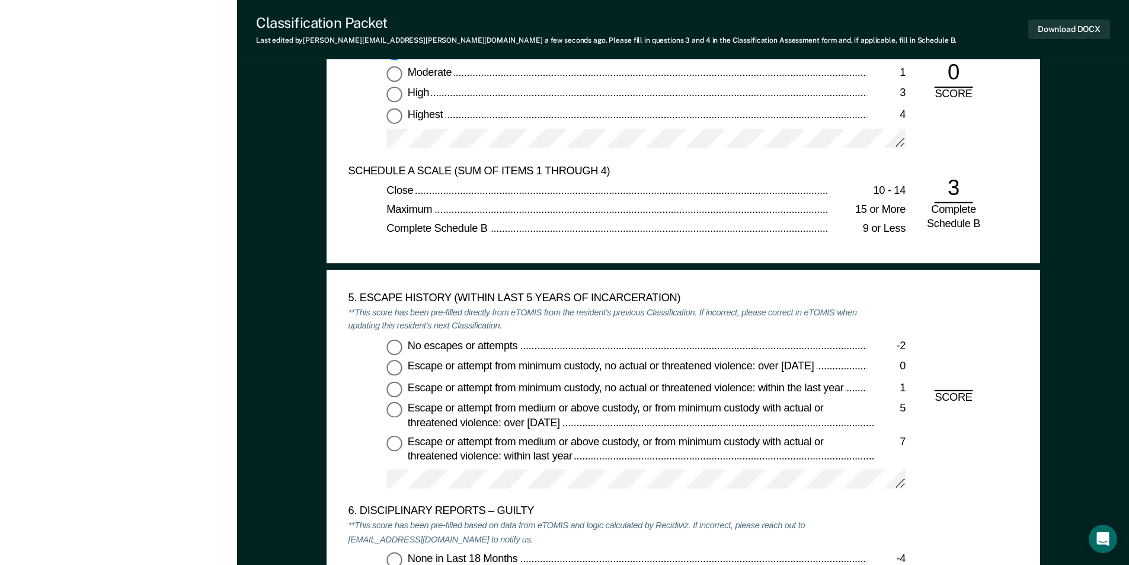
click at [394, 345] on input "No escapes or attempts -2" at bounding box center [393, 346] width 15 height 15
type textarea "x"
radio input "true"
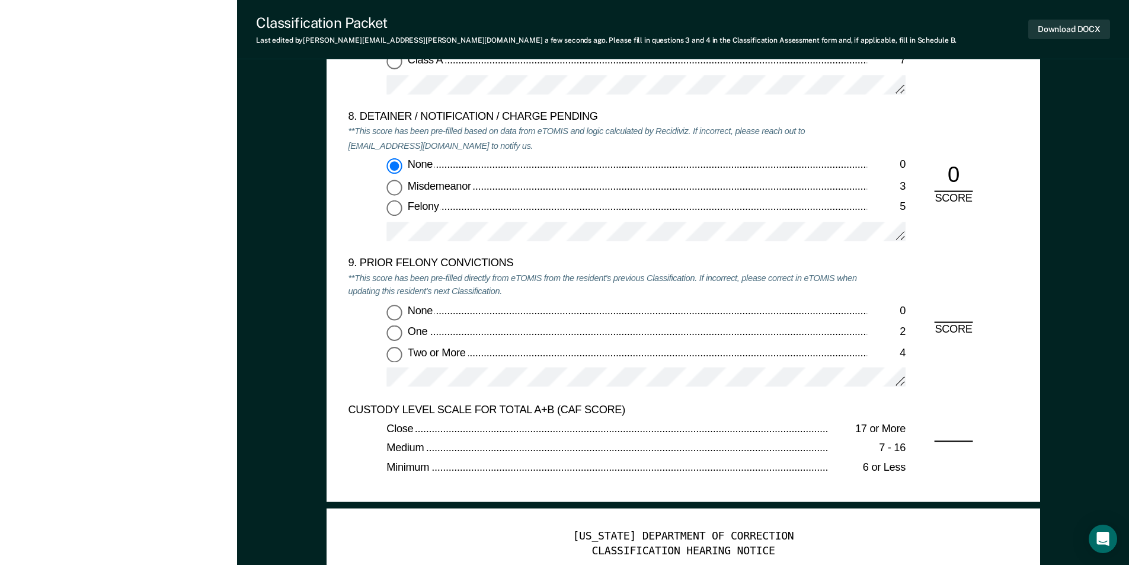
scroll to position [2489, 0]
click at [393, 355] on input "Two or More 4" at bounding box center [393, 353] width 15 height 15
type textarea "x"
radio input "true"
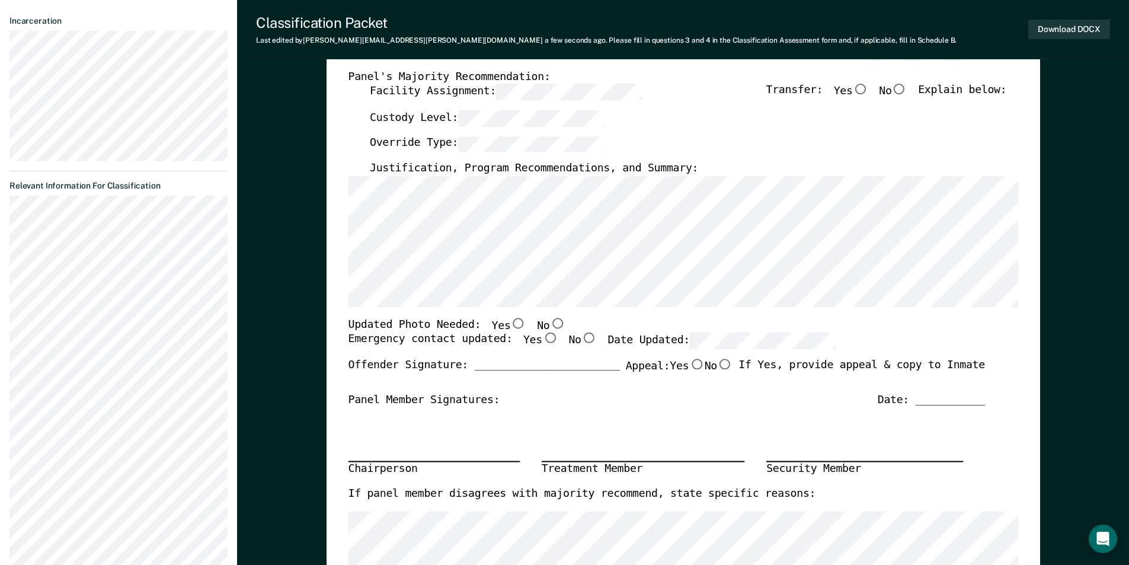
scroll to position [119, 0]
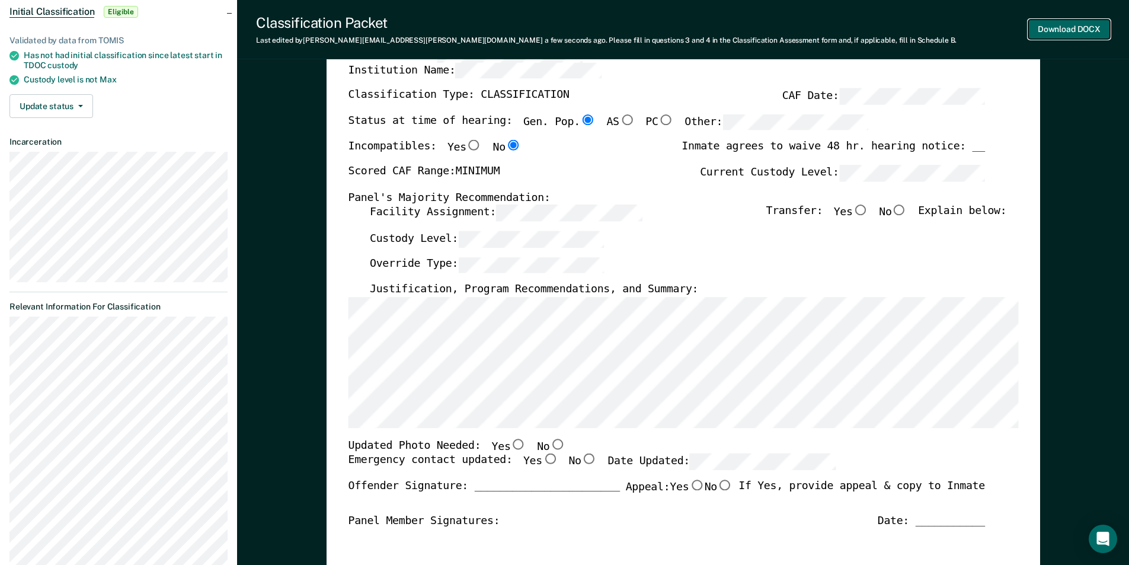
click at [1054, 30] on button "Download DOCX" at bounding box center [1069, 30] width 82 height 20
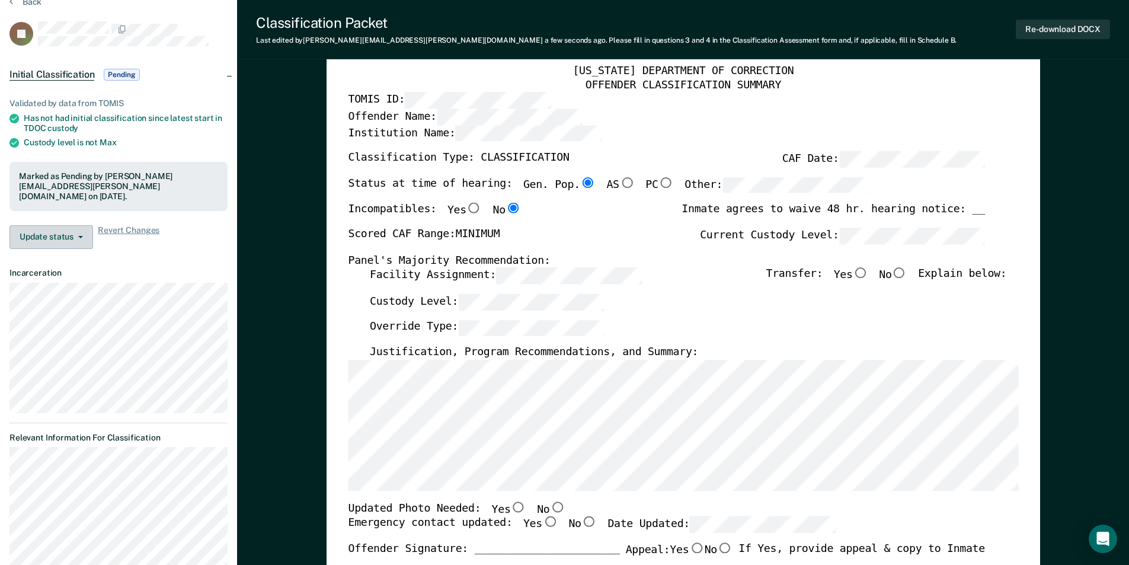
scroll to position [0, 0]
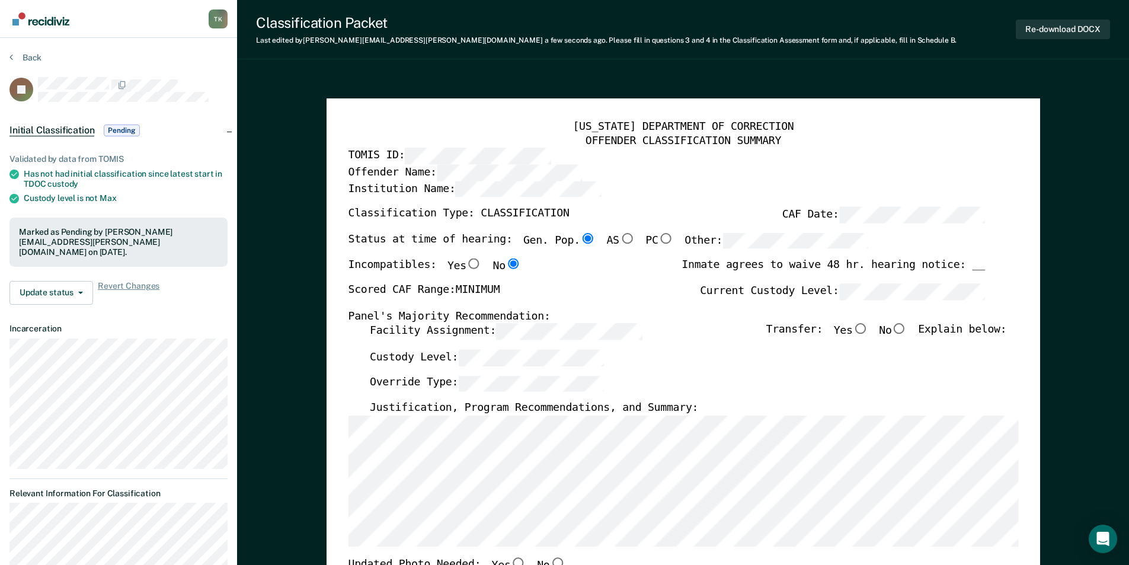
click at [33, 56] on button "Back" at bounding box center [25, 57] width 32 height 11
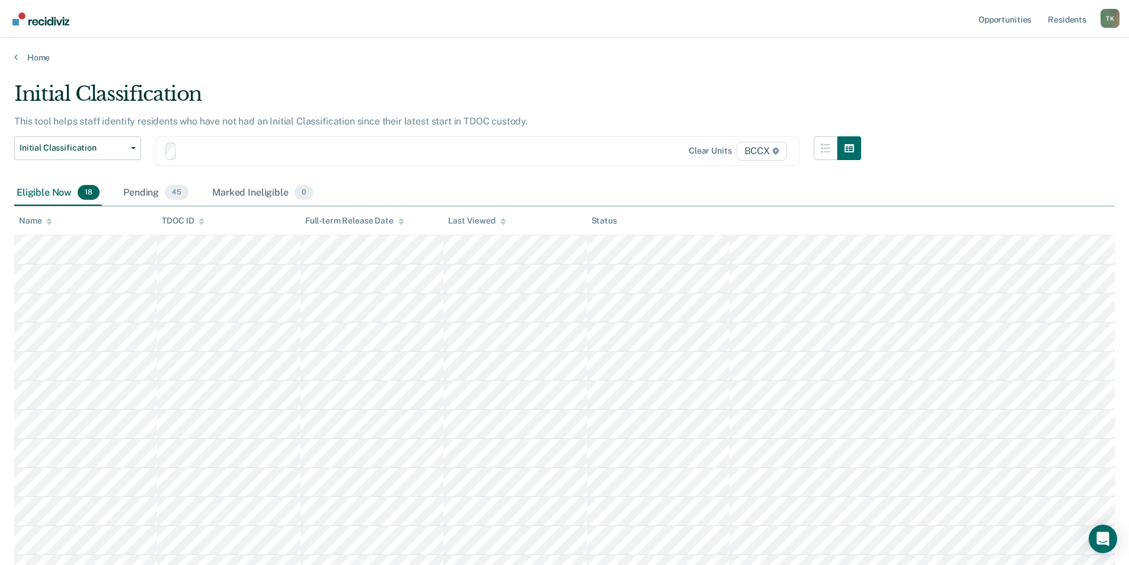
scroll to position [94, 0]
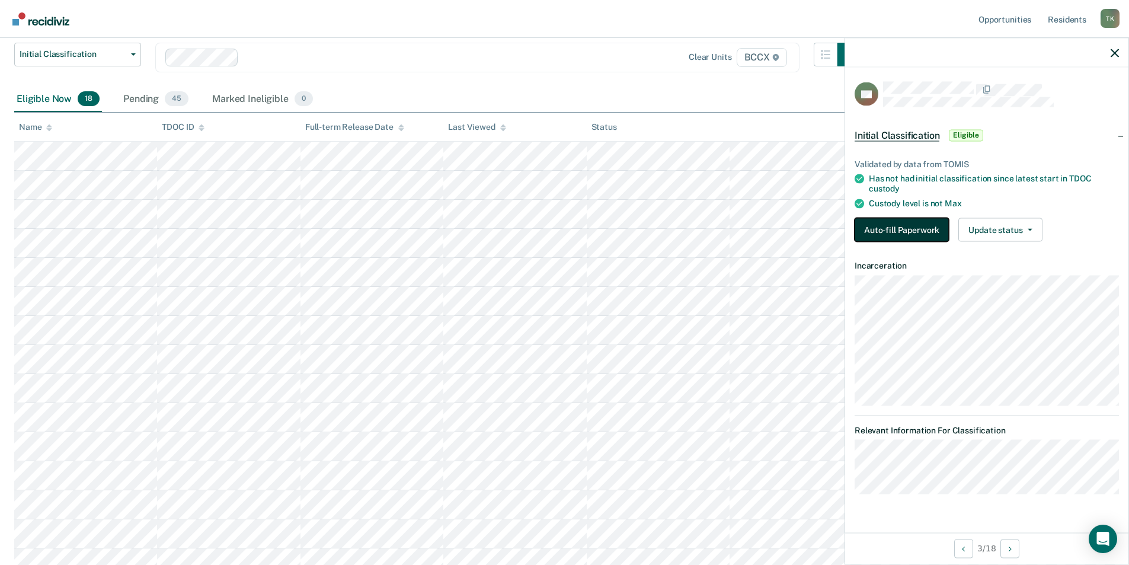
click at [899, 223] on button "Auto-fill Paperwork" at bounding box center [901, 229] width 94 height 24
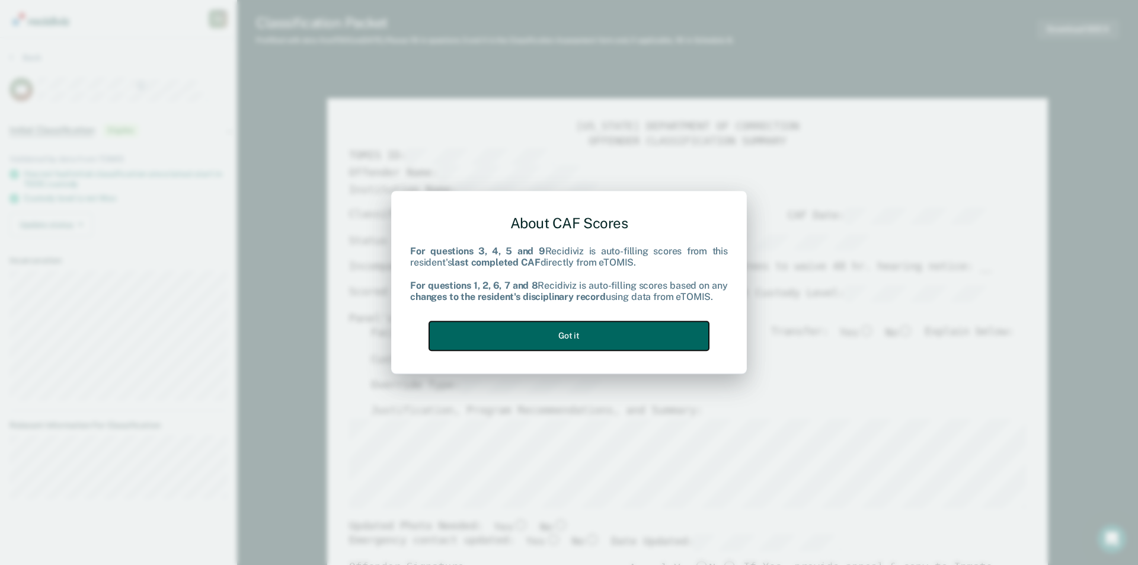
click at [636, 334] on button "Got it" at bounding box center [569, 335] width 280 height 29
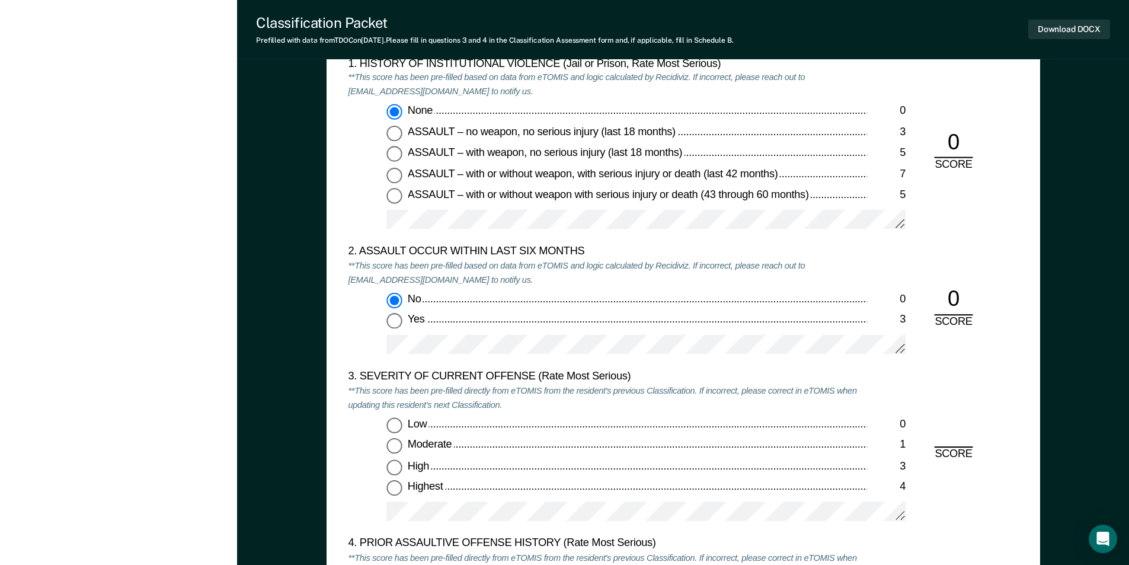
scroll to position [1244, 0]
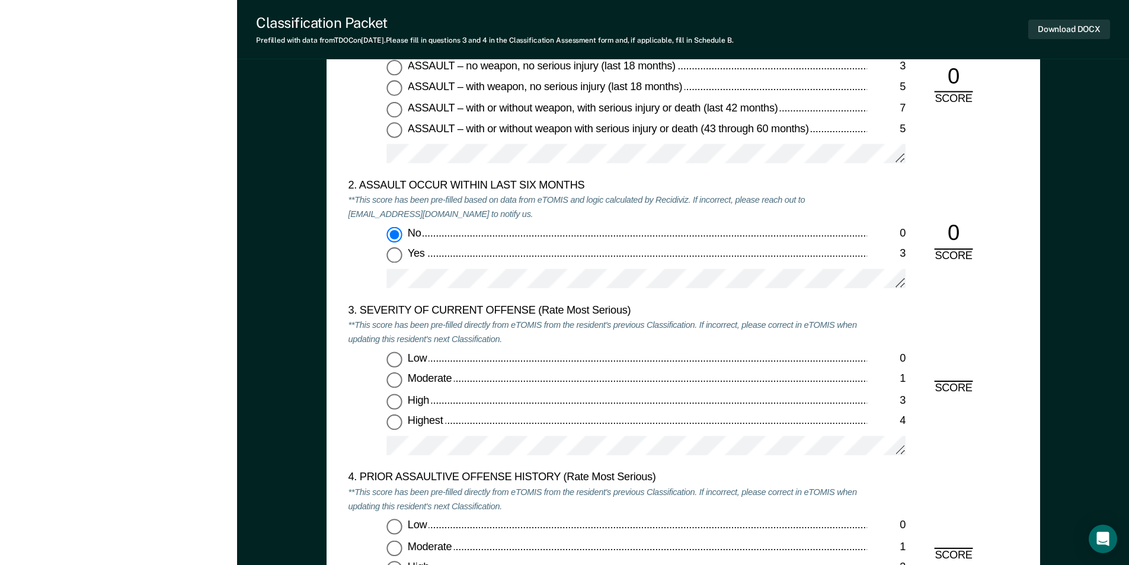
click at [396, 427] on input "Highest 4" at bounding box center [393, 422] width 15 height 15
type textarea "x"
radio input "true"
drag, startPoint x: 396, startPoint y: 524, endPoint x: 420, endPoint y: 518, distance: 24.9
click at [396, 524] on input "Low 0" at bounding box center [393, 525] width 15 height 15
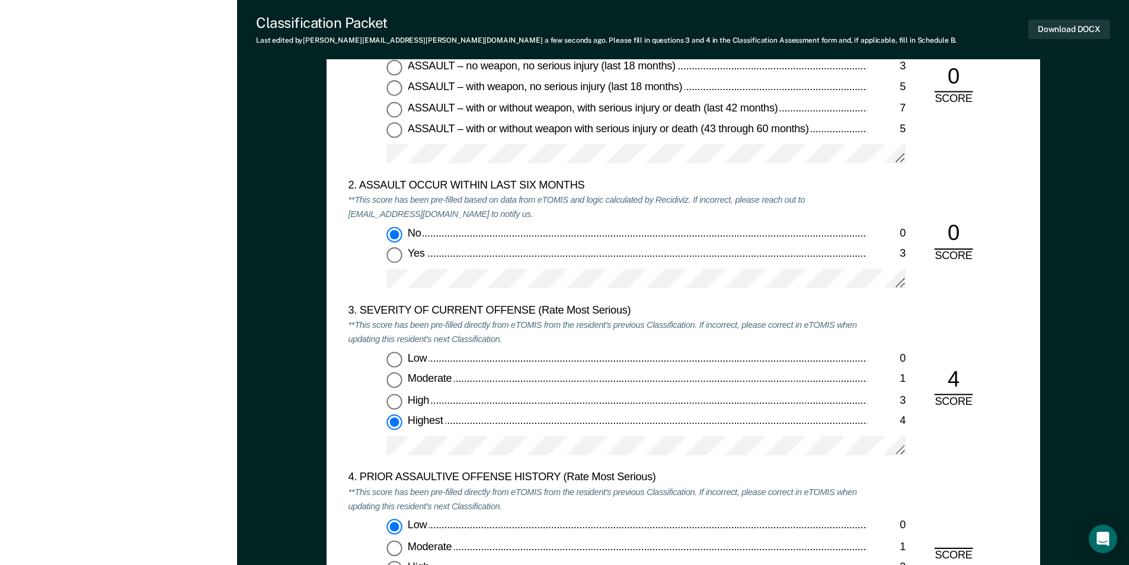
type textarea "x"
radio input "true"
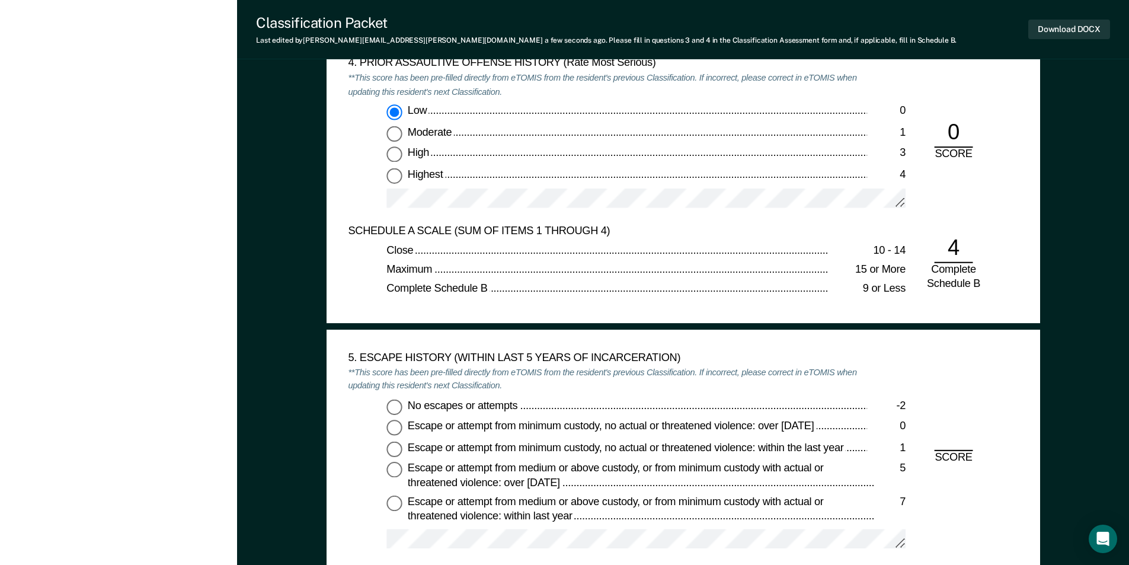
scroll to position [1778, 0]
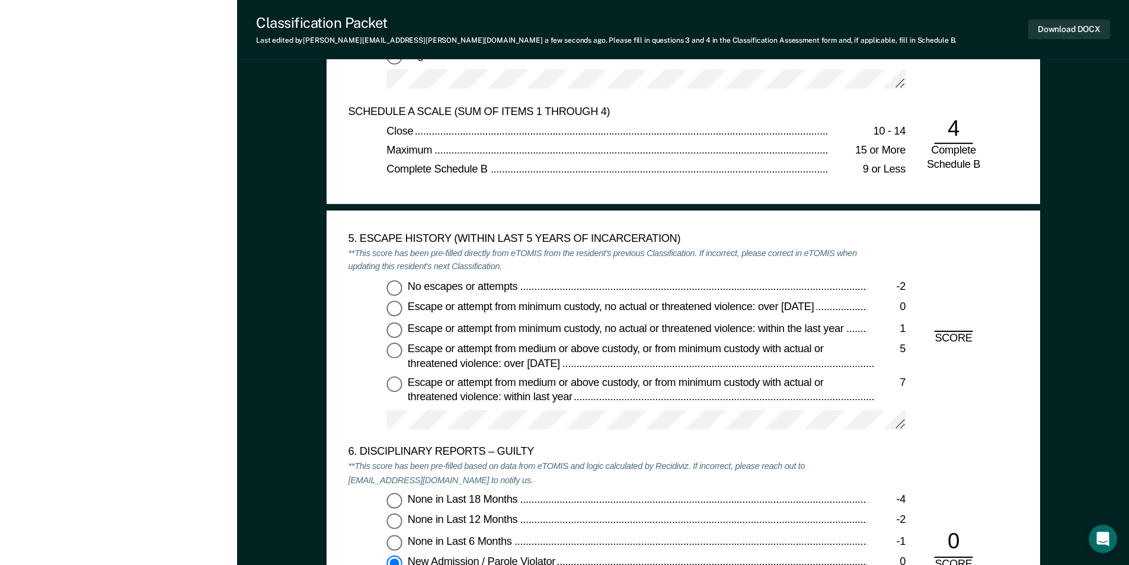
click at [395, 285] on input "No escapes or attempts -2" at bounding box center [393, 287] width 15 height 15
type textarea "x"
radio input "true"
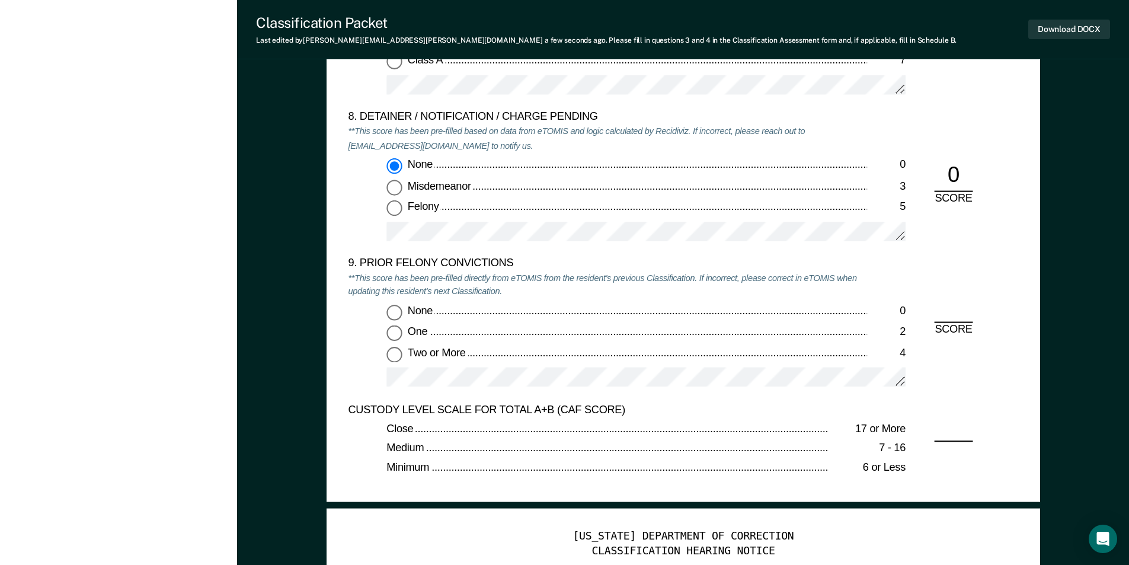
scroll to position [2489, 0]
click at [389, 313] on input "None 0" at bounding box center [393, 311] width 15 height 15
type textarea "x"
radio input "true"
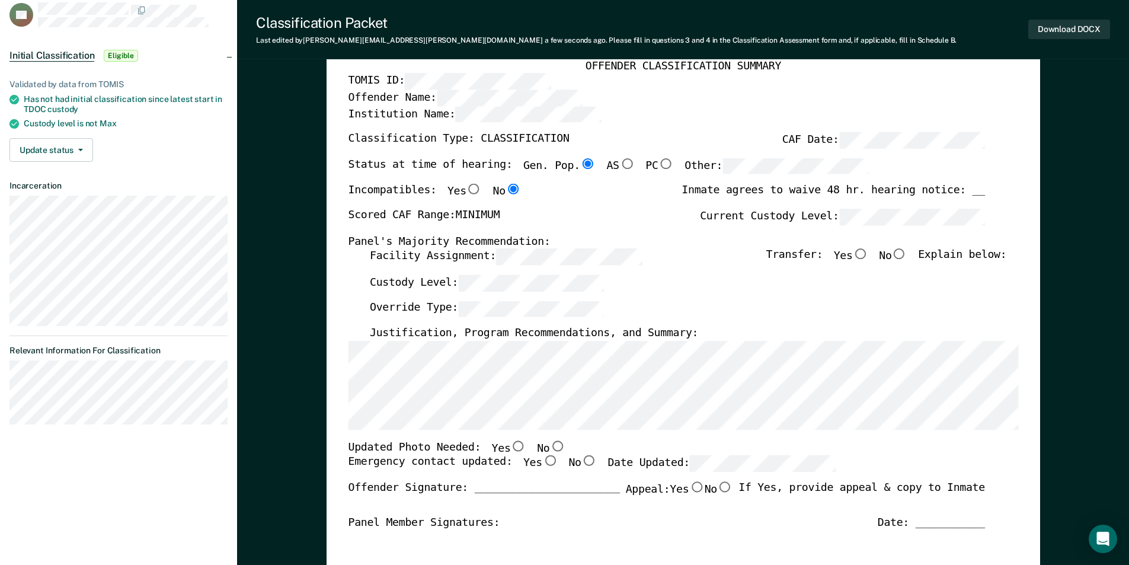
scroll to position [0, 0]
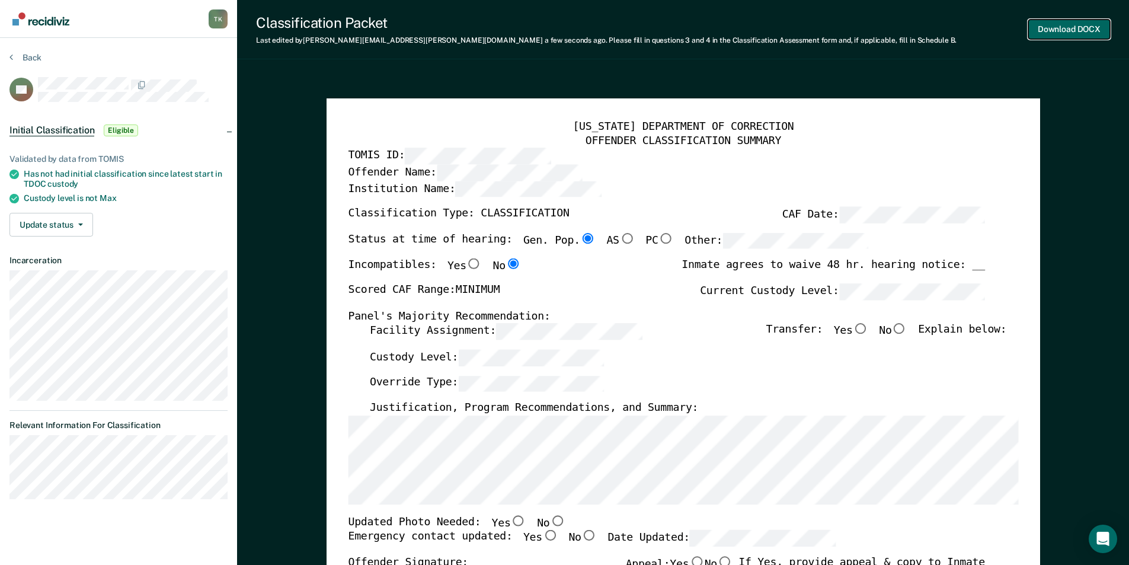
click at [1049, 24] on button "Download DOCX" at bounding box center [1069, 30] width 82 height 20
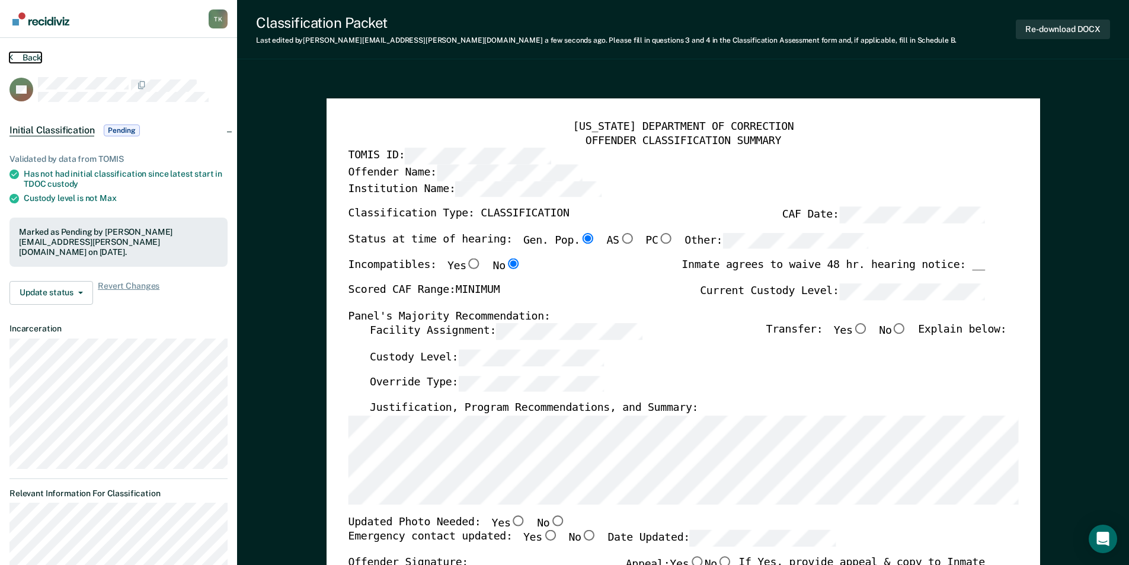
click at [28, 56] on button "Back" at bounding box center [25, 57] width 32 height 11
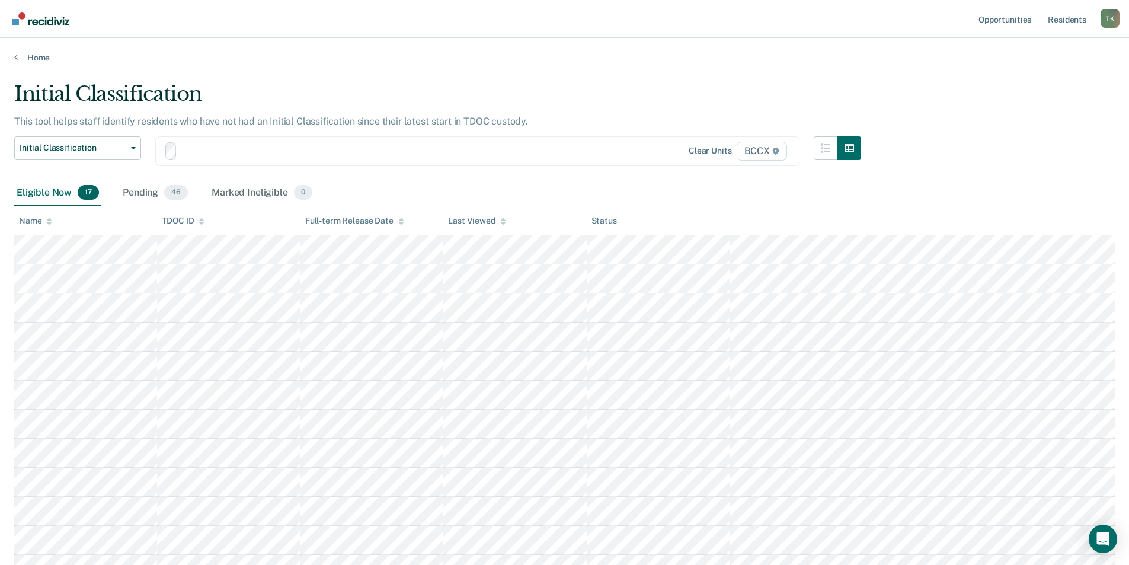
scroll to position [94, 0]
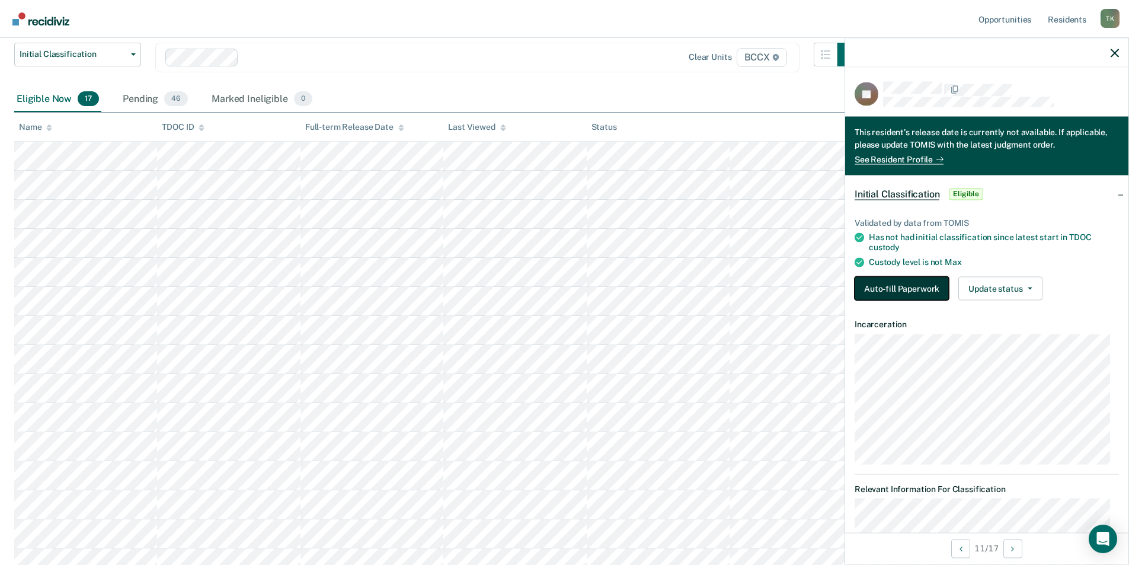
click at [870, 287] on button "Auto-fill Paperwork" at bounding box center [901, 288] width 94 height 24
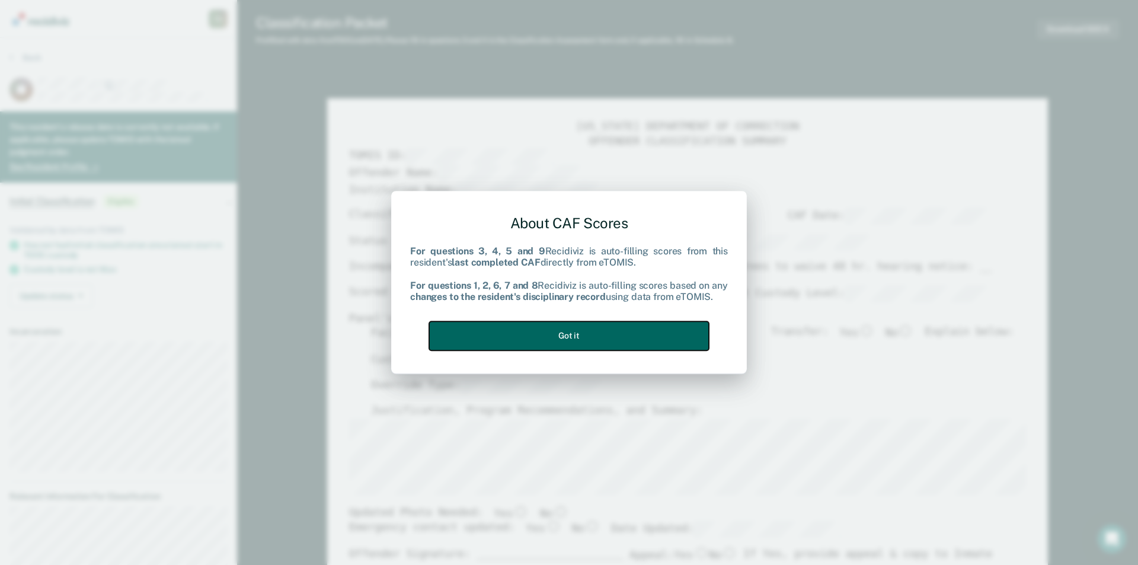
click at [552, 340] on button "Got it" at bounding box center [569, 335] width 280 height 29
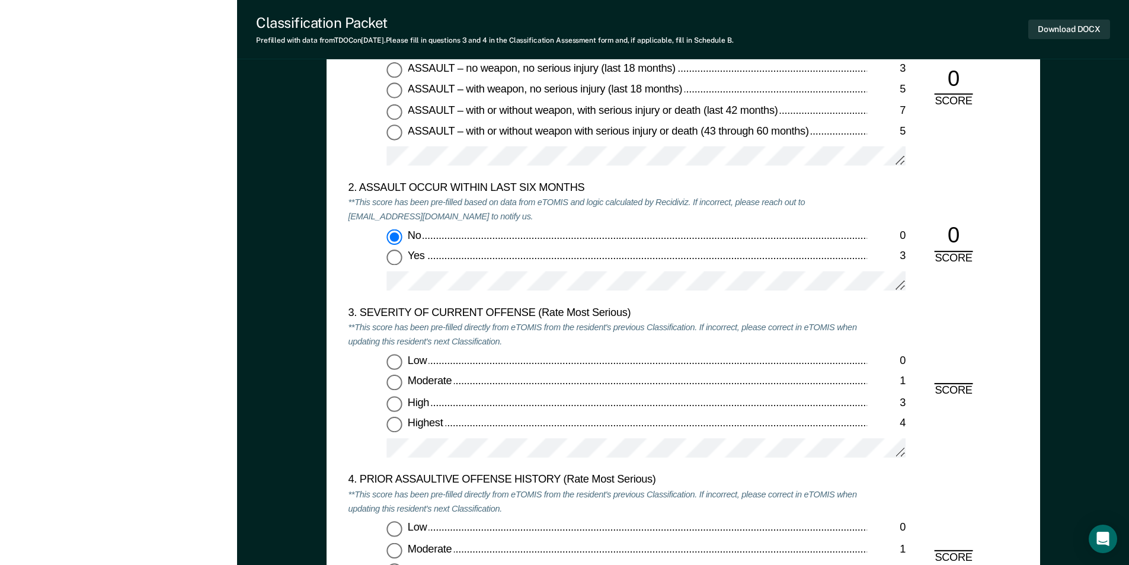
scroll to position [1363, 0]
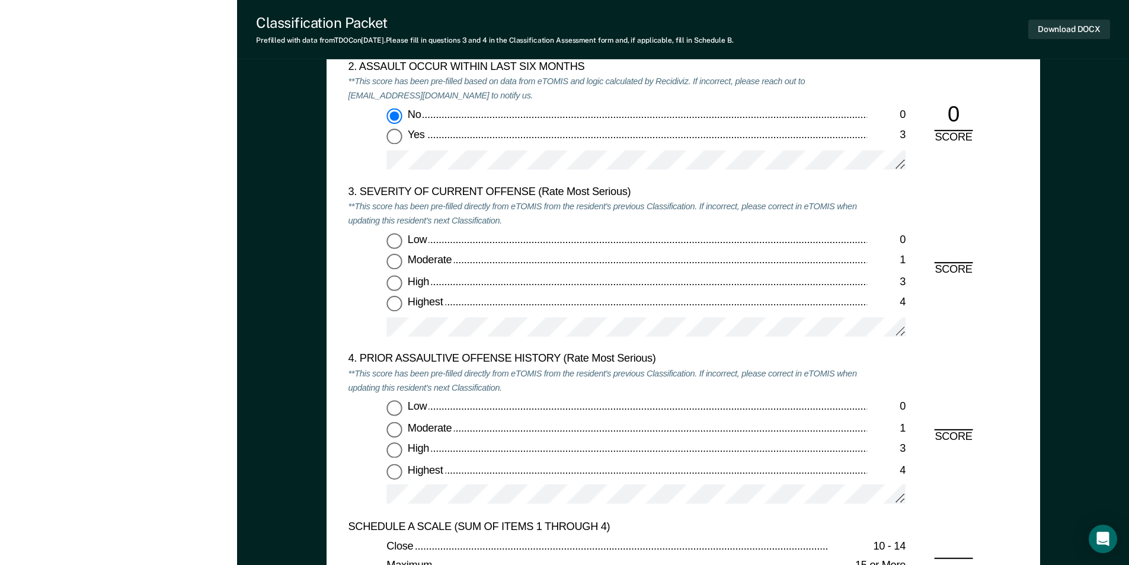
click at [393, 261] on input "Moderate 1" at bounding box center [393, 261] width 15 height 15
type textarea "x"
radio input "true"
click at [393, 402] on input "Low 0" at bounding box center [393, 407] width 15 height 15
type textarea "x"
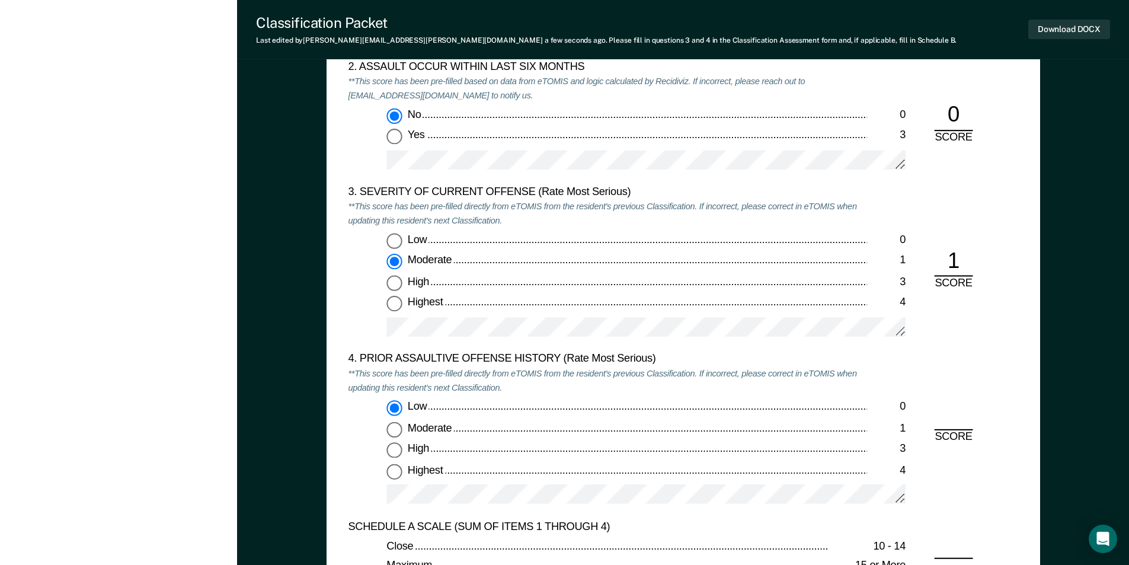
radio input "true"
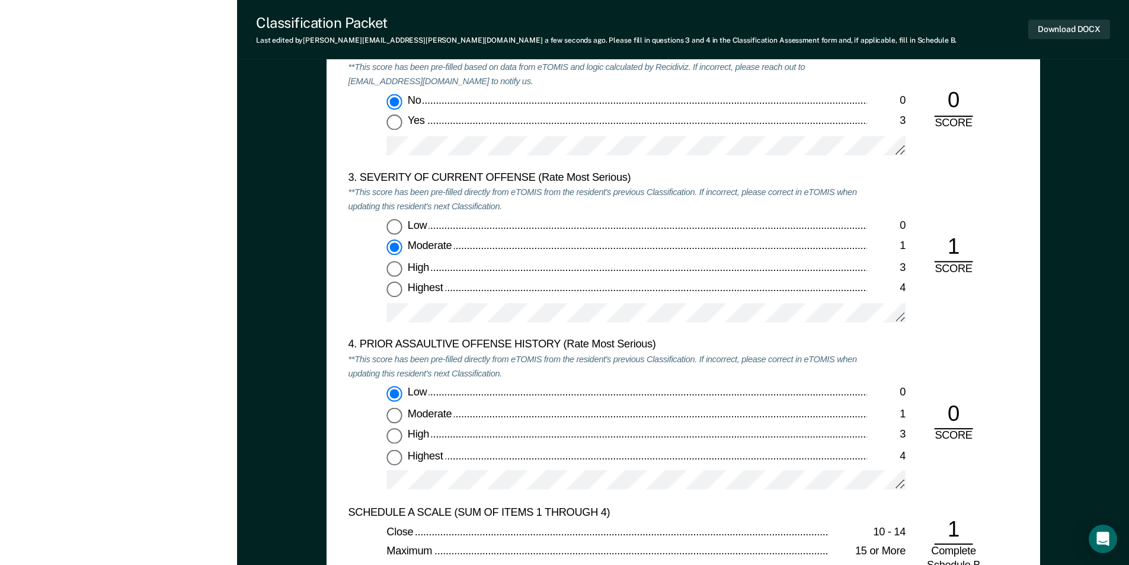
scroll to position [1659, 0]
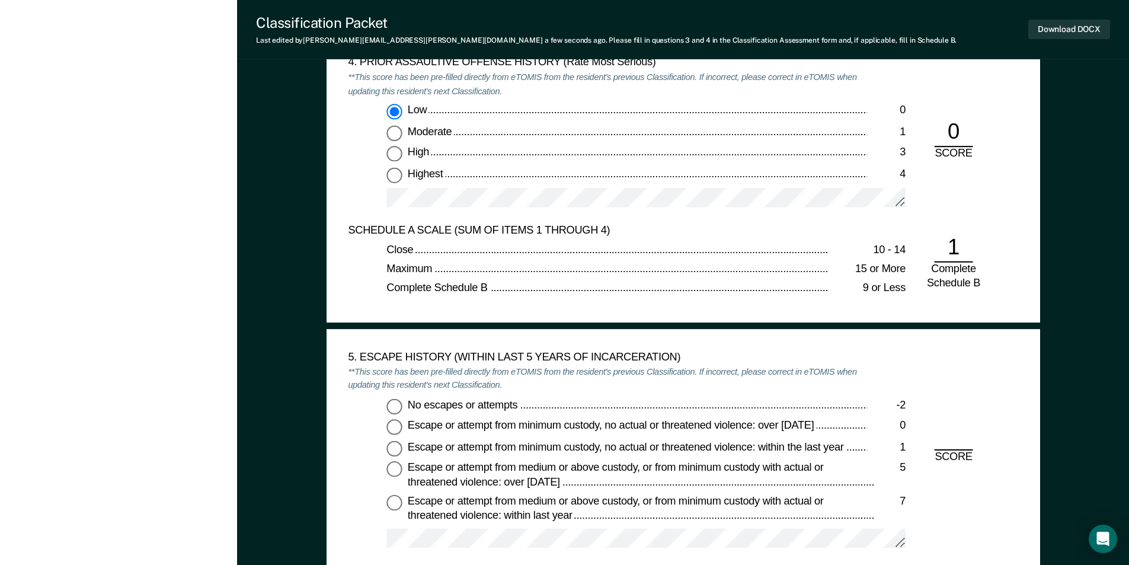
click at [390, 412] on input "No escapes or attempts -2" at bounding box center [393, 405] width 15 height 15
type textarea "x"
radio input "true"
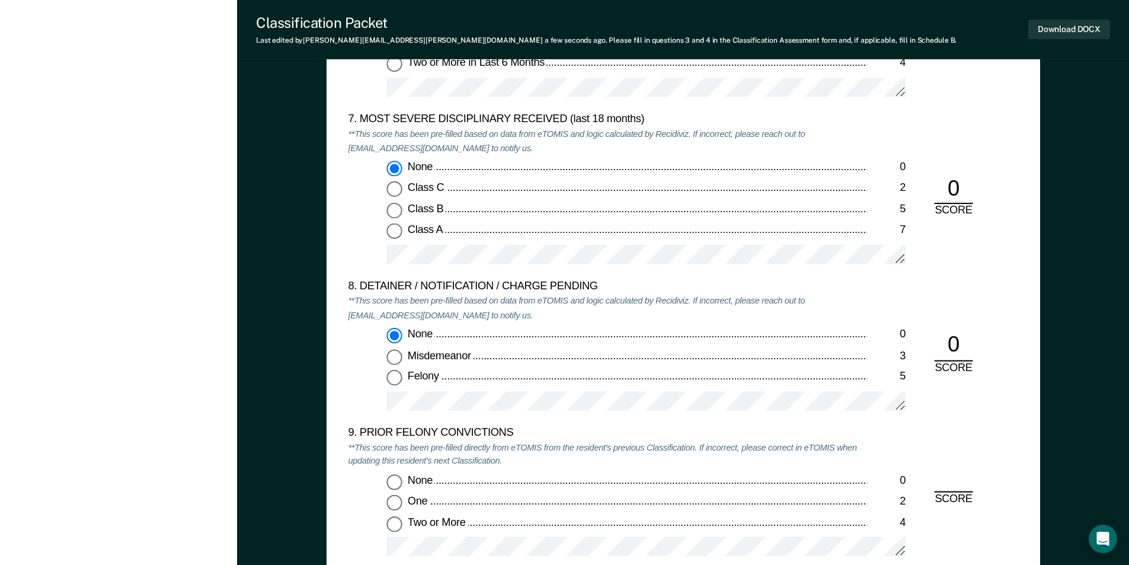
scroll to position [2489, 0]
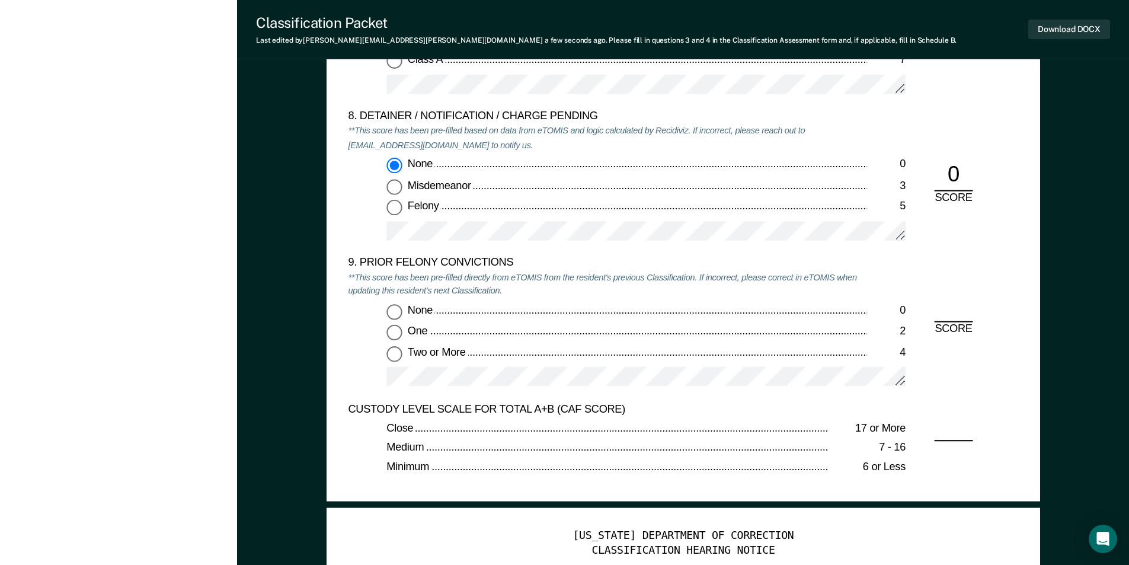
click at [390, 353] on input "Two or More 4" at bounding box center [393, 353] width 15 height 15
type textarea "x"
radio input "true"
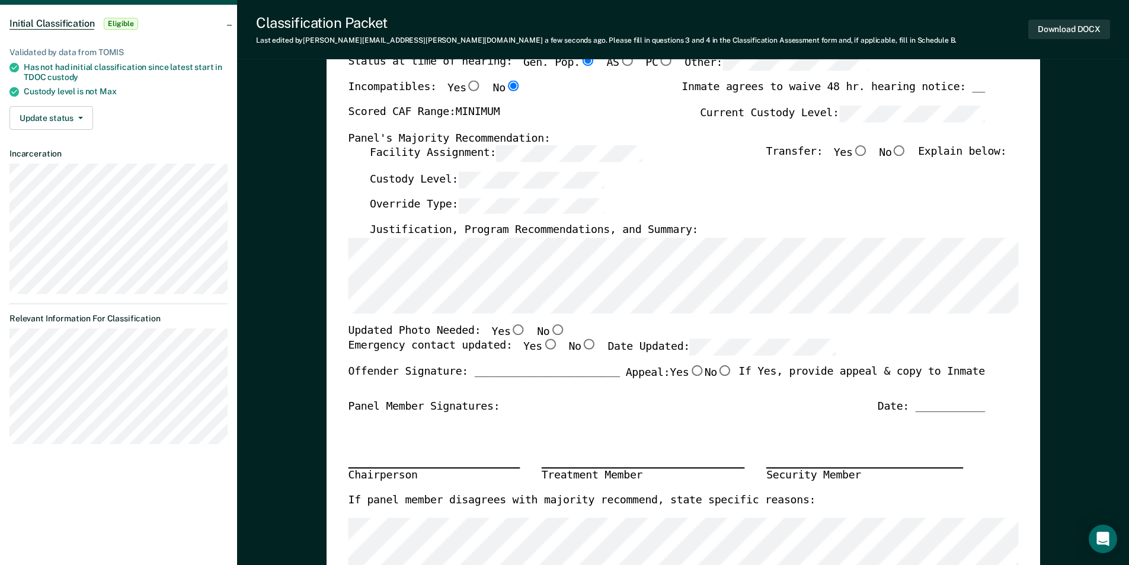
scroll to position [0, 0]
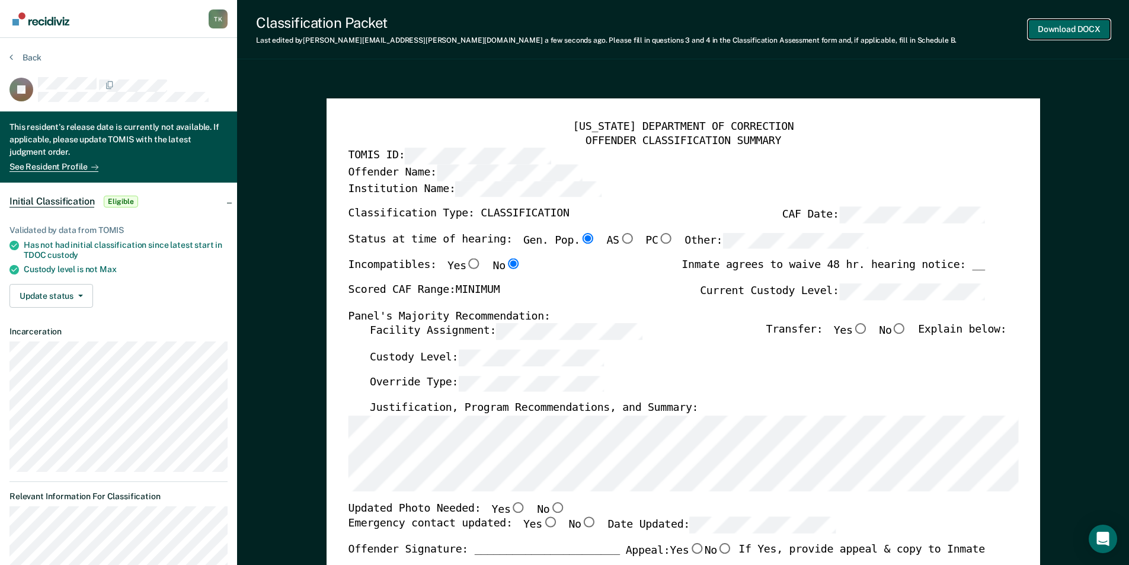
click at [1079, 23] on button "Download DOCX" at bounding box center [1069, 30] width 82 height 20
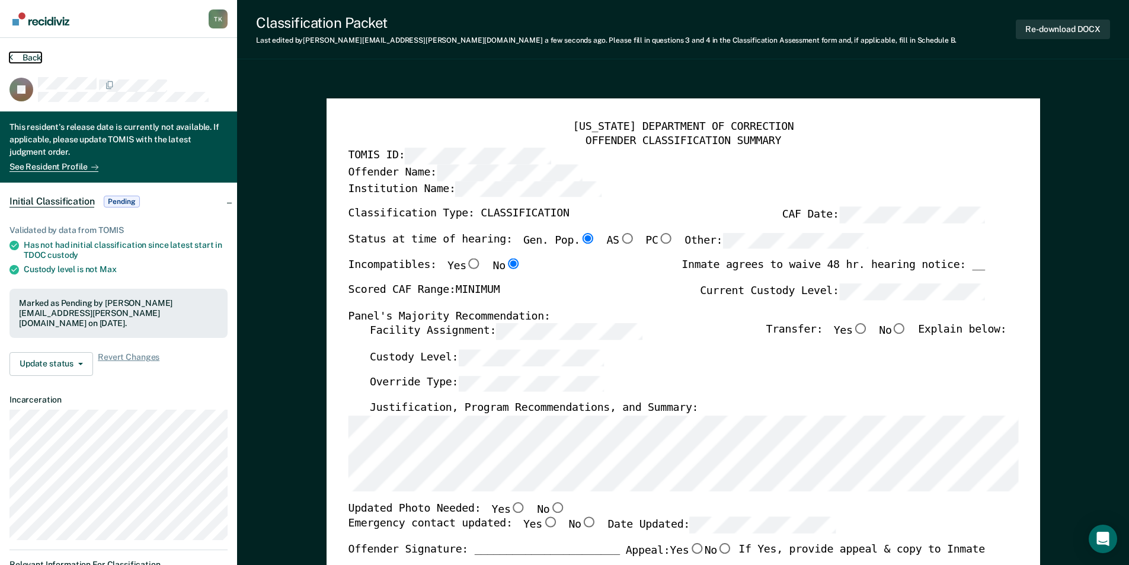
click at [20, 57] on button "Back" at bounding box center [25, 57] width 32 height 11
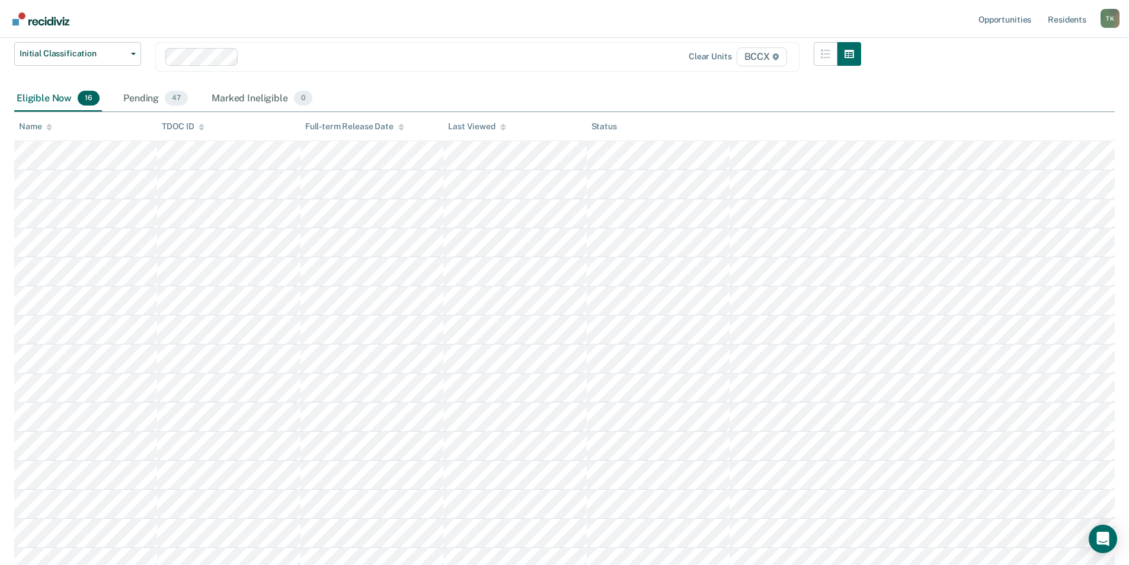
scroll to position [94, 0]
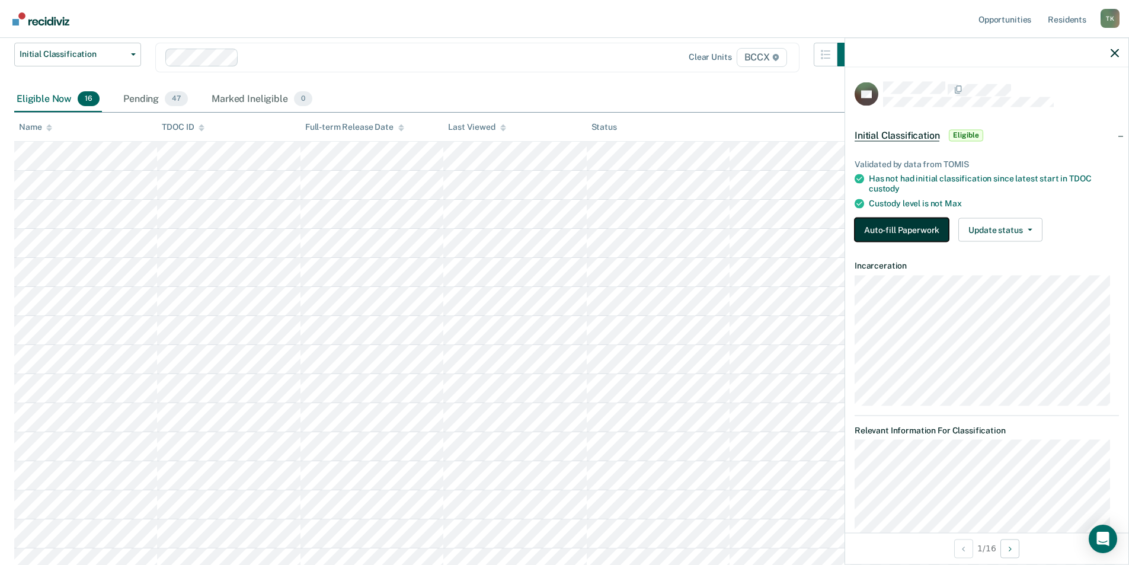
click at [893, 229] on button "Auto-fill Paperwork" at bounding box center [901, 229] width 94 height 24
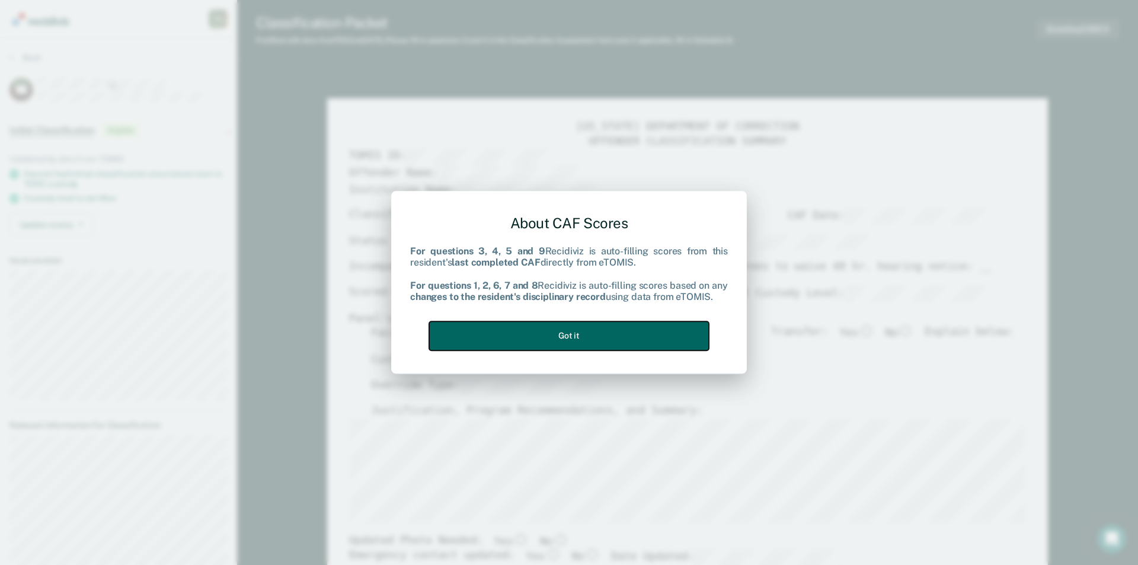
click at [676, 338] on button "Got it" at bounding box center [569, 335] width 280 height 29
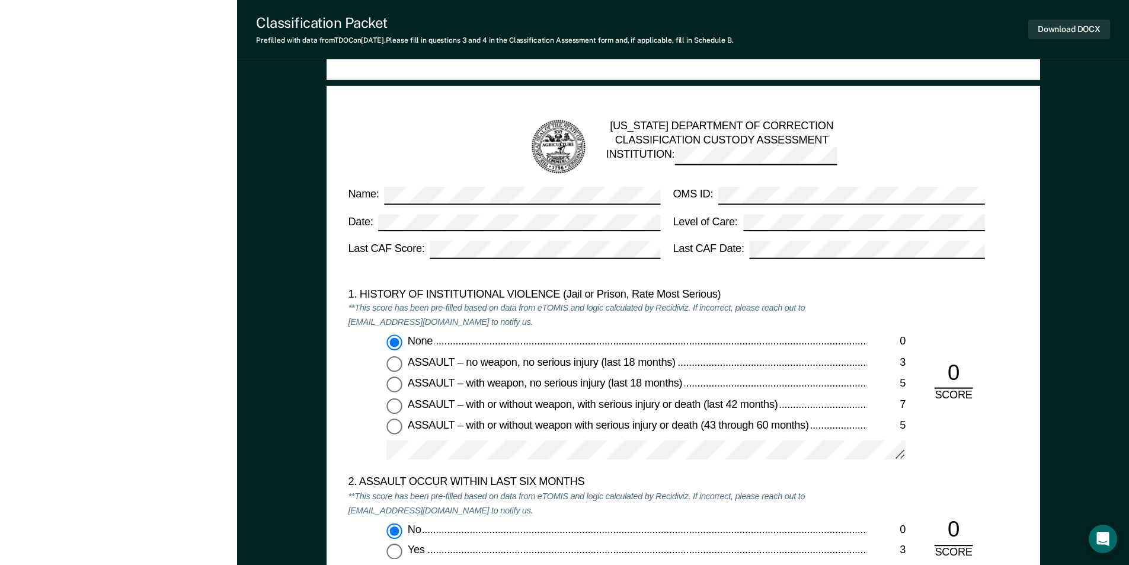
scroll to position [1185, 0]
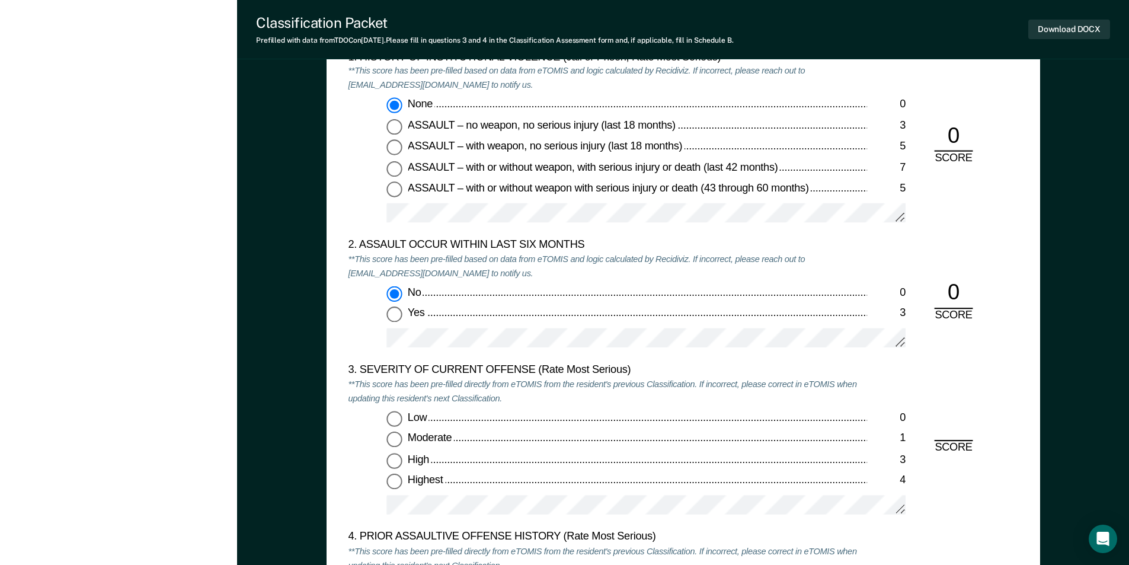
click at [394, 444] on input "Moderate 1" at bounding box center [393, 439] width 15 height 15
type textarea "x"
radio input "true"
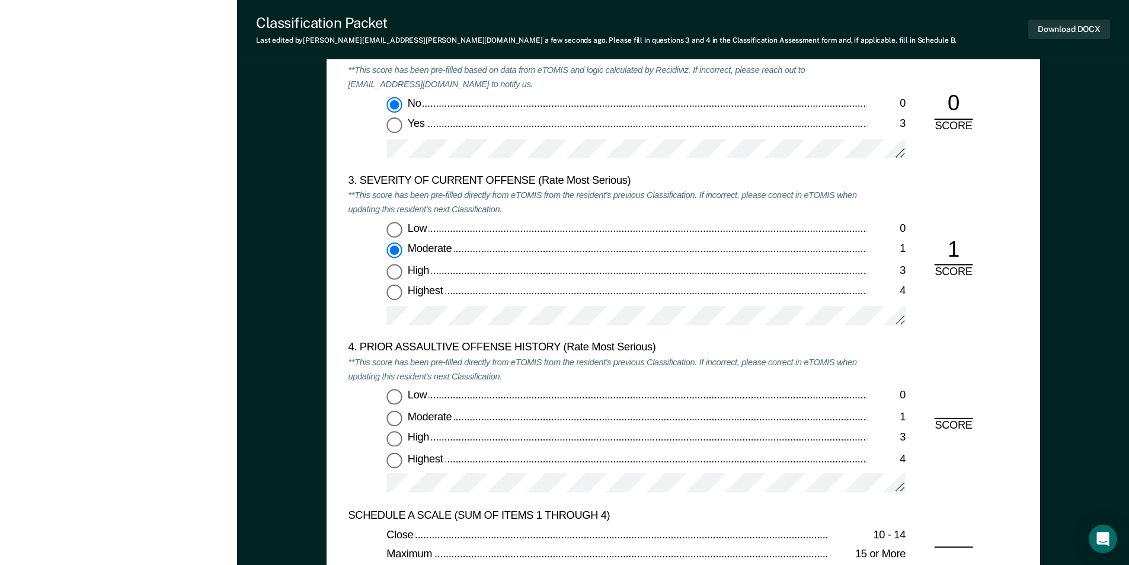
scroll to position [1541, 0]
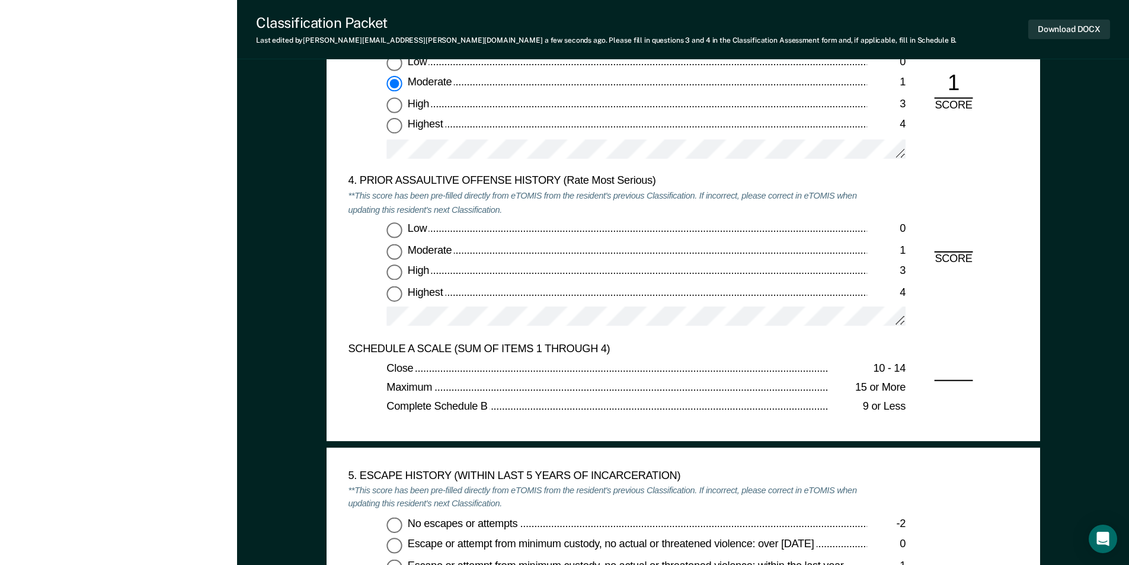
click at [391, 226] on input "Low 0" at bounding box center [393, 229] width 15 height 15
type textarea "x"
radio input "true"
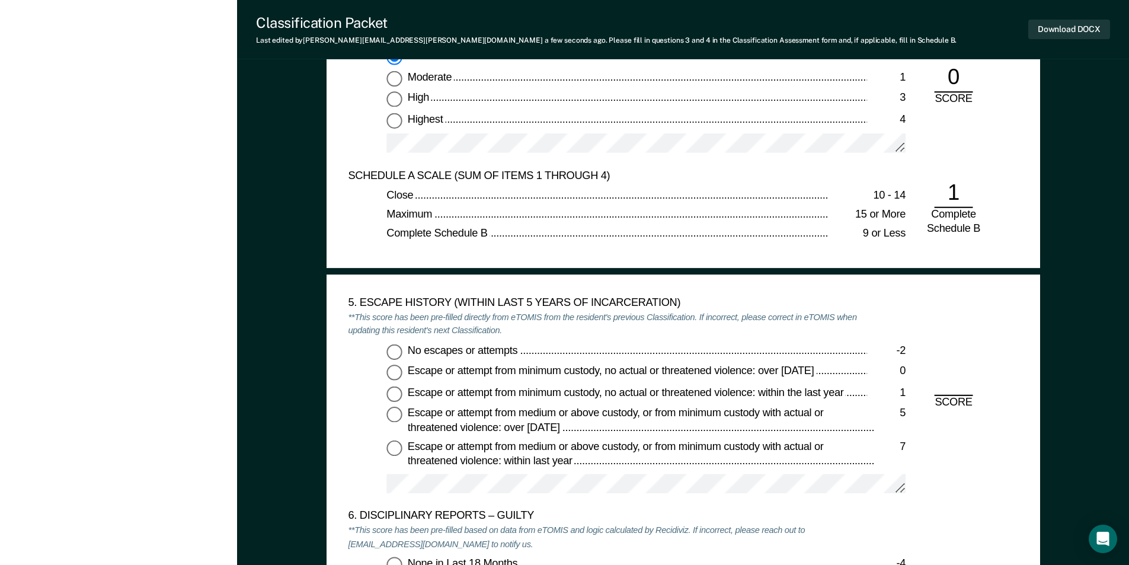
scroll to position [1837, 0]
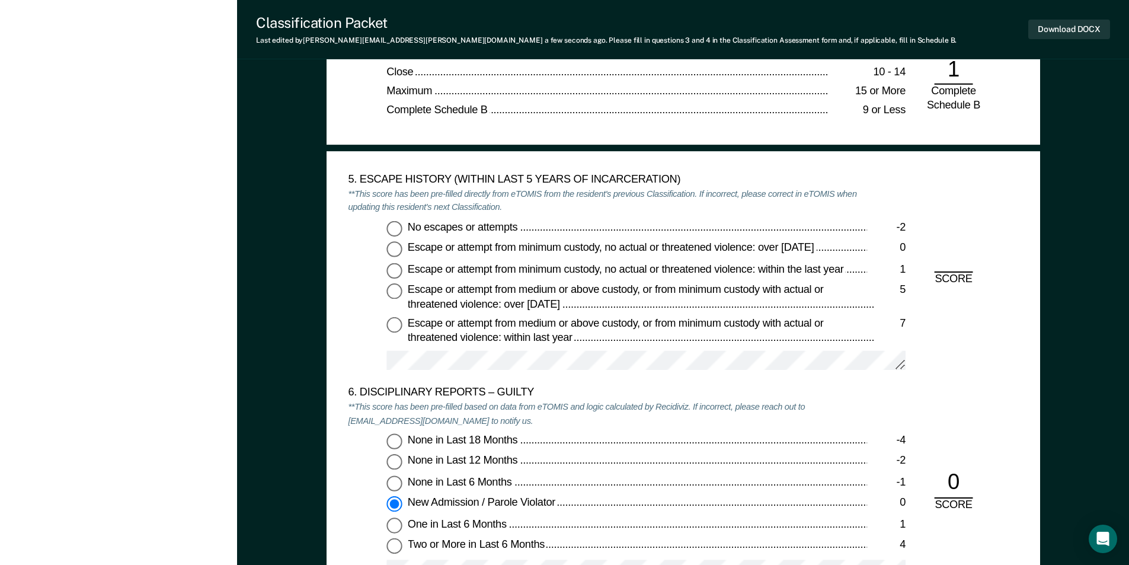
click at [401, 224] on input "No escapes or attempts -2" at bounding box center [393, 227] width 15 height 15
type textarea "x"
radio input "true"
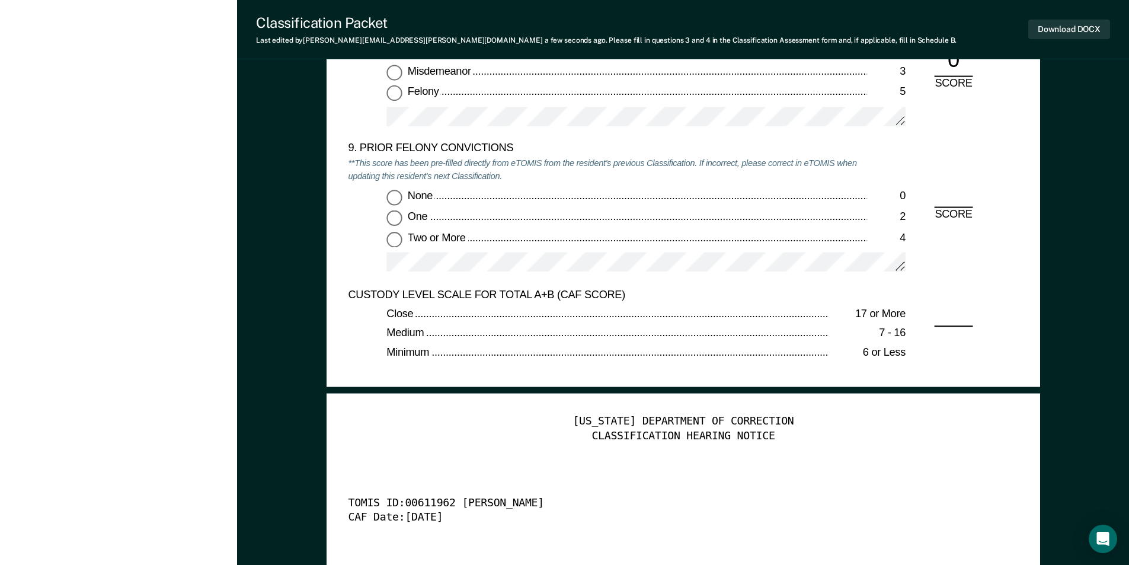
scroll to position [2607, 0]
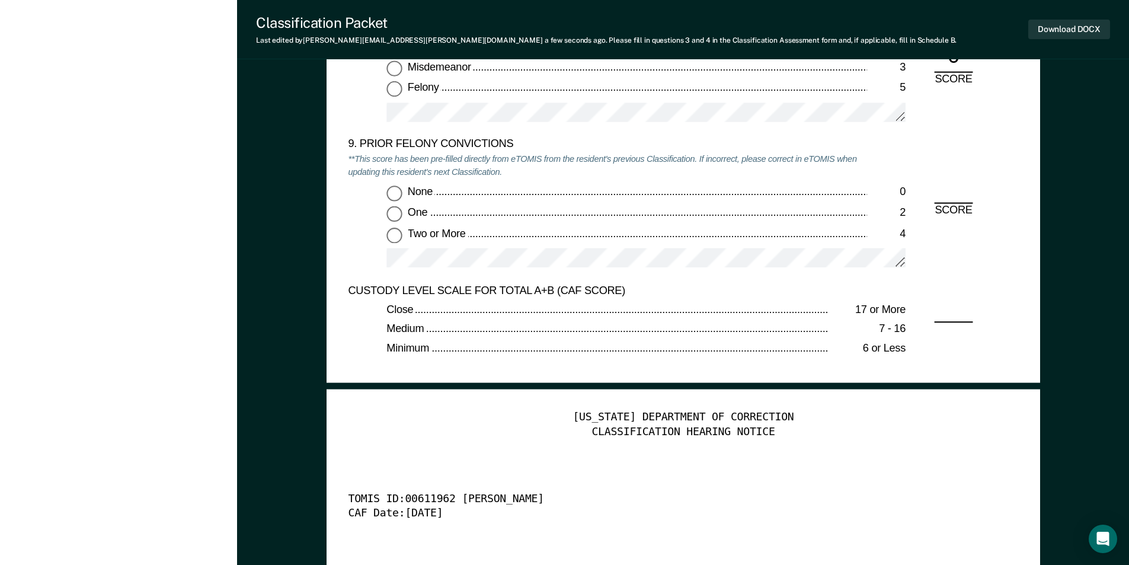
click at [396, 235] on input "Two or More 4" at bounding box center [393, 235] width 15 height 15
type textarea "x"
radio input "true"
click at [1036, 31] on button "Download DOCX" at bounding box center [1069, 30] width 82 height 20
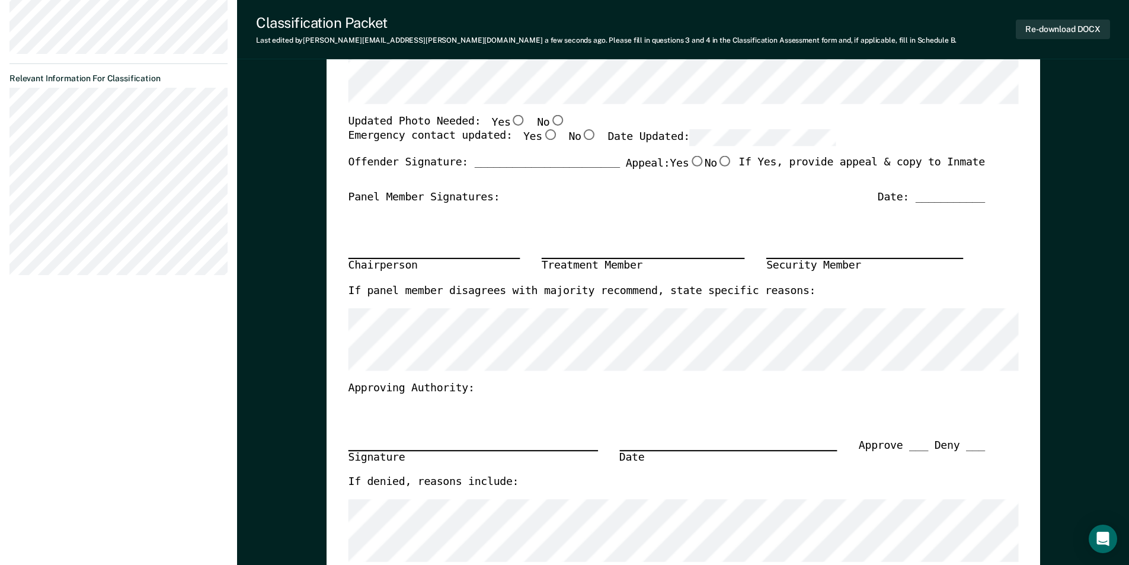
scroll to position [0, 0]
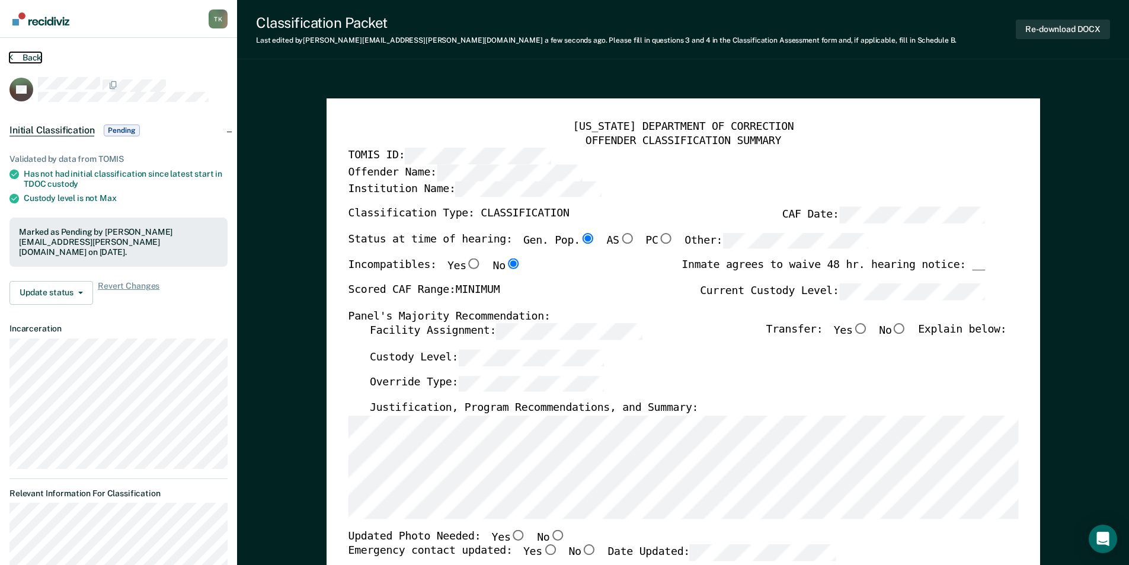
click at [30, 57] on button "Back" at bounding box center [25, 57] width 32 height 11
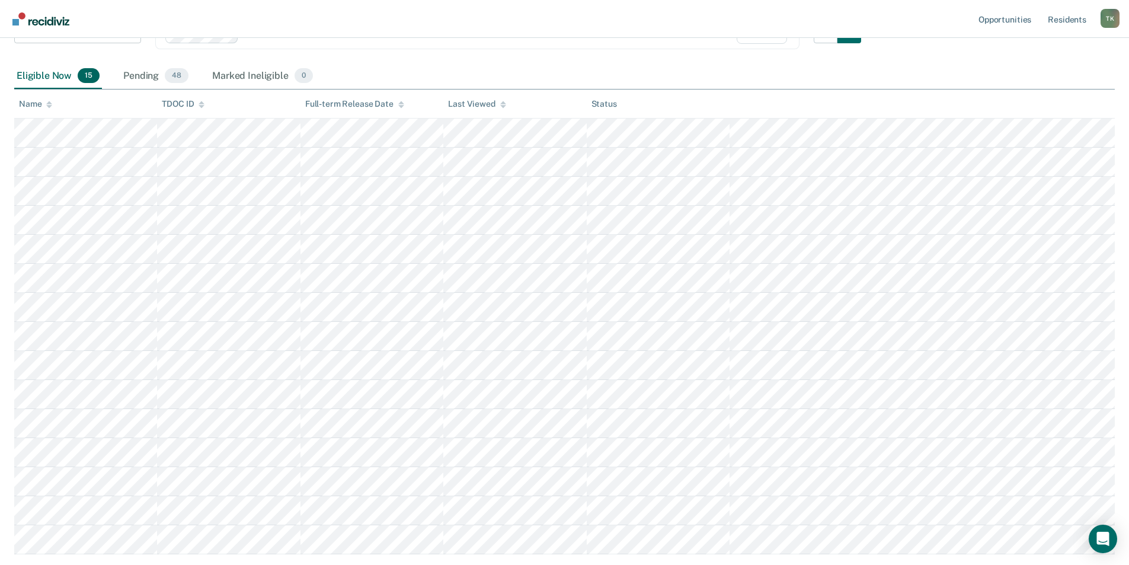
scroll to position [132, 0]
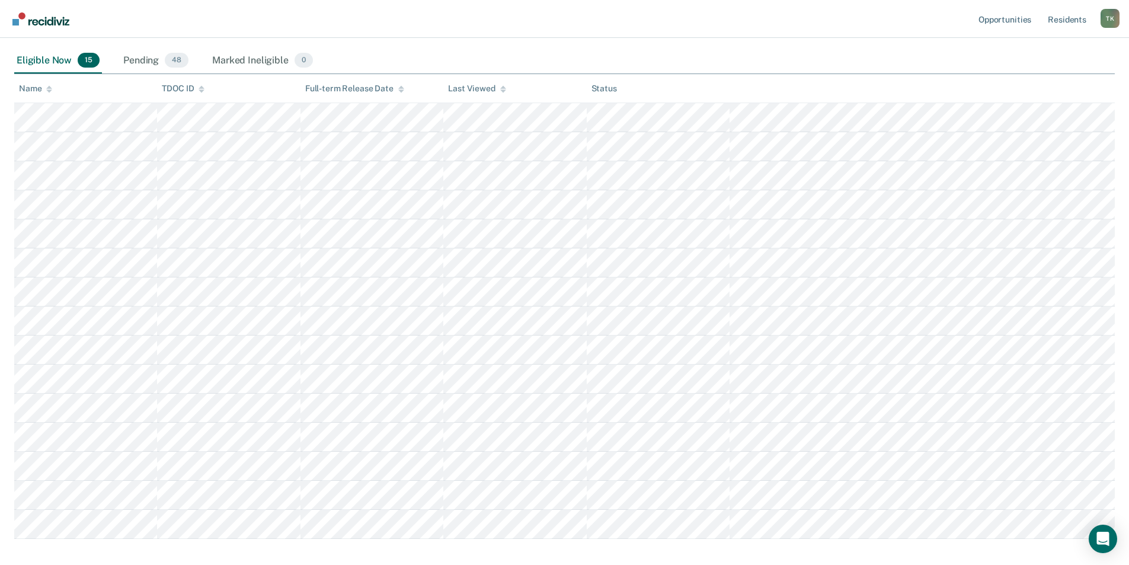
click at [46, 89] on icon at bounding box center [49, 89] width 6 height 8
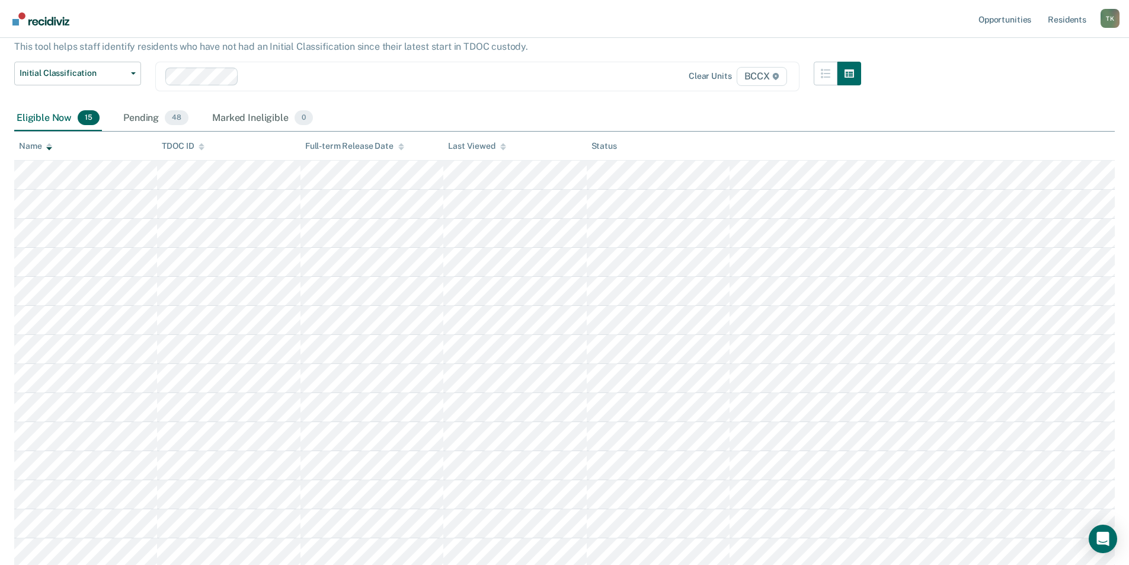
scroll to position [14, 0]
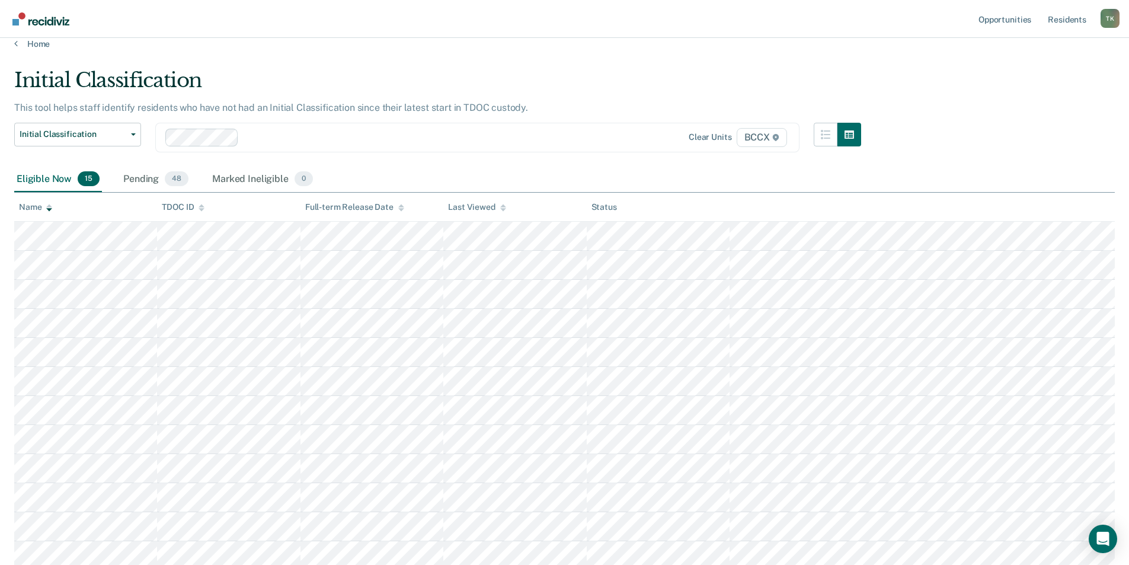
click at [270, 143] on div at bounding box center [422, 137] width 357 height 14
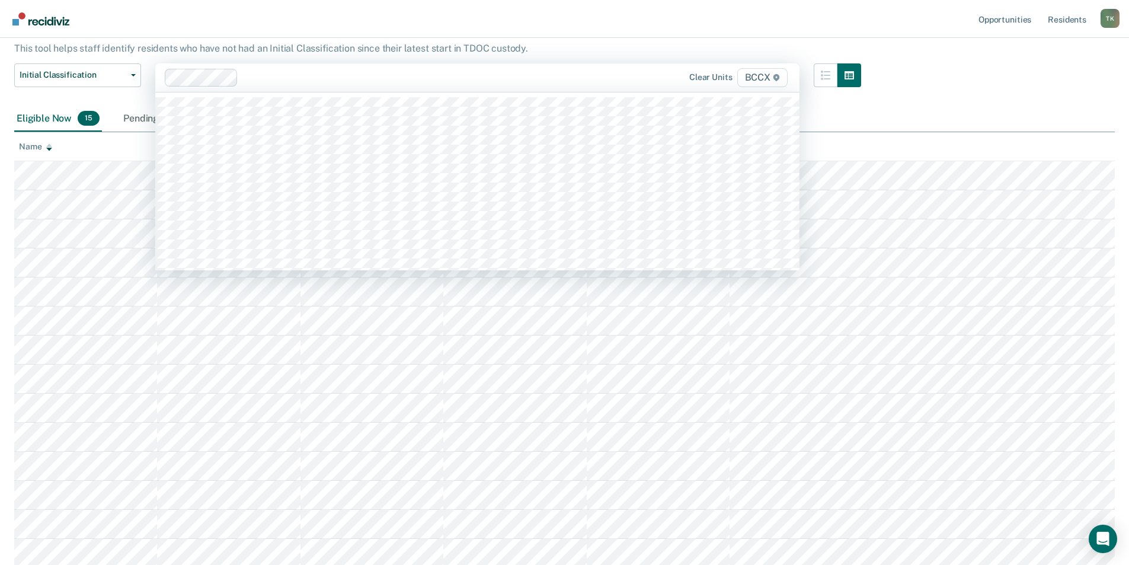
click at [345, 78] on div at bounding box center [422, 78] width 358 height 14
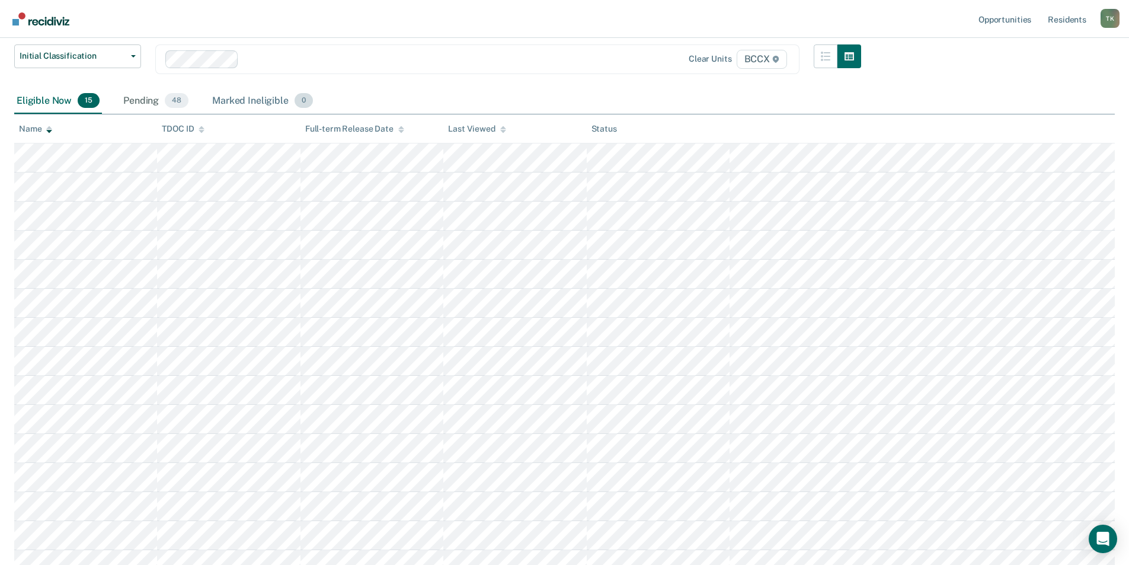
scroll to position [0, 0]
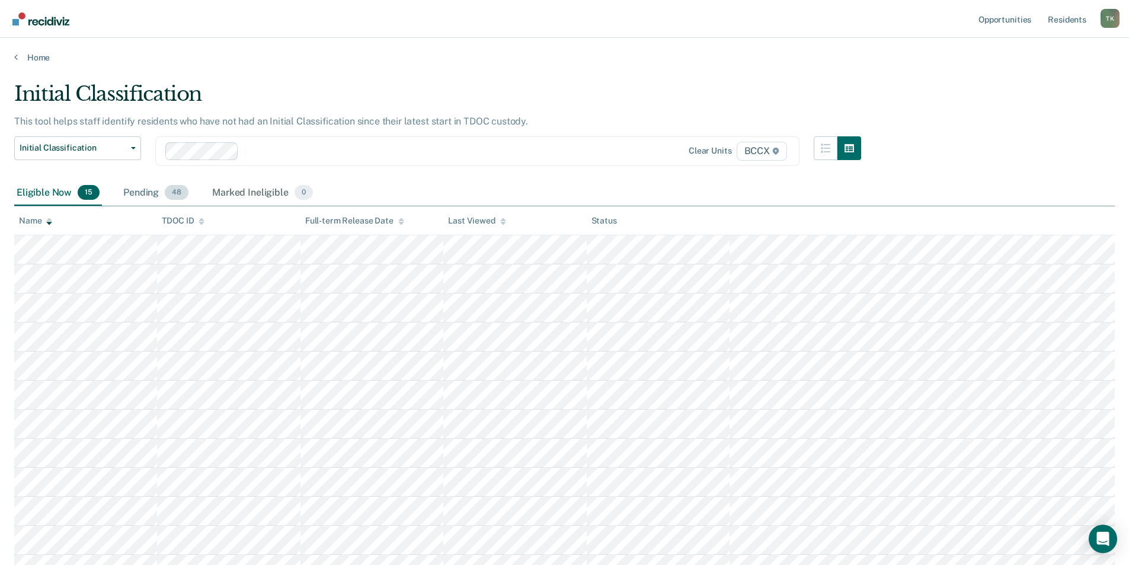
click at [139, 193] on div "Pending 48" at bounding box center [156, 193] width 70 height 26
click at [34, 223] on div "Name" at bounding box center [35, 221] width 33 height 10
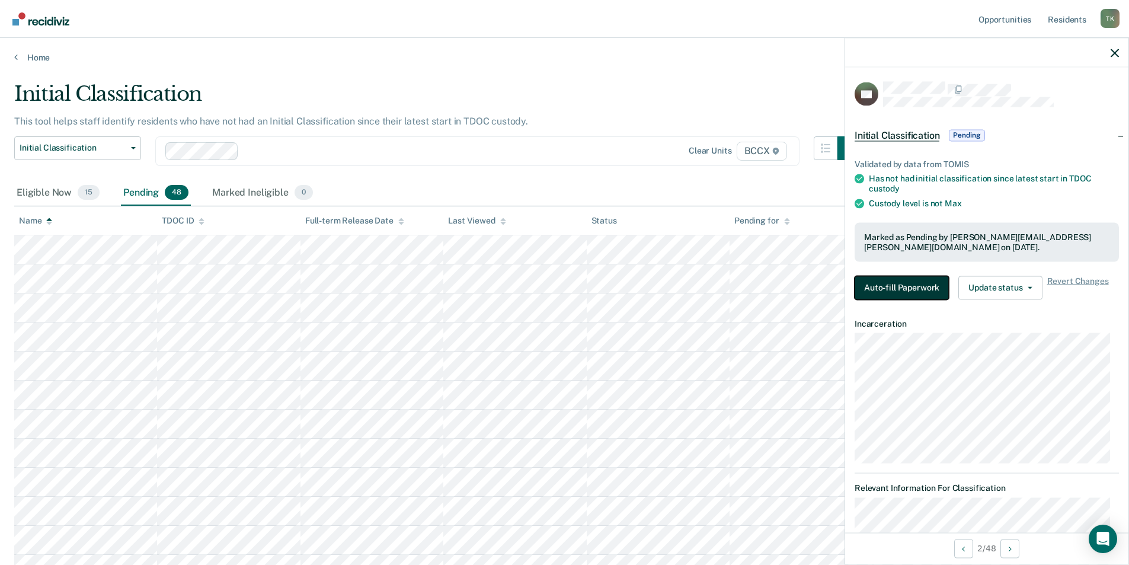
click at [913, 288] on button "Auto-fill Paperwork" at bounding box center [901, 288] width 94 height 24
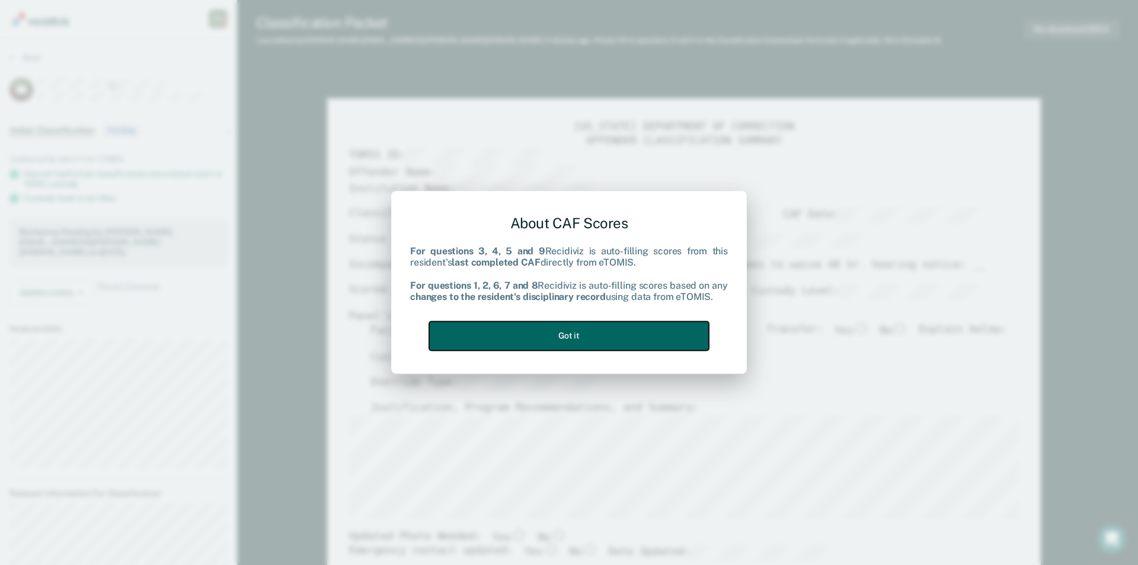
click at [618, 331] on button "Got it" at bounding box center [569, 335] width 280 height 29
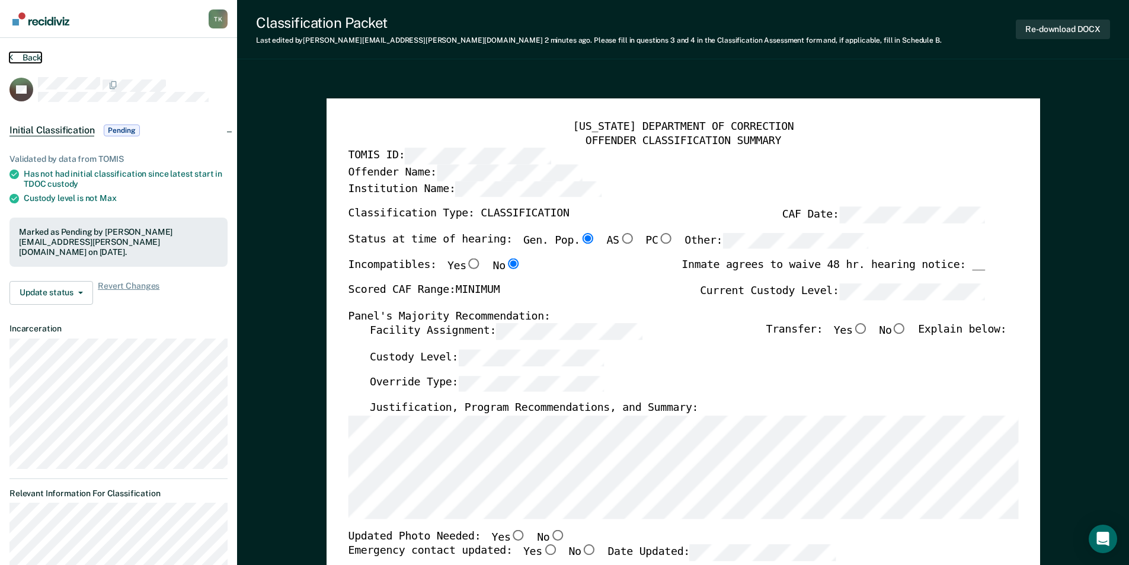
click at [33, 56] on button "Back" at bounding box center [25, 57] width 32 height 11
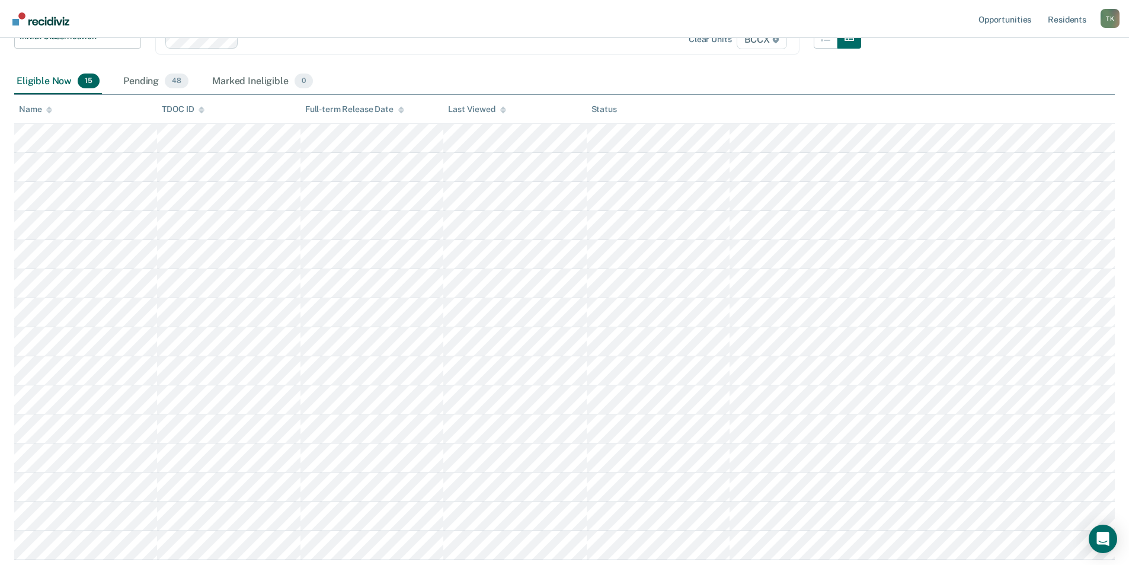
scroll to position [119, 0]
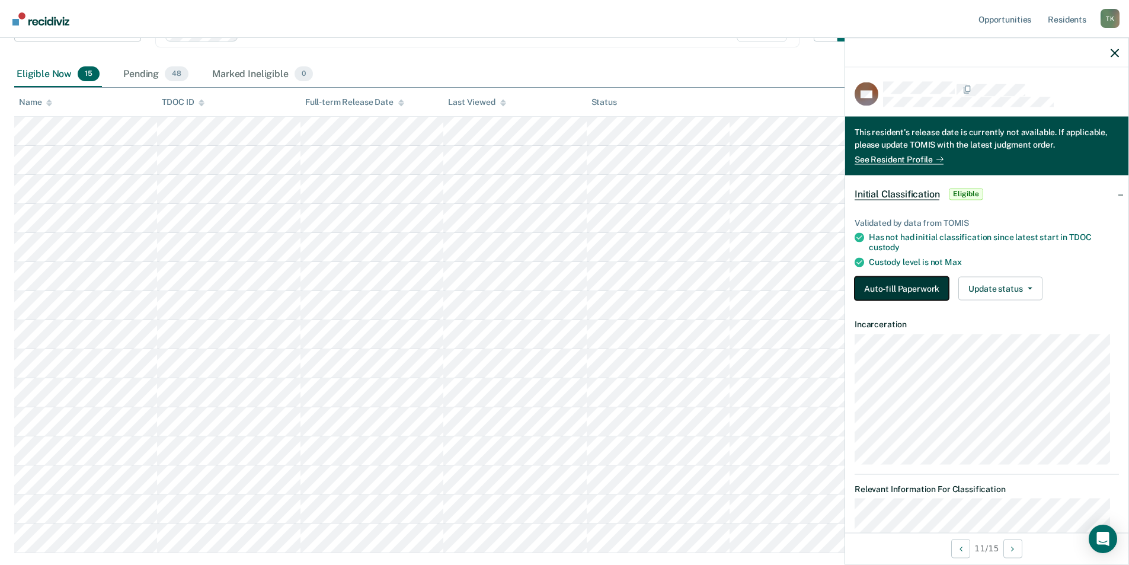
click at [934, 284] on button "Auto-fill Paperwork" at bounding box center [901, 288] width 94 height 24
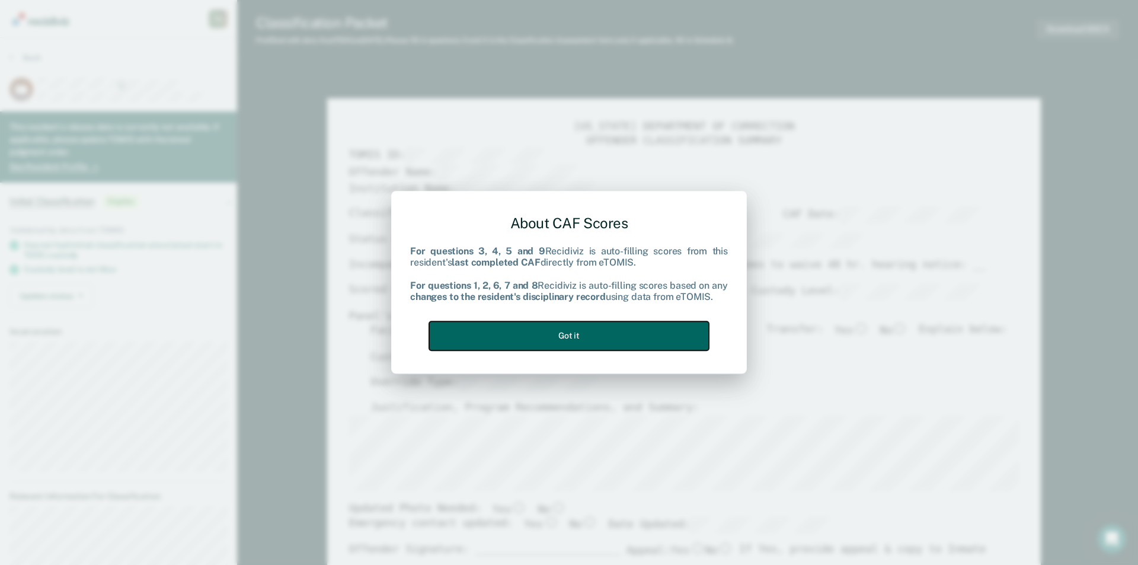
click at [553, 332] on button "Got it" at bounding box center [569, 335] width 280 height 29
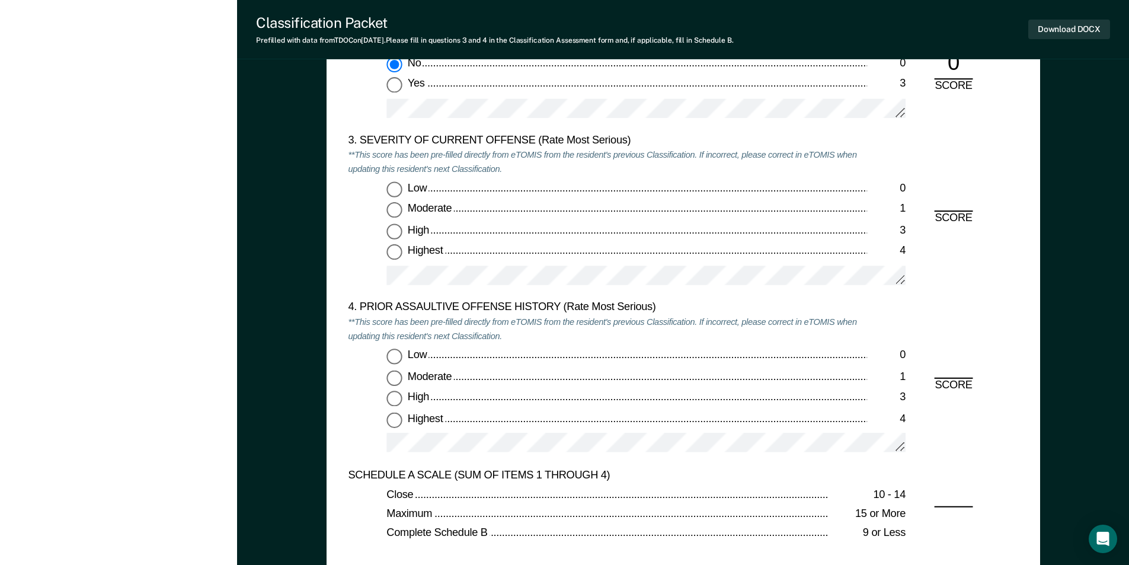
scroll to position [1422, 0]
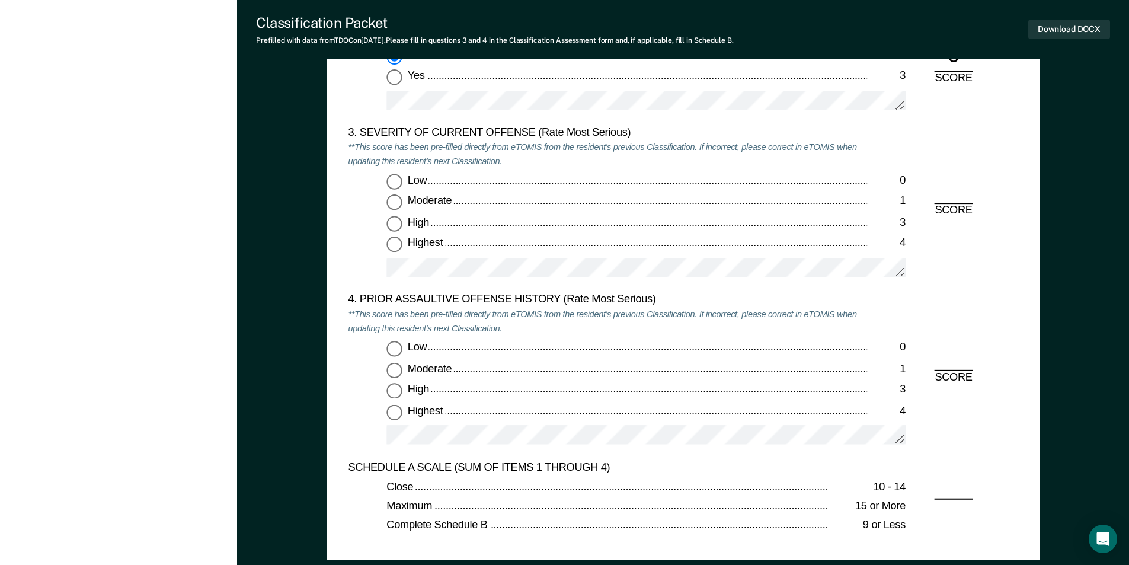
click at [393, 204] on input "Moderate 1" at bounding box center [393, 202] width 15 height 15
type textarea "x"
radio input "true"
click at [395, 345] on input "Low 0" at bounding box center [393, 348] width 15 height 15
type textarea "x"
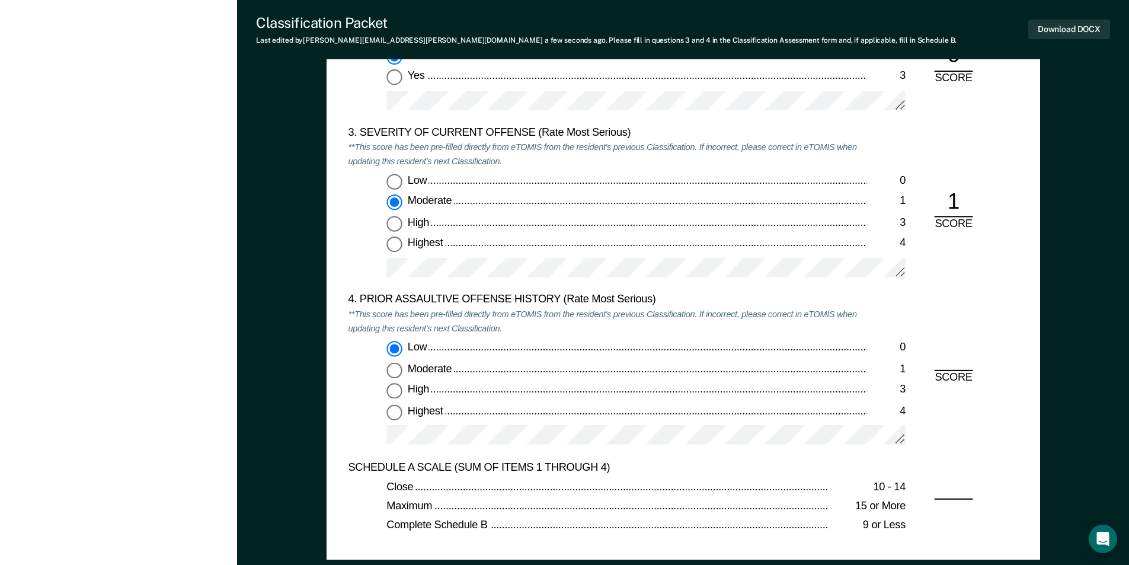
radio input "true"
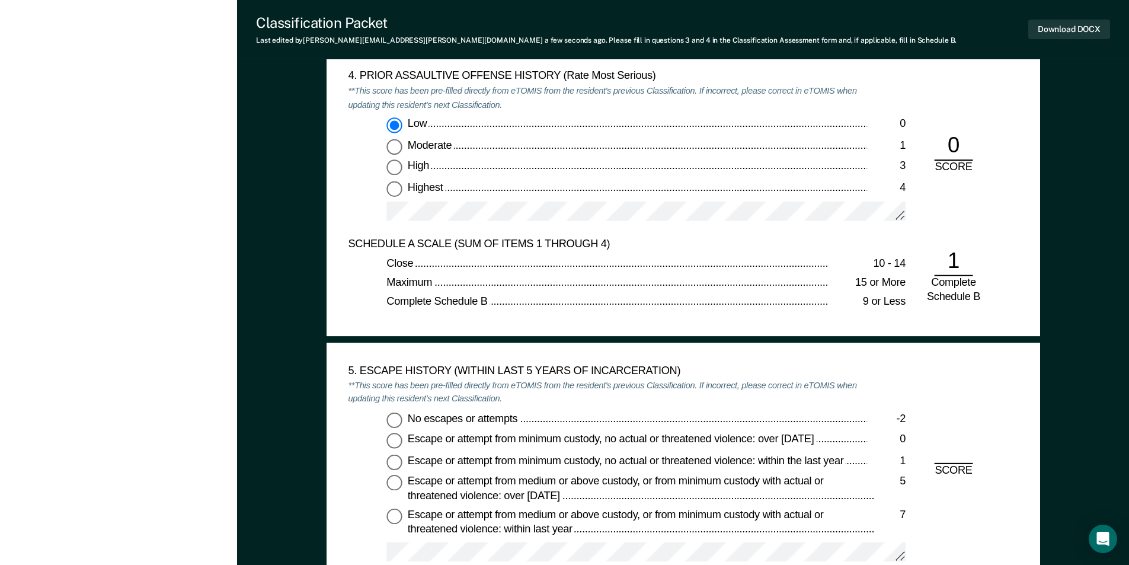
scroll to position [1659, 0]
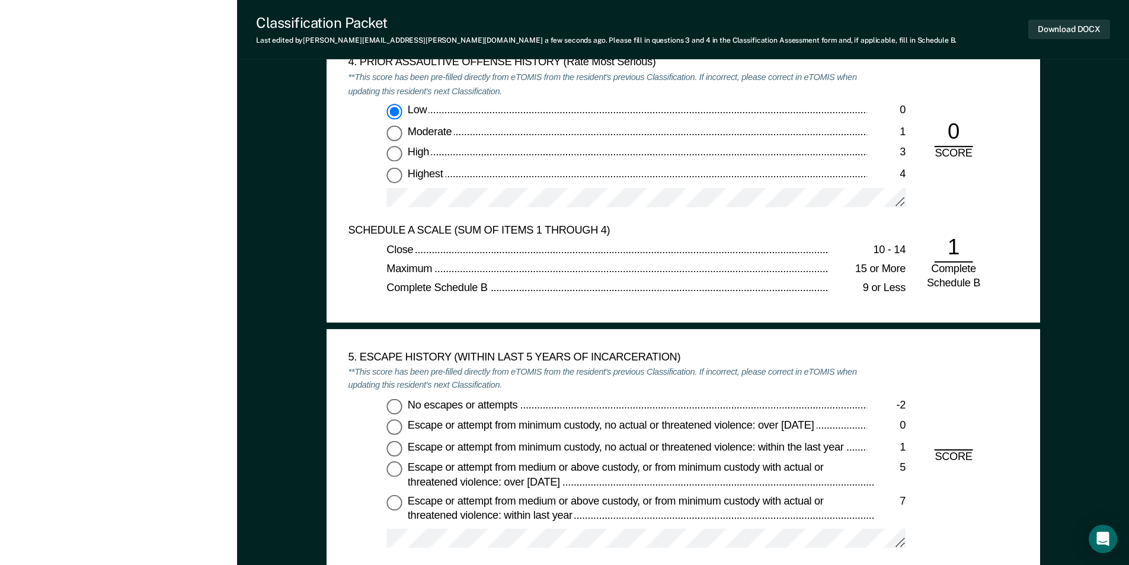
click at [398, 428] on input "Escape or attempt from minimum custody, no actual or threatened violence: over …" at bounding box center [393, 427] width 15 height 15
type textarea "x"
radio input "true"
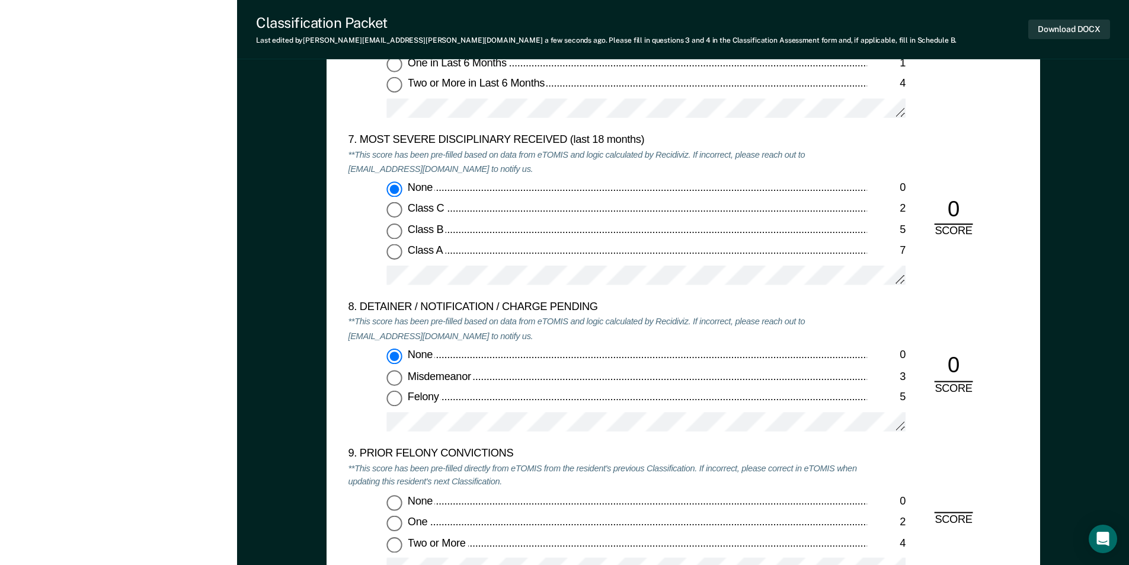
scroll to position [2429, 0]
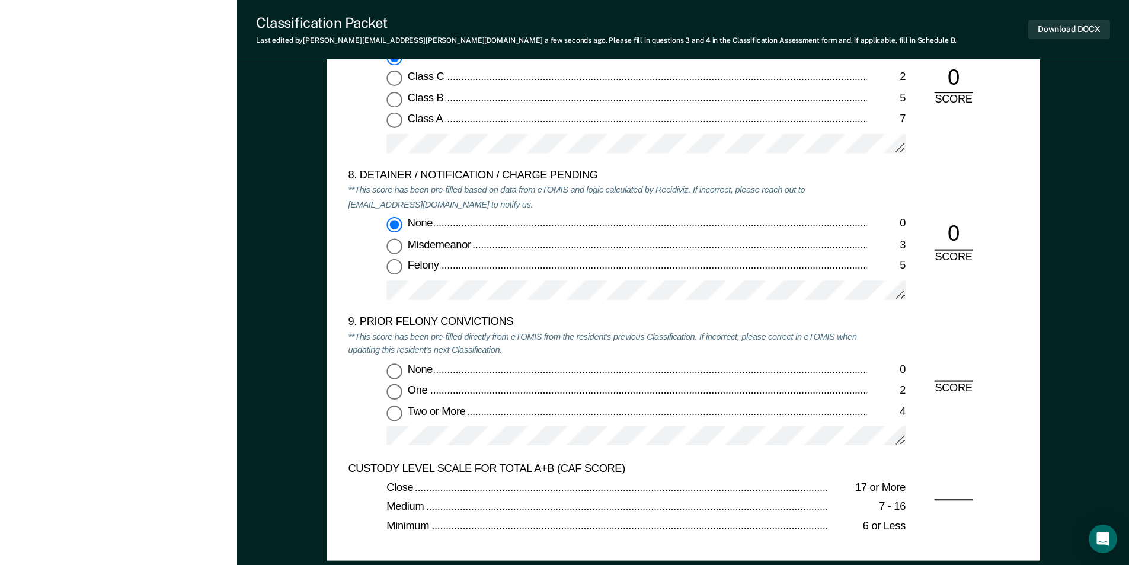
click at [393, 411] on input "Two or More 4" at bounding box center [393, 412] width 15 height 15
type textarea "x"
radio input "true"
click at [1051, 28] on button "Download DOCX" at bounding box center [1069, 30] width 82 height 20
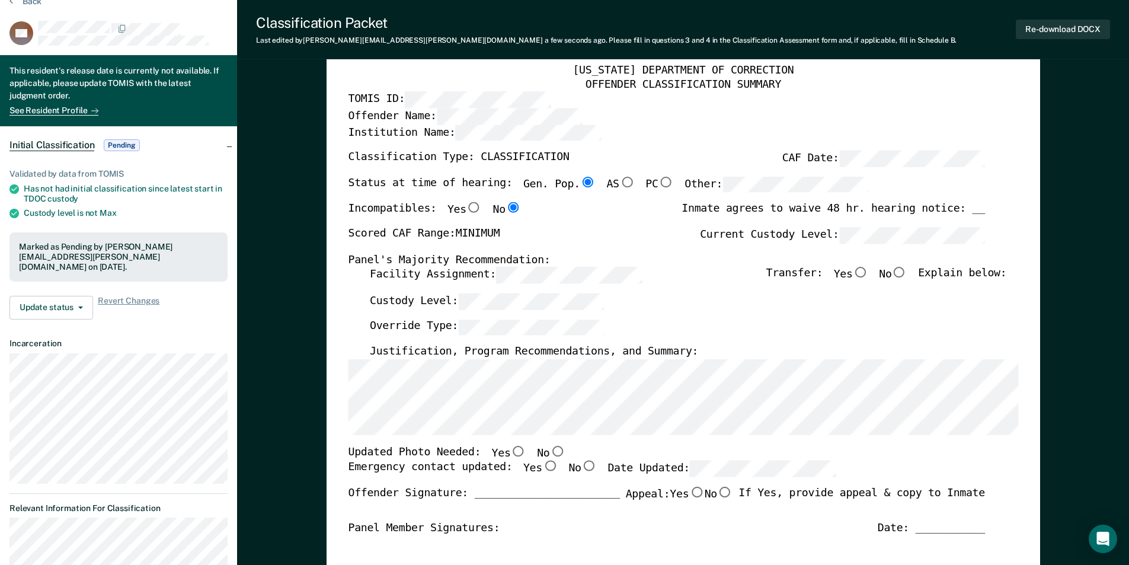
scroll to position [0, 0]
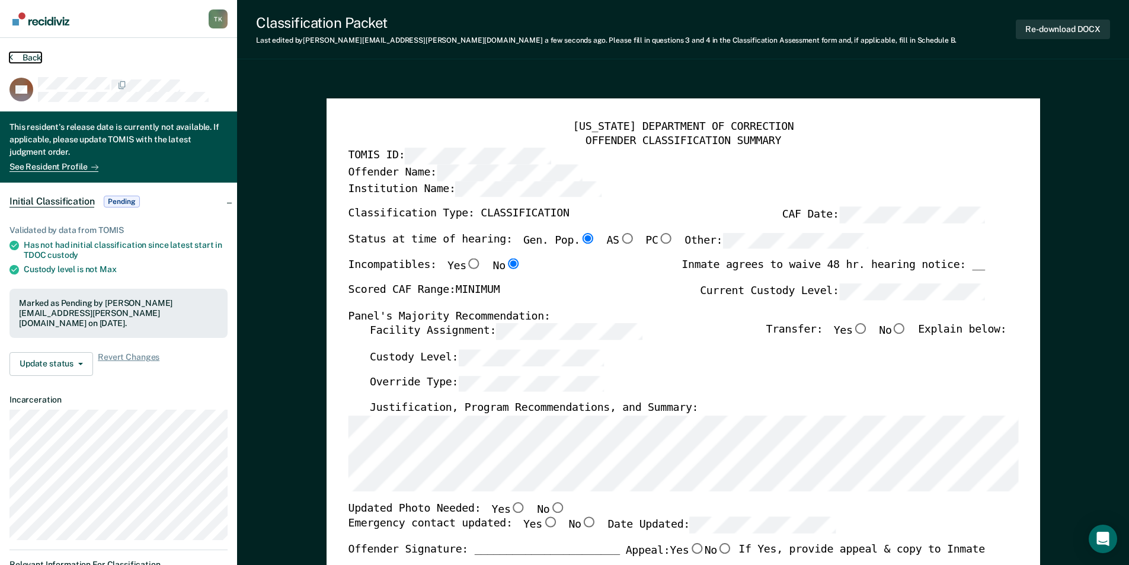
click at [29, 59] on button "Back" at bounding box center [25, 57] width 32 height 11
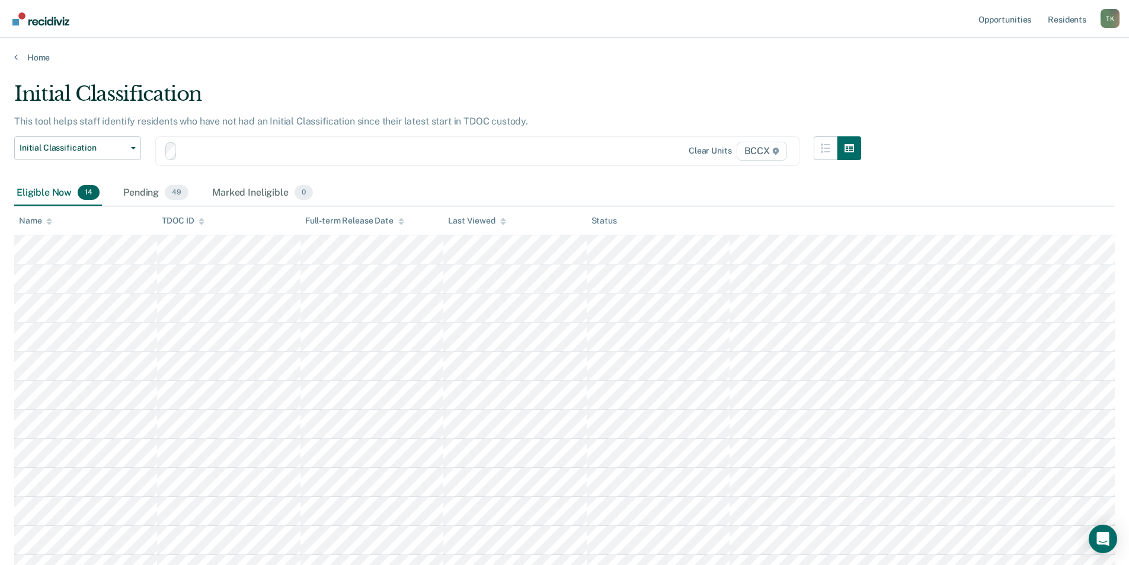
scroll to position [119, 0]
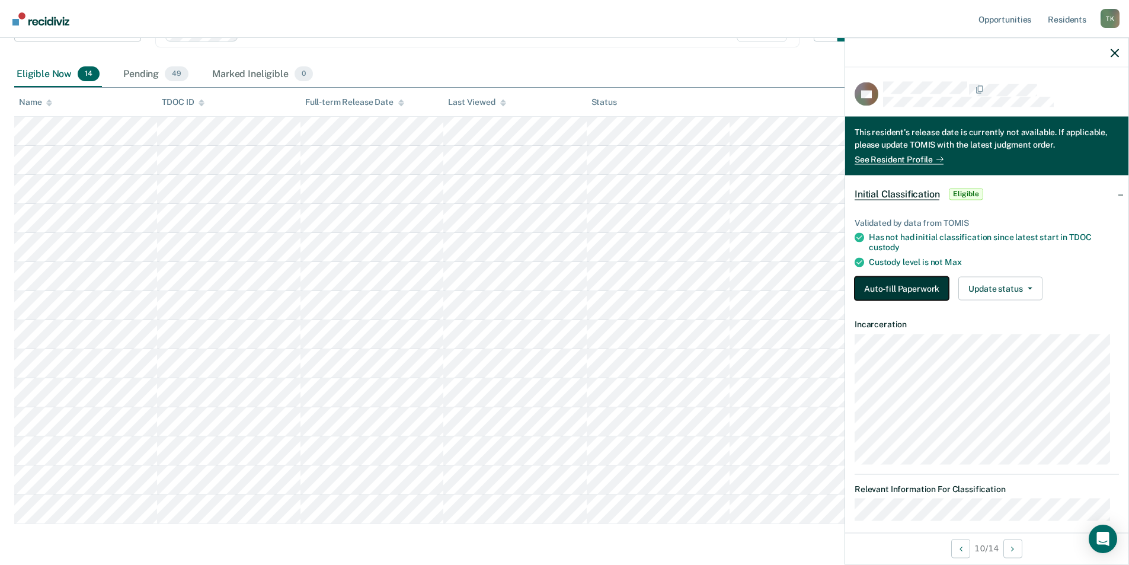
click at [918, 284] on button "Auto-fill Paperwork" at bounding box center [901, 288] width 94 height 24
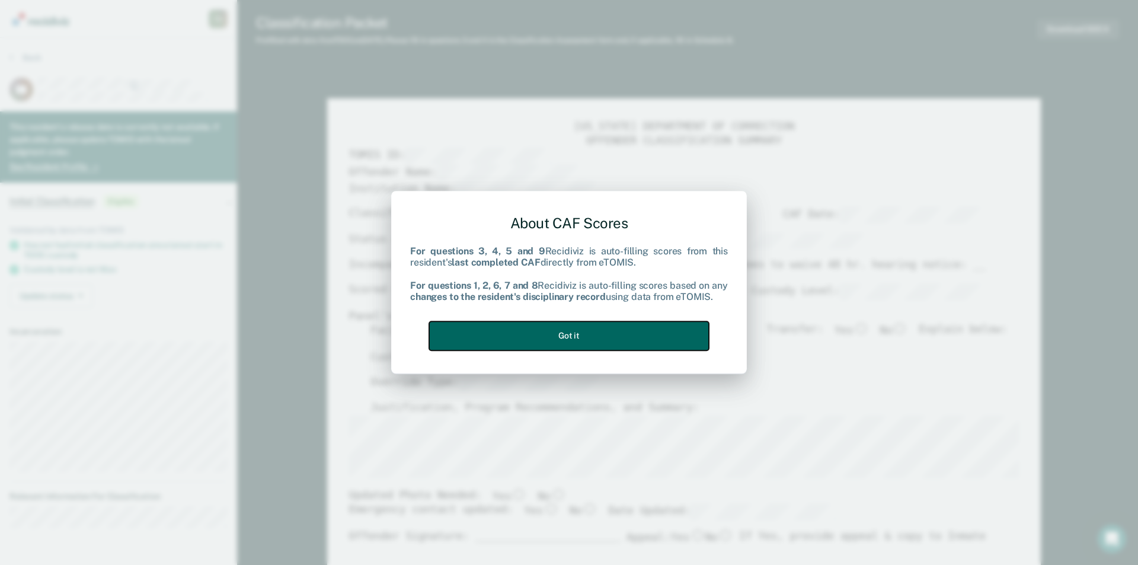
click at [602, 335] on button "Got it" at bounding box center [569, 335] width 280 height 29
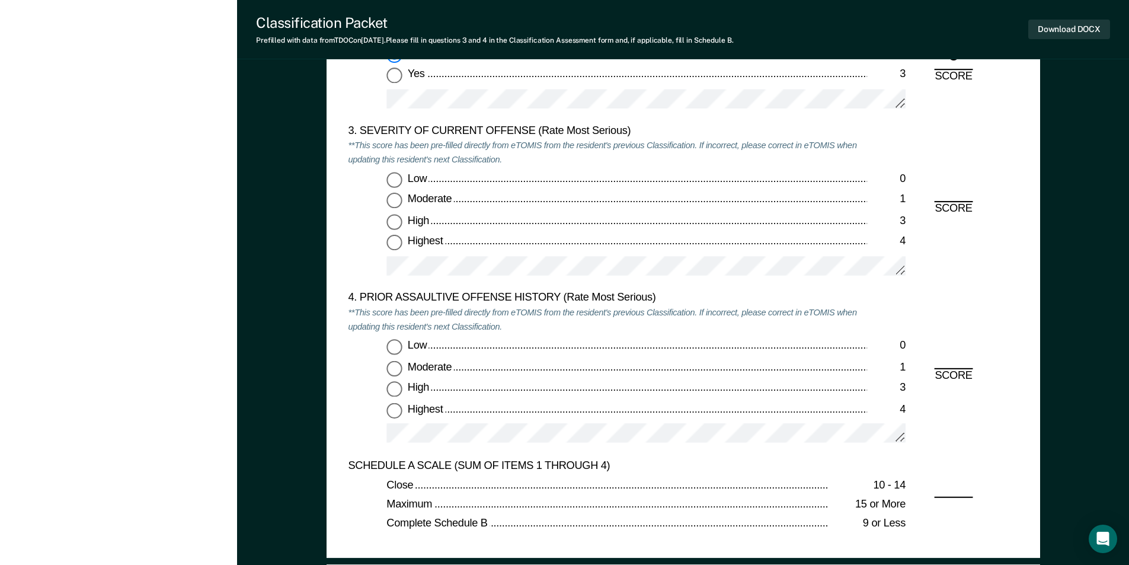
scroll to position [1481, 0]
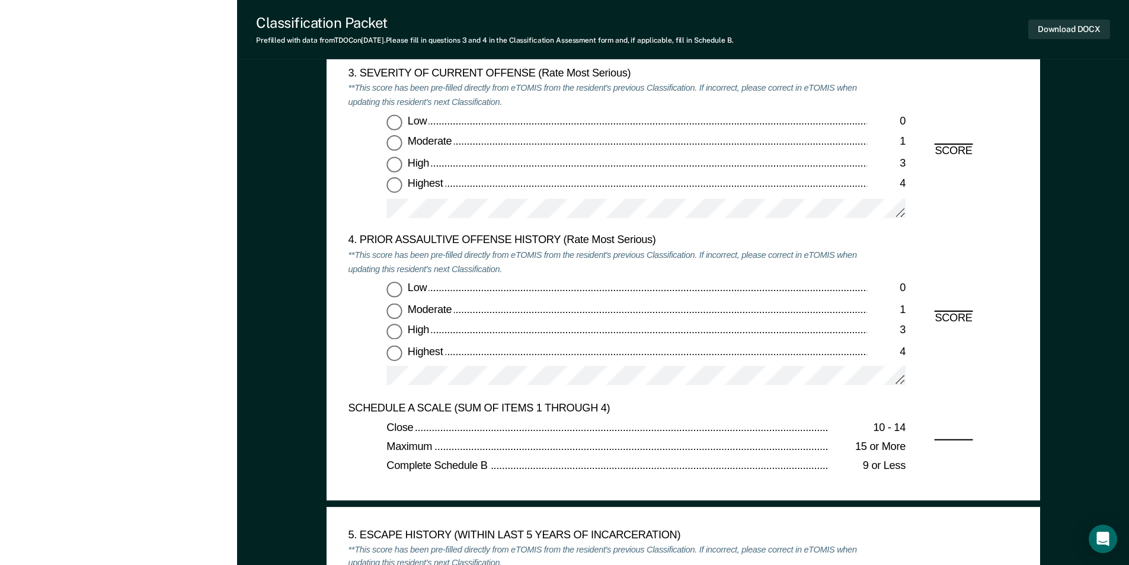
click at [395, 189] on input "Highest 4" at bounding box center [393, 185] width 15 height 15
type textarea "x"
radio input "true"
click at [394, 284] on input "Low 0" at bounding box center [393, 288] width 15 height 15
type textarea "x"
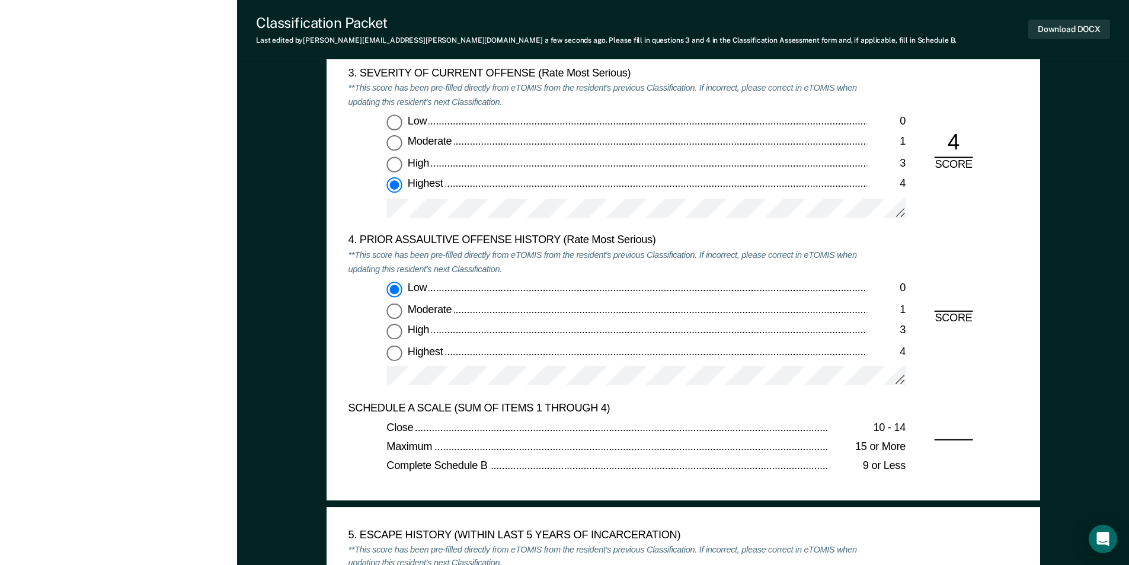
radio input "true"
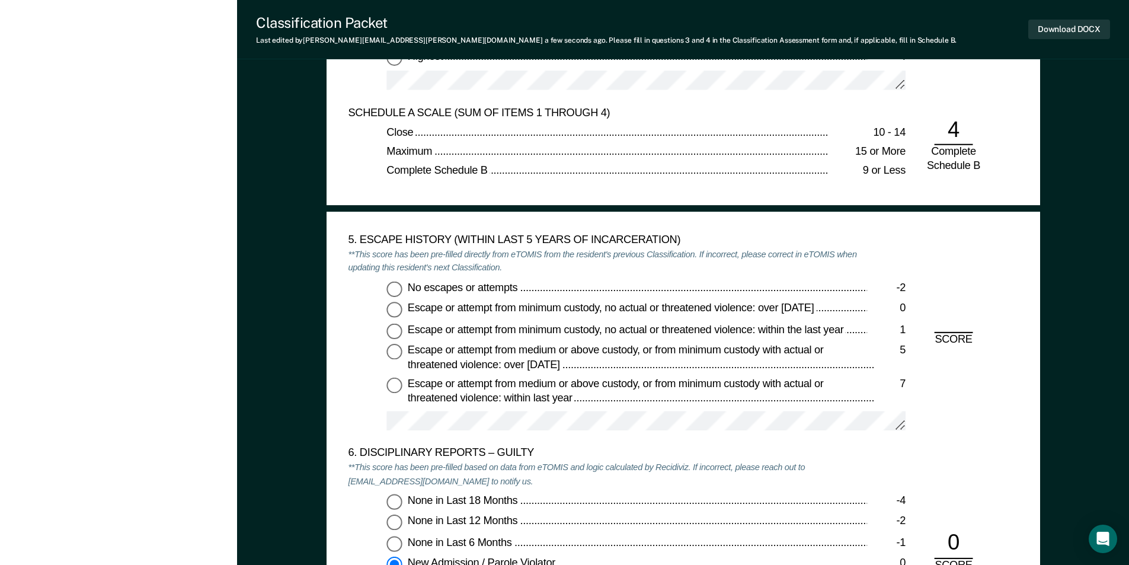
scroll to position [1778, 0]
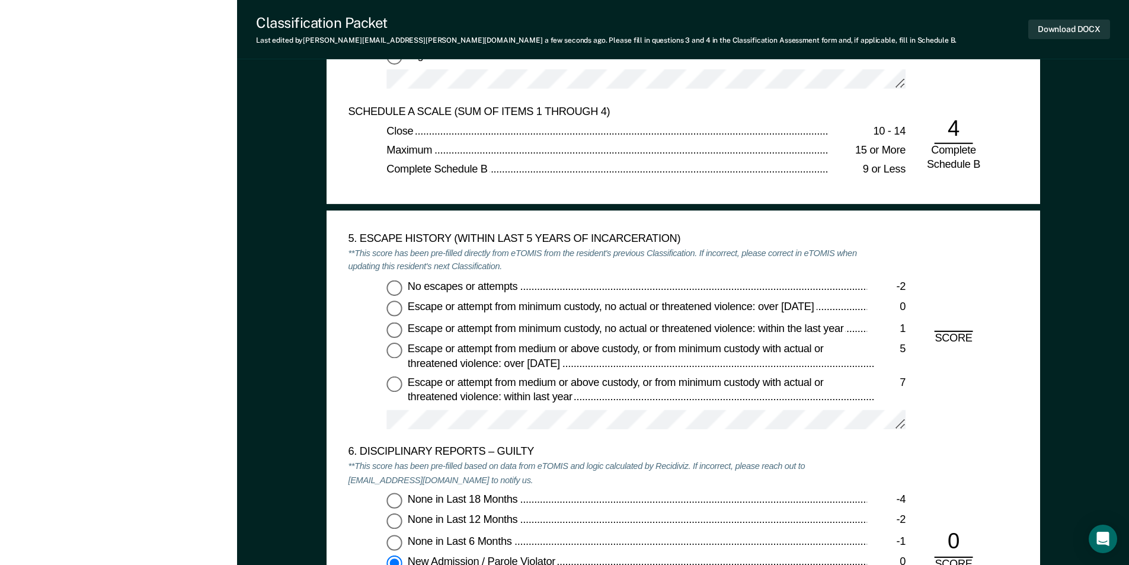
click at [398, 287] on input "No escapes or attempts -2" at bounding box center [393, 287] width 15 height 15
type textarea "x"
radio input "true"
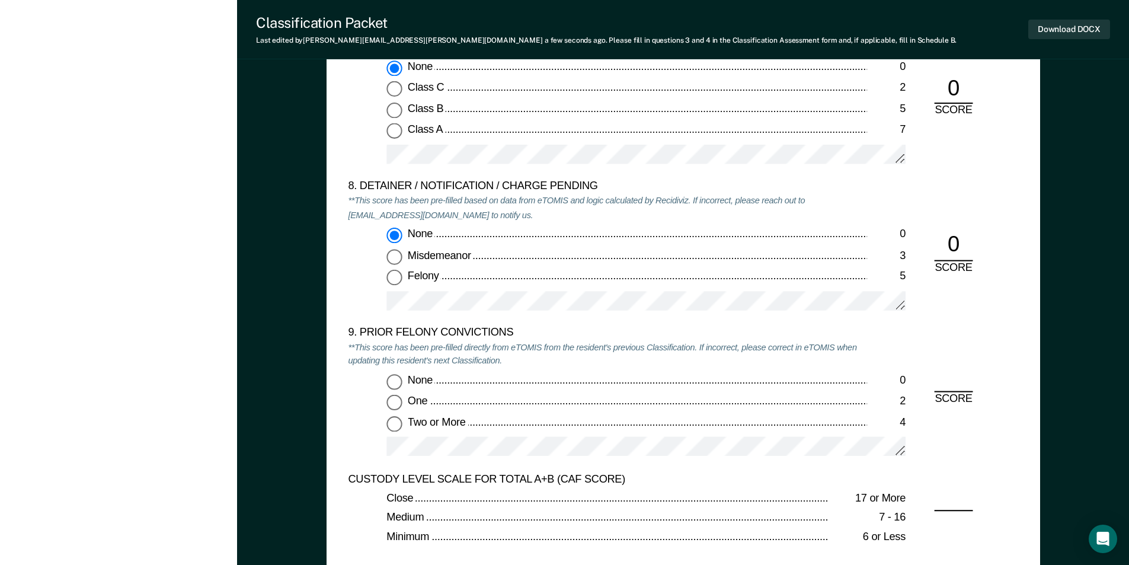
scroll to position [2548, 0]
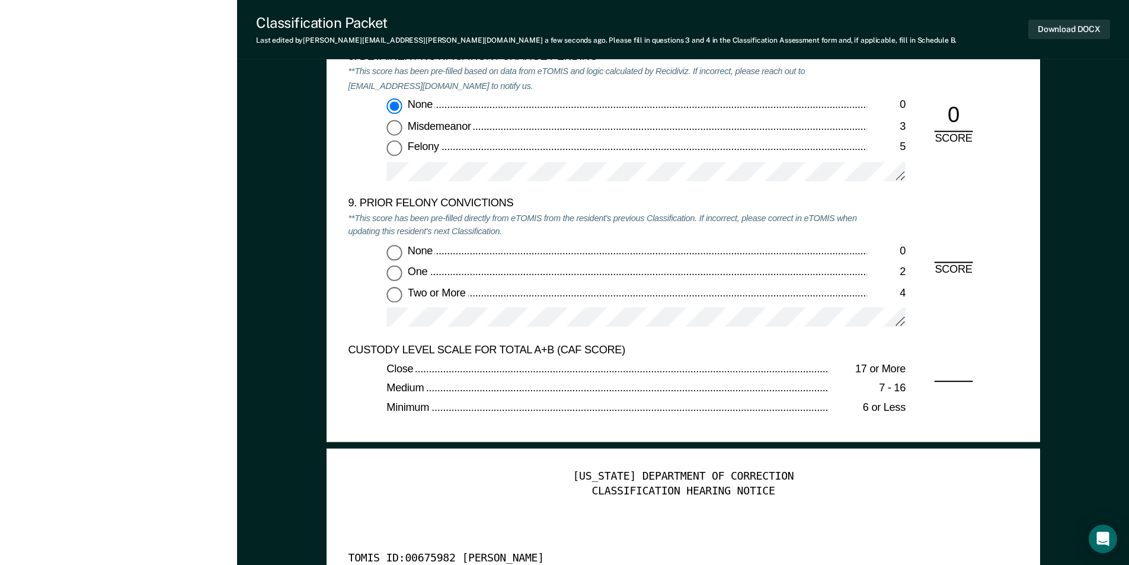
click at [392, 252] on input "None 0" at bounding box center [393, 252] width 15 height 15
type textarea "x"
radio input "true"
click at [1075, 27] on button "Download DOCX" at bounding box center [1069, 30] width 82 height 20
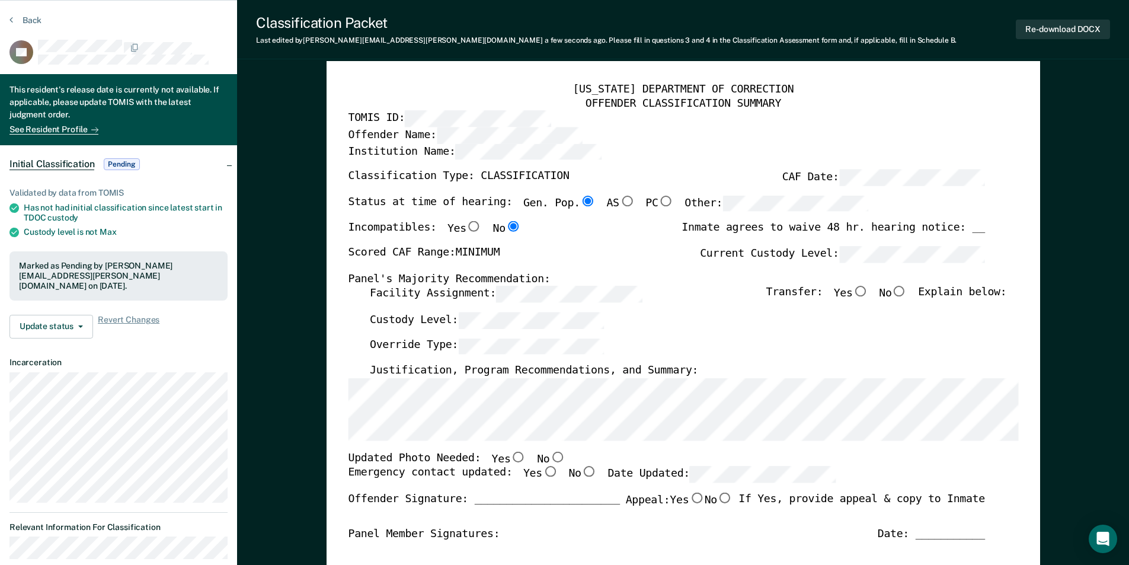
scroll to position [0, 0]
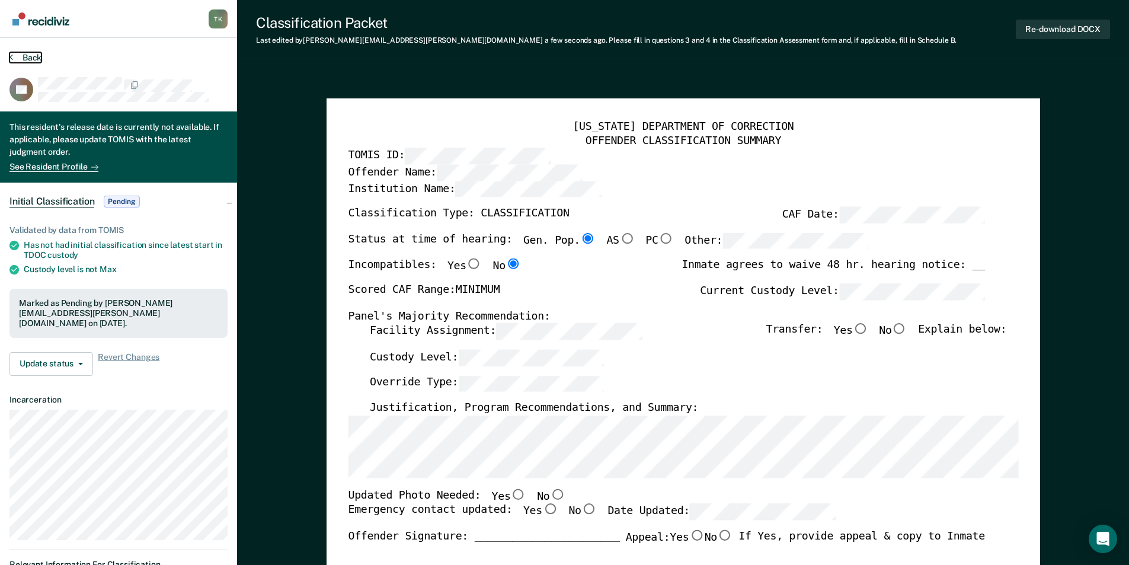
click at [29, 60] on button "Back" at bounding box center [25, 57] width 32 height 11
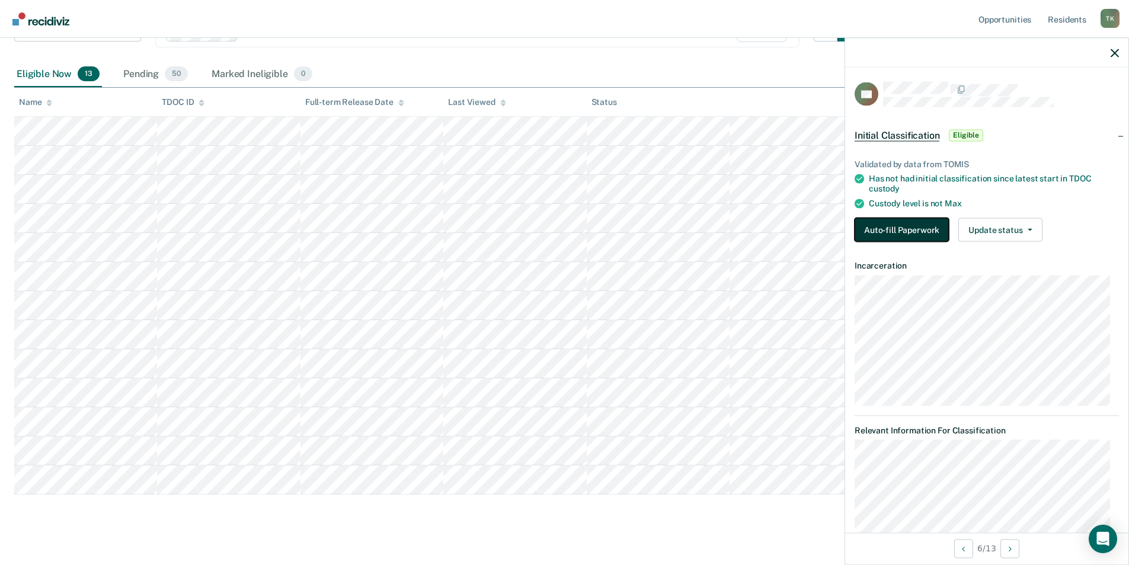
click at [892, 233] on button "Auto-fill Paperwork" at bounding box center [901, 229] width 94 height 24
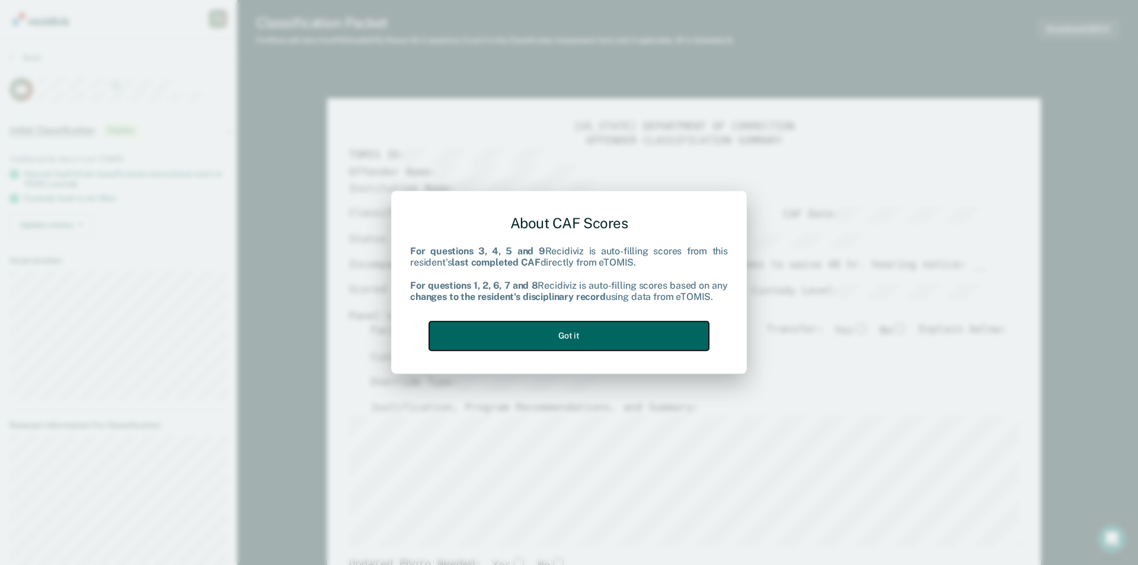
click at [634, 324] on button "Got it" at bounding box center [569, 335] width 280 height 29
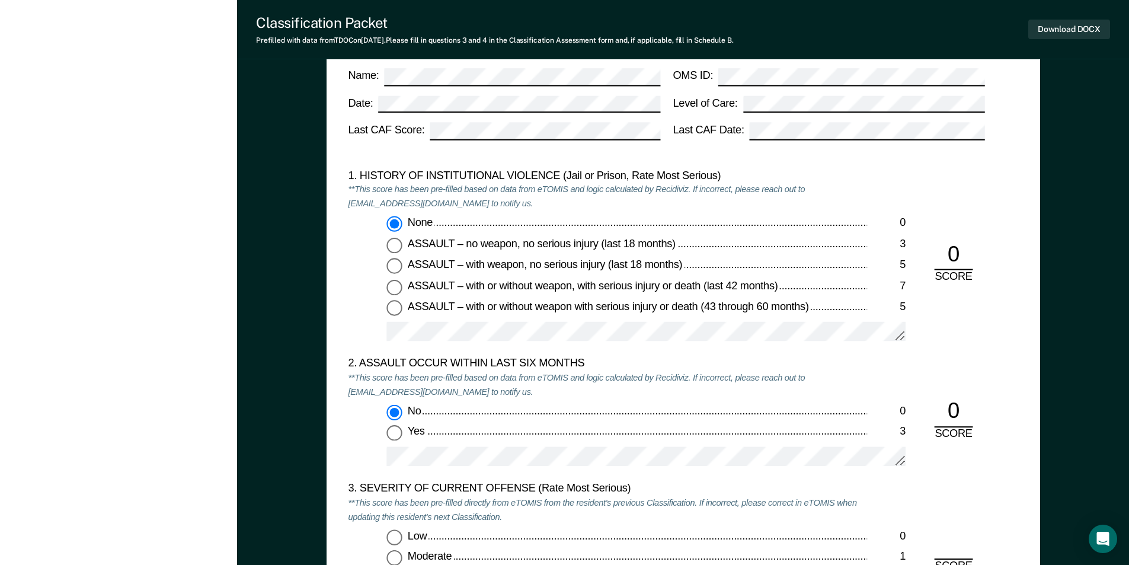
scroll to position [1363, 0]
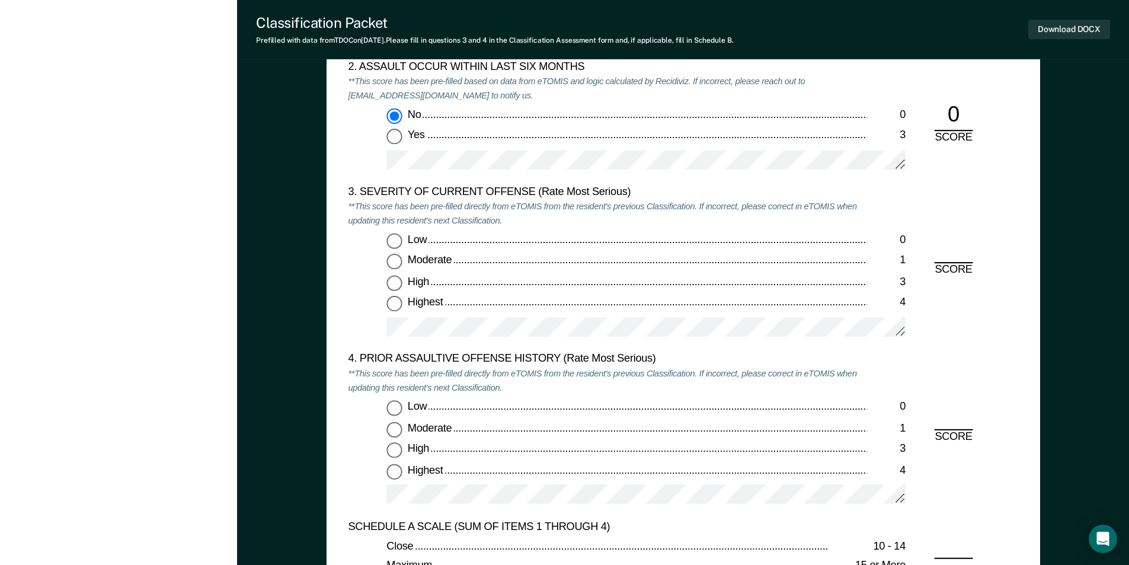
click at [393, 287] on input "High 3" at bounding box center [393, 283] width 15 height 15
type textarea "x"
radio input "true"
click at [393, 407] on input "Low 0" at bounding box center [393, 407] width 15 height 15
type textarea "x"
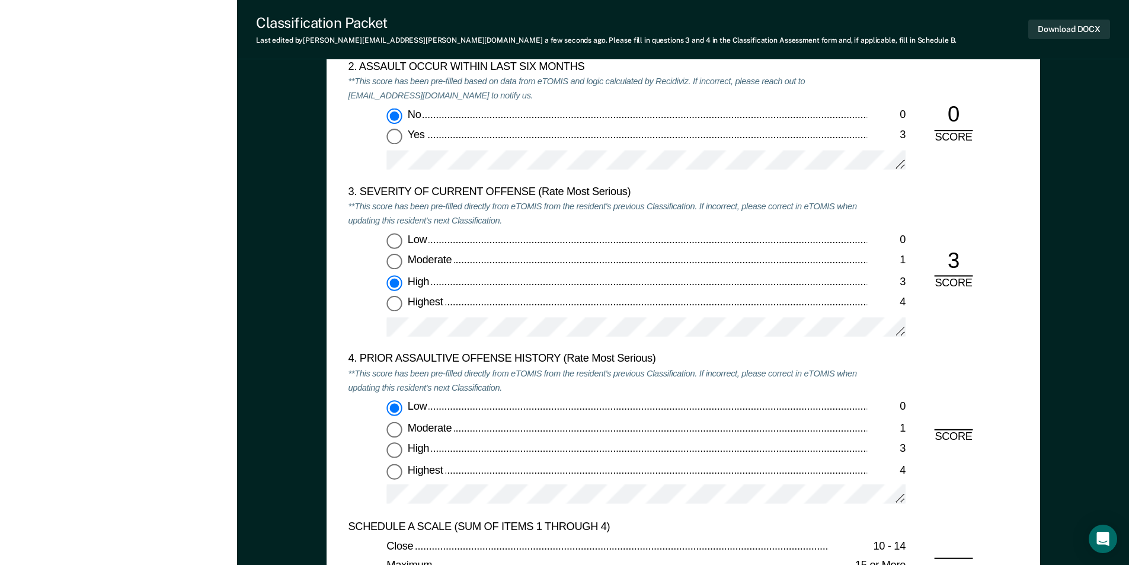
radio input "true"
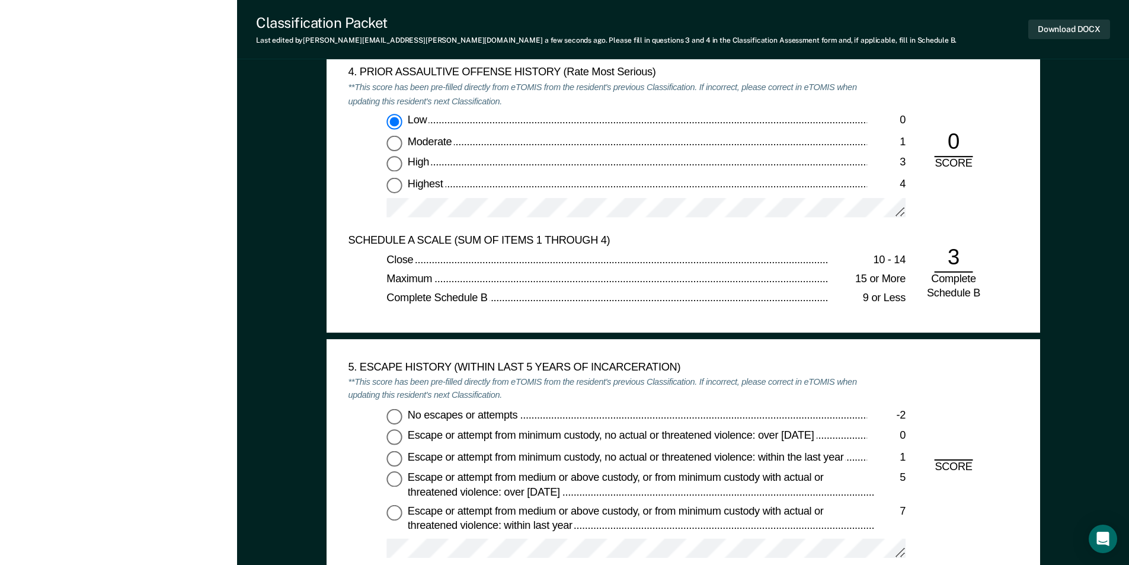
scroll to position [1659, 0]
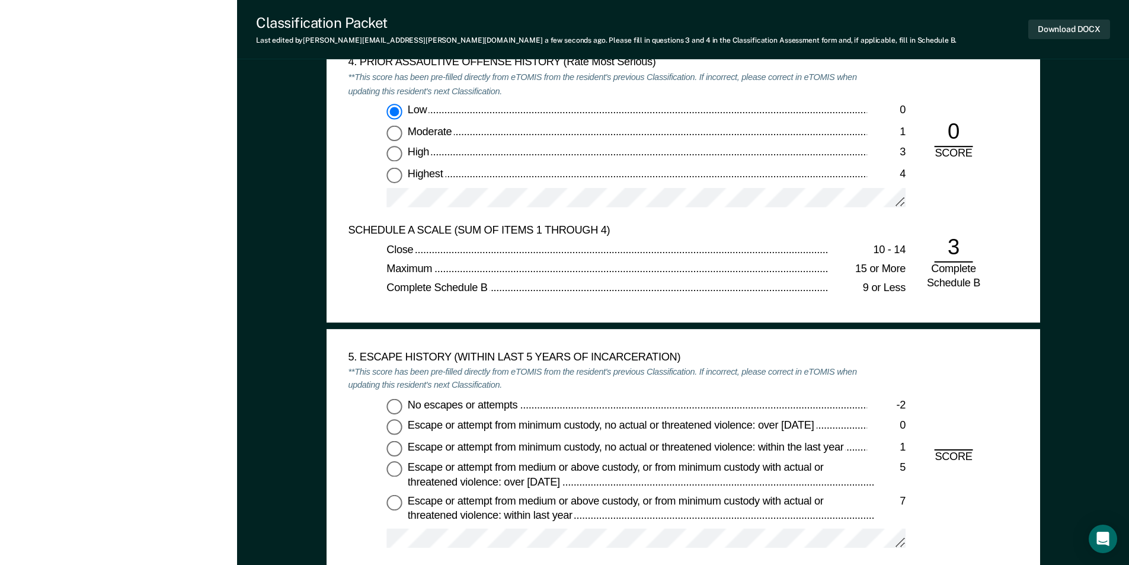
click at [399, 404] on input "No escapes or attempts -2" at bounding box center [393, 405] width 15 height 15
type textarea "x"
radio input "true"
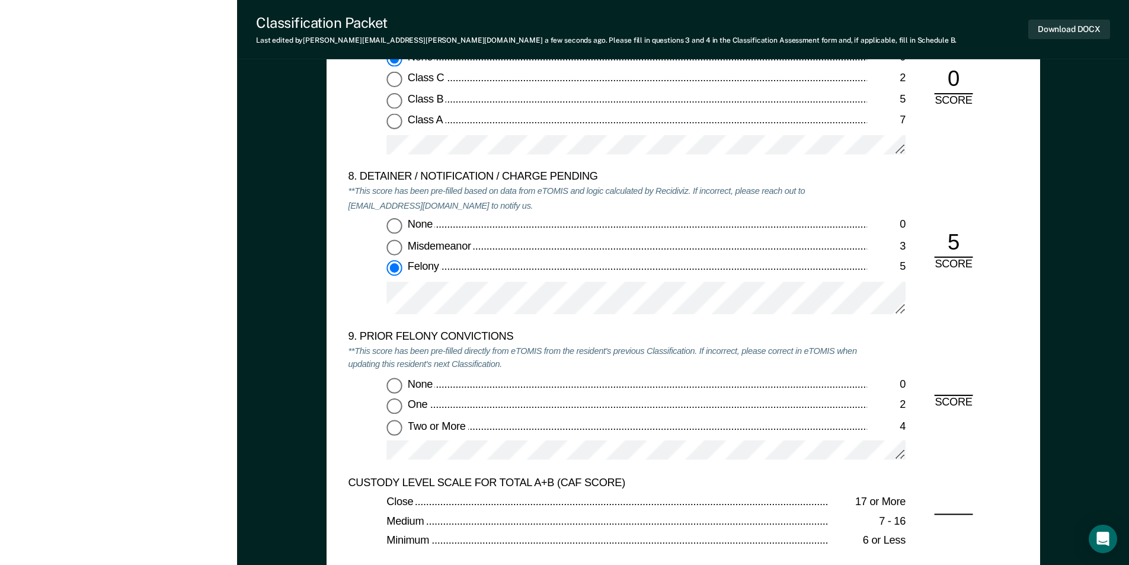
scroll to position [2429, 0]
click at [393, 427] on input "Two or More 4" at bounding box center [393, 425] width 15 height 15
type textarea "x"
radio input "true"
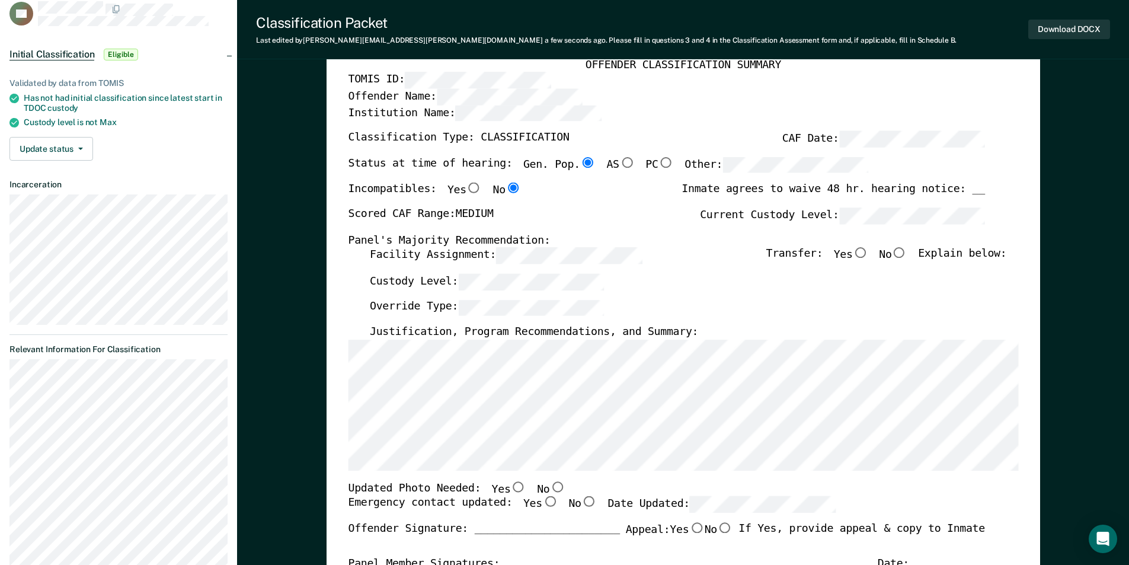
scroll to position [0, 0]
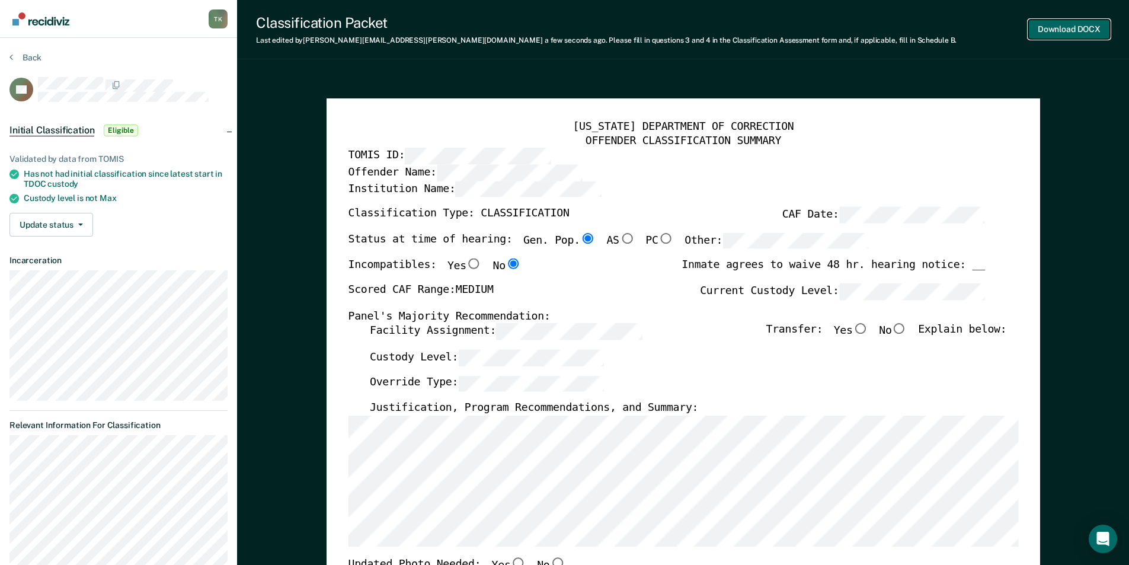
click at [1064, 29] on button "Download DOCX" at bounding box center [1069, 30] width 82 height 20
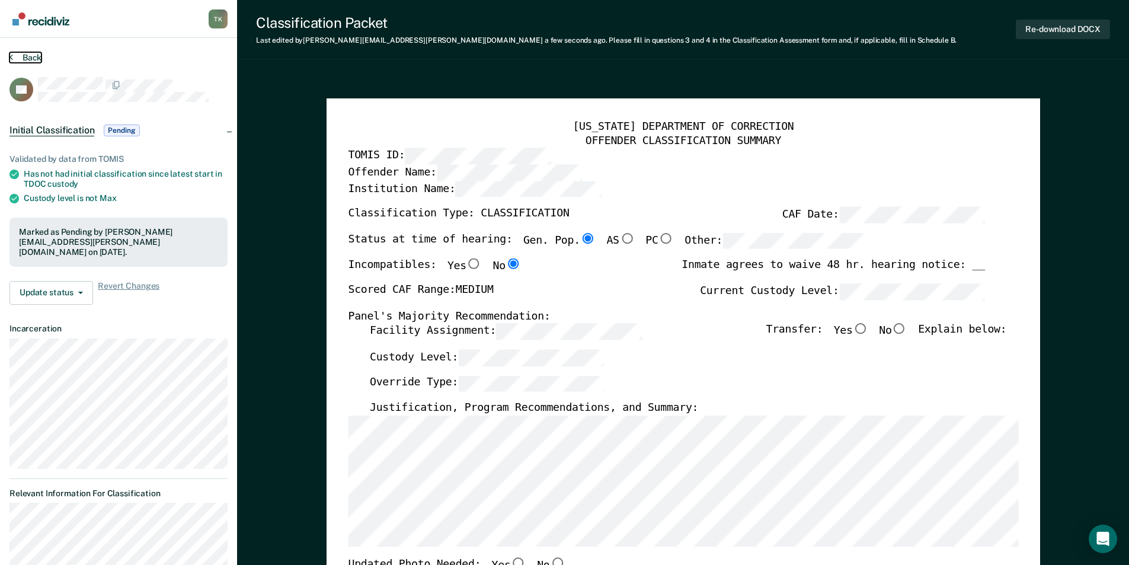
click at [33, 58] on button "Back" at bounding box center [25, 57] width 32 height 11
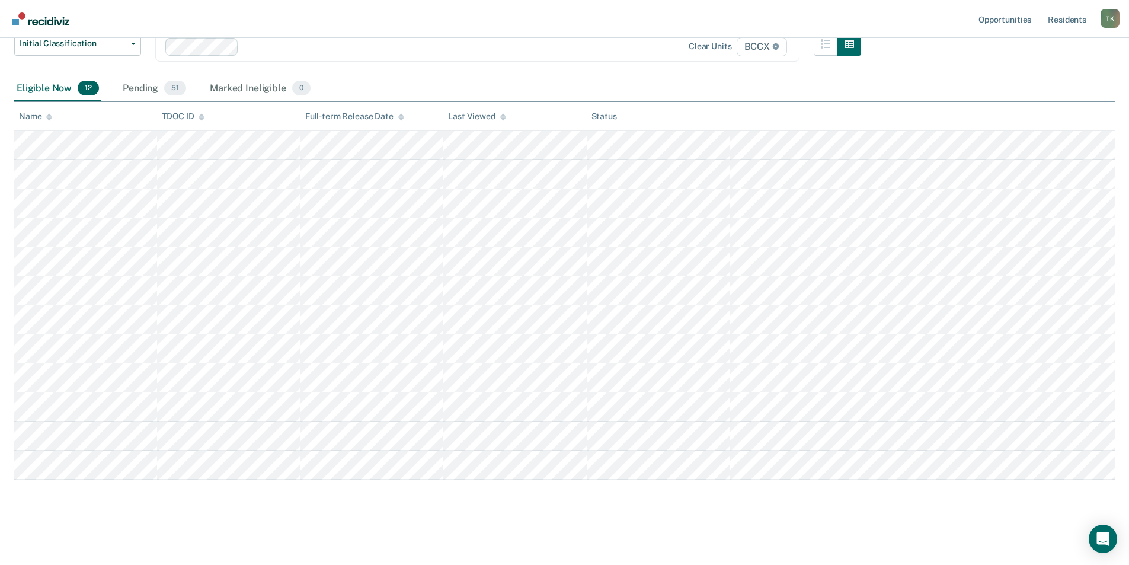
click at [40, 116] on div "Name" at bounding box center [35, 116] width 33 height 10
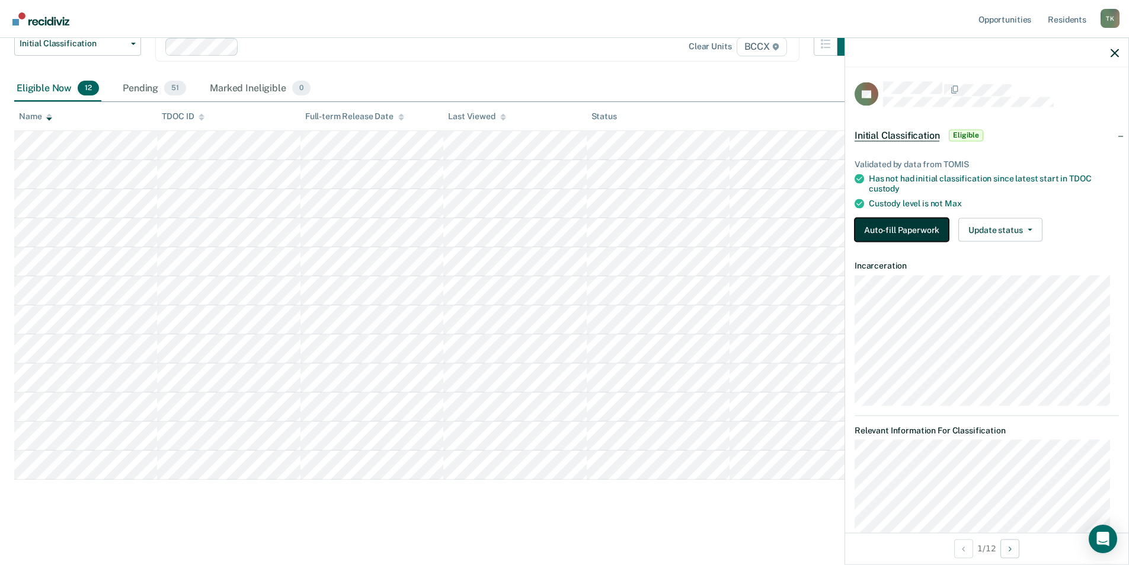
click at [899, 229] on button "Auto-fill Paperwork" at bounding box center [901, 229] width 94 height 24
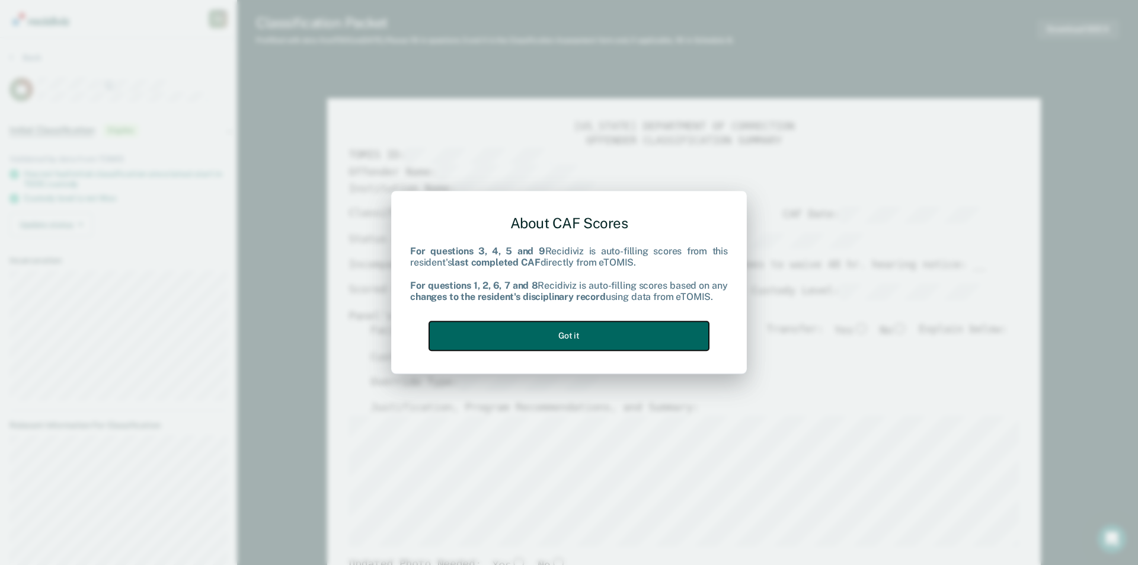
click at [519, 347] on button "Got it" at bounding box center [569, 335] width 280 height 29
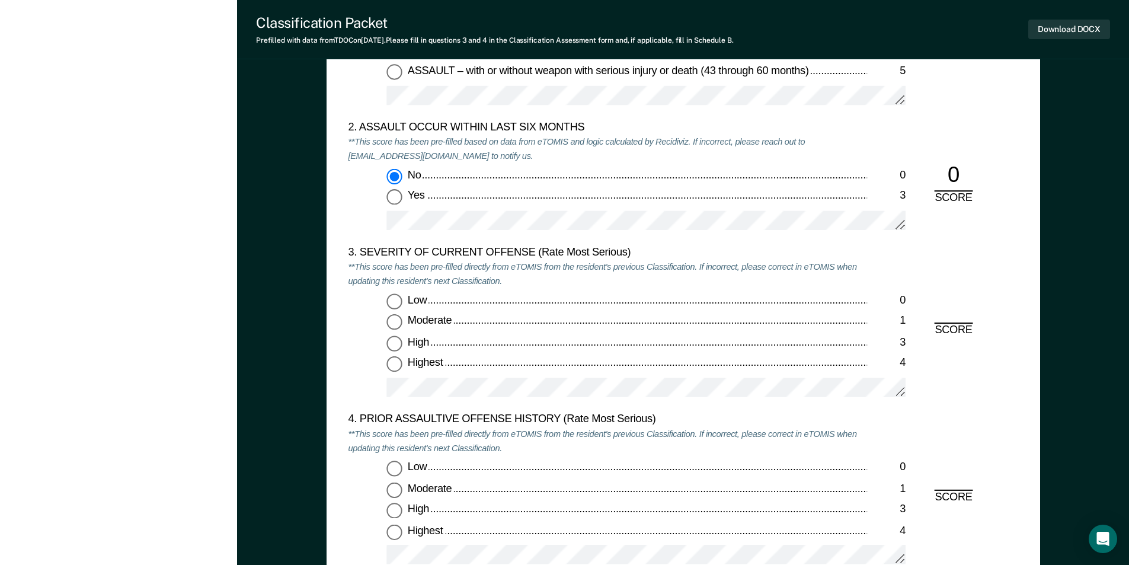
scroll to position [1363, 0]
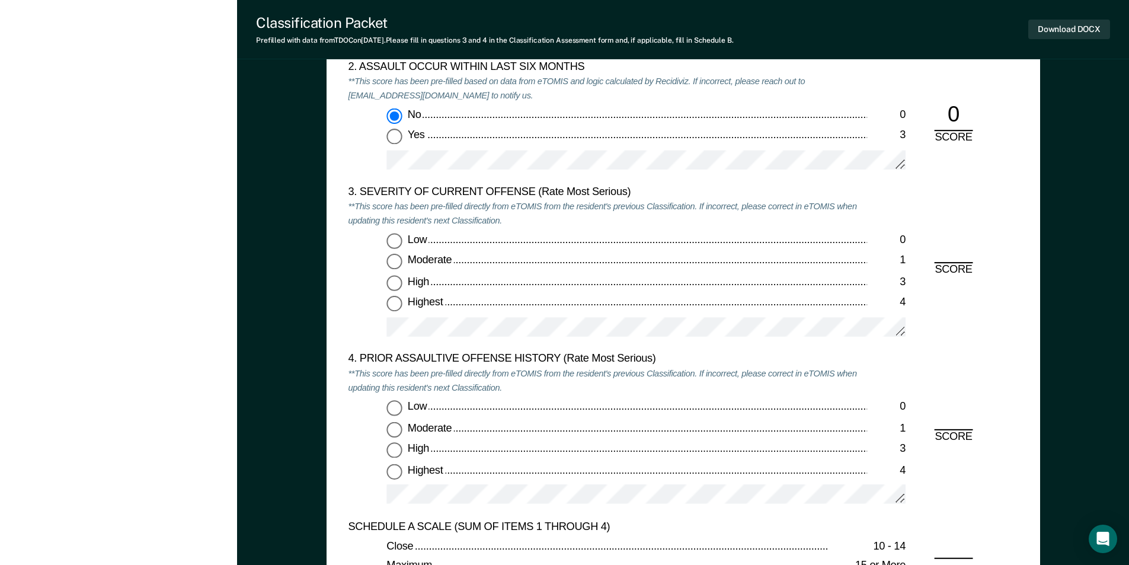
click at [393, 260] on input "Moderate 1" at bounding box center [393, 261] width 15 height 15
type textarea "x"
radio input "true"
click at [397, 472] on input "Highest 4" at bounding box center [393, 470] width 15 height 15
type textarea "x"
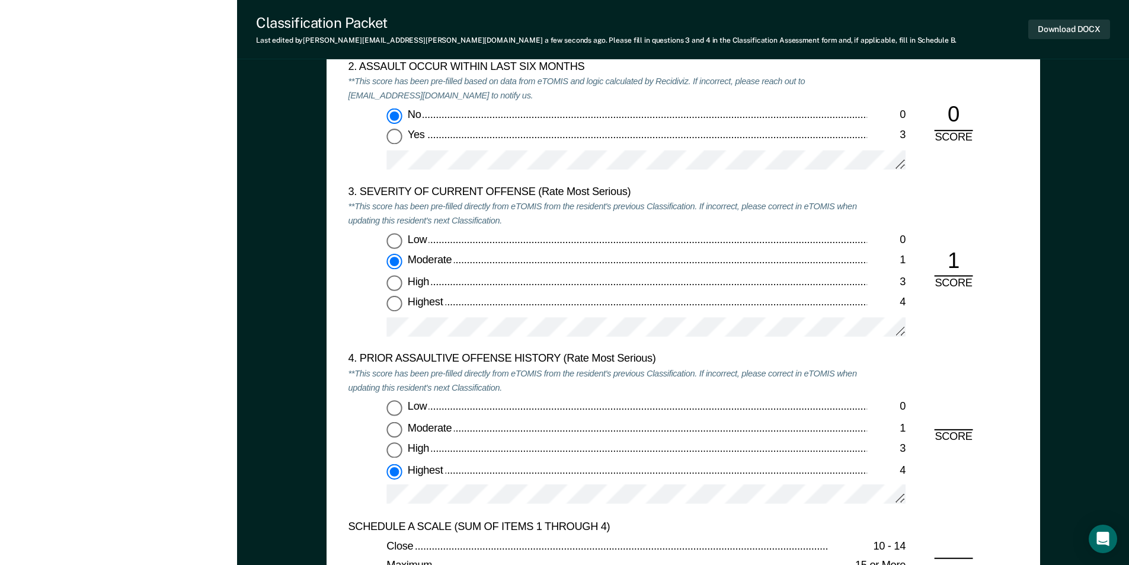
radio input "true"
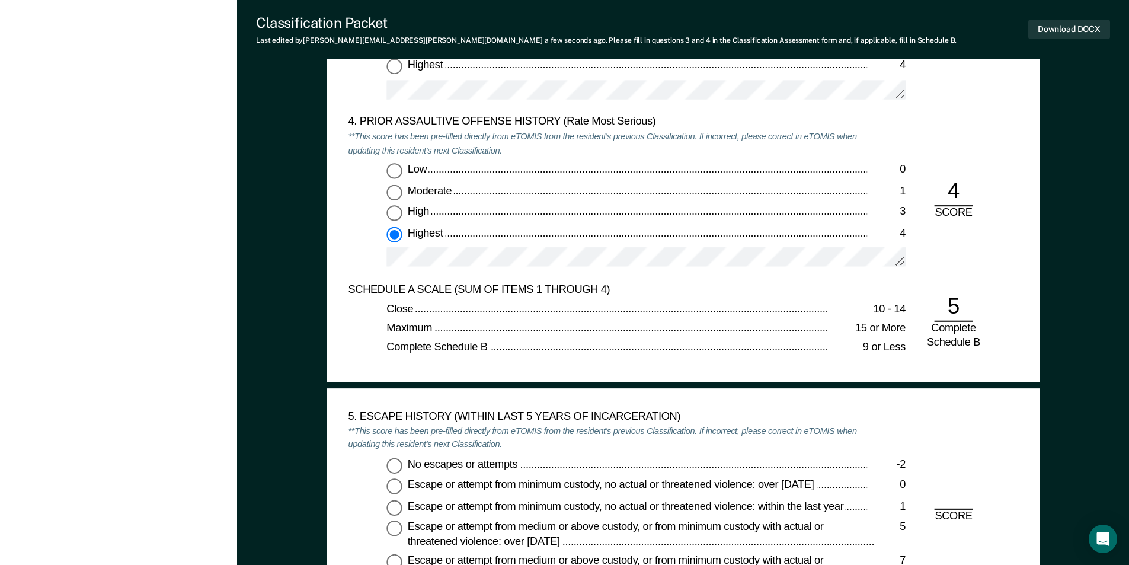
click at [396, 466] on input "No escapes or attempts -2" at bounding box center [393, 464] width 15 height 15
type textarea "x"
radio input "true"
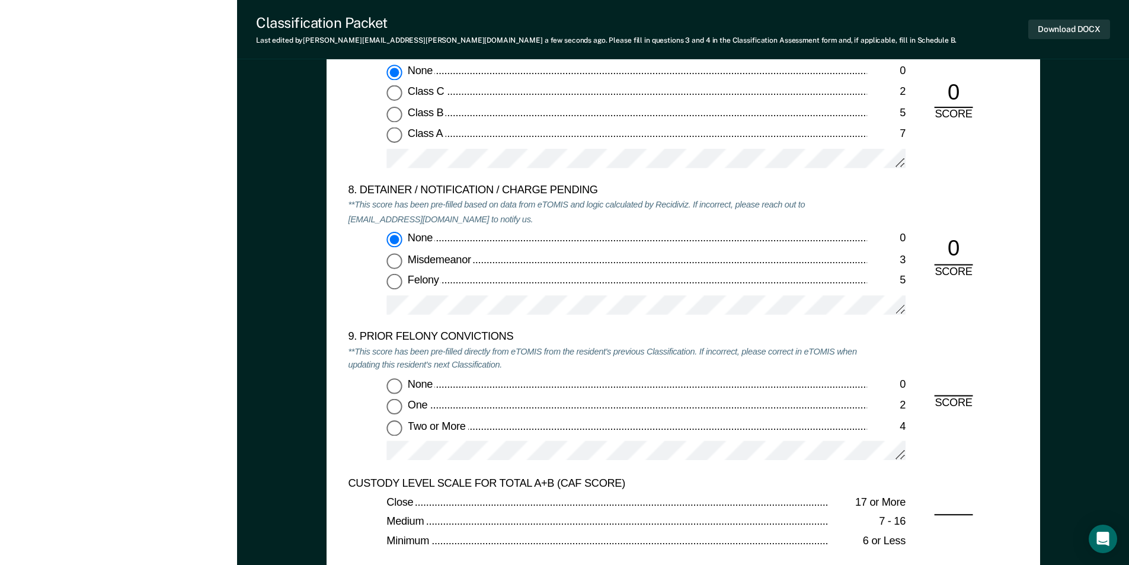
scroll to position [2548, 0]
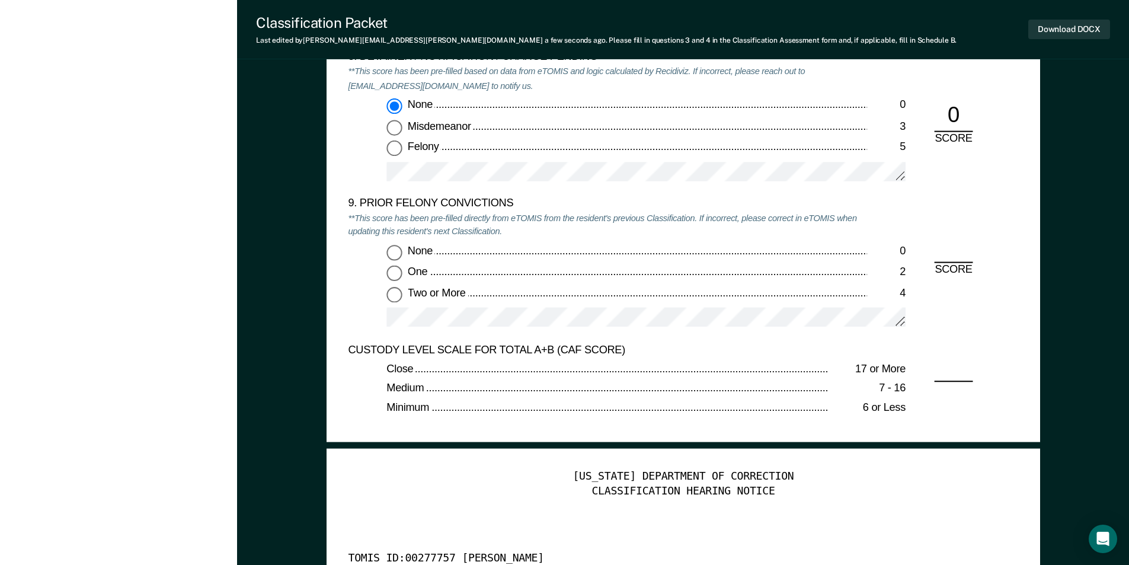
click at [389, 297] on input "Two or More 4" at bounding box center [393, 294] width 15 height 15
type textarea "x"
radio input "true"
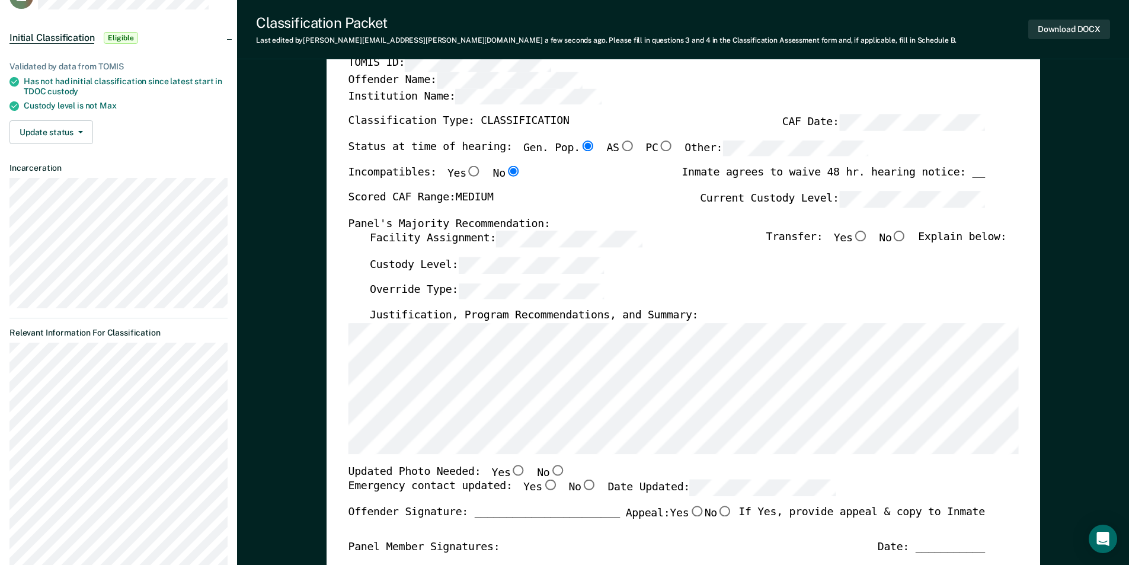
scroll to position [0, 0]
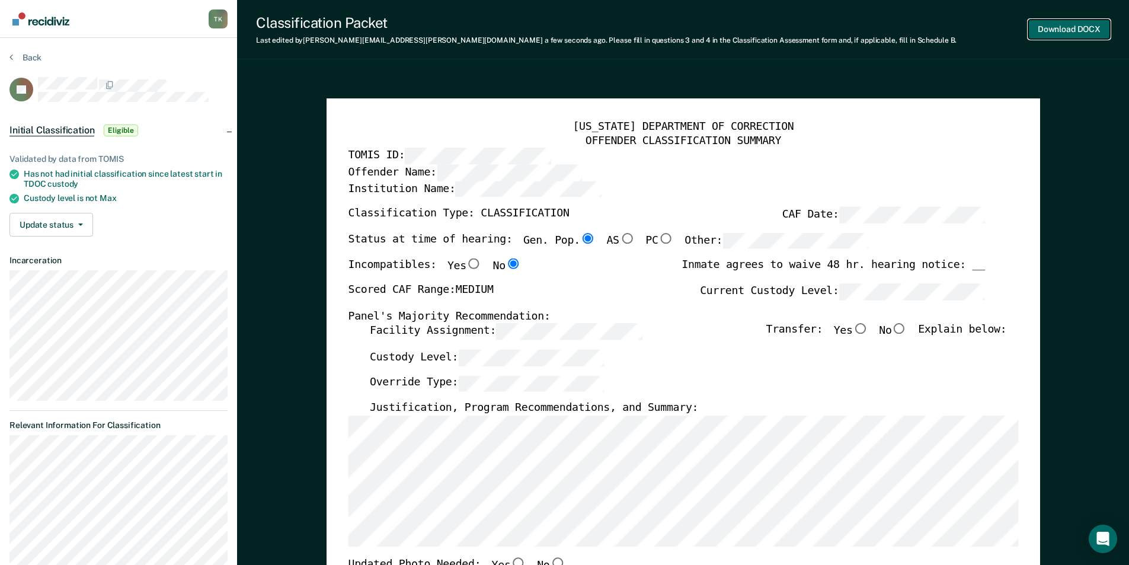
click at [1057, 23] on button "Download DOCX" at bounding box center [1069, 30] width 82 height 20
type textarea "x"
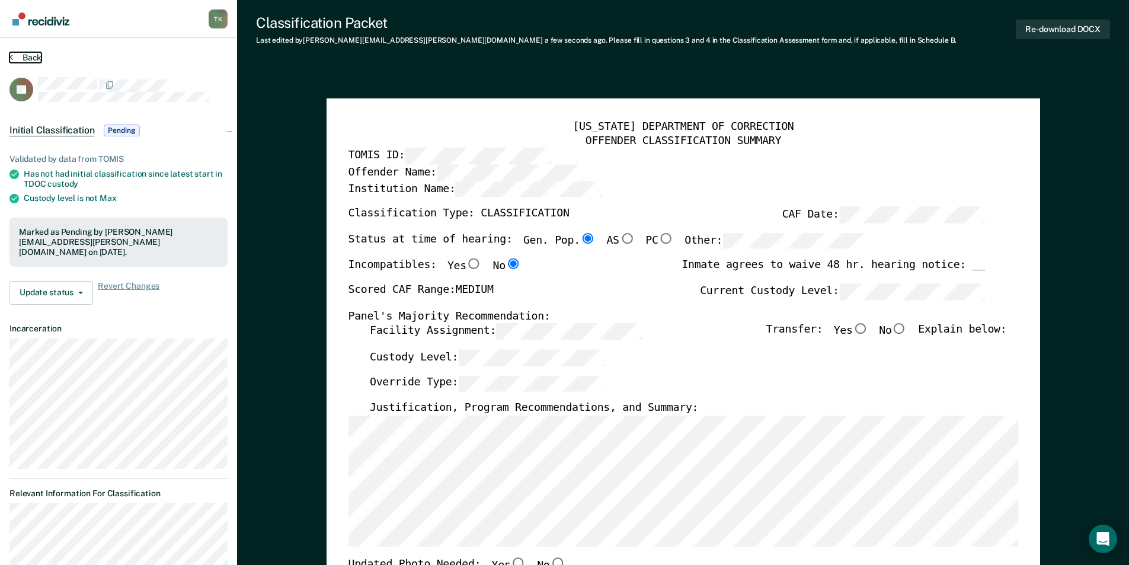
click at [40, 55] on button "Back" at bounding box center [25, 57] width 32 height 11
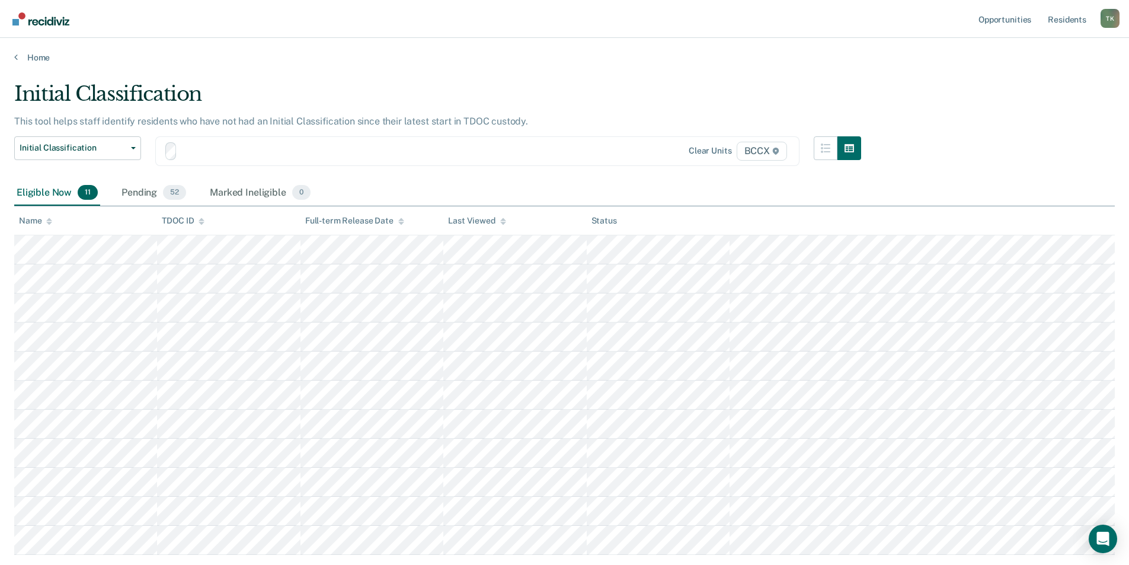
scroll to position [75, 0]
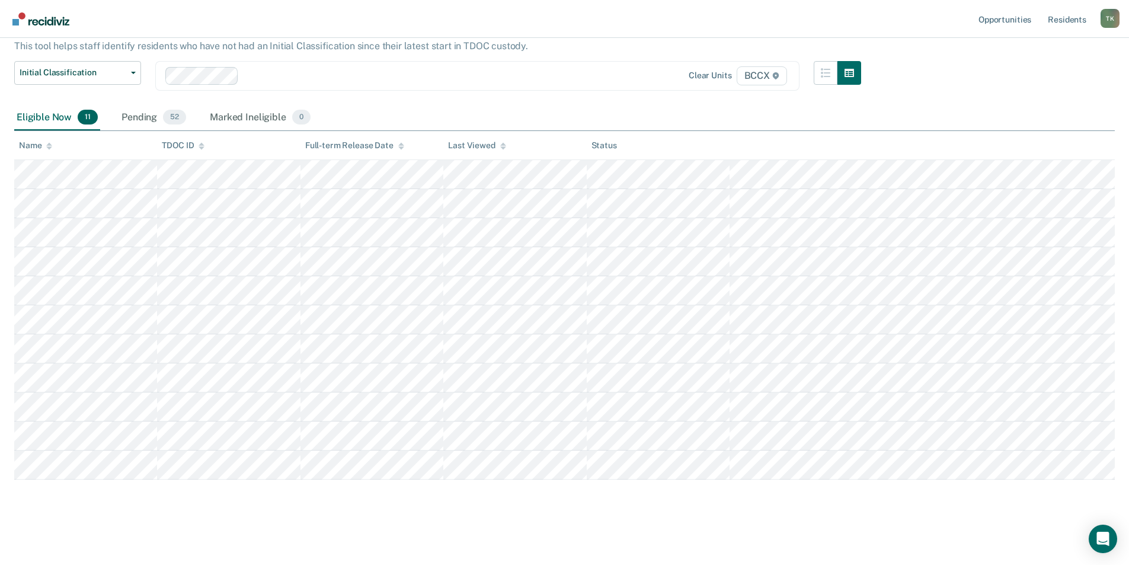
click at [265, 73] on div at bounding box center [422, 76] width 357 height 14
click at [340, 77] on div at bounding box center [461, 76] width 280 height 14
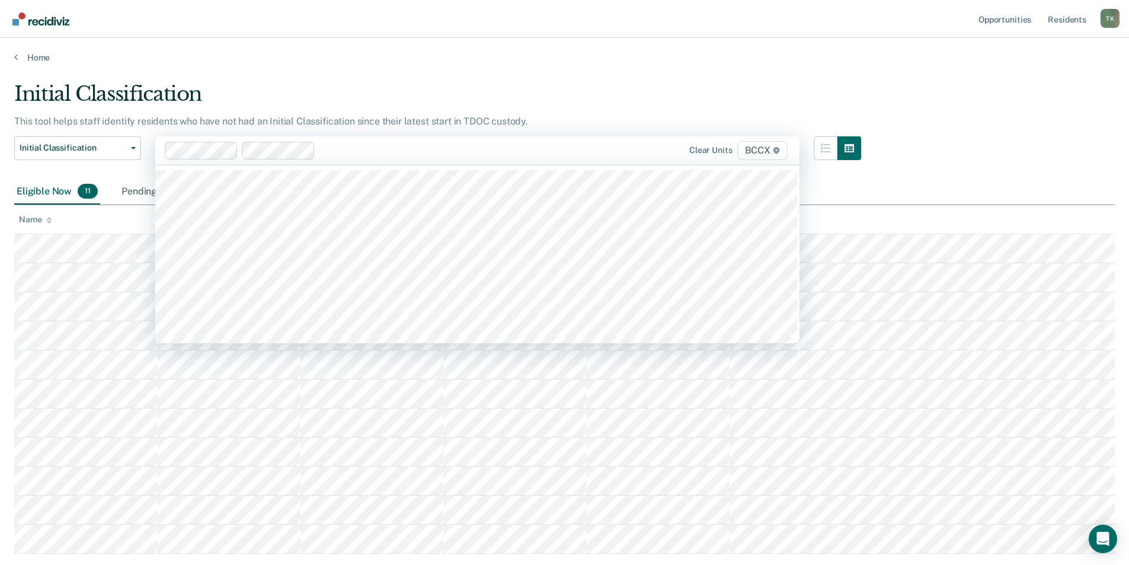
scroll to position [0, 0]
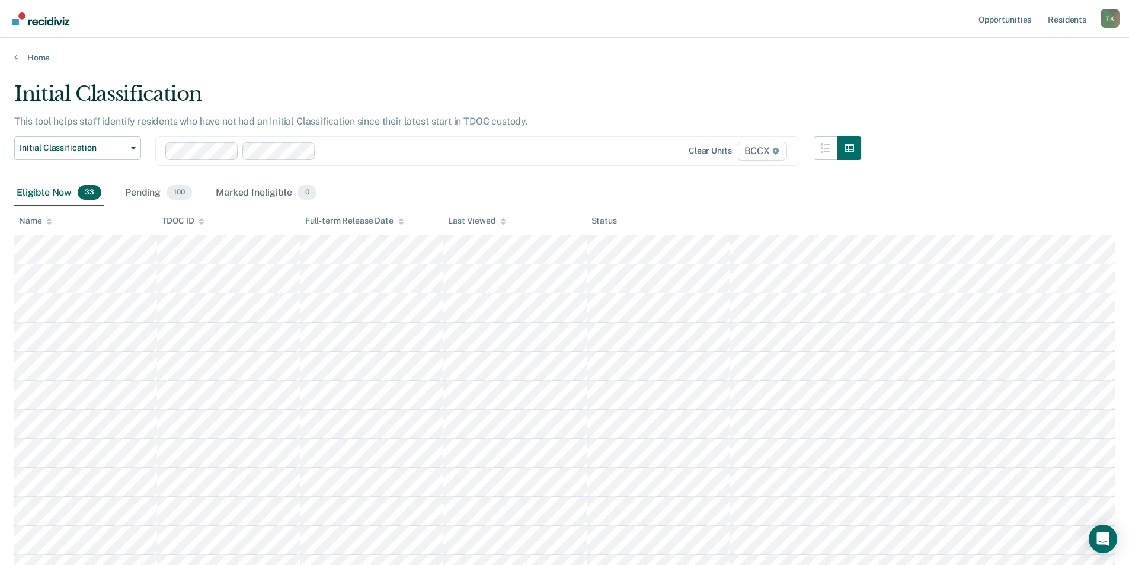
click at [345, 148] on div at bounding box center [461, 151] width 280 height 14
click at [422, 146] on div at bounding box center [499, 151] width 204 height 14
click at [37, 220] on div "Name" at bounding box center [35, 221] width 33 height 10
click at [527, 159] on div at bounding box center [383, 151] width 437 height 18
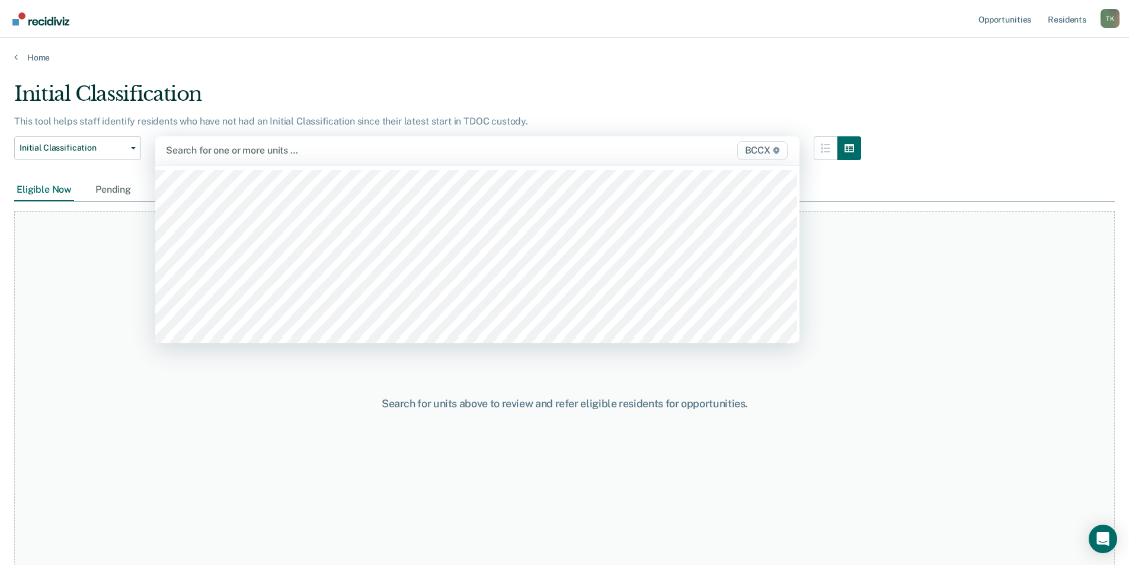
click at [229, 149] on div at bounding box center [383, 150] width 435 height 14
click at [248, 146] on div at bounding box center [383, 150] width 435 height 14
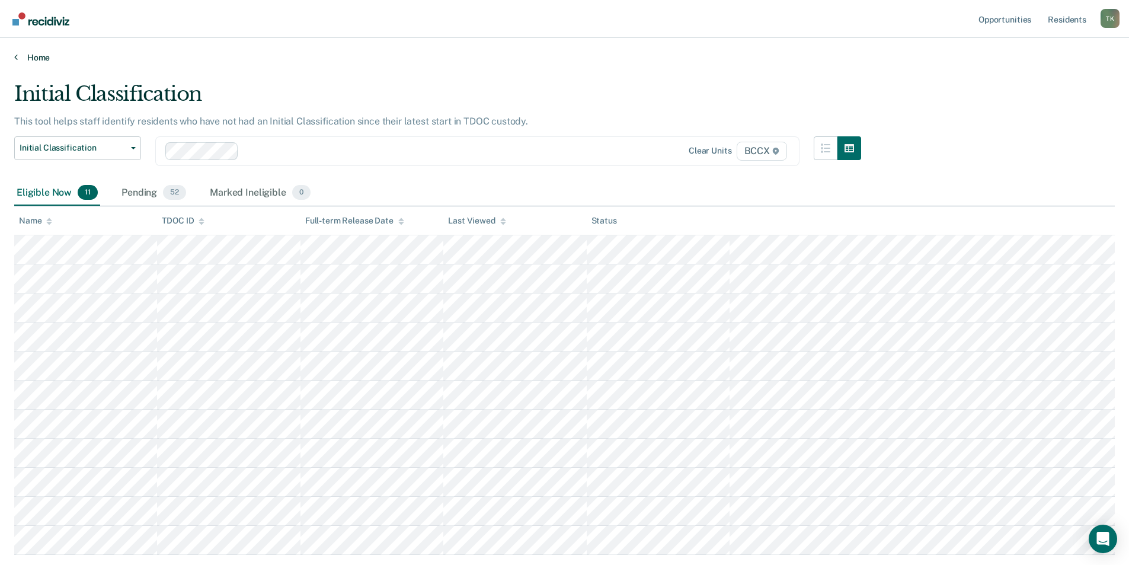
click at [31, 53] on link "Home" at bounding box center [564, 57] width 1100 height 11
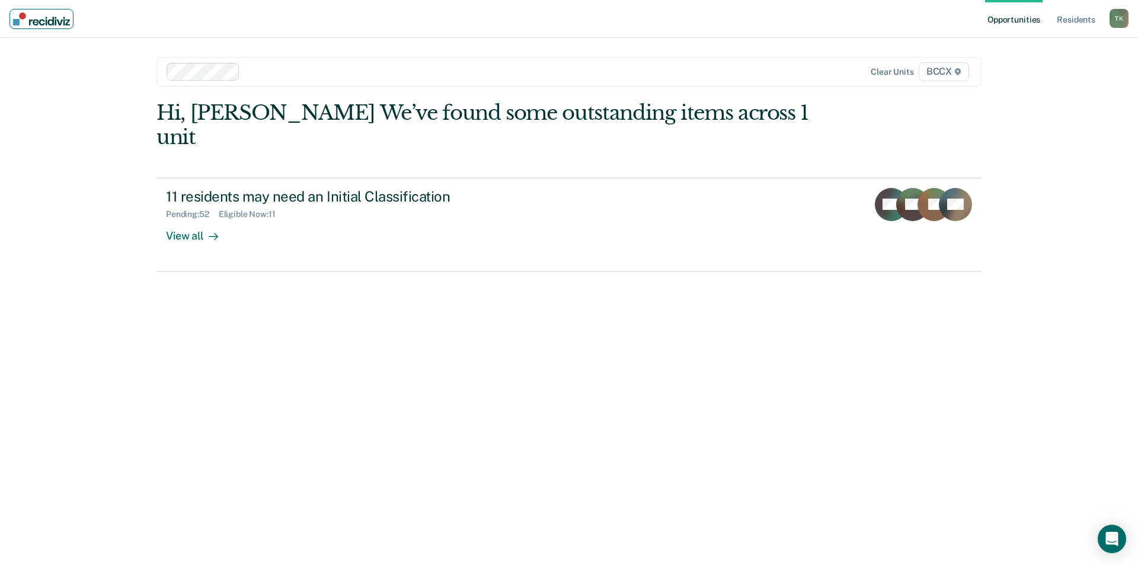
click at [34, 21] on img "Main navigation" at bounding box center [41, 18] width 57 height 13
